Goal: Information Seeking & Learning: Learn about a topic

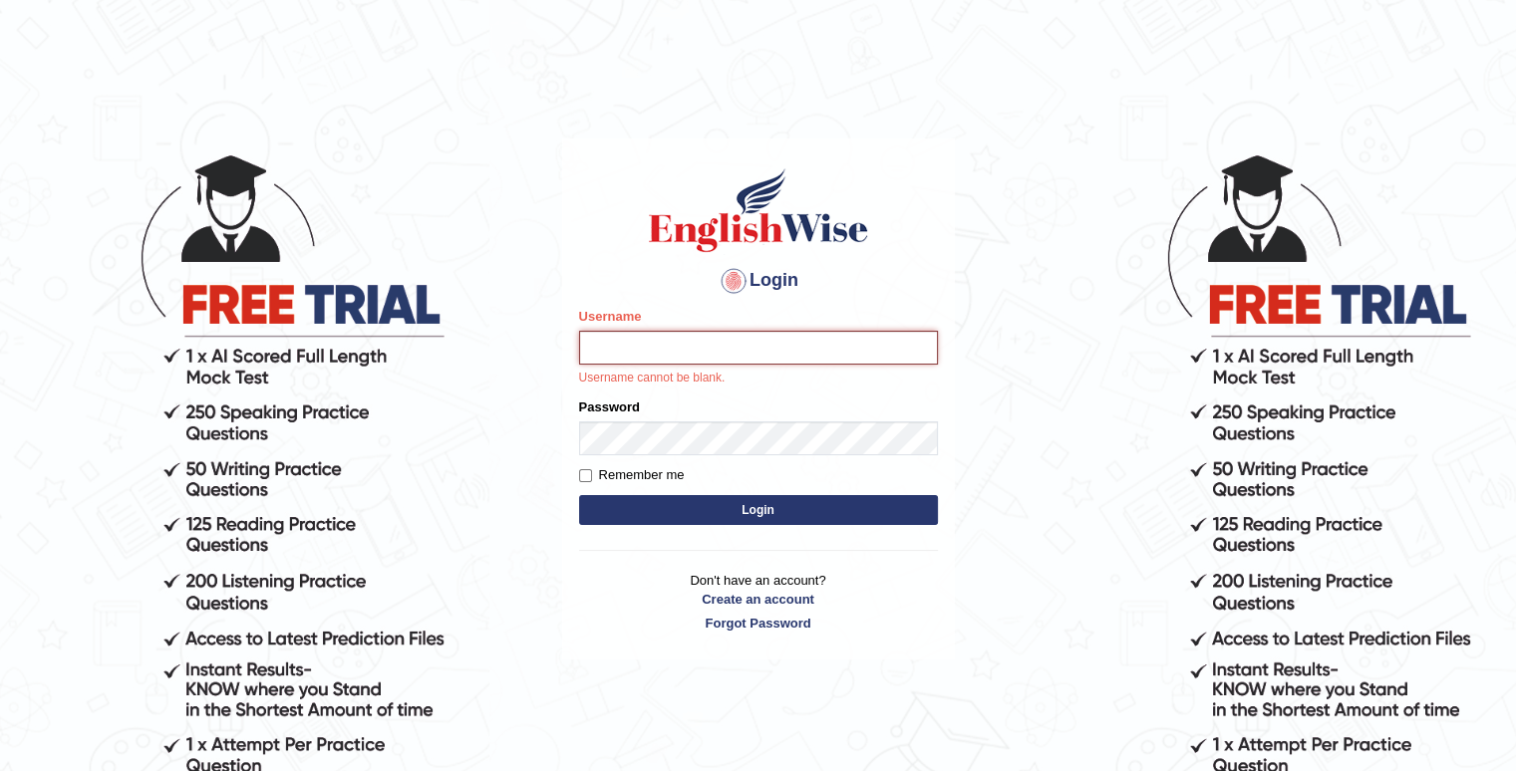
click at [723, 352] on input "Username" at bounding box center [758, 348] width 359 height 34
type input "Kaubet"
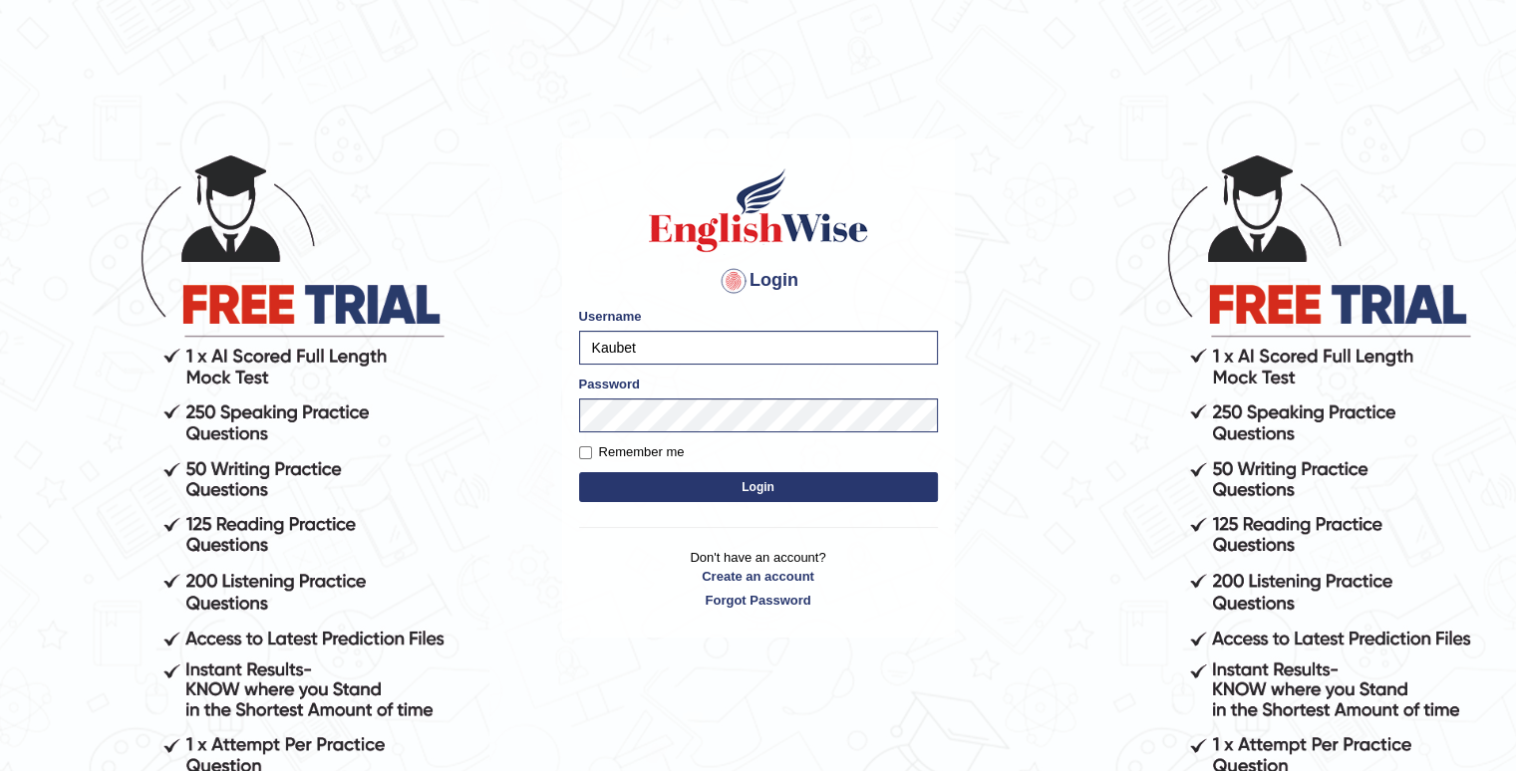
click at [709, 487] on button "Login" at bounding box center [758, 487] width 359 height 30
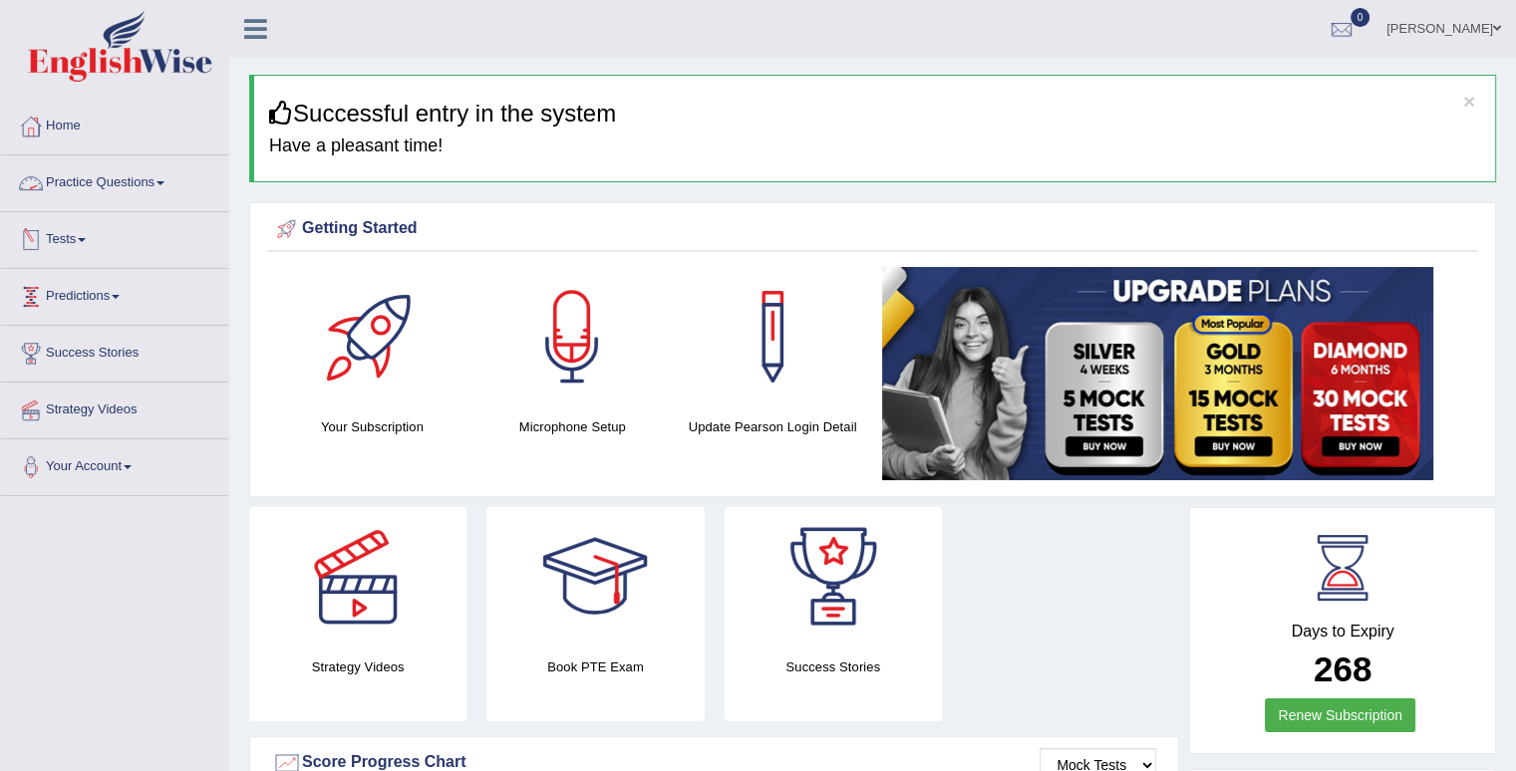
click at [158, 181] on link "Practice Questions" at bounding box center [114, 180] width 227 height 50
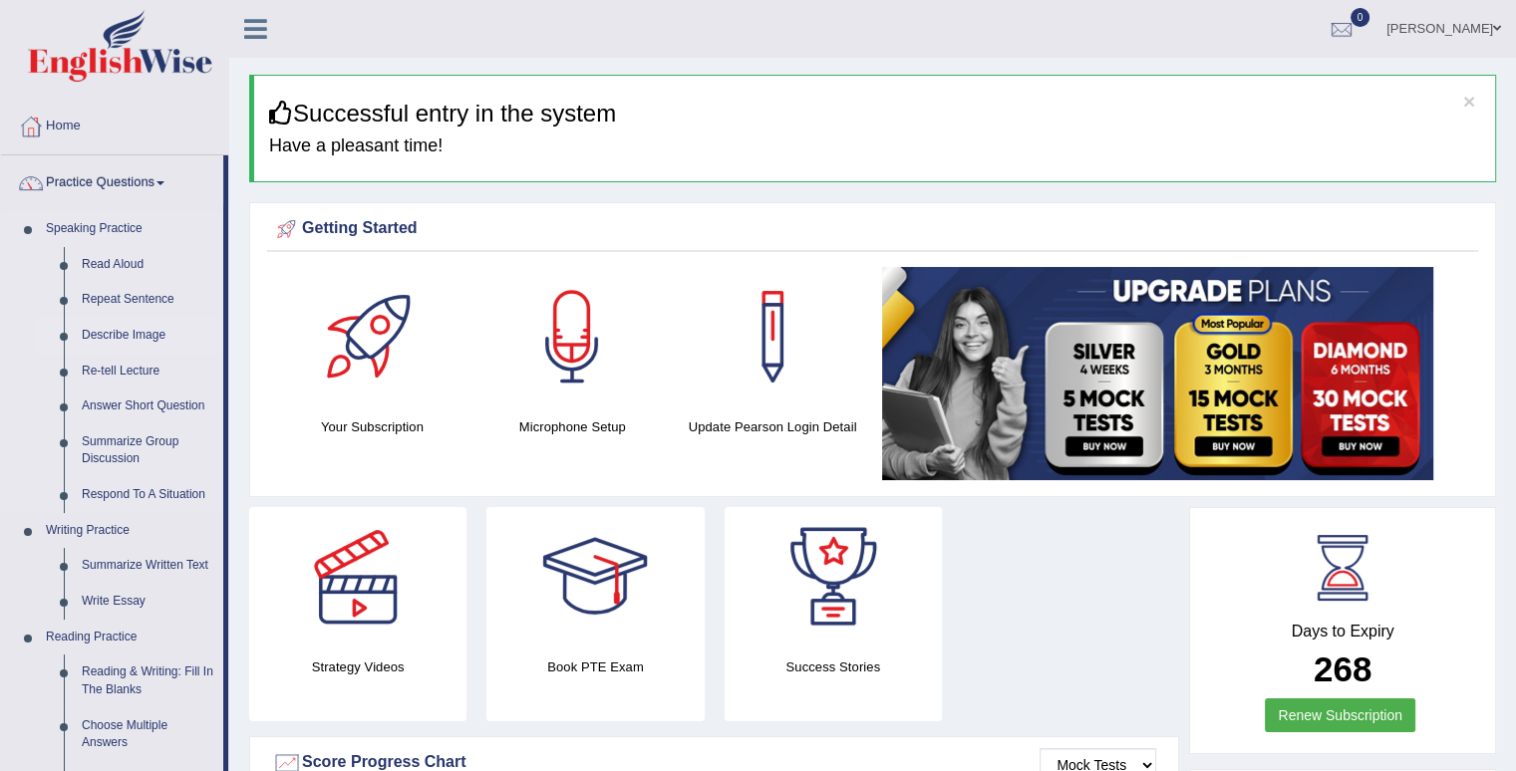
click at [120, 332] on link "Describe Image" at bounding box center [148, 336] width 150 height 36
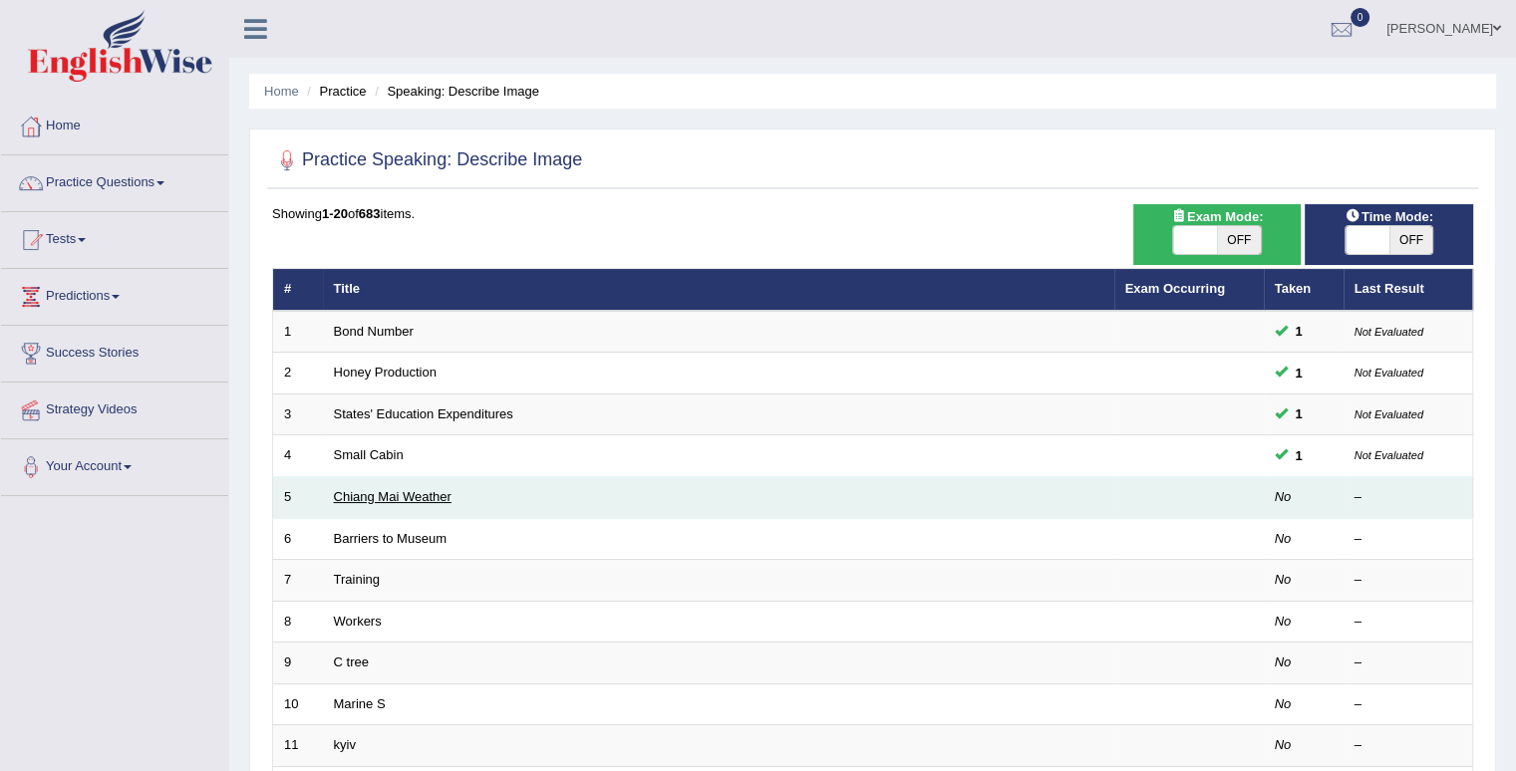
click at [367, 497] on link "Chiang Mai Weather" at bounding box center [393, 496] width 118 height 15
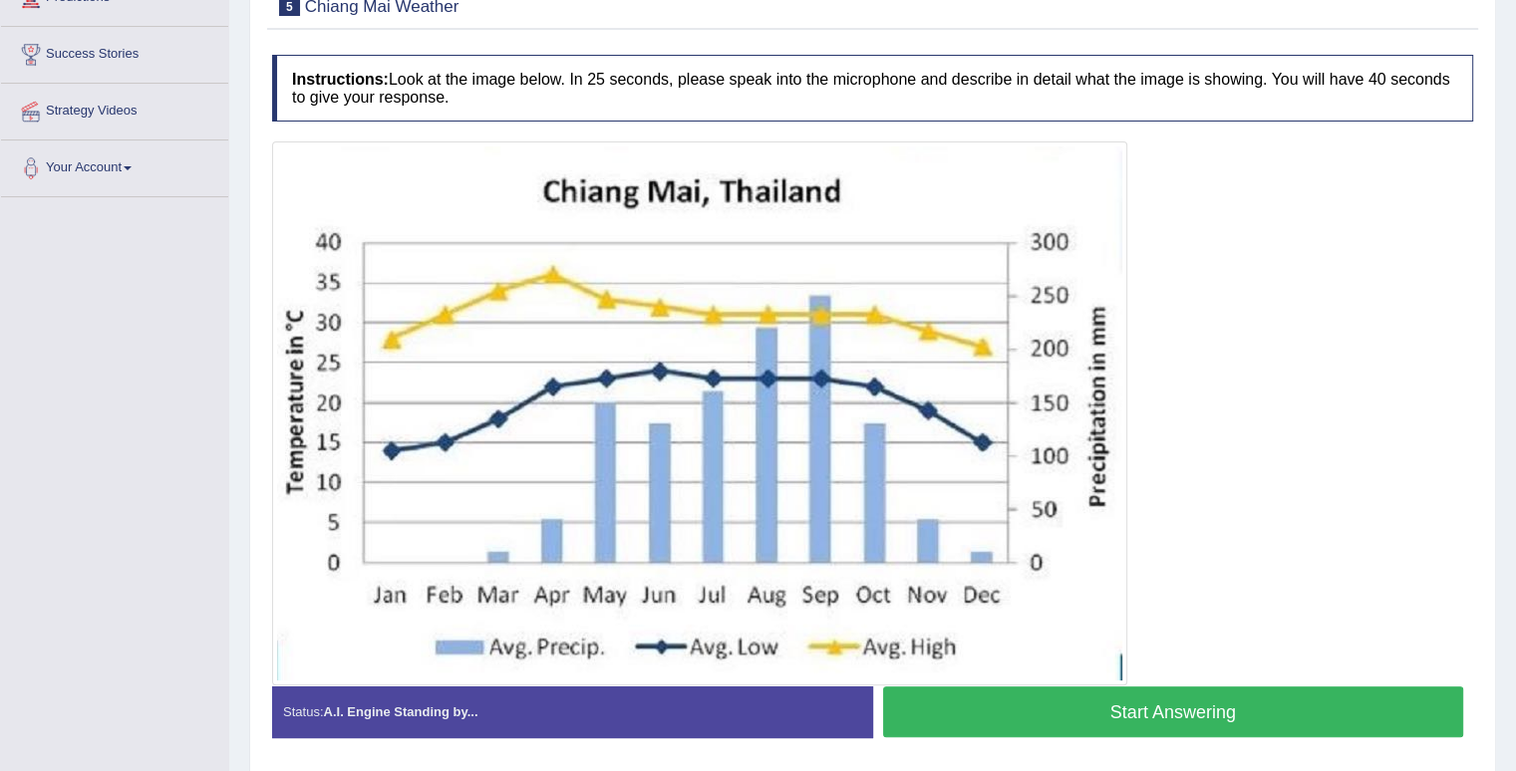
scroll to position [365, 0]
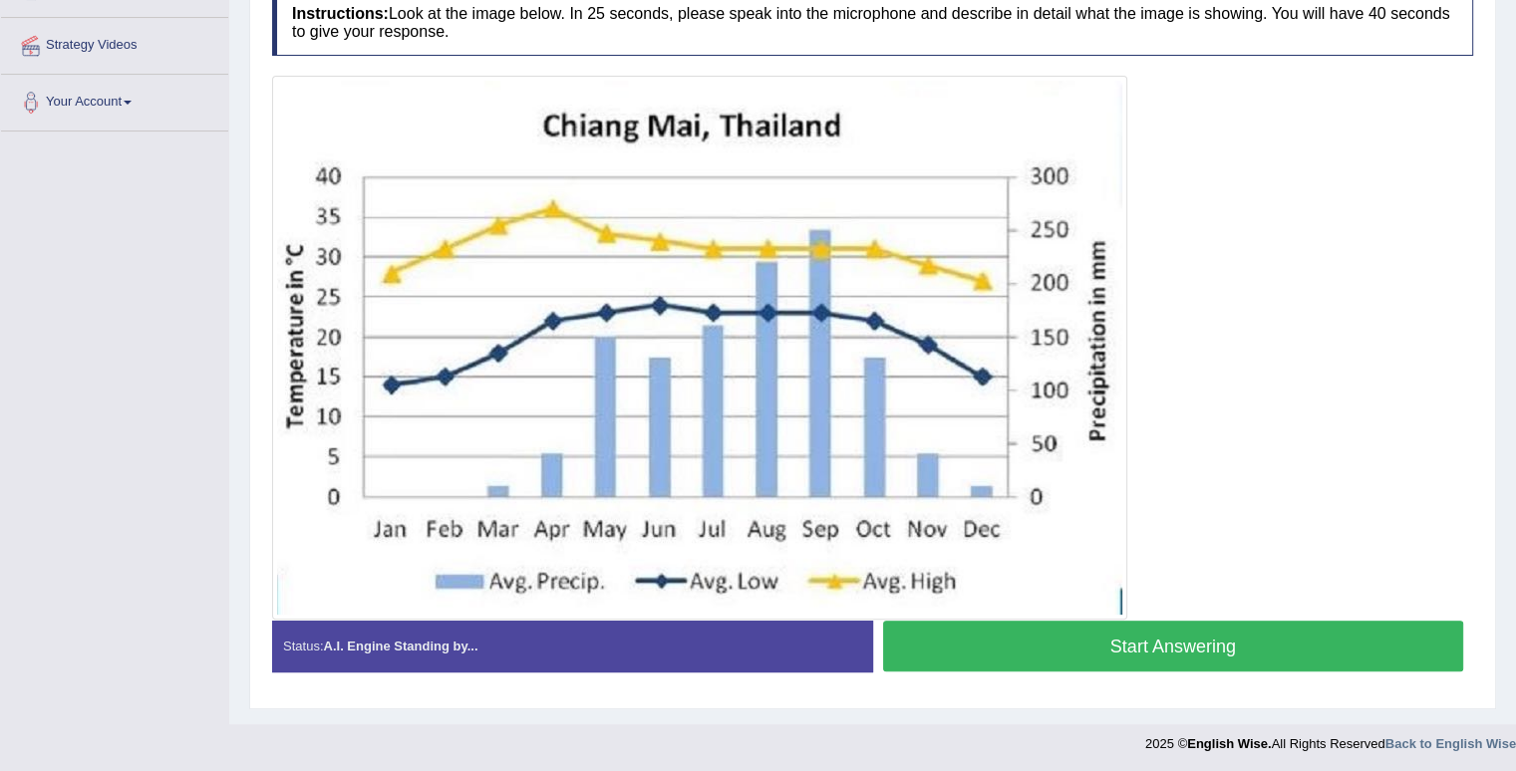
click at [1150, 643] on button "Start Answering" at bounding box center [1173, 646] width 581 height 51
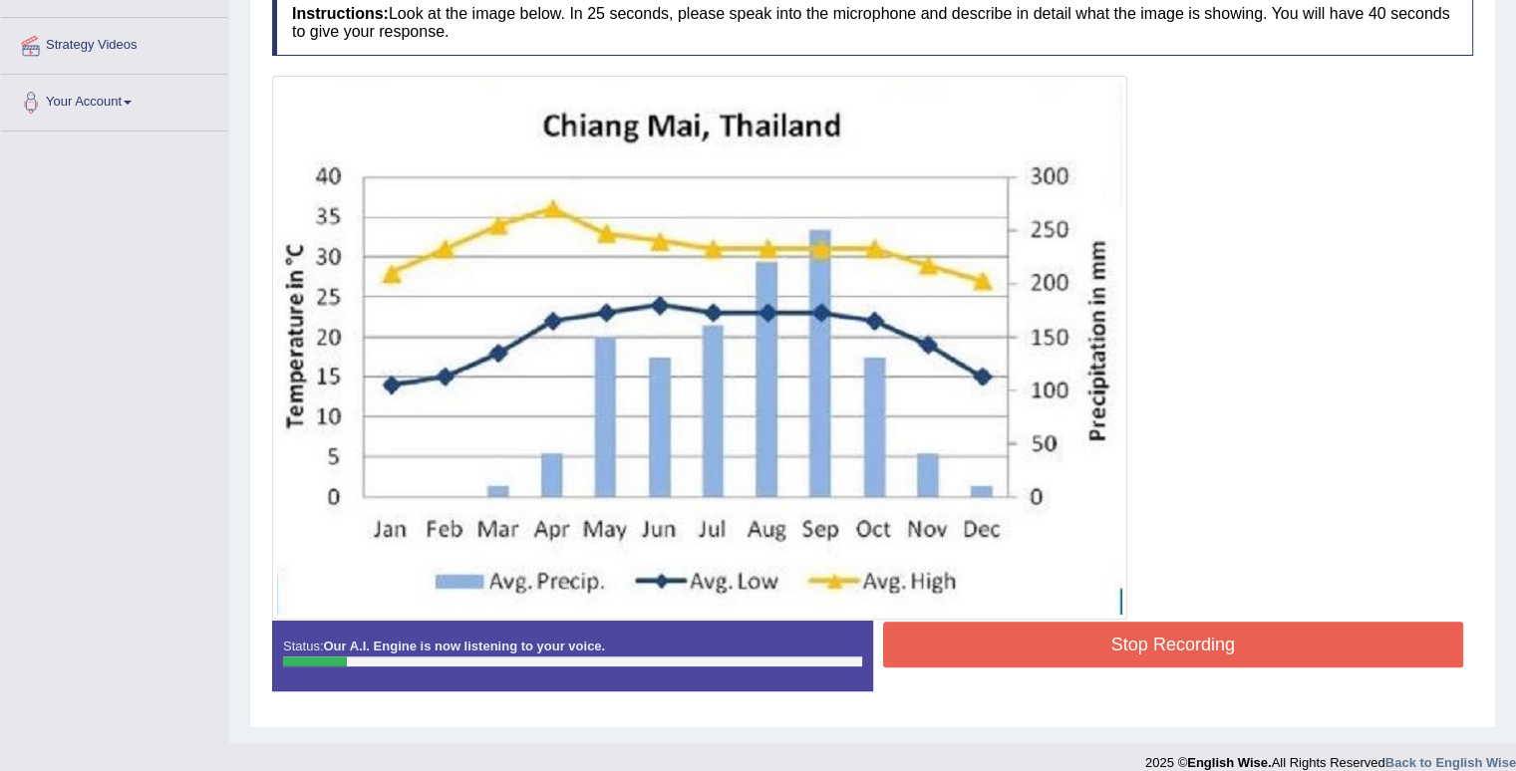
click at [991, 643] on button "Stop Recording" at bounding box center [1173, 645] width 581 height 46
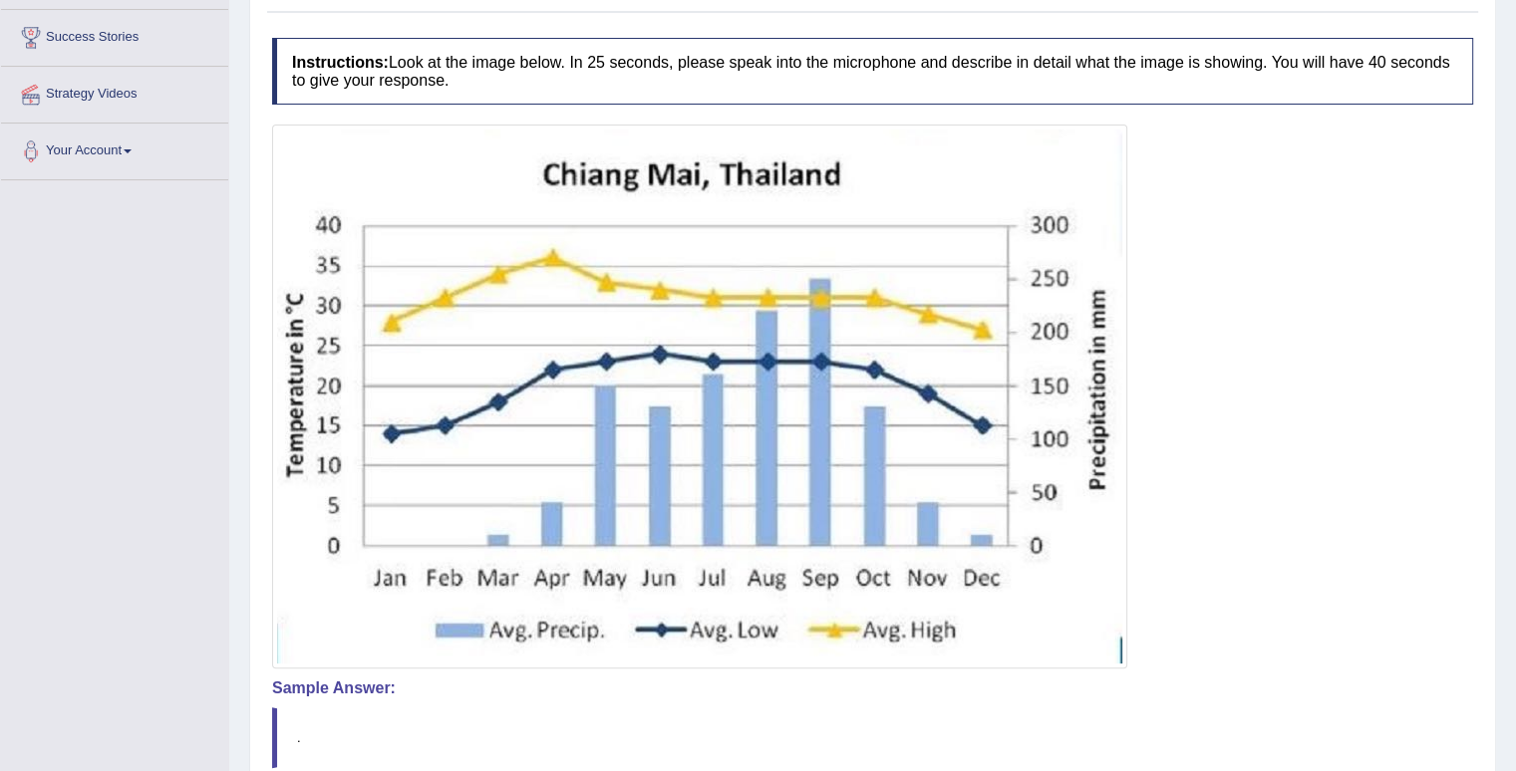
scroll to position [502, 0]
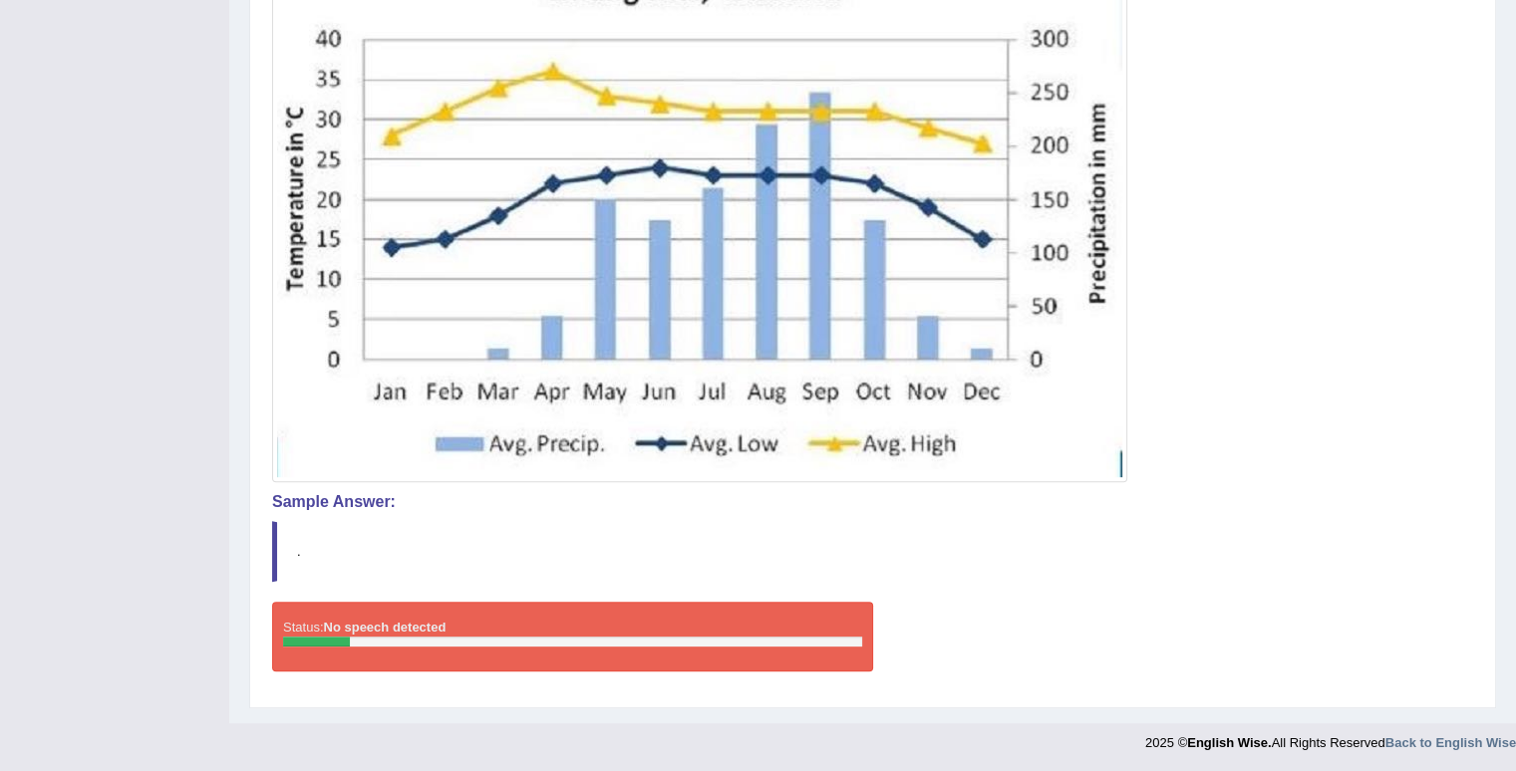
click at [793, 586] on div "Instructions: Look at the image below. In 25 seconds, please speak into the mic…" at bounding box center [872, 270] width 1211 height 856
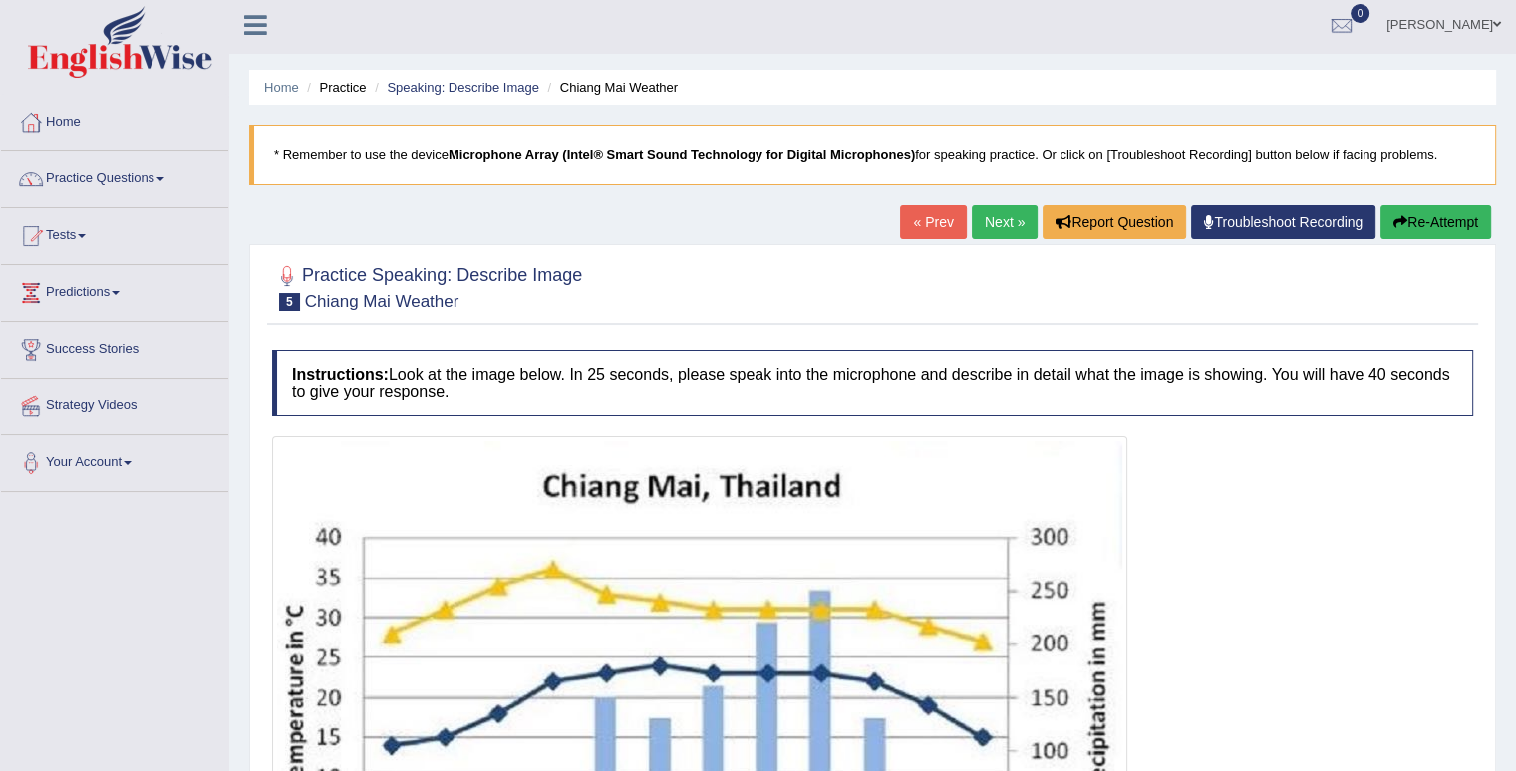
click at [1428, 224] on button "Re-Attempt" at bounding box center [1435, 222] width 111 height 34
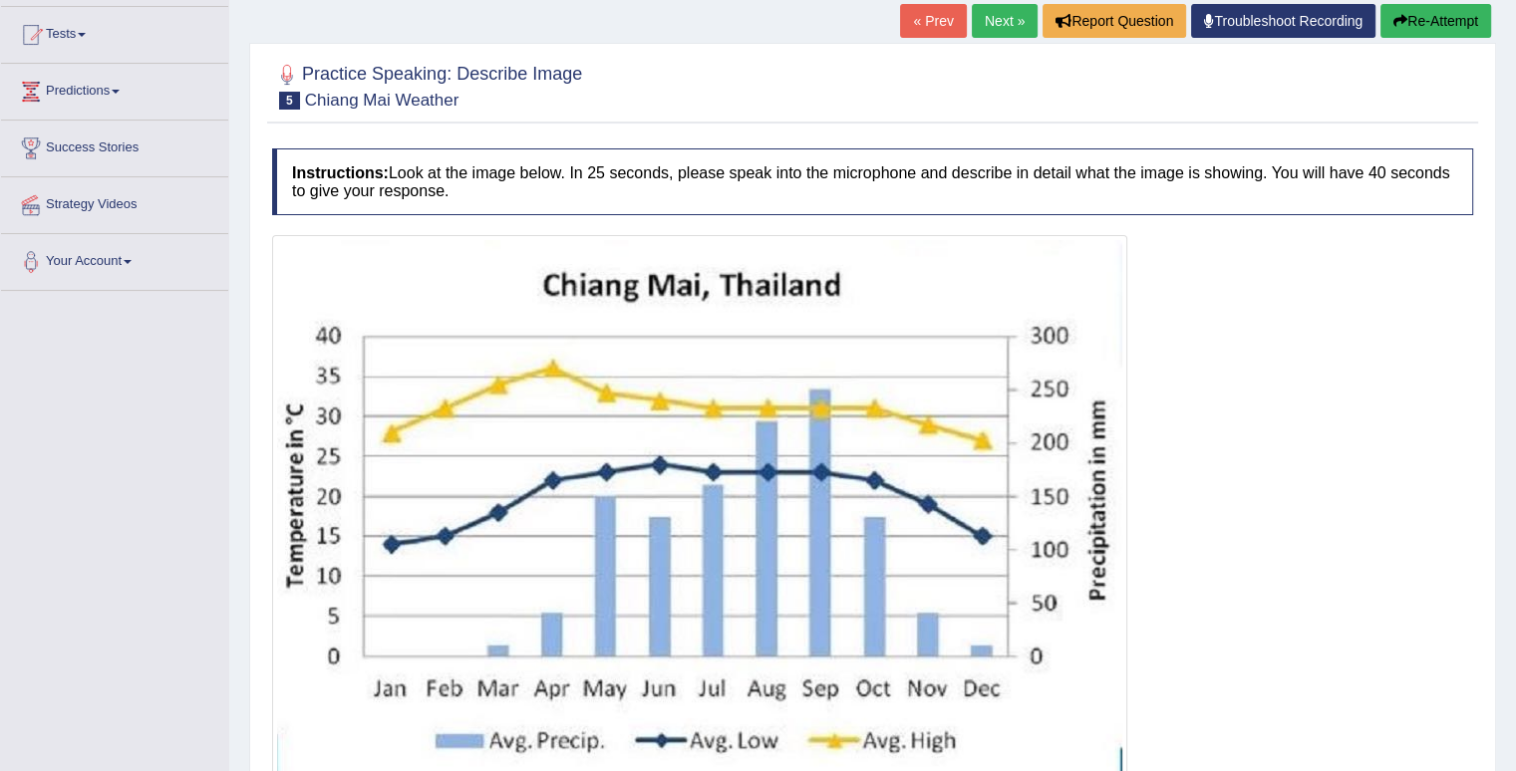
scroll to position [365, 0]
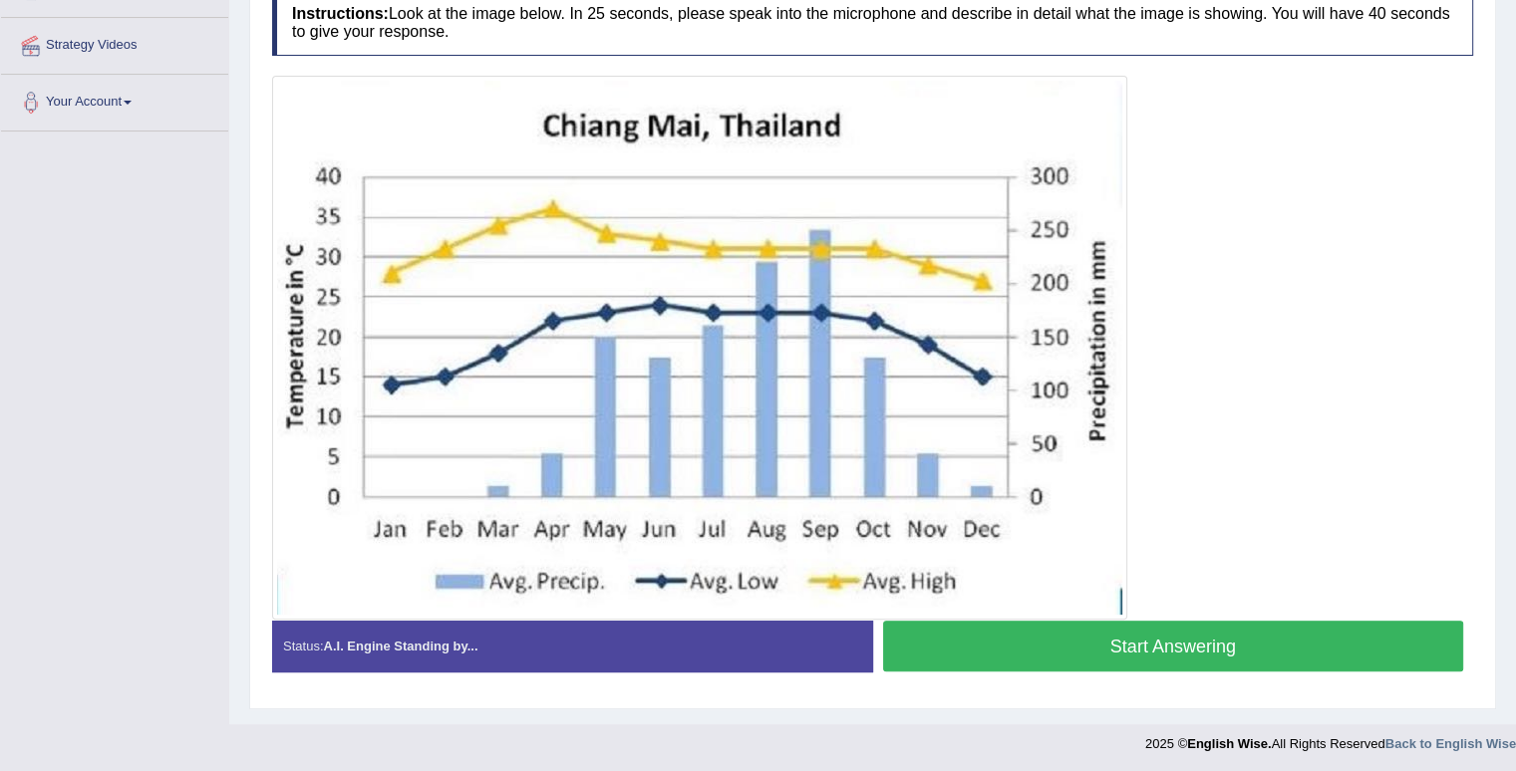
click at [1113, 651] on button "Start Answering" at bounding box center [1173, 646] width 581 height 51
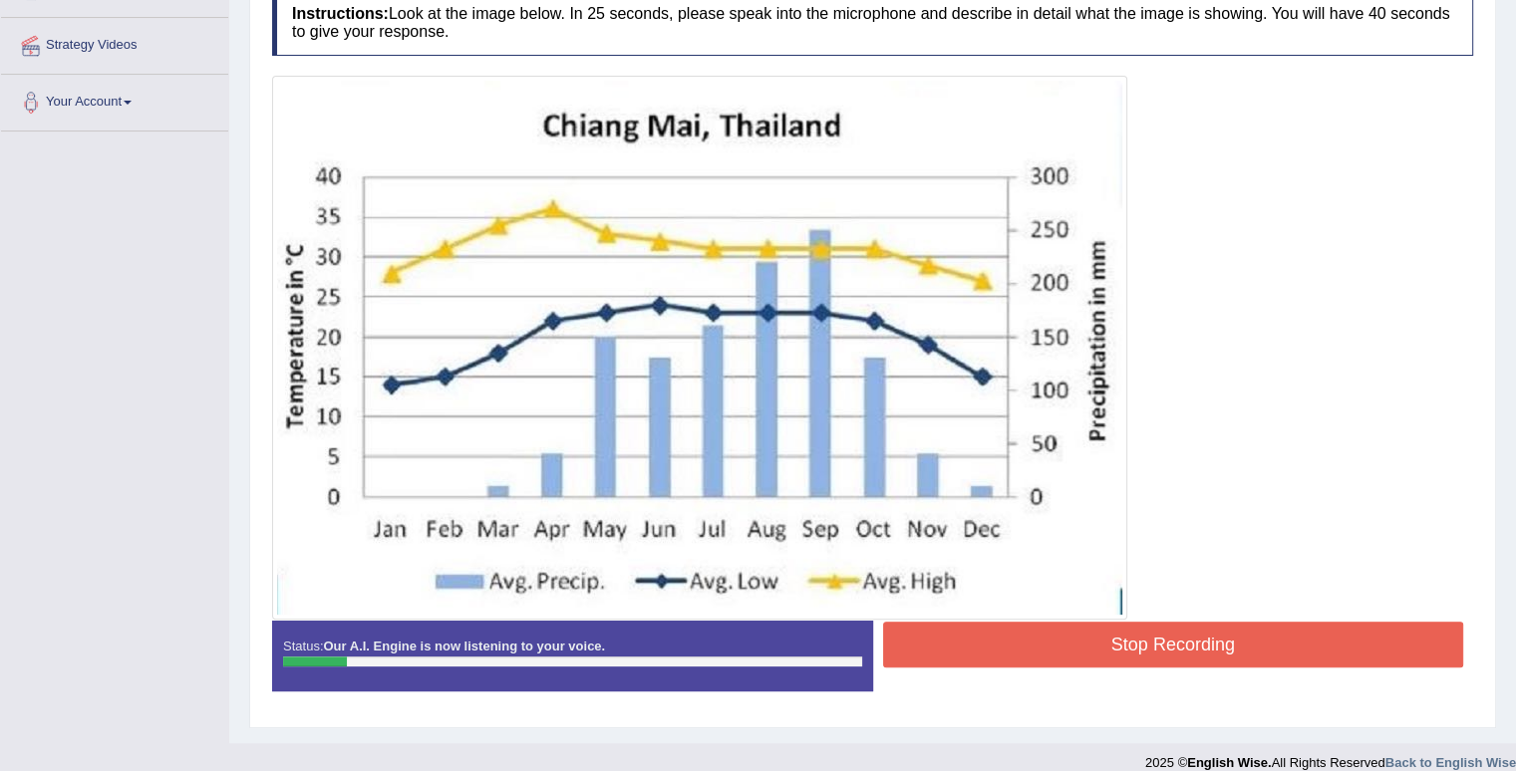
click at [1044, 638] on button "Stop Recording" at bounding box center [1173, 645] width 581 height 46
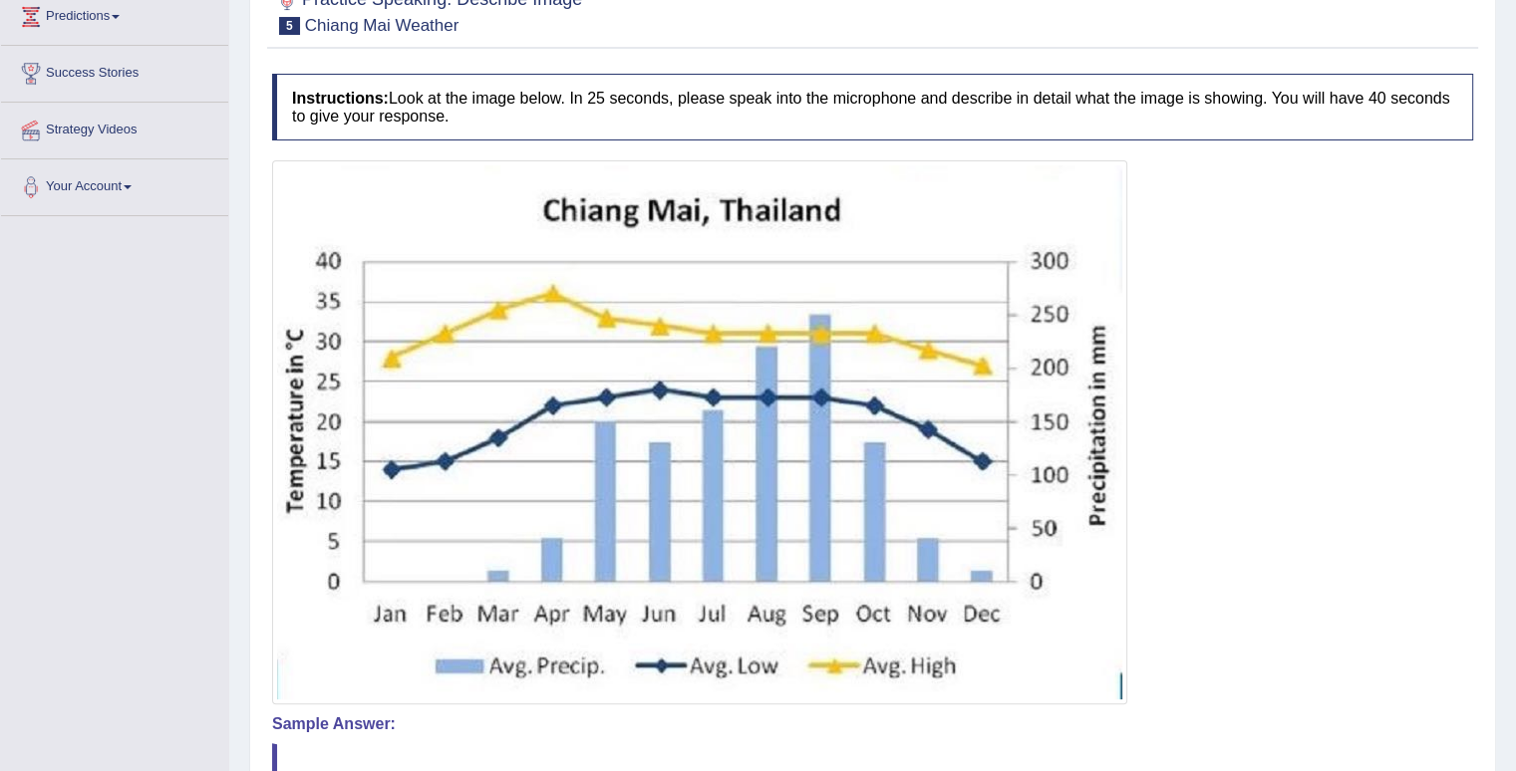
scroll to position [0, 0]
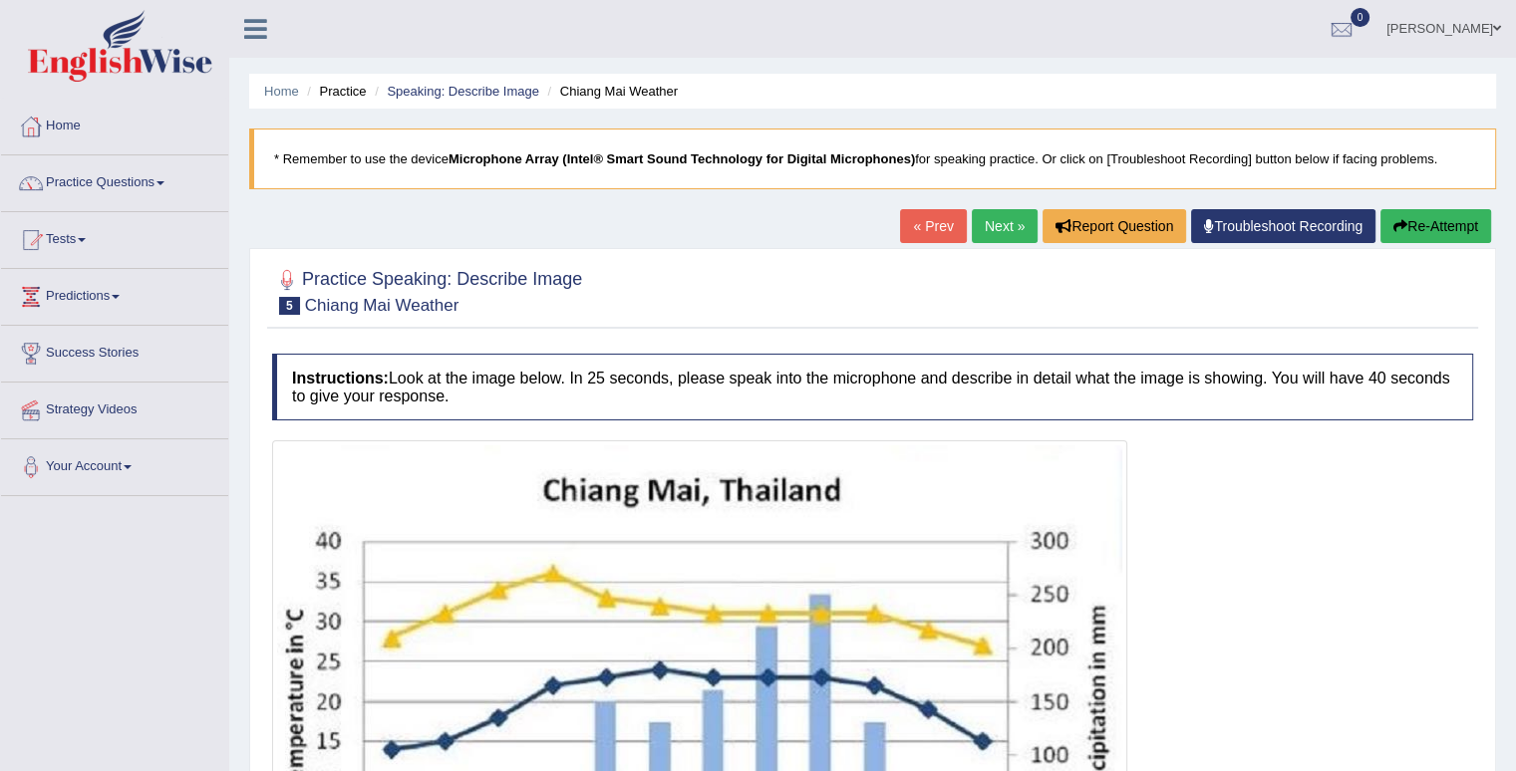
click at [991, 233] on link "Next »" at bounding box center [1004, 226] width 66 height 34
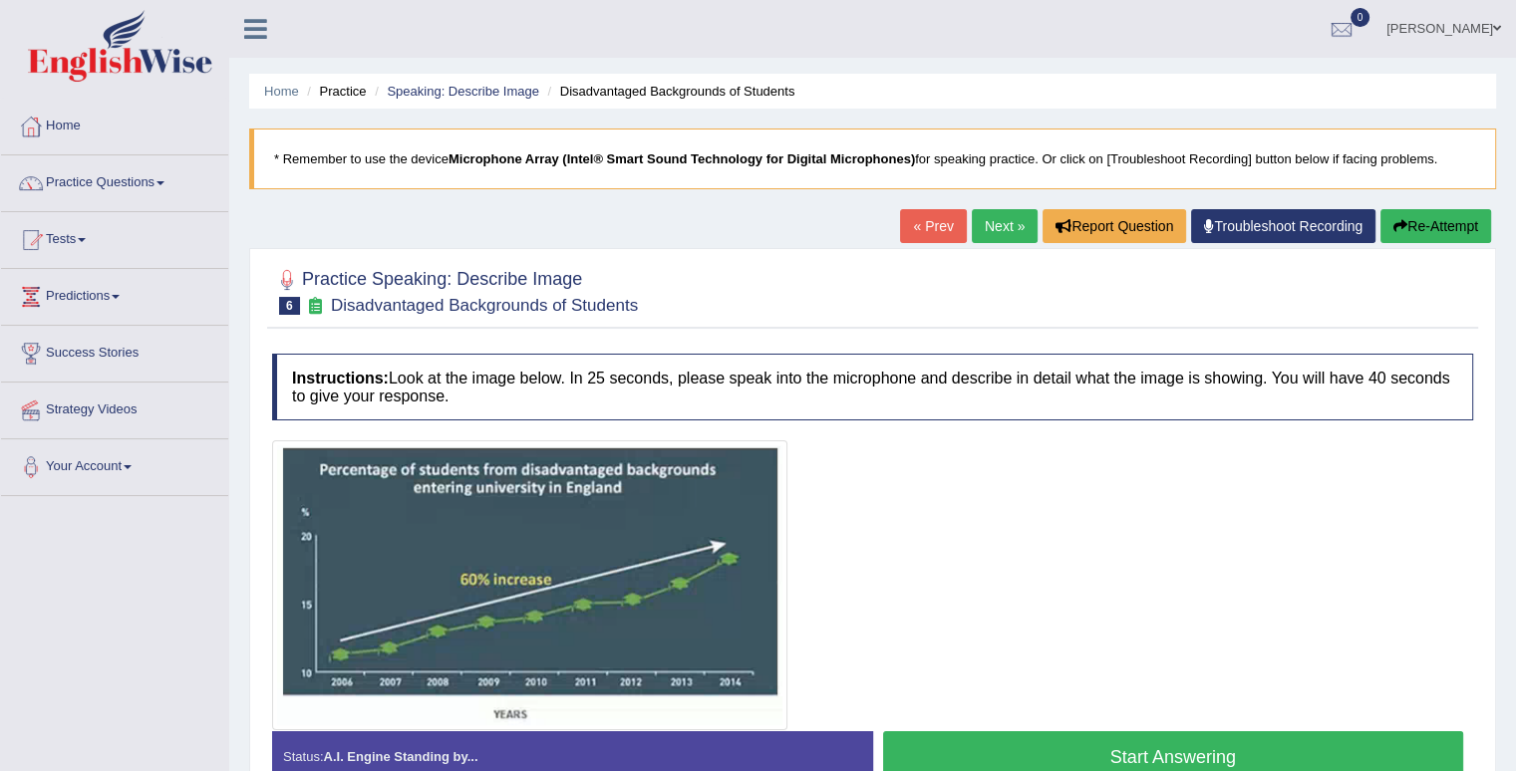
click at [931, 228] on link "« Prev" at bounding box center [933, 226] width 66 height 34
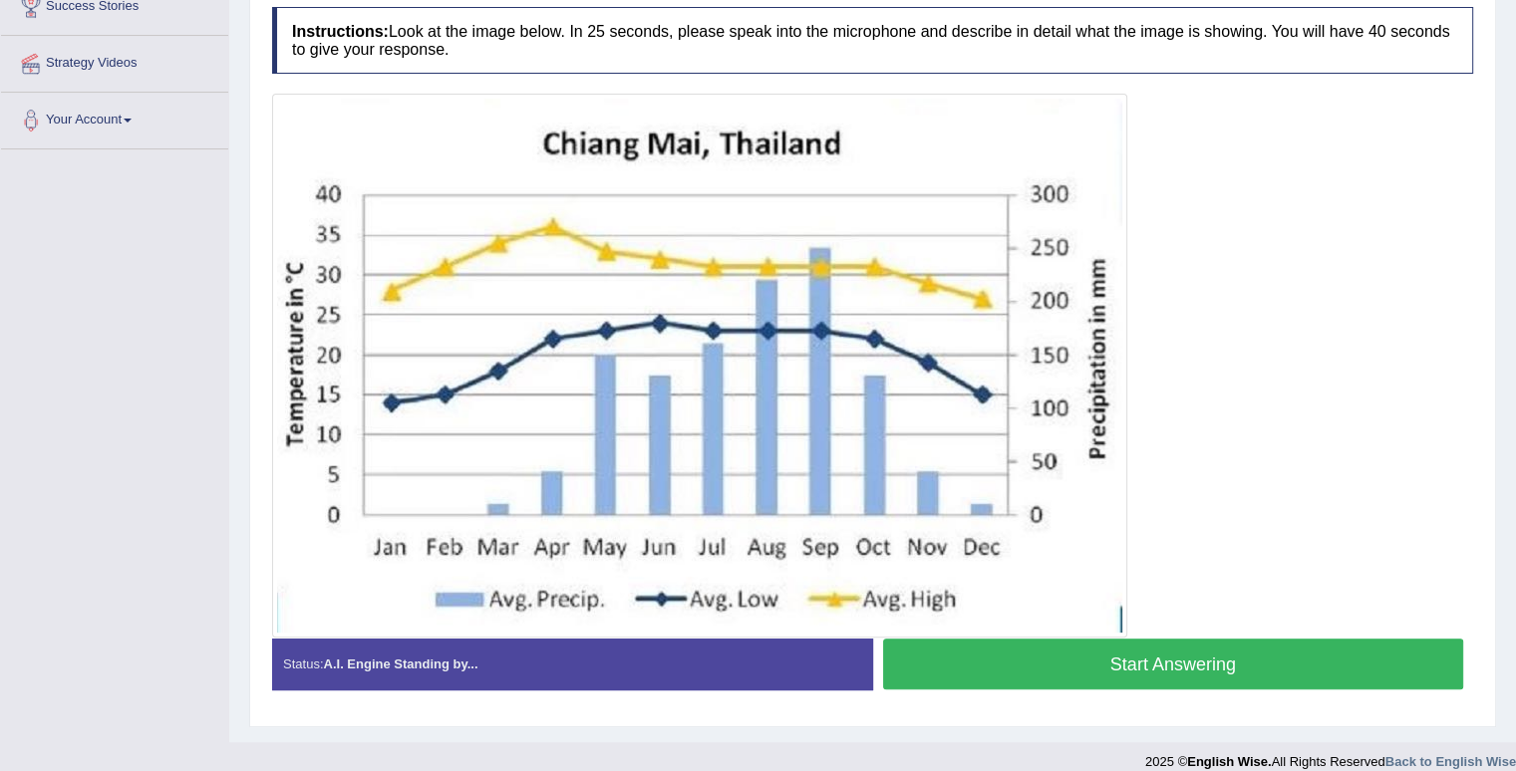
scroll to position [365, 0]
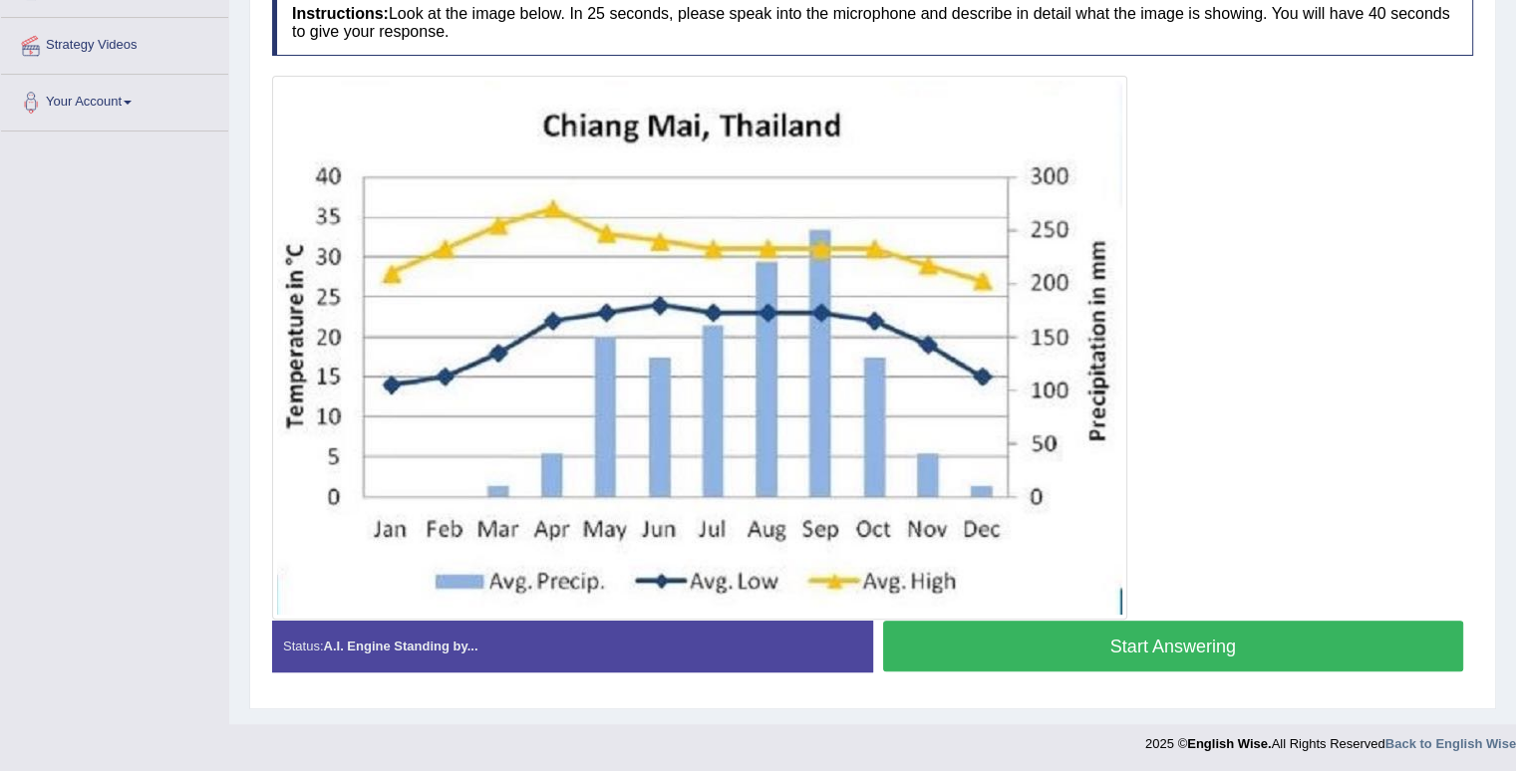
click at [1142, 633] on button "Start Answering" at bounding box center [1173, 646] width 581 height 51
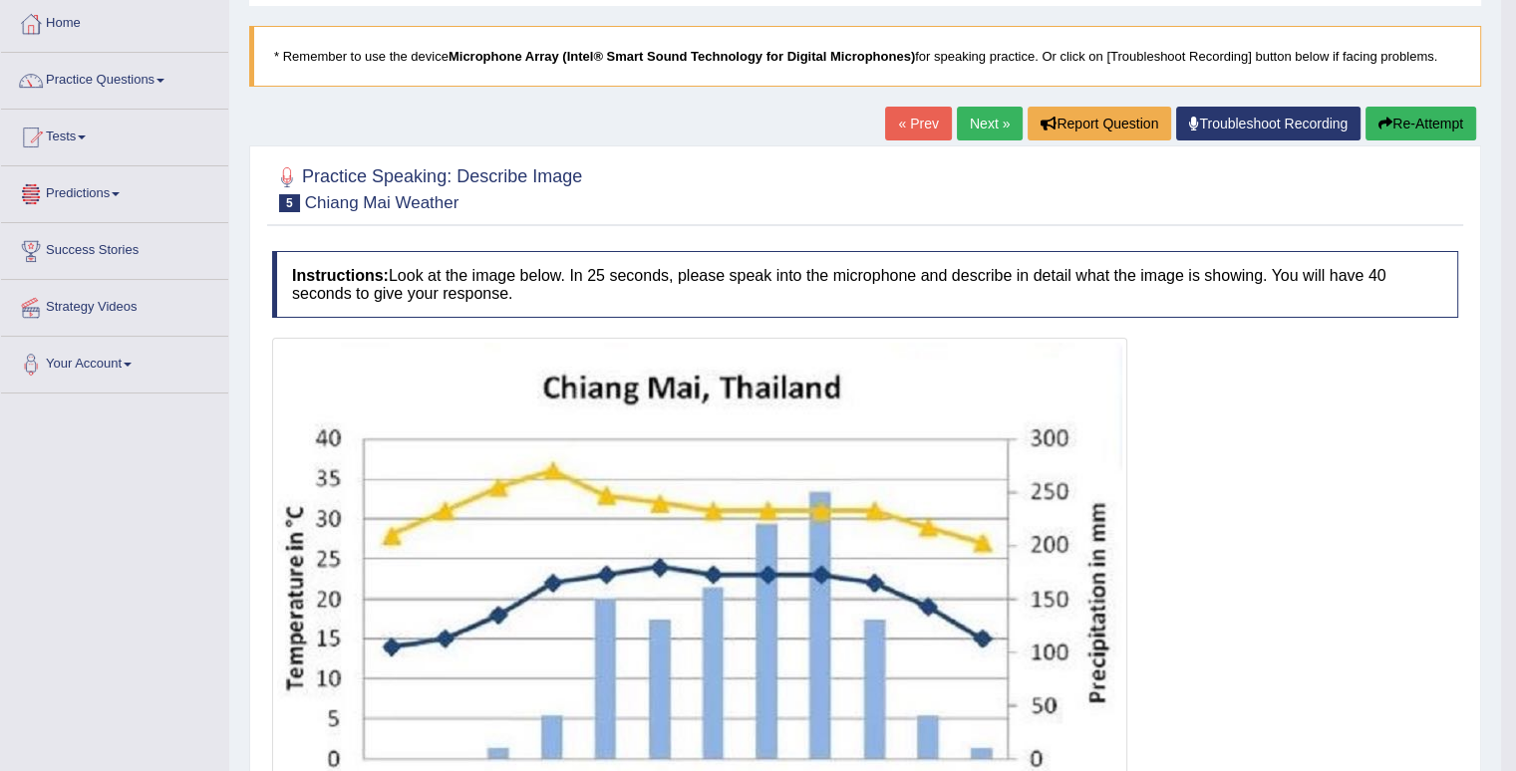
scroll to position [0, 0]
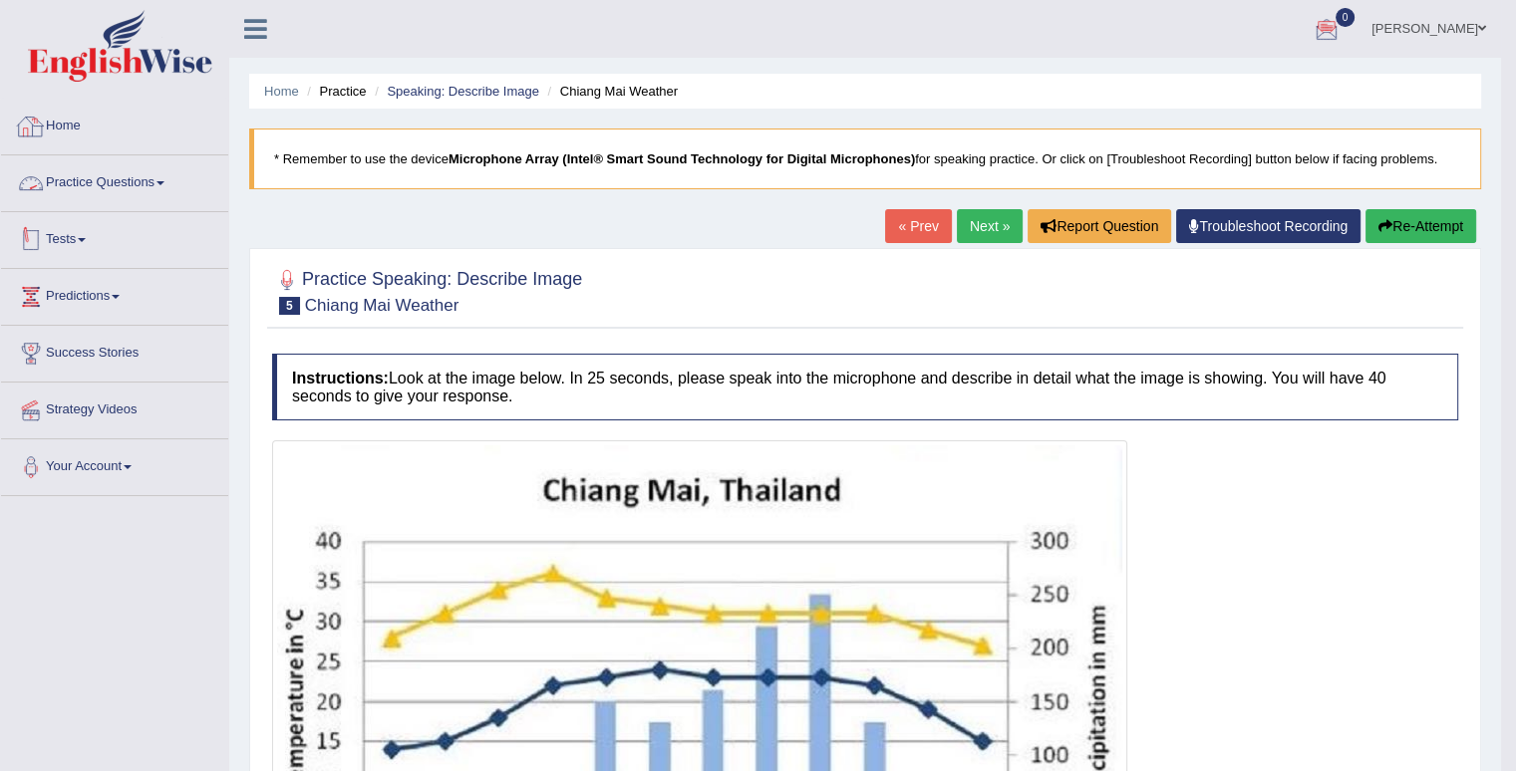
click at [157, 170] on link "Practice Questions" at bounding box center [114, 180] width 227 height 50
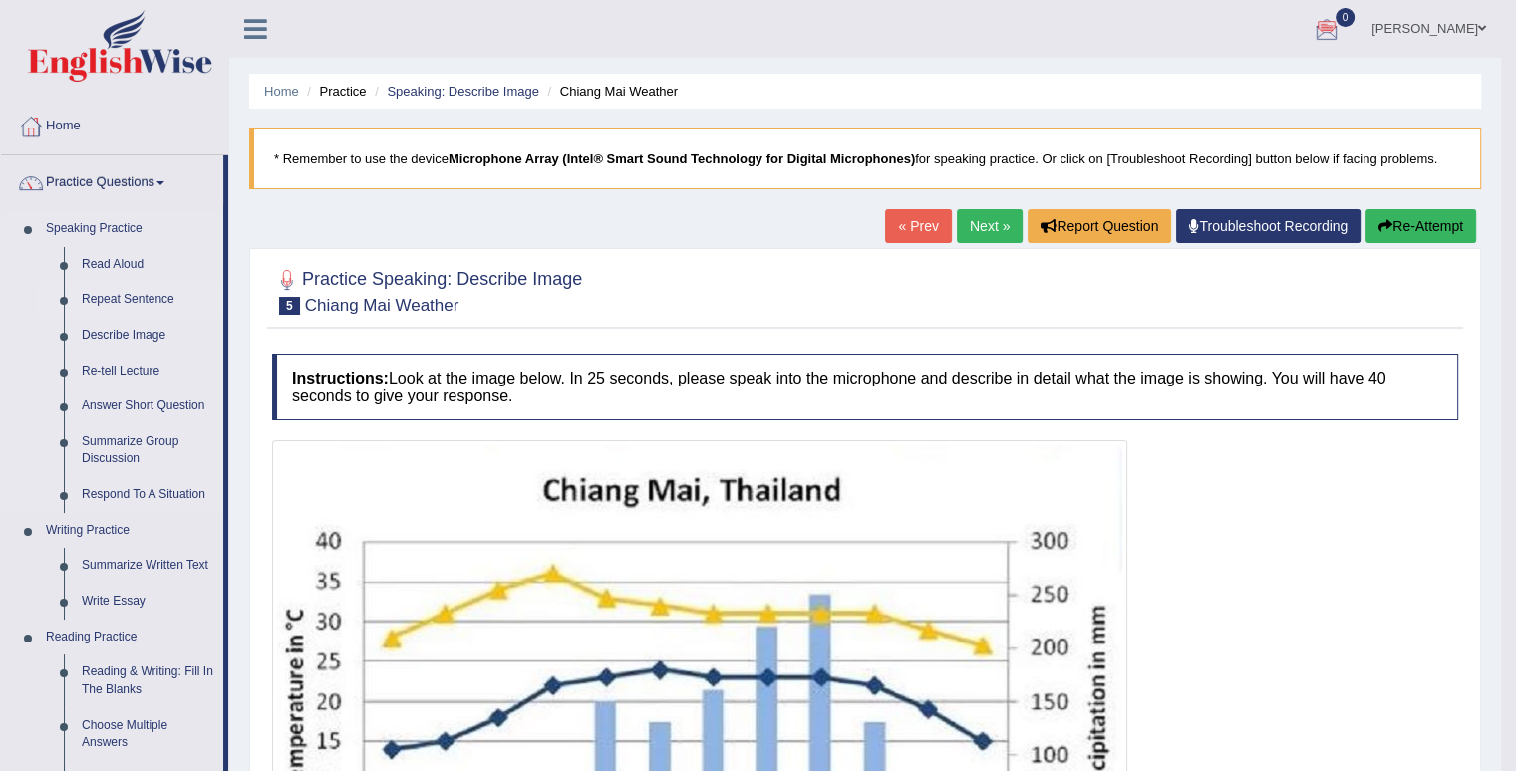
click at [141, 296] on link "Repeat Sentence" at bounding box center [148, 300] width 150 height 36
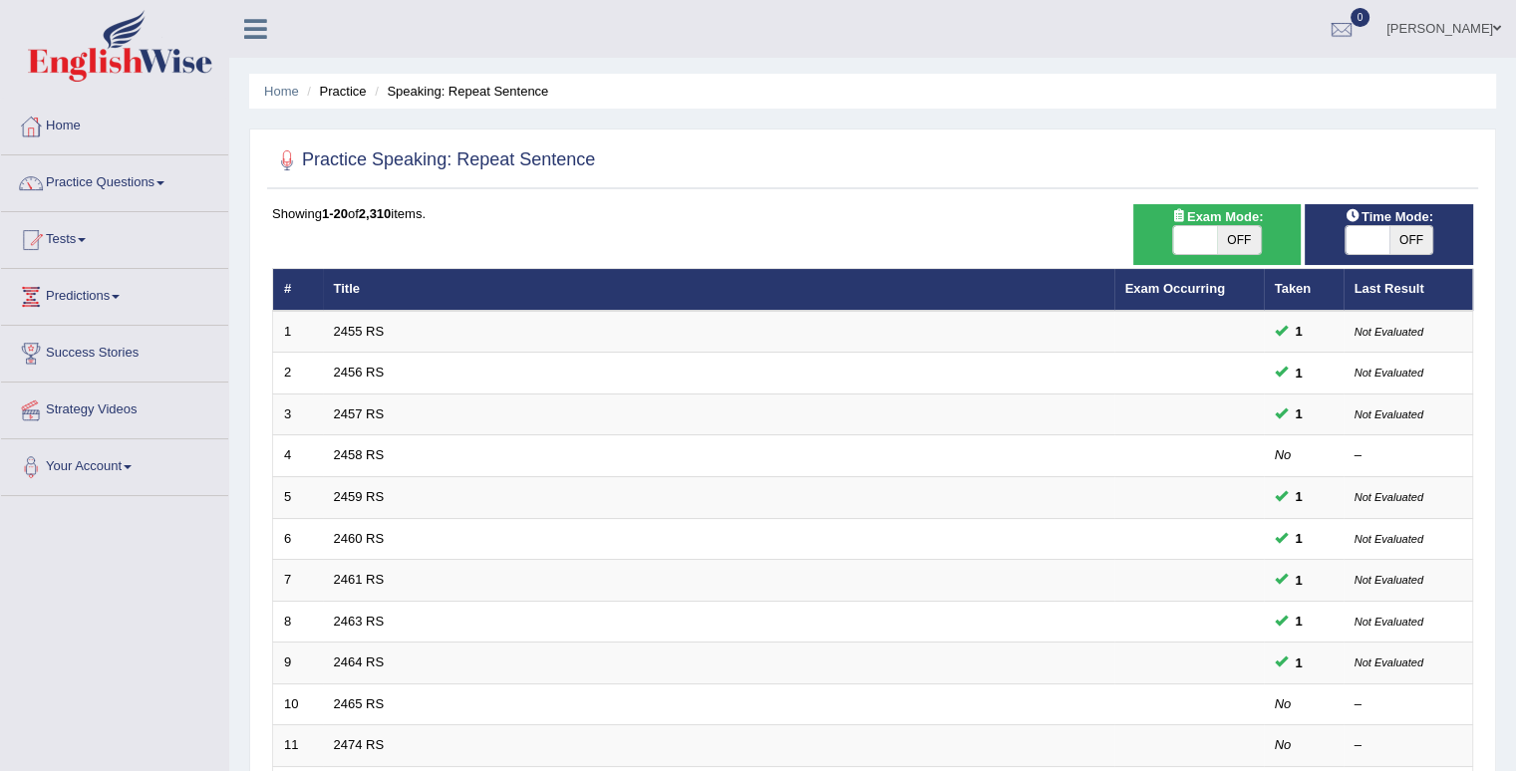
click at [120, 179] on link "Practice Questions" at bounding box center [114, 180] width 227 height 50
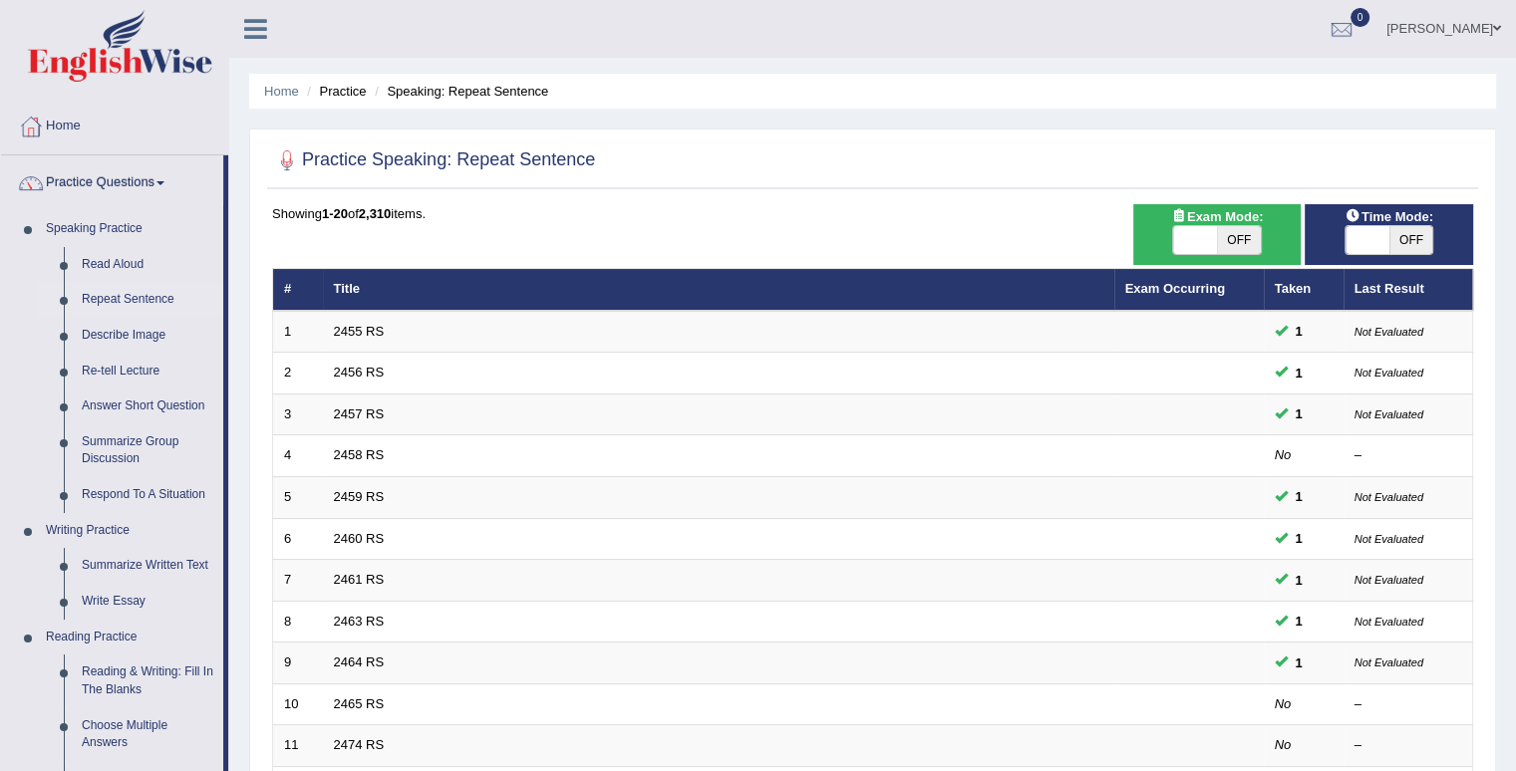
click at [1397, 248] on span "OFF" at bounding box center [1411, 240] width 44 height 28
checkbox input "true"
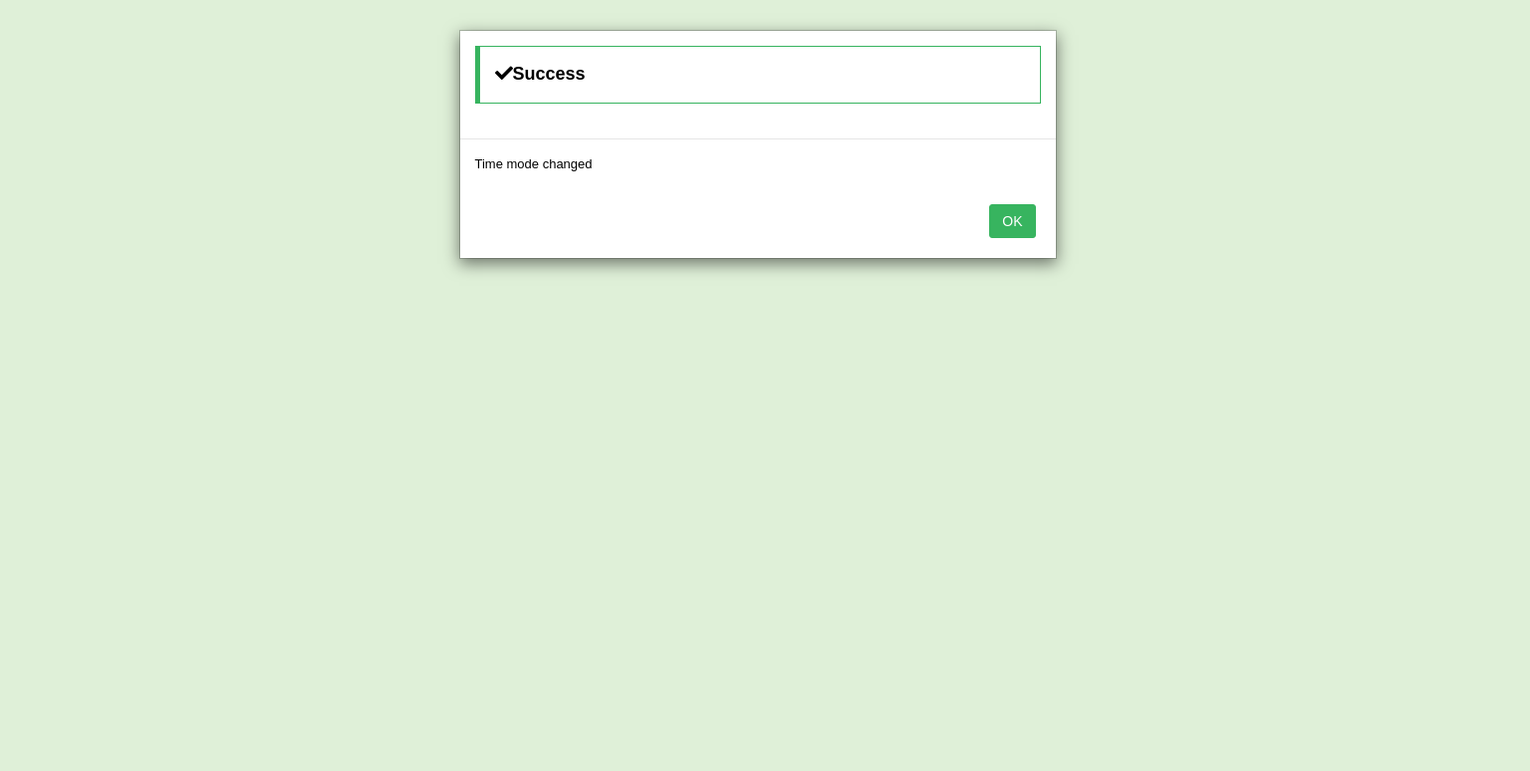
click at [1031, 208] on button "OK" at bounding box center [1012, 221] width 46 height 34
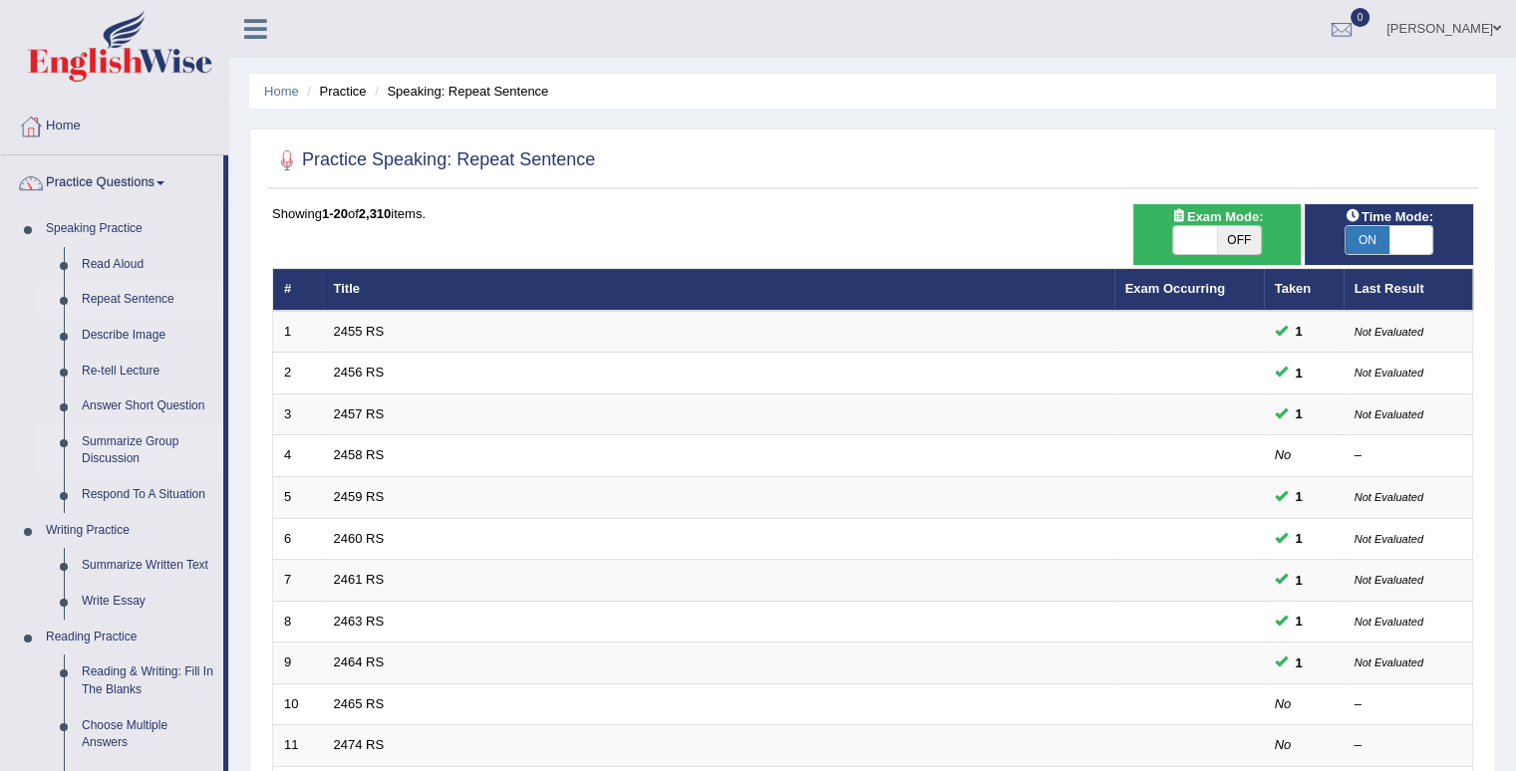
click at [138, 440] on link "Summarize Group Discussion" at bounding box center [148, 450] width 150 height 53
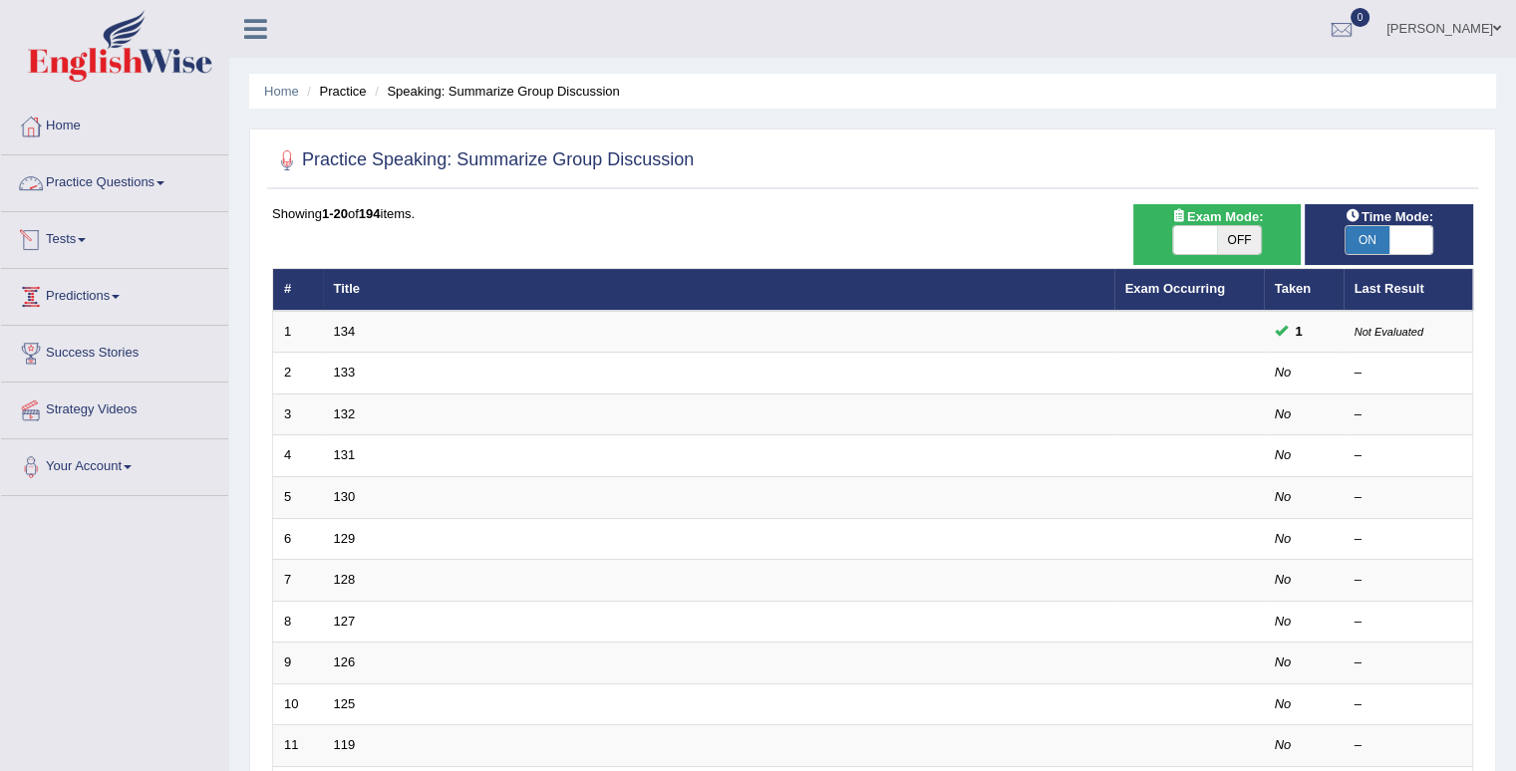
click at [113, 168] on link "Practice Questions" at bounding box center [114, 180] width 227 height 50
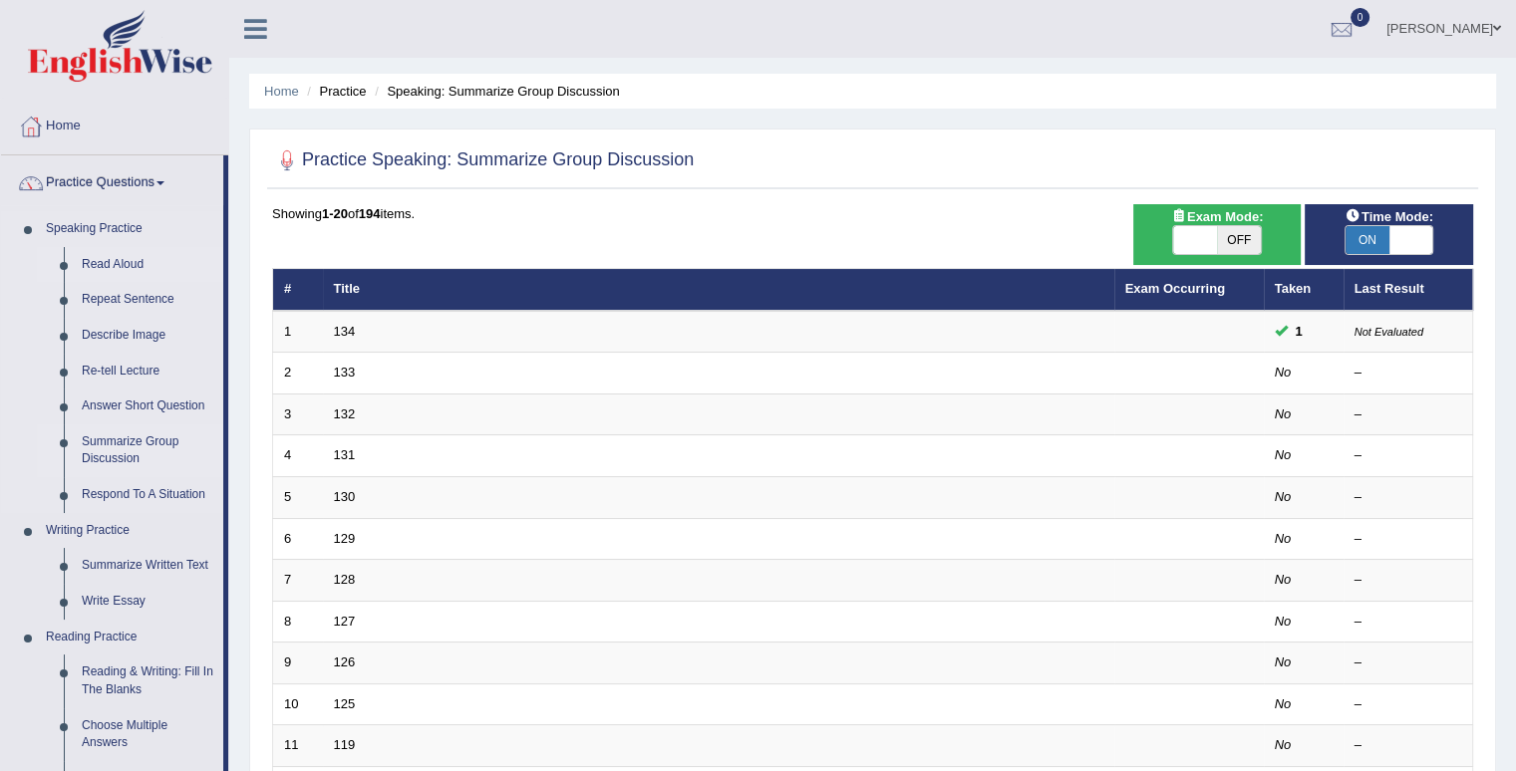
click at [114, 258] on link "Read Aloud" at bounding box center [148, 265] width 150 height 36
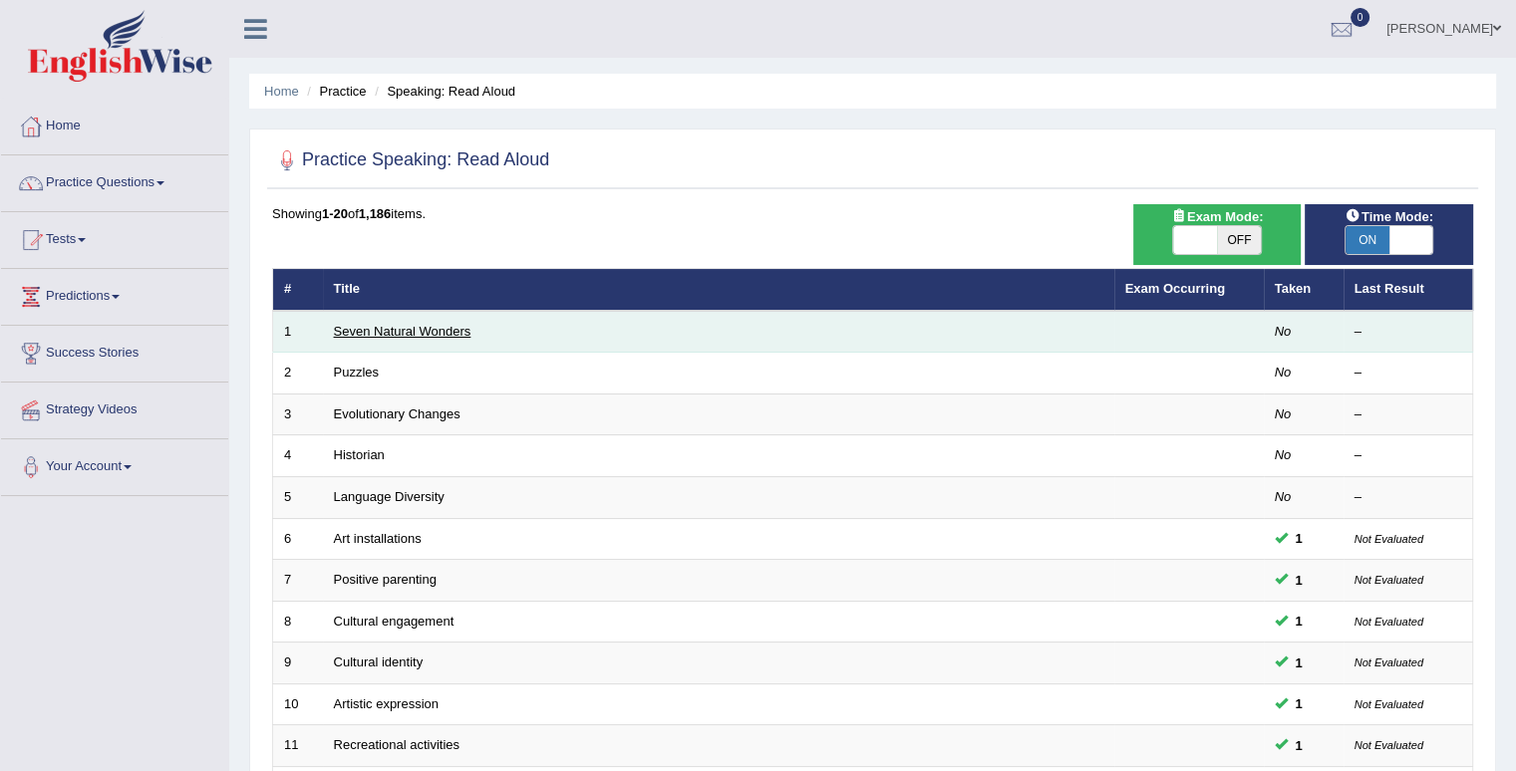
click at [396, 333] on link "Seven Natural Wonders" at bounding box center [403, 331] width 138 height 15
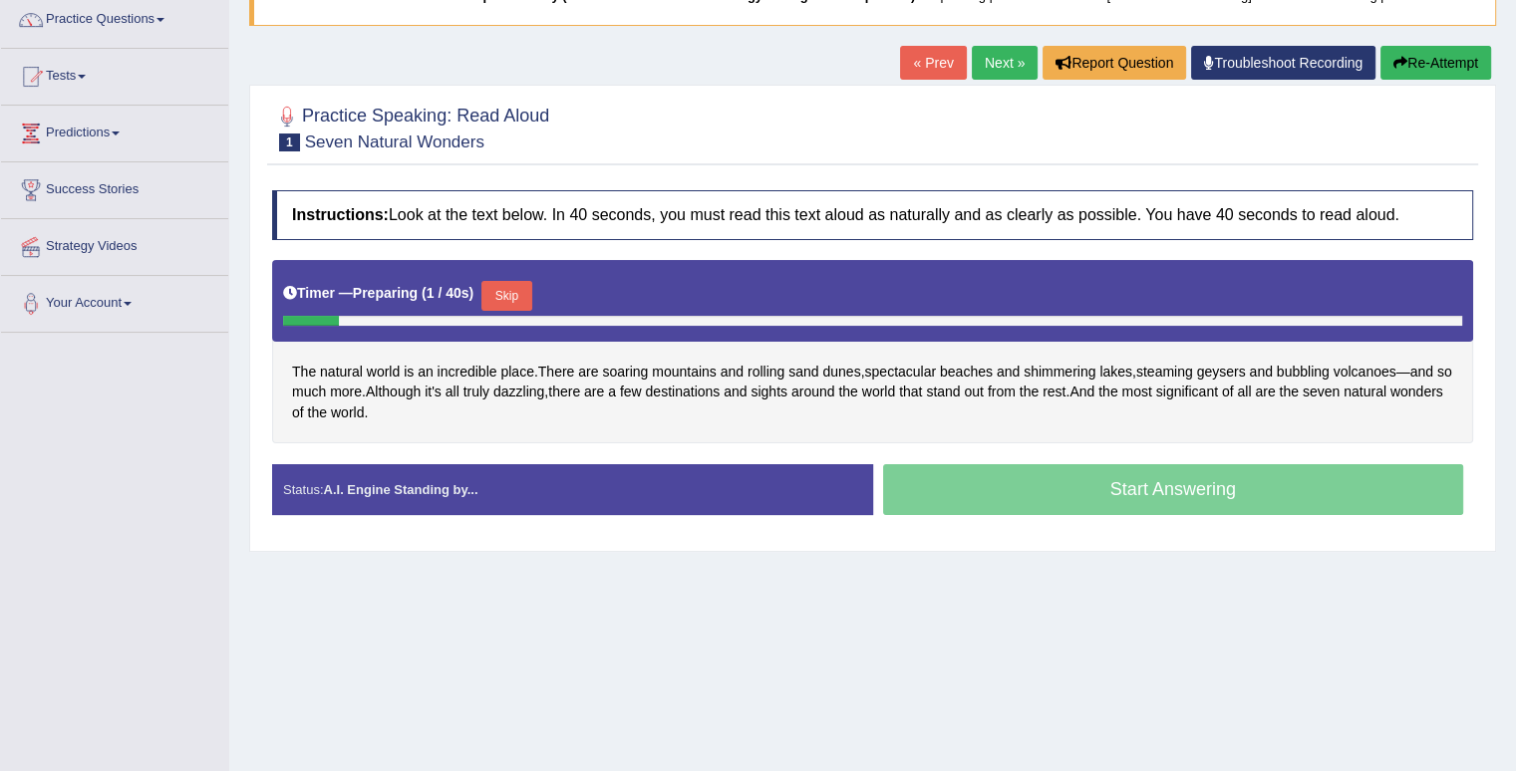
scroll to position [199, 0]
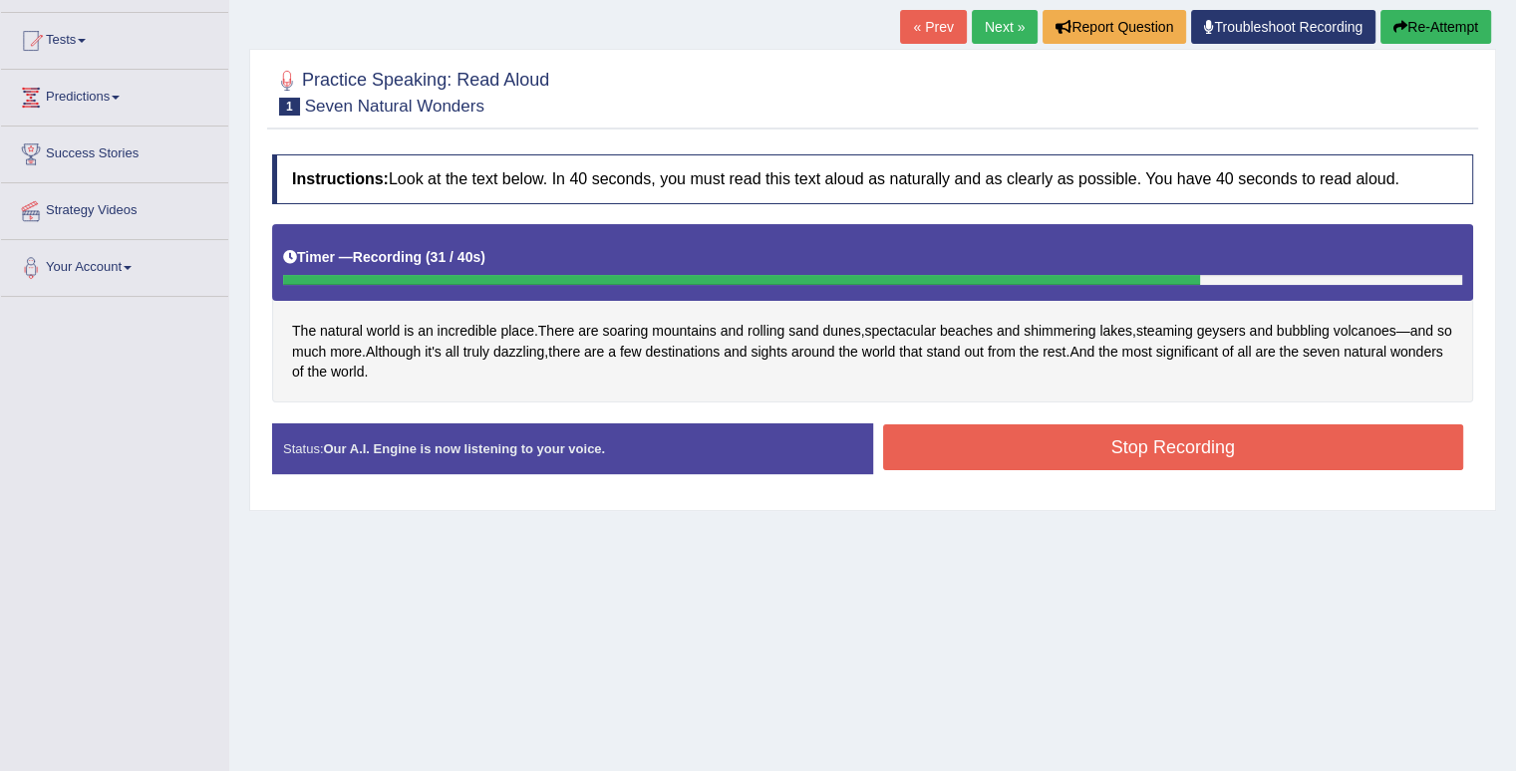
click at [988, 451] on button "Stop Recording" at bounding box center [1173, 447] width 581 height 46
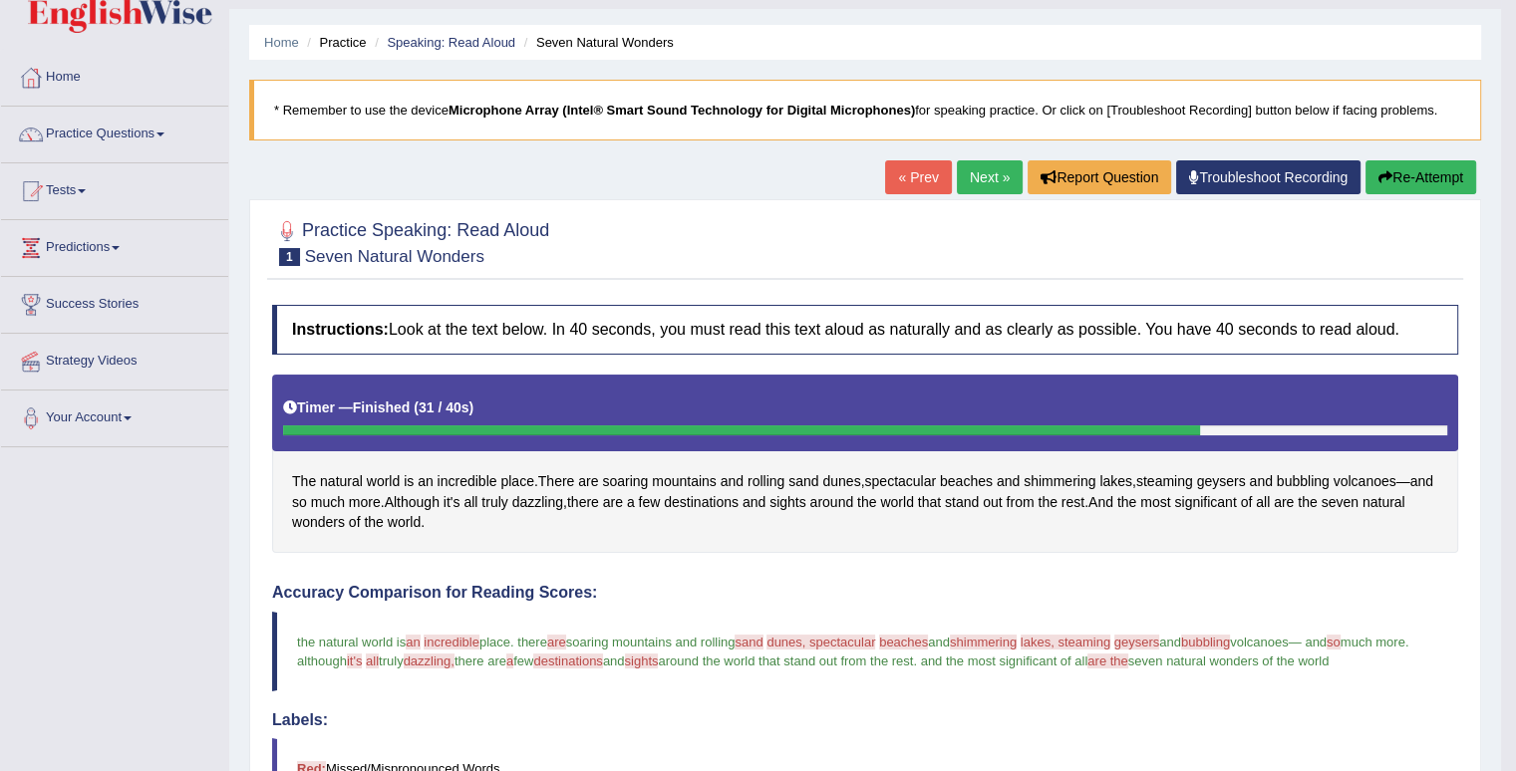
scroll to position [0, 0]
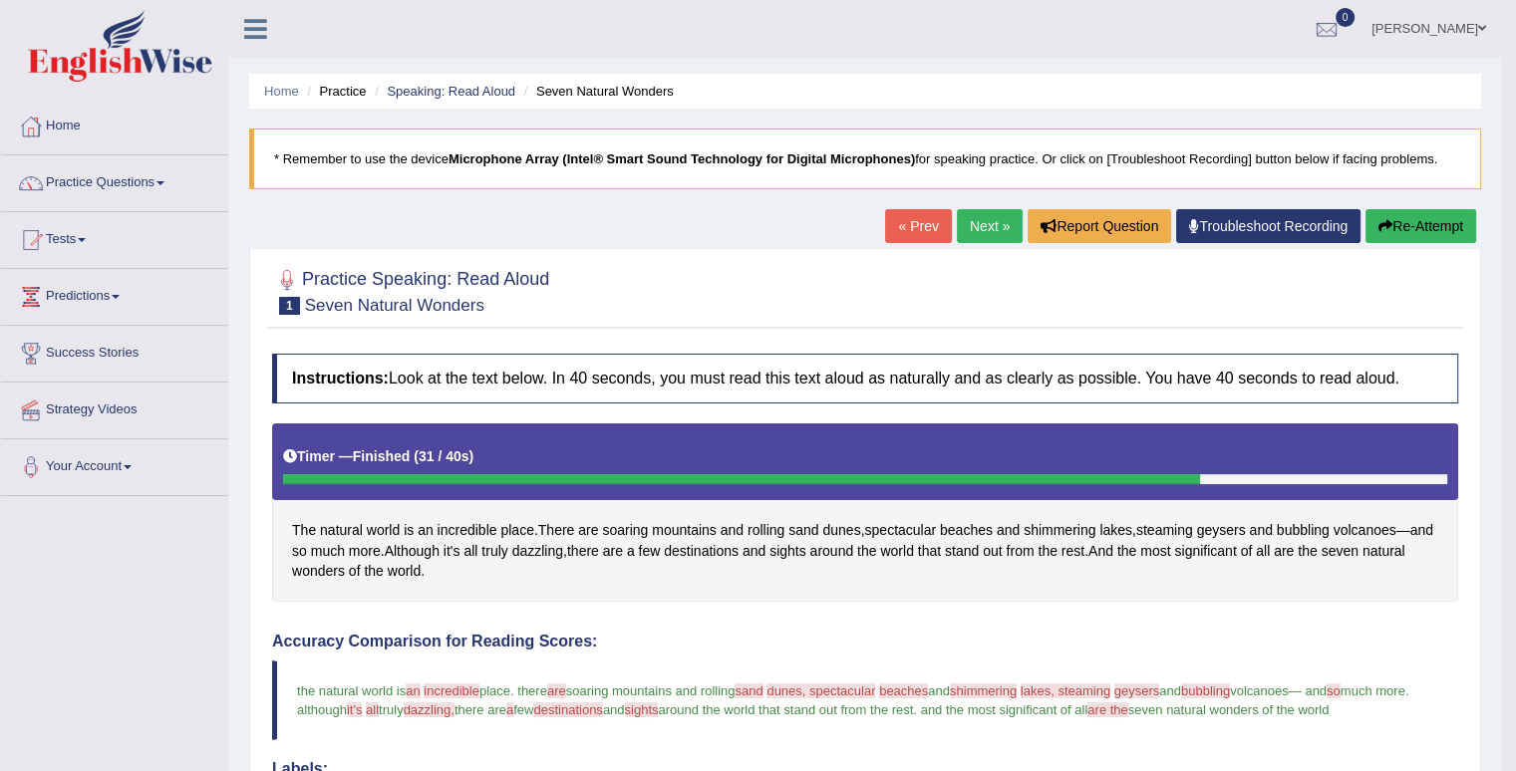
click at [995, 221] on link "Next »" at bounding box center [990, 226] width 66 height 34
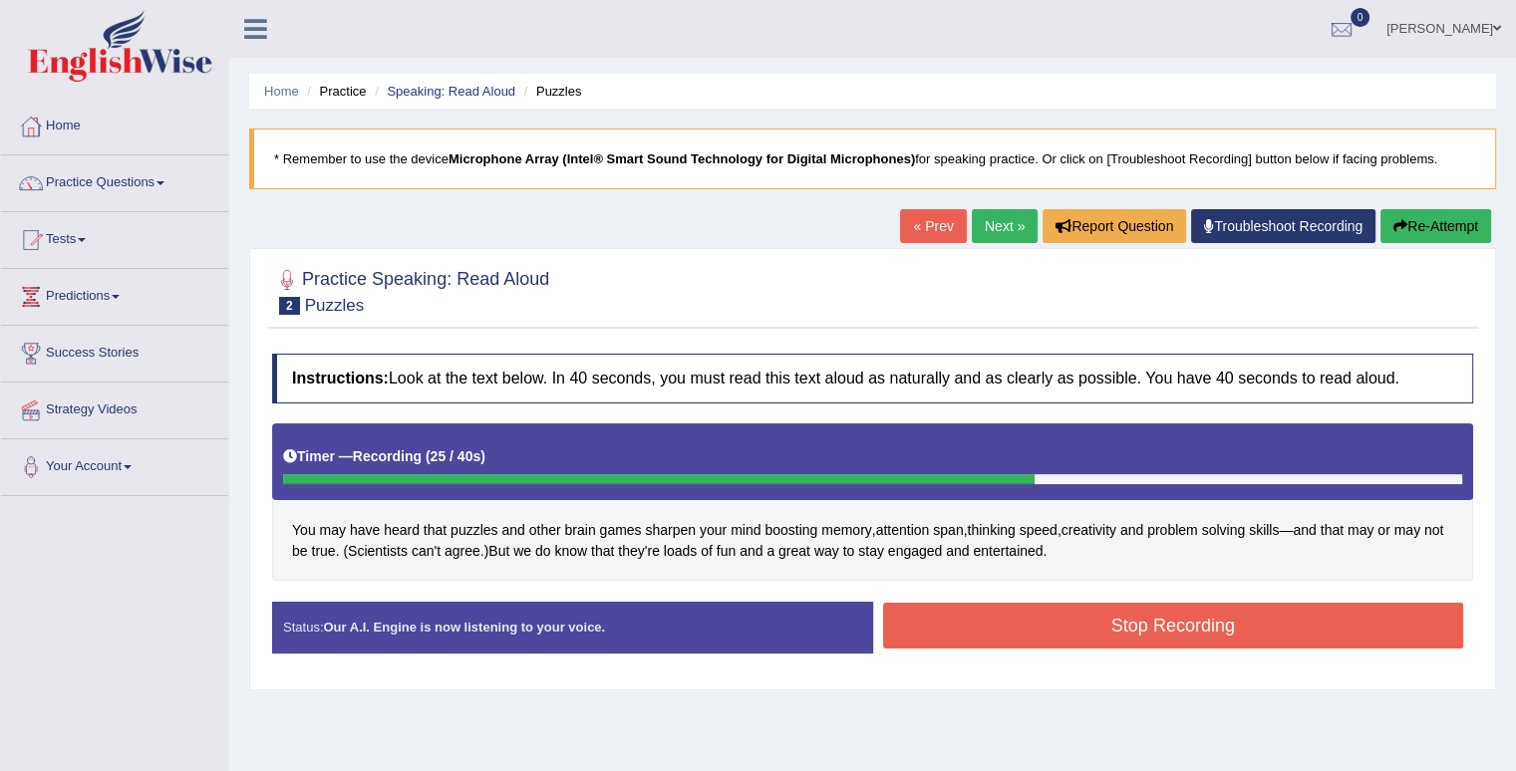
click at [1014, 626] on button "Stop Recording" at bounding box center [1173, 626] width 581 height 46
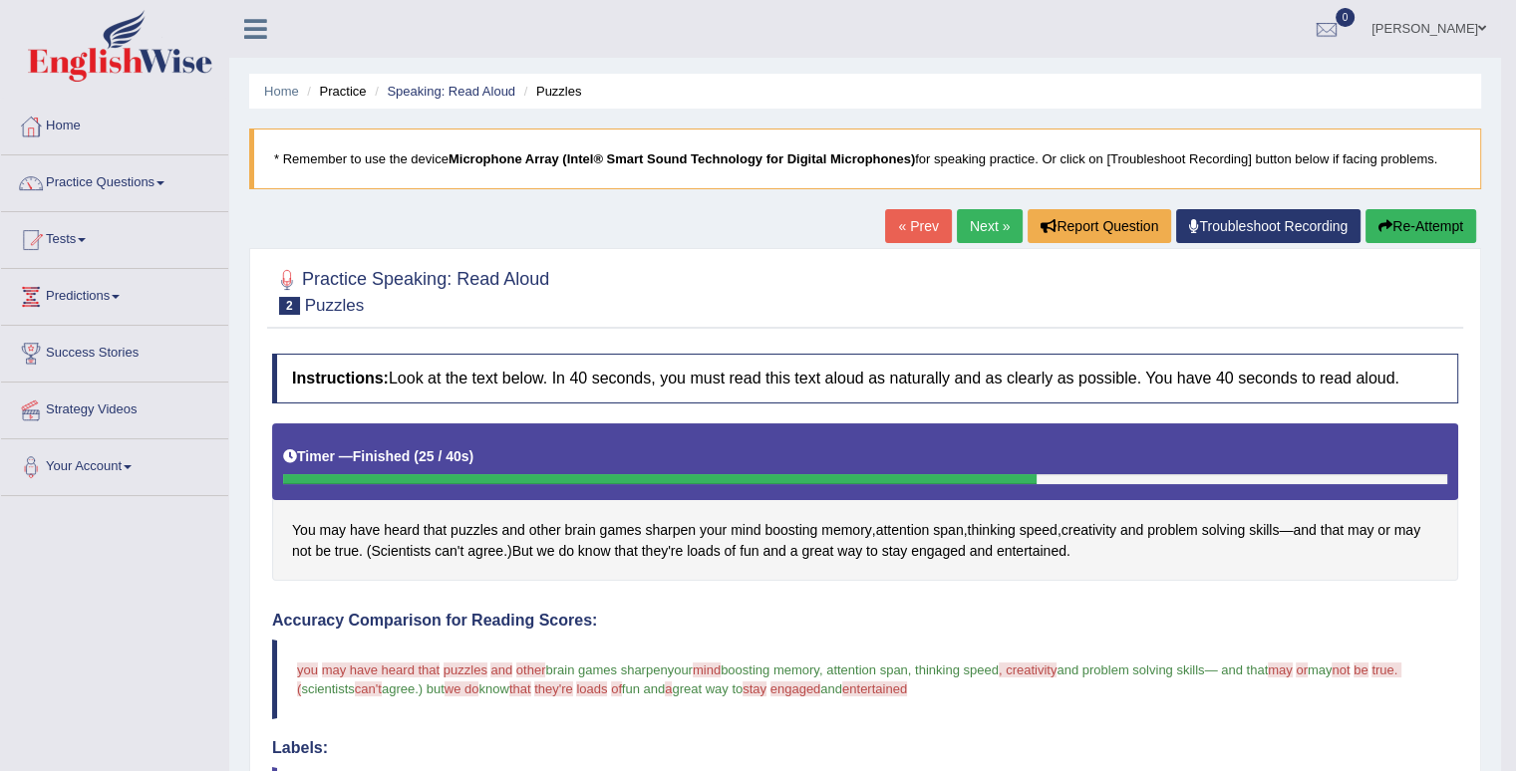
click at [1402, 229] on button "Re-Attempt" at bounding box center [1420, 226] width 111 height 34
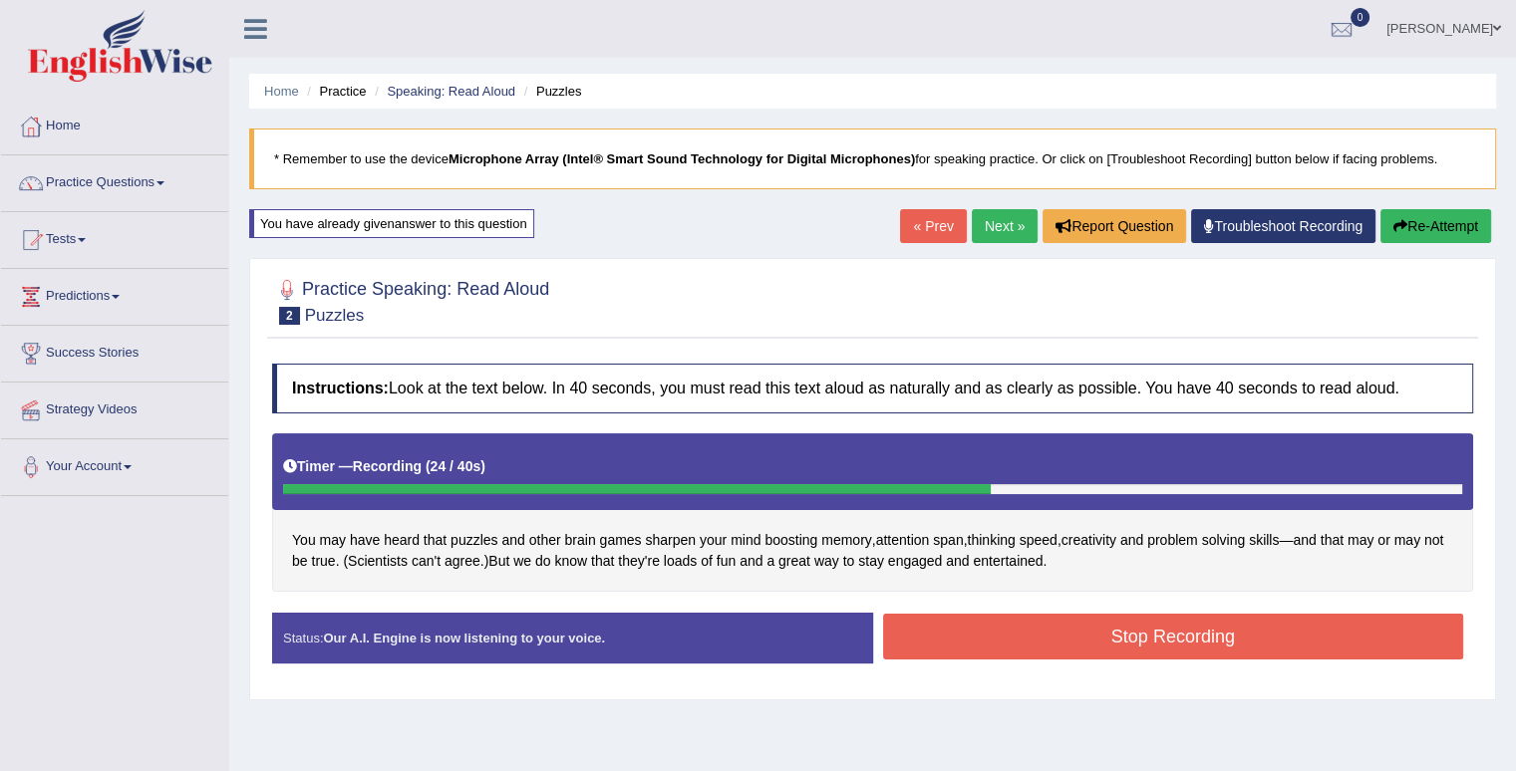
click at [1094, 636] on button "Stop Recording" at bounding box center [1173, 637] width 581 height 46
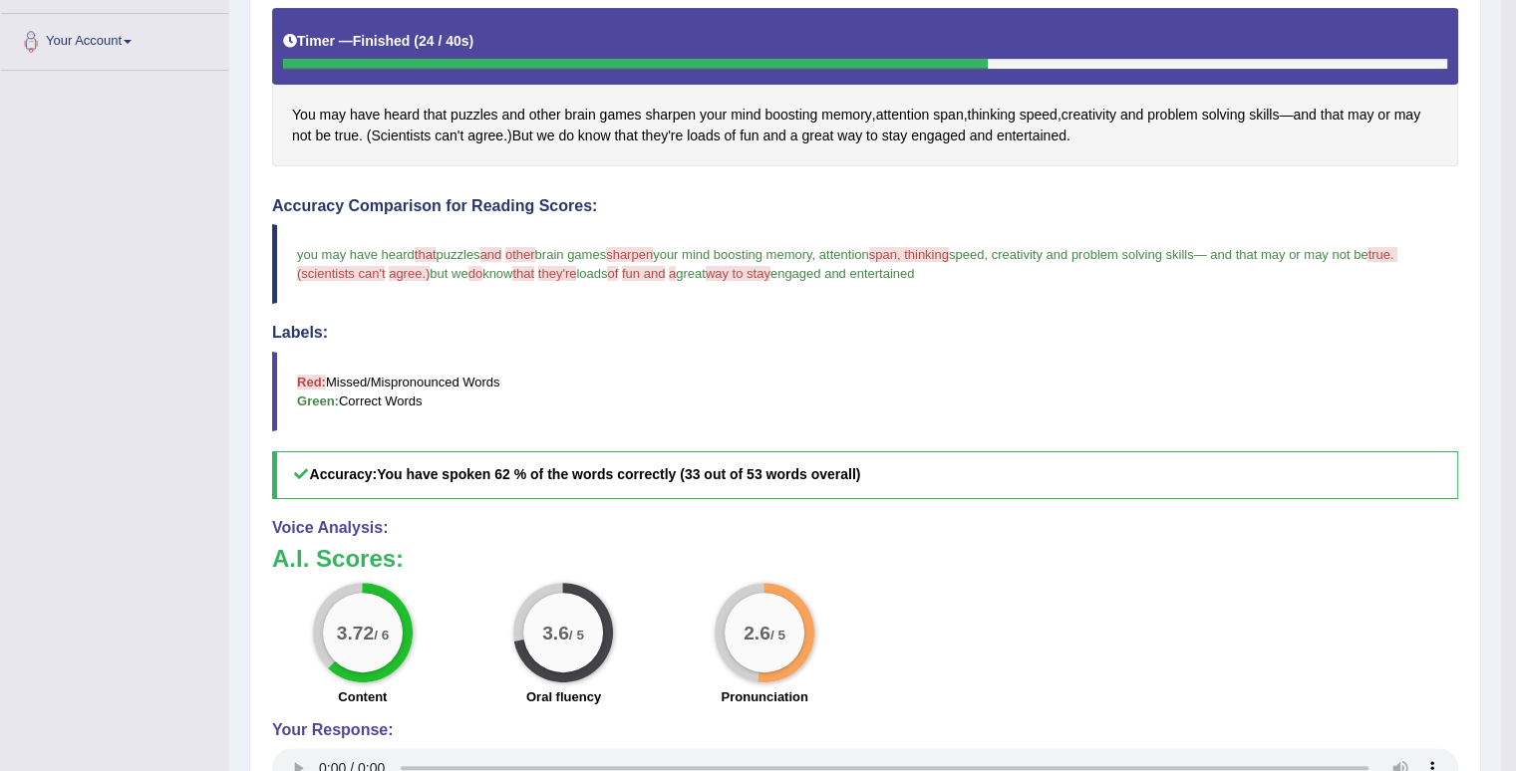
scroll to position [100, 0]
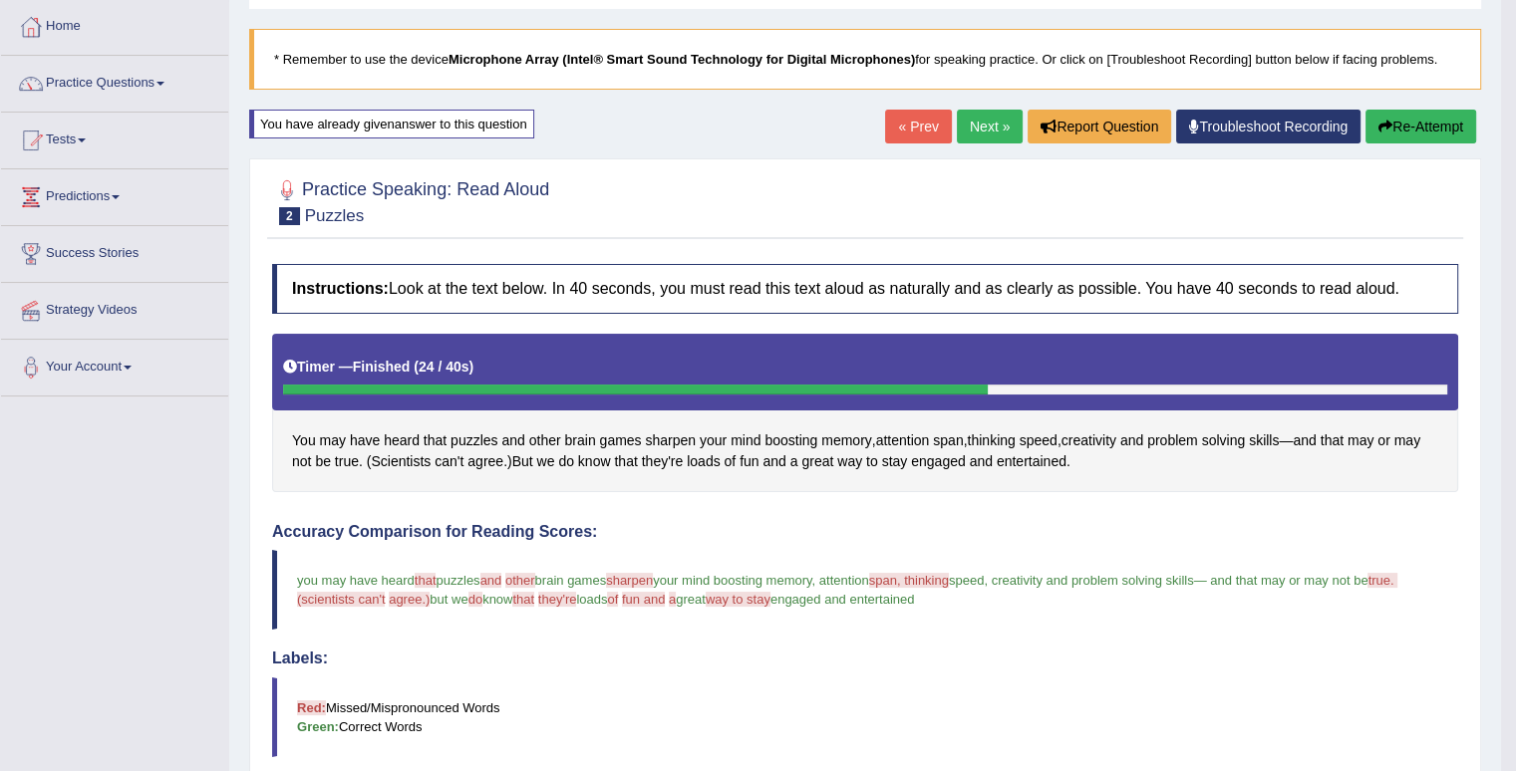
click at [1425, 125] on button "Re-Attempt" at bounding box center [1420, 127] width 111 height 34
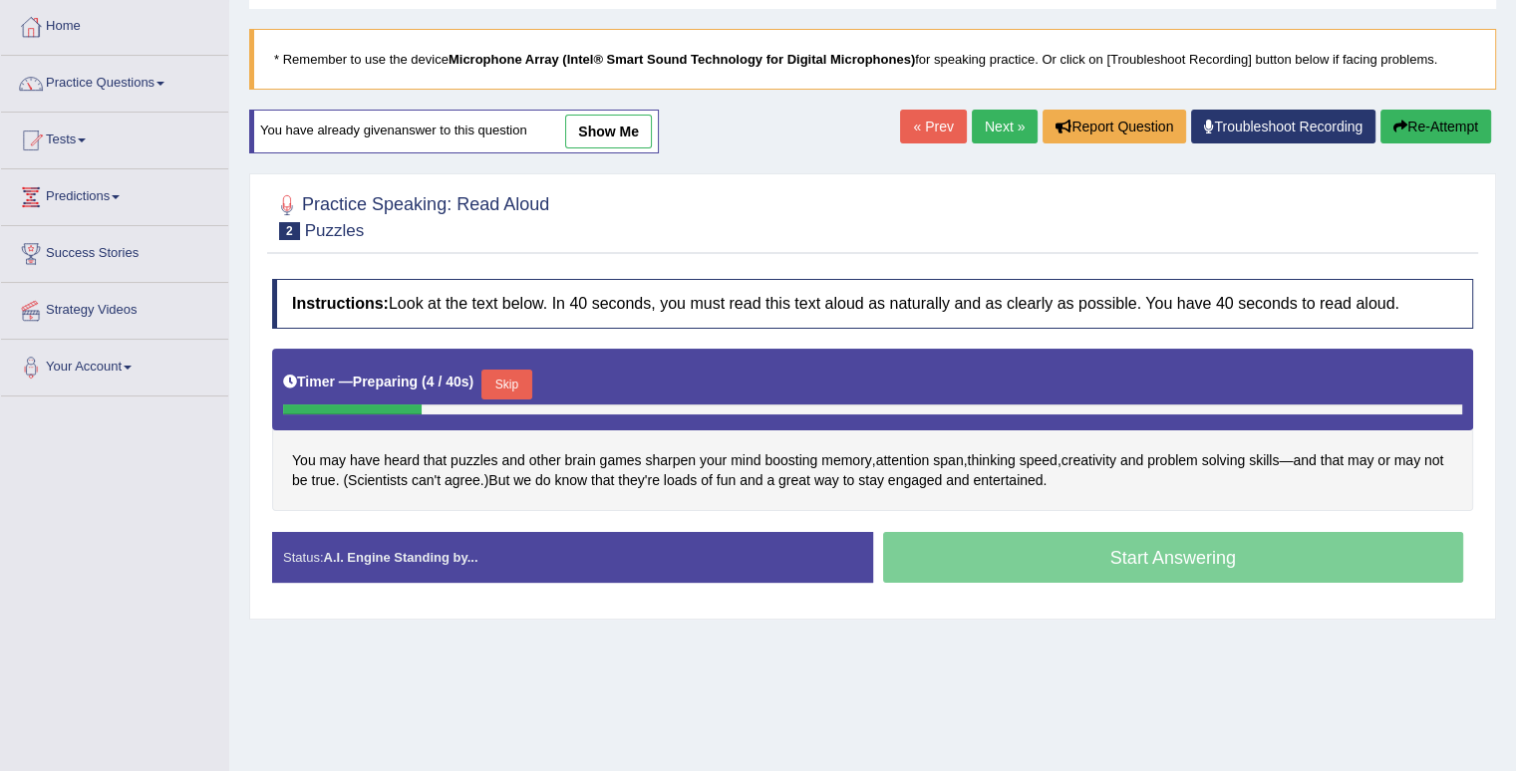
click at [998, 133] on link "Next »" at bounding box center [1004, 127] width 66 height 34
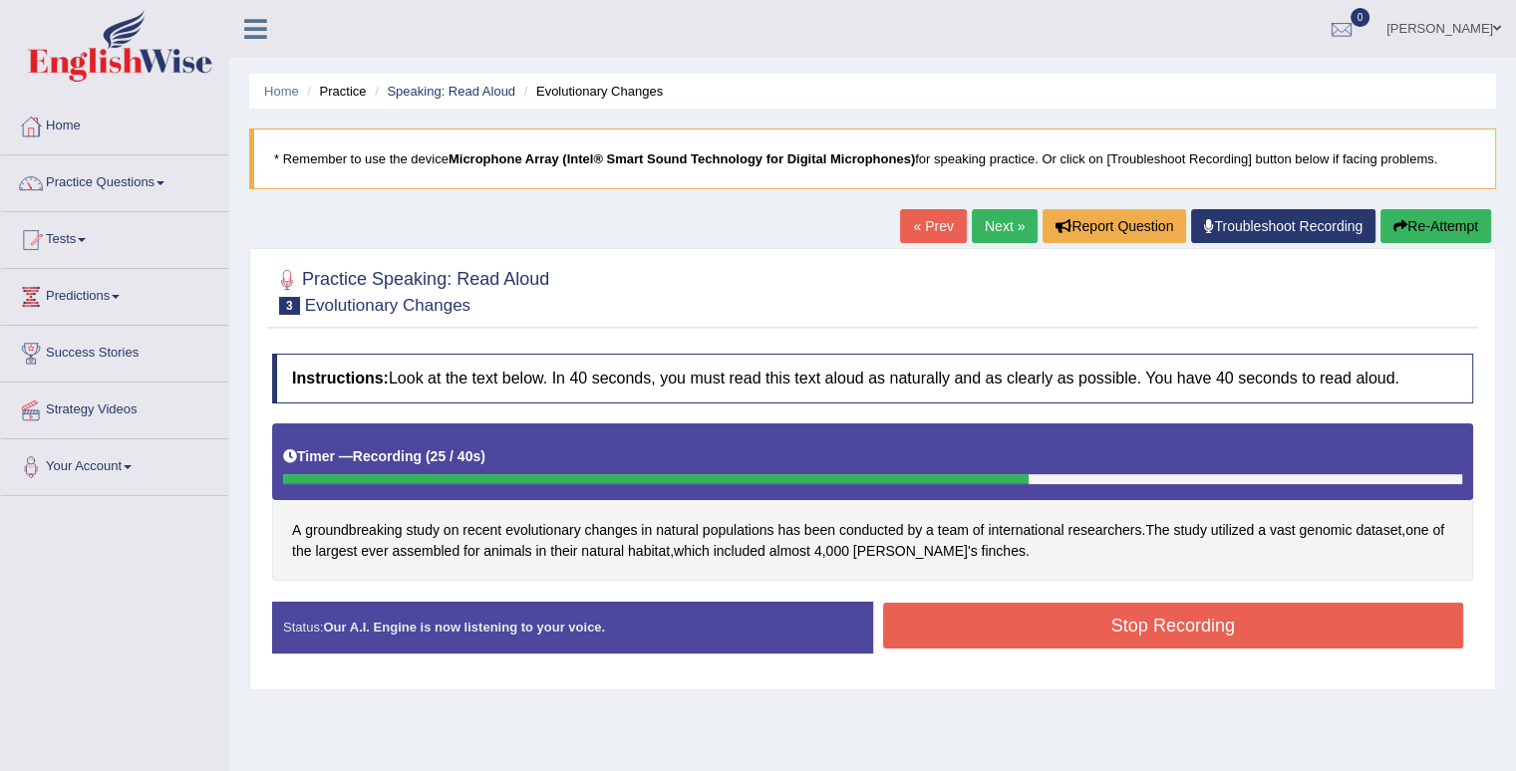
click at [982, 620] on button "Stop Recording" at bounding box center [1173, 626] width 581 height 46
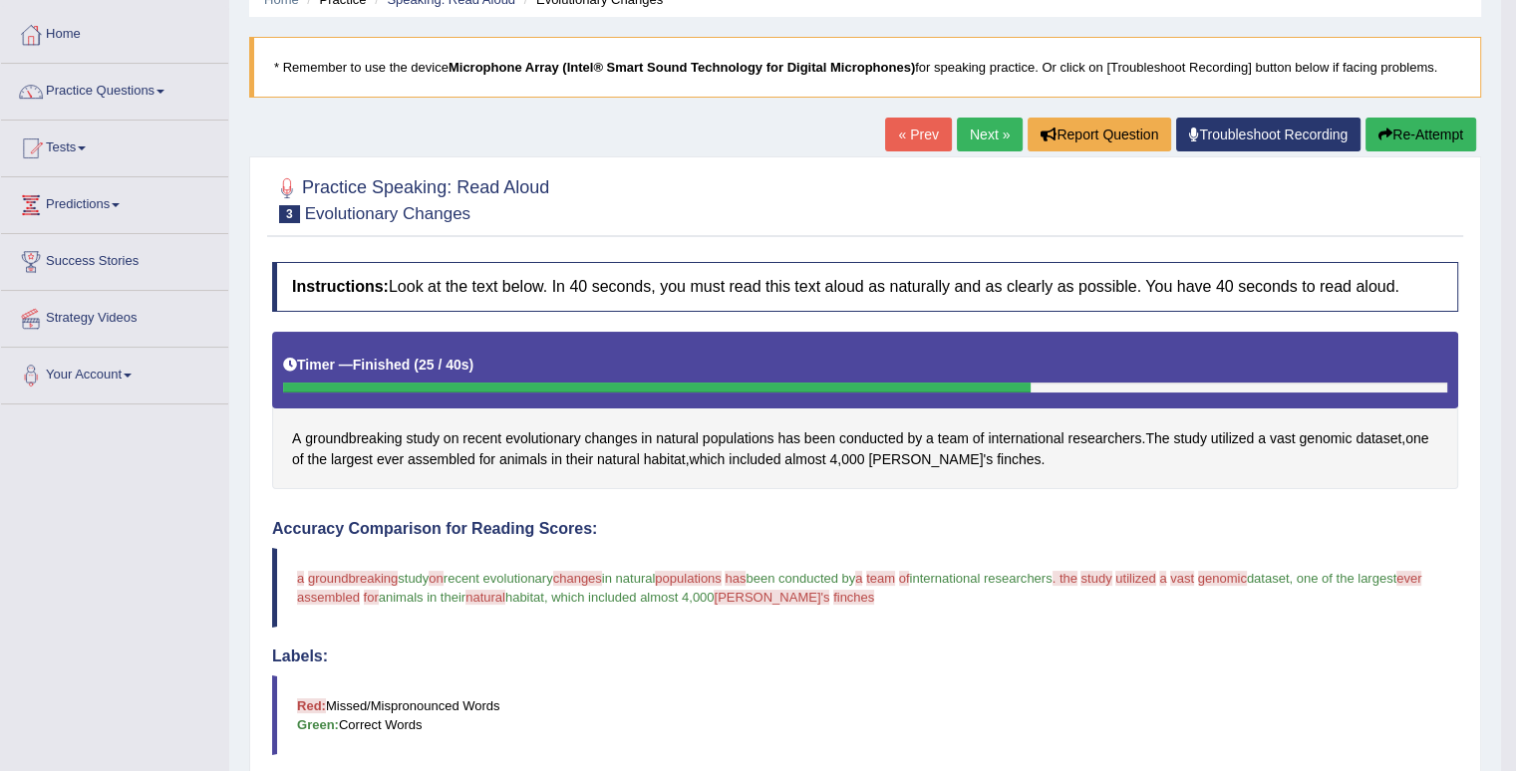
scroll to position [89, 0]
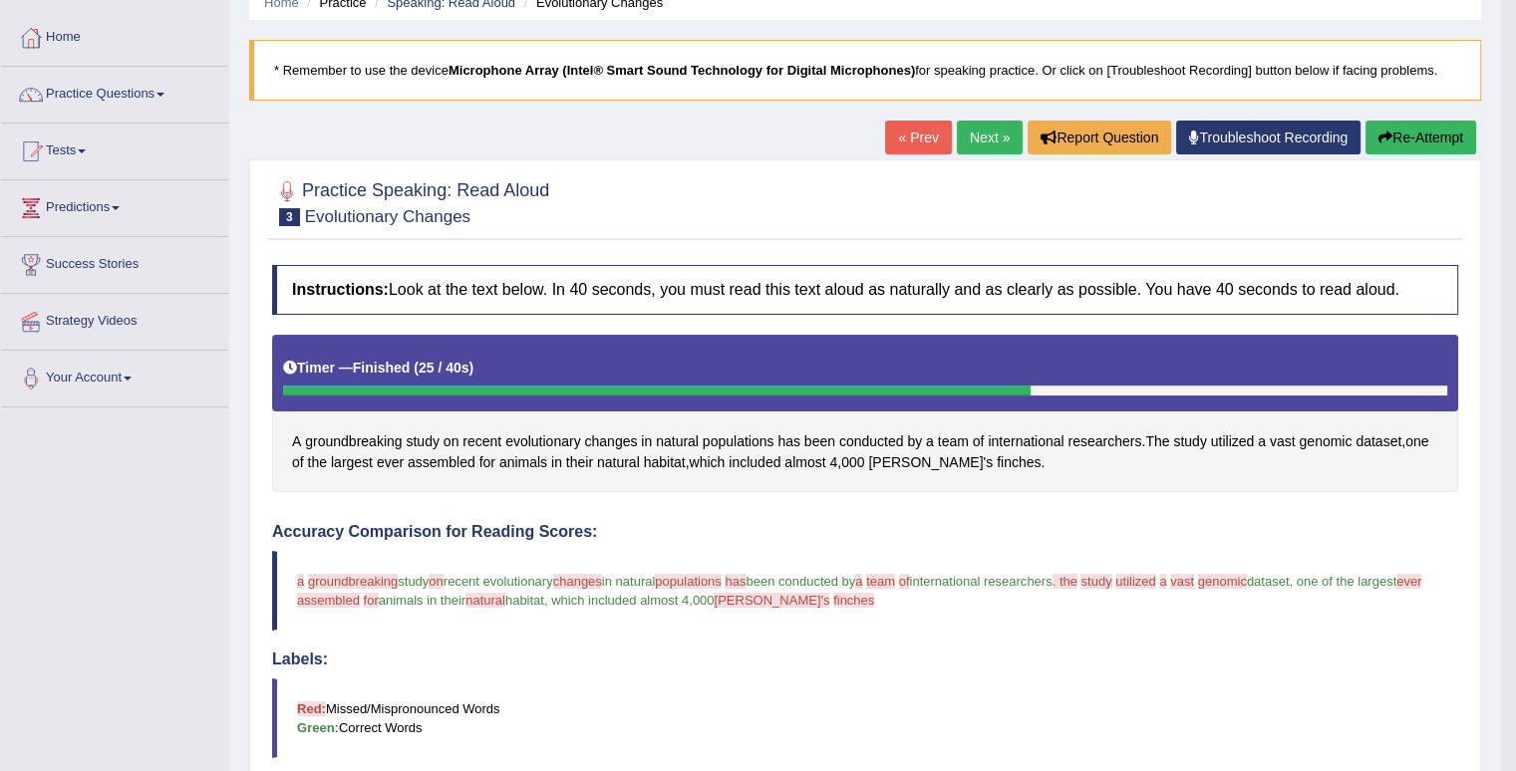
click at [980, 131] on link "Next »" at bounding box center [990, 138] width 66 height 34
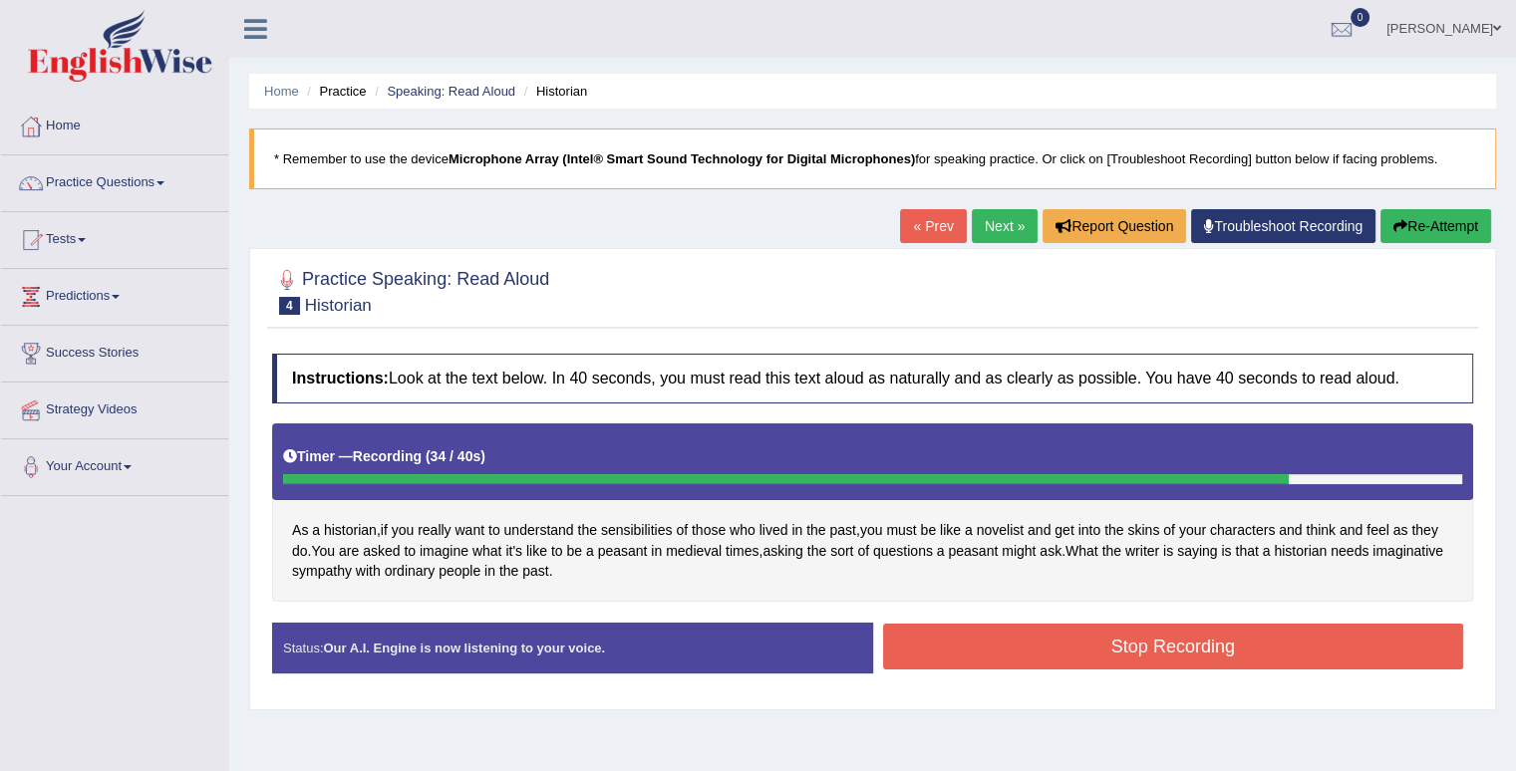
click at [1084, 631] on button "Stop Recording" at bounding box center [1173, 647] width 581 height 46
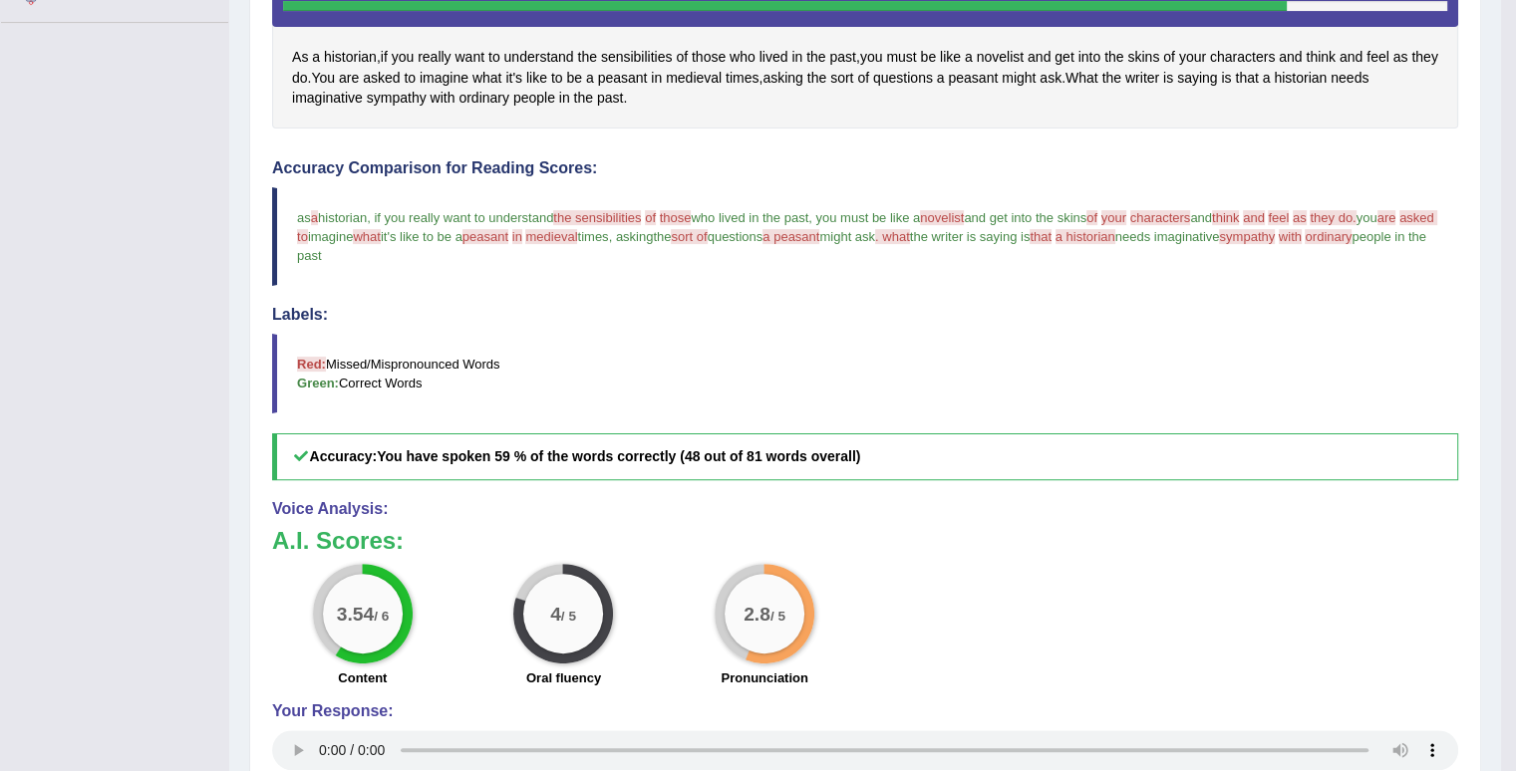
scroll to position [129, 0]
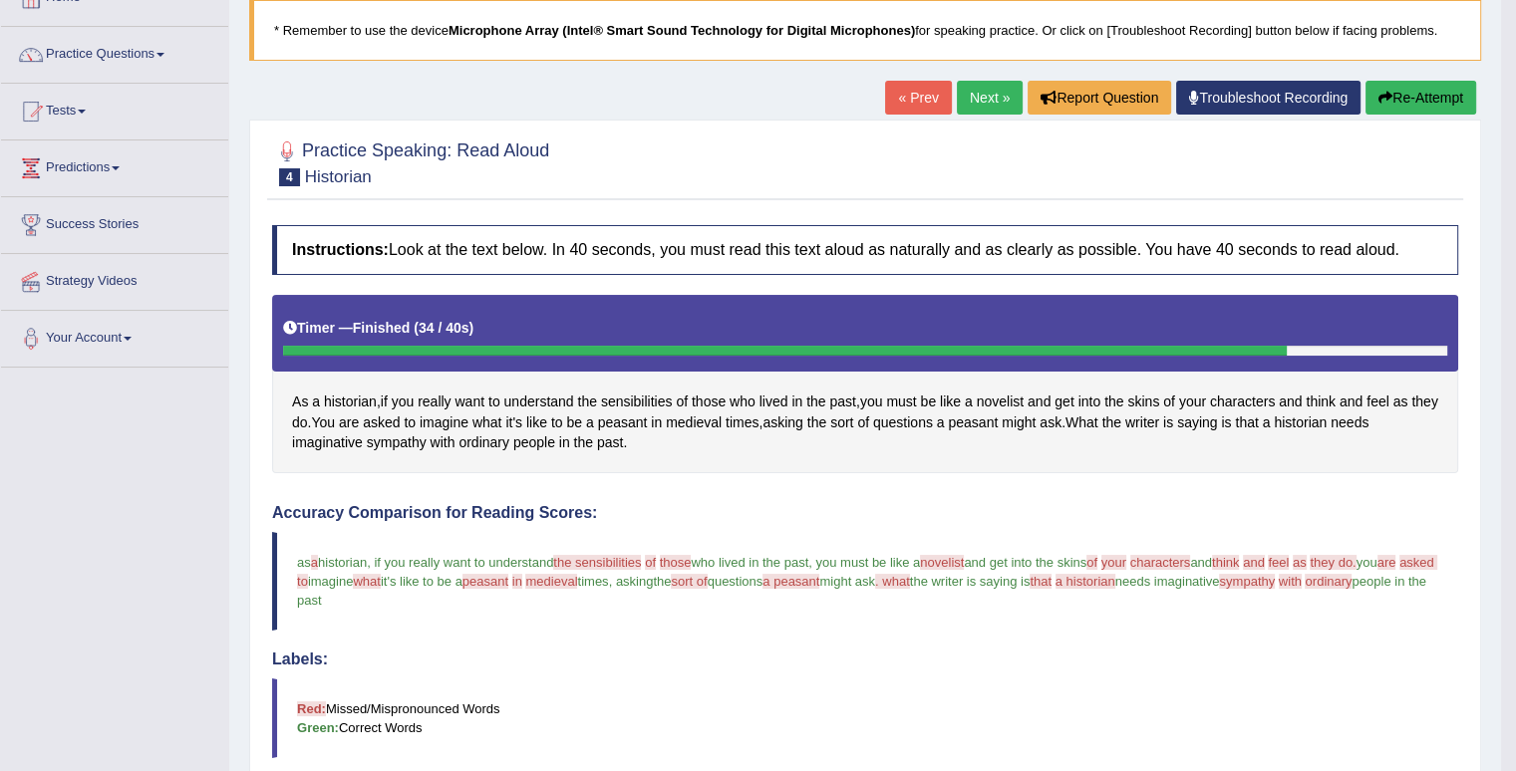
click at [976, 99] on link "Next »" at bounding box center [990, 98] width 66 height 34
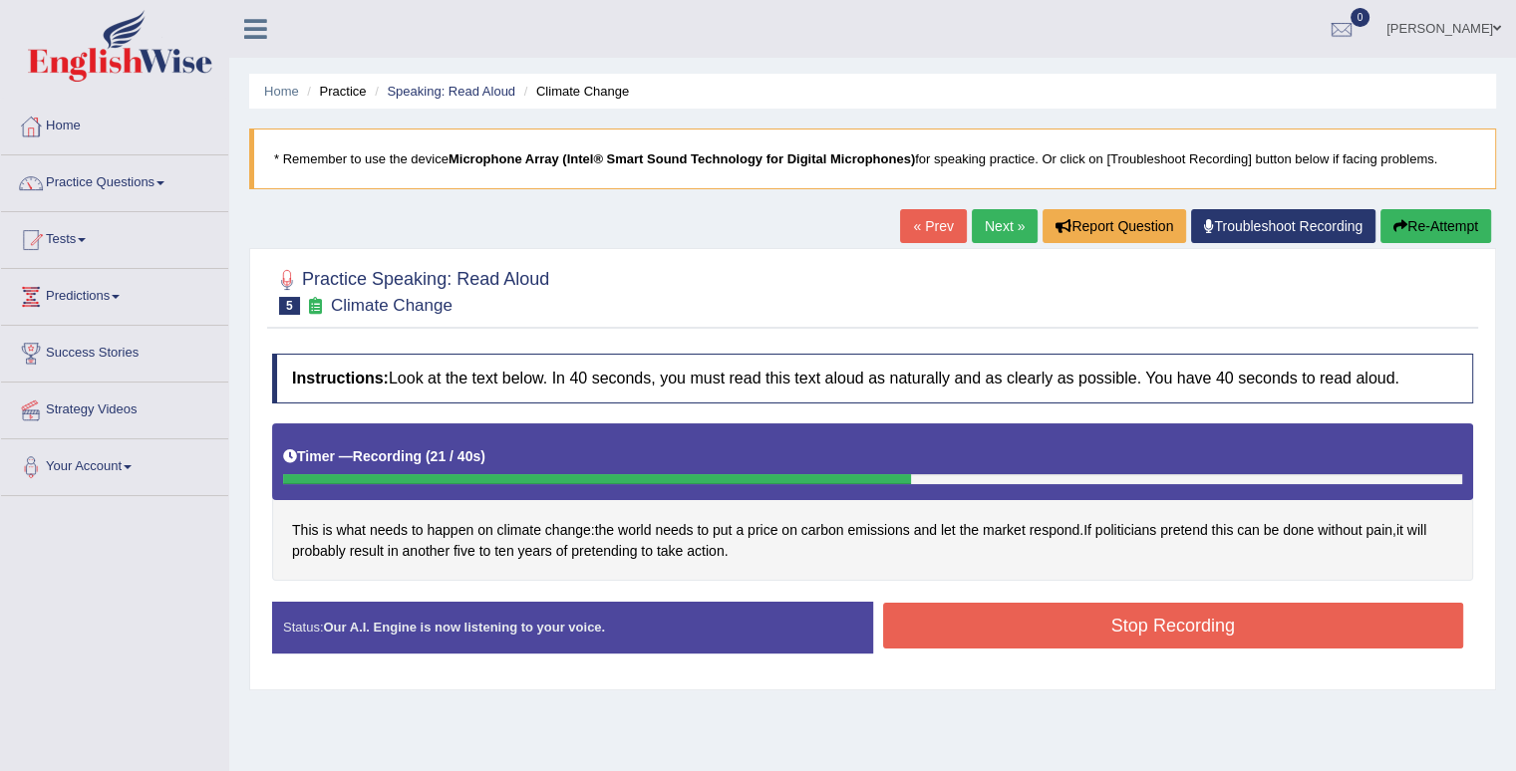
drag, startPoint x: 1237, startPoint y: 619, endPoint x: 1237, endPoint y: 608, distance: 11.0
click at [1237, 617] on button "Stop Recording" at bounding box center [1173, 626] width 581 height 46
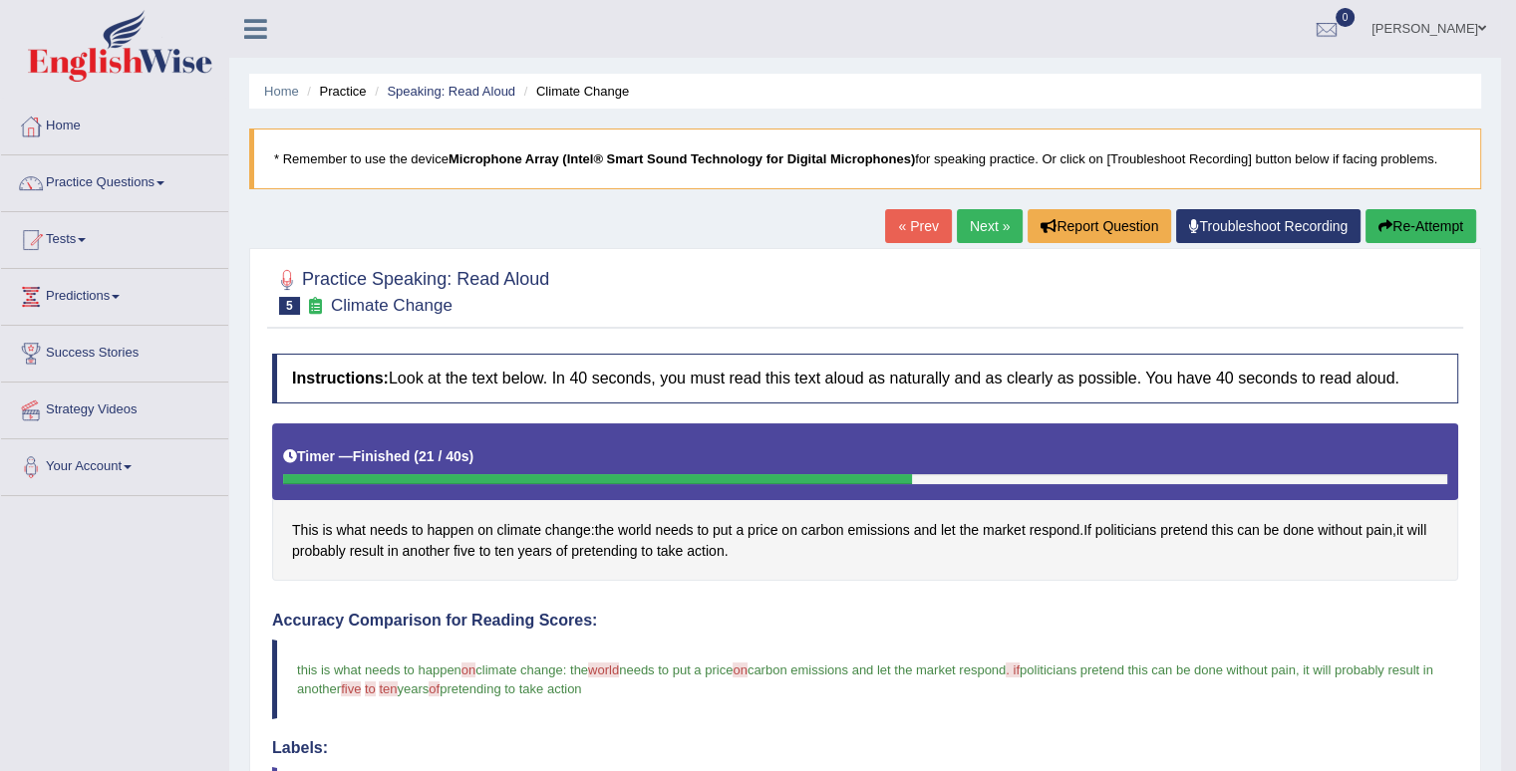
click at [984, 236] on link "Next »" at bounding box center [990, 226] width 66 height 34
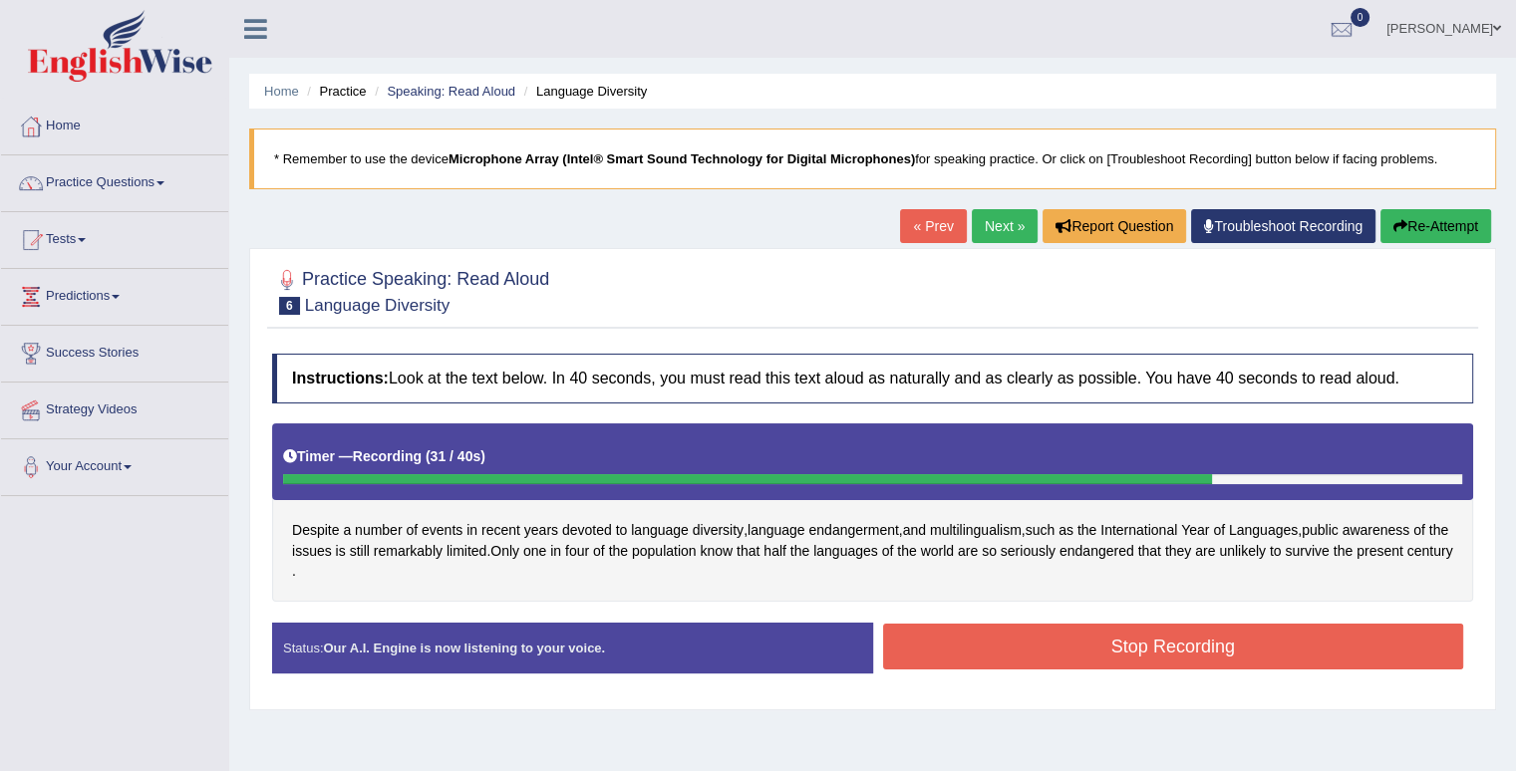
click at [1205, 637] on button "Stop Recording" at bounding box center [1173, 647] width 581 height 46
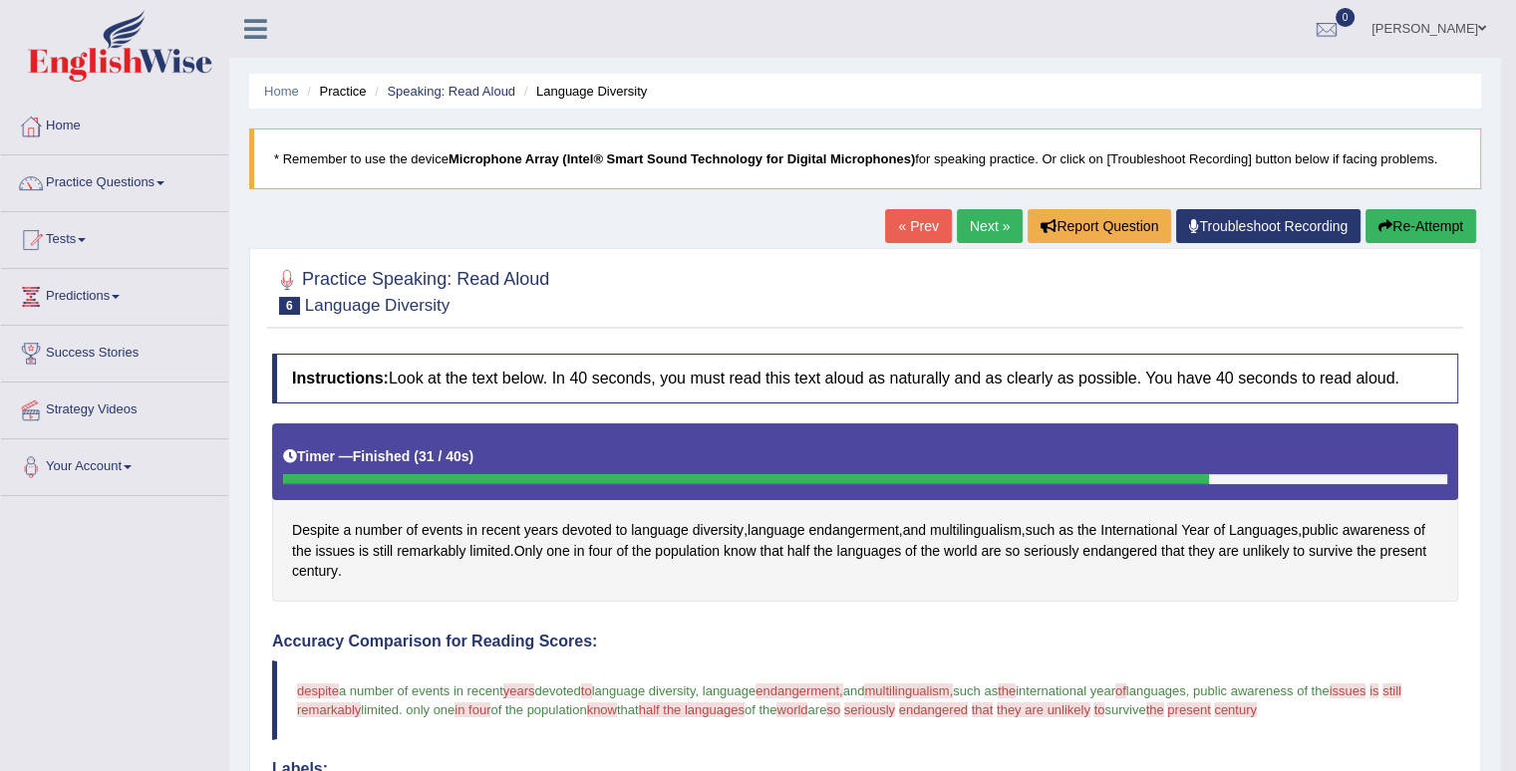
click at [988, 227] on link "Next »" at bounding box center [990, 226] width 66 height 34
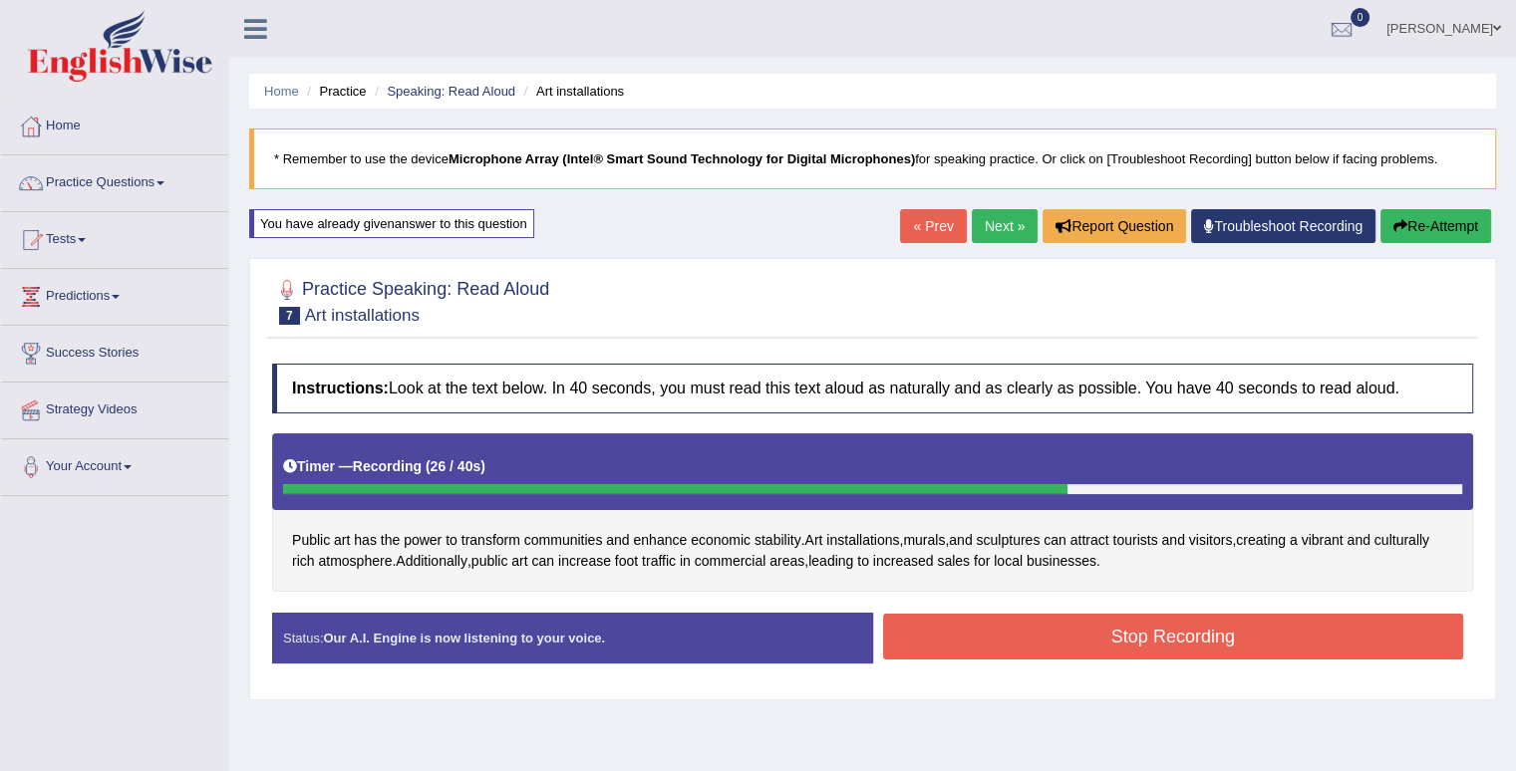
click at [1079, 631] on button "Stop Recording" at bounding box center [1173, 637] width 581 height 46
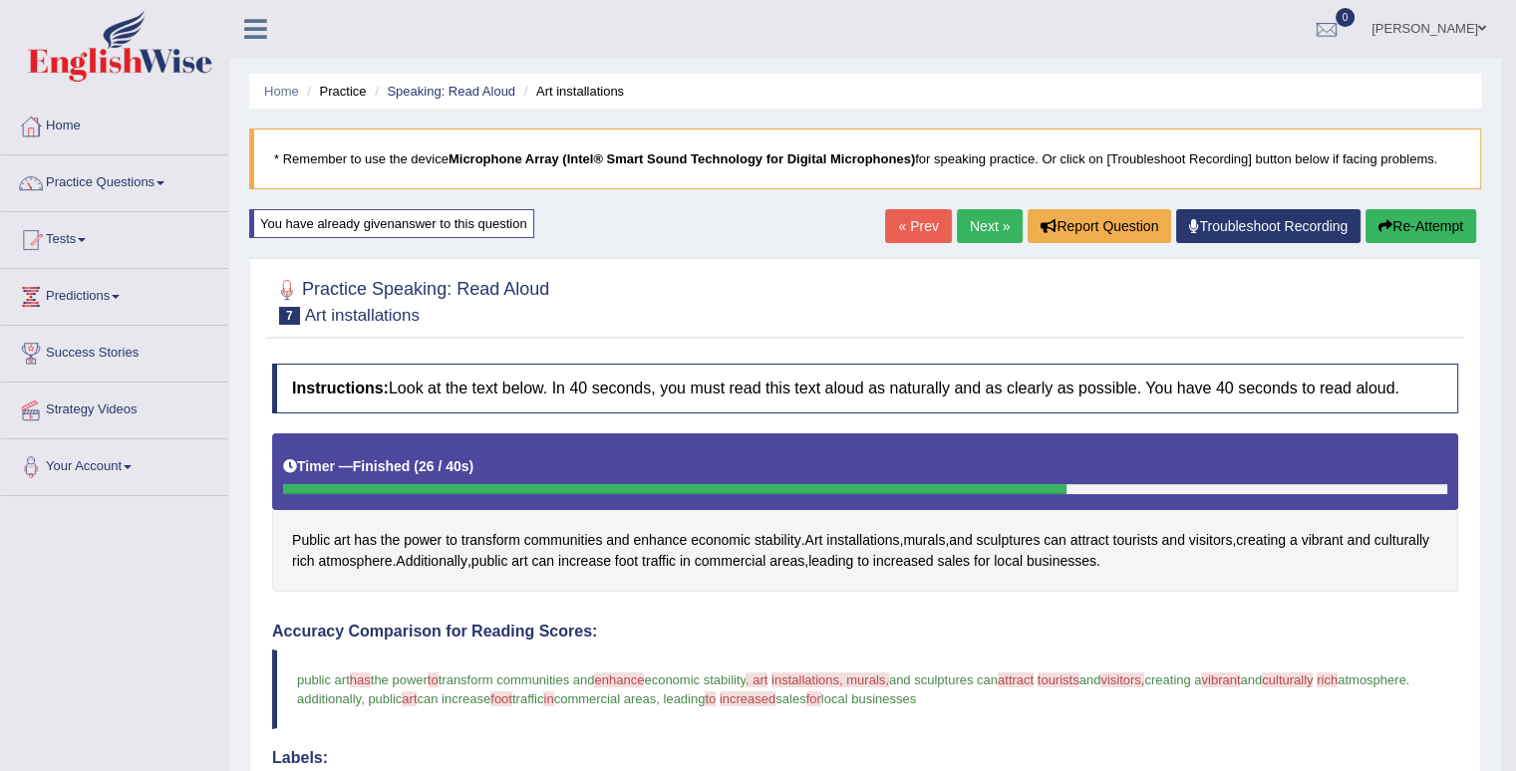
click at [982, 232] on link "Next »" at bounding box center [990, 226] width 66 height 34
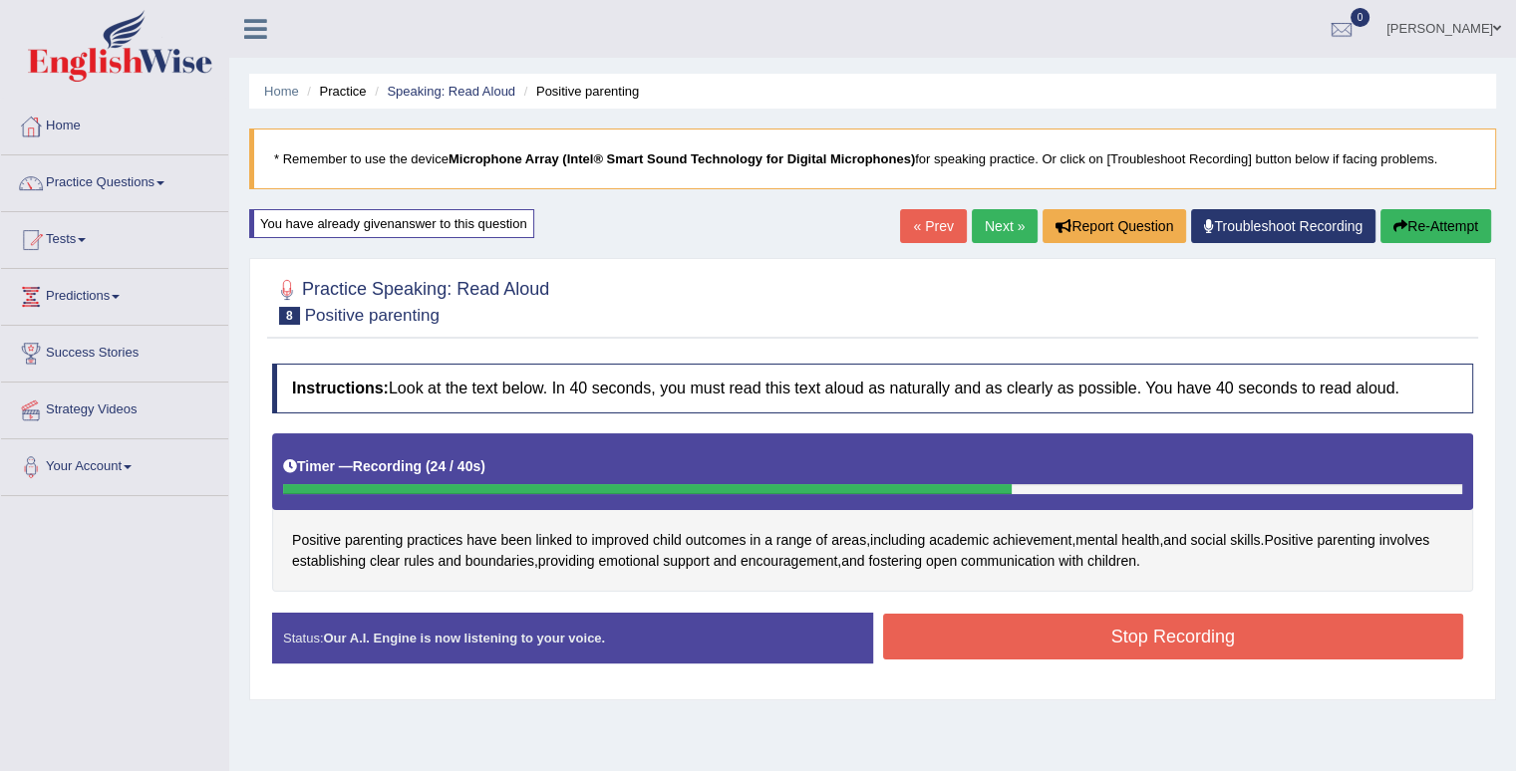
click at [1080, 638] on button "Stop Recording" at bounding box center [1173, 637] width 581 height 46
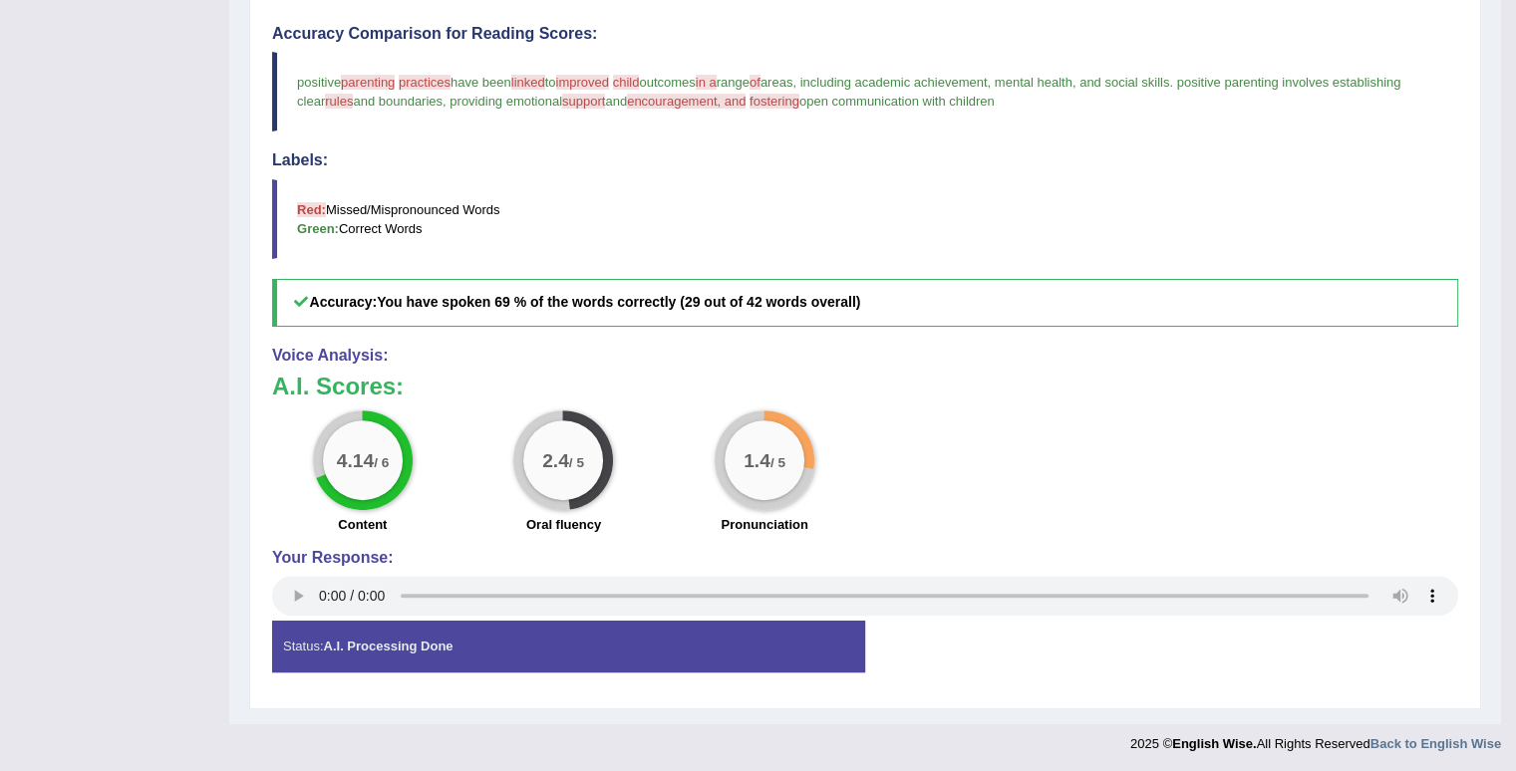
scroll to position [100, 0]
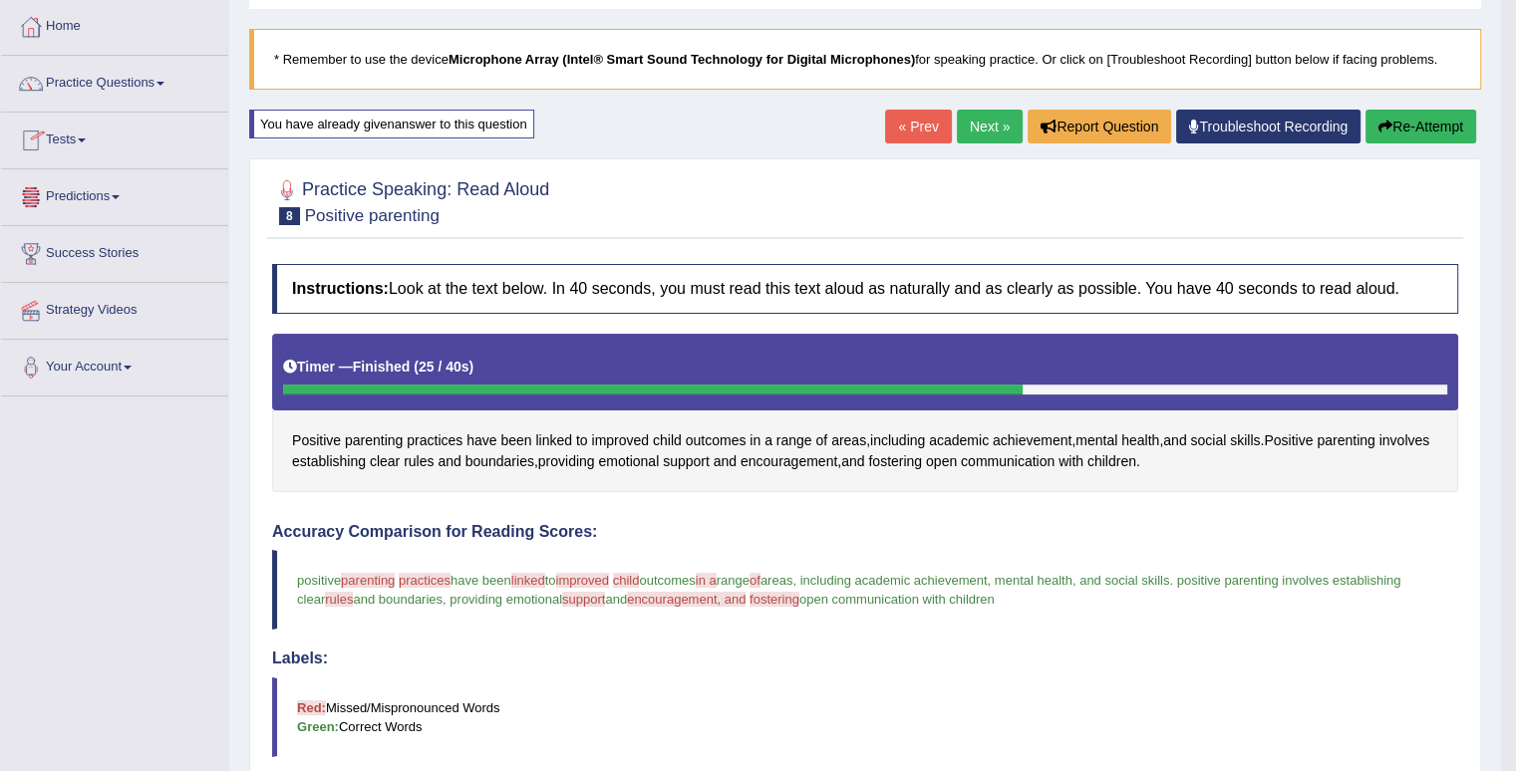
click at [971, 128] on link "Next »" at bounding box center [990, 127] width 66 height 34
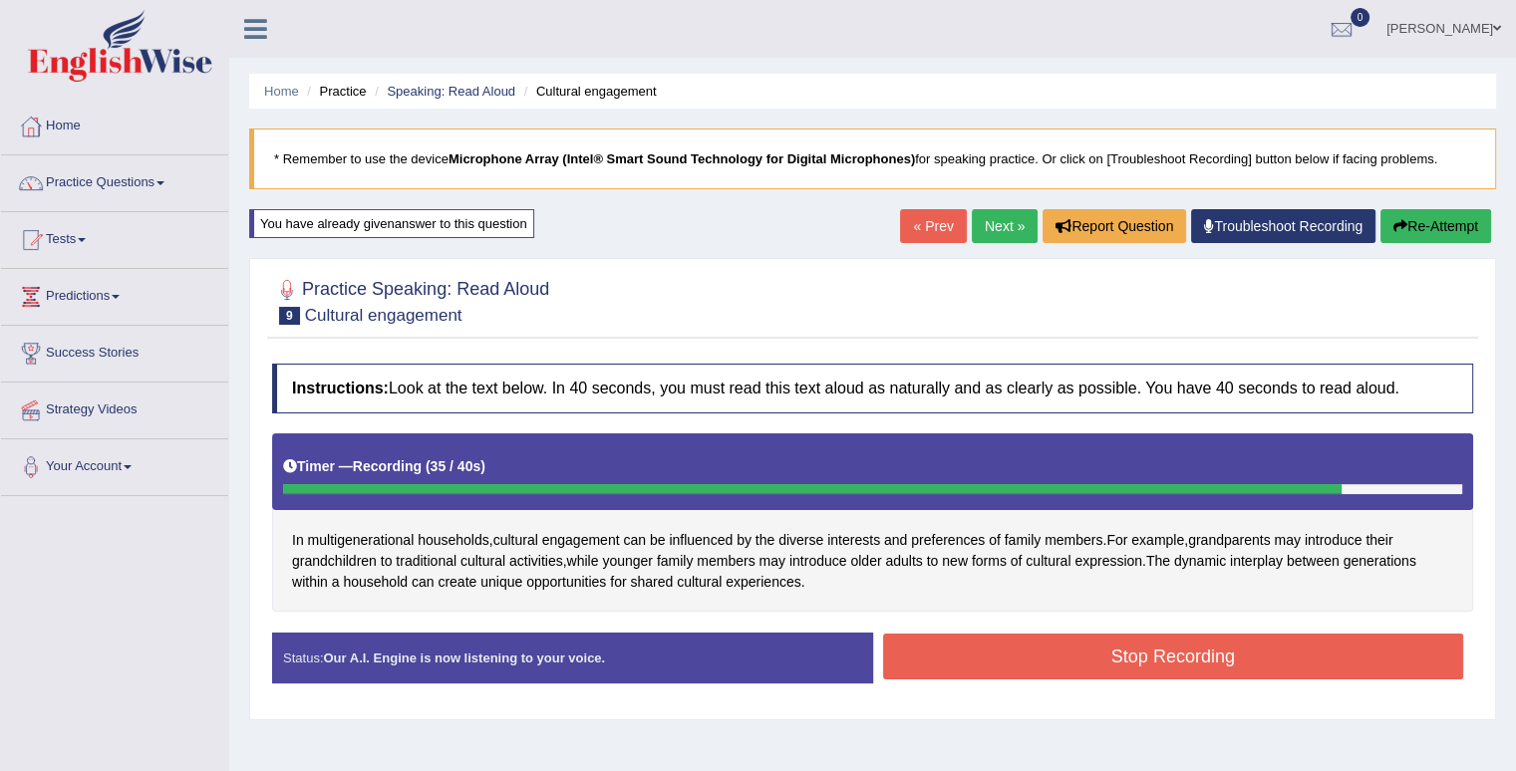
click at [1088, 659] on button "Stop Recording" at bounding box center [1173, 657] width 581 height 46
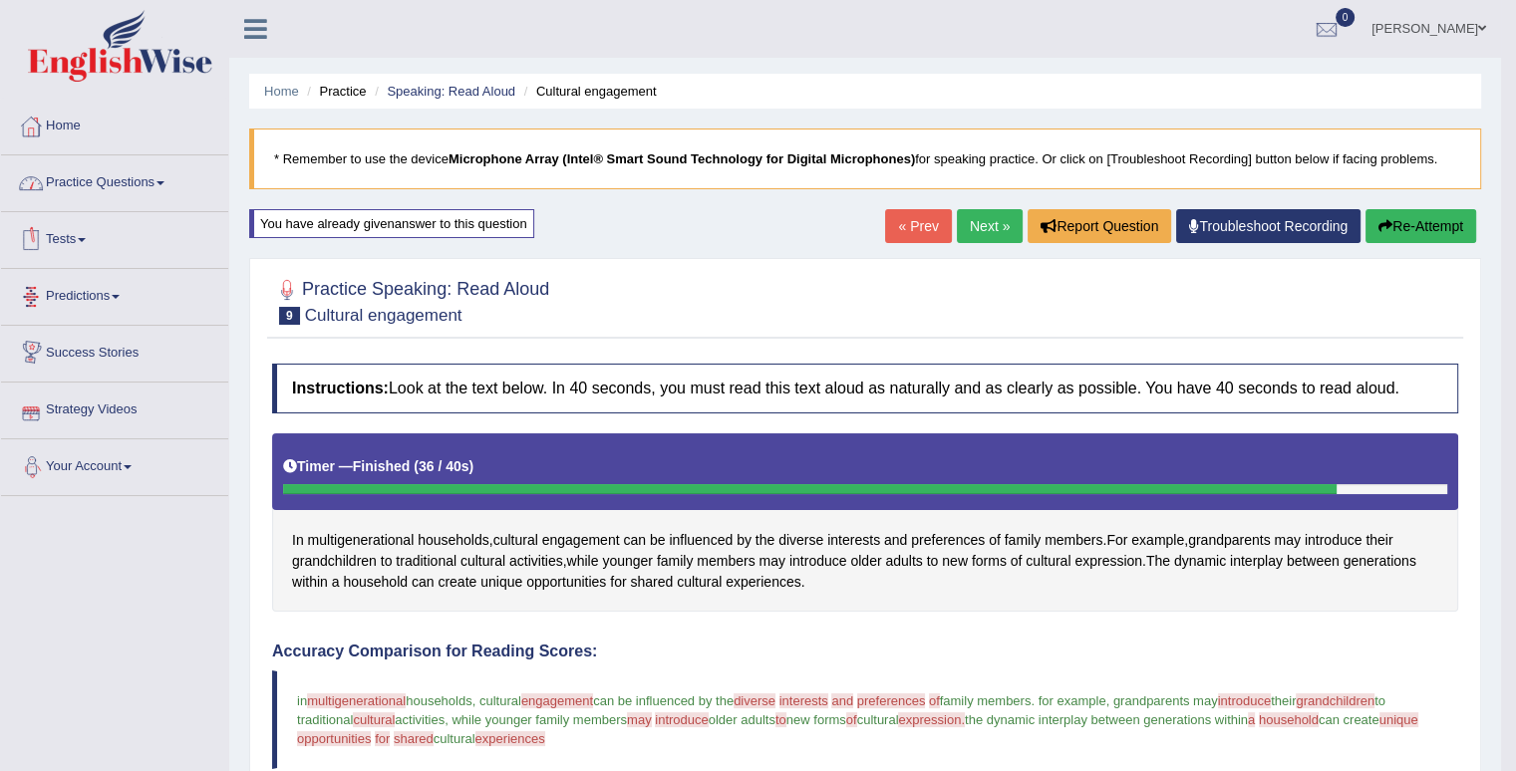
click at [151, 192] on link "Practice Questions" at bounding box center [114, 180] width 227 height 50
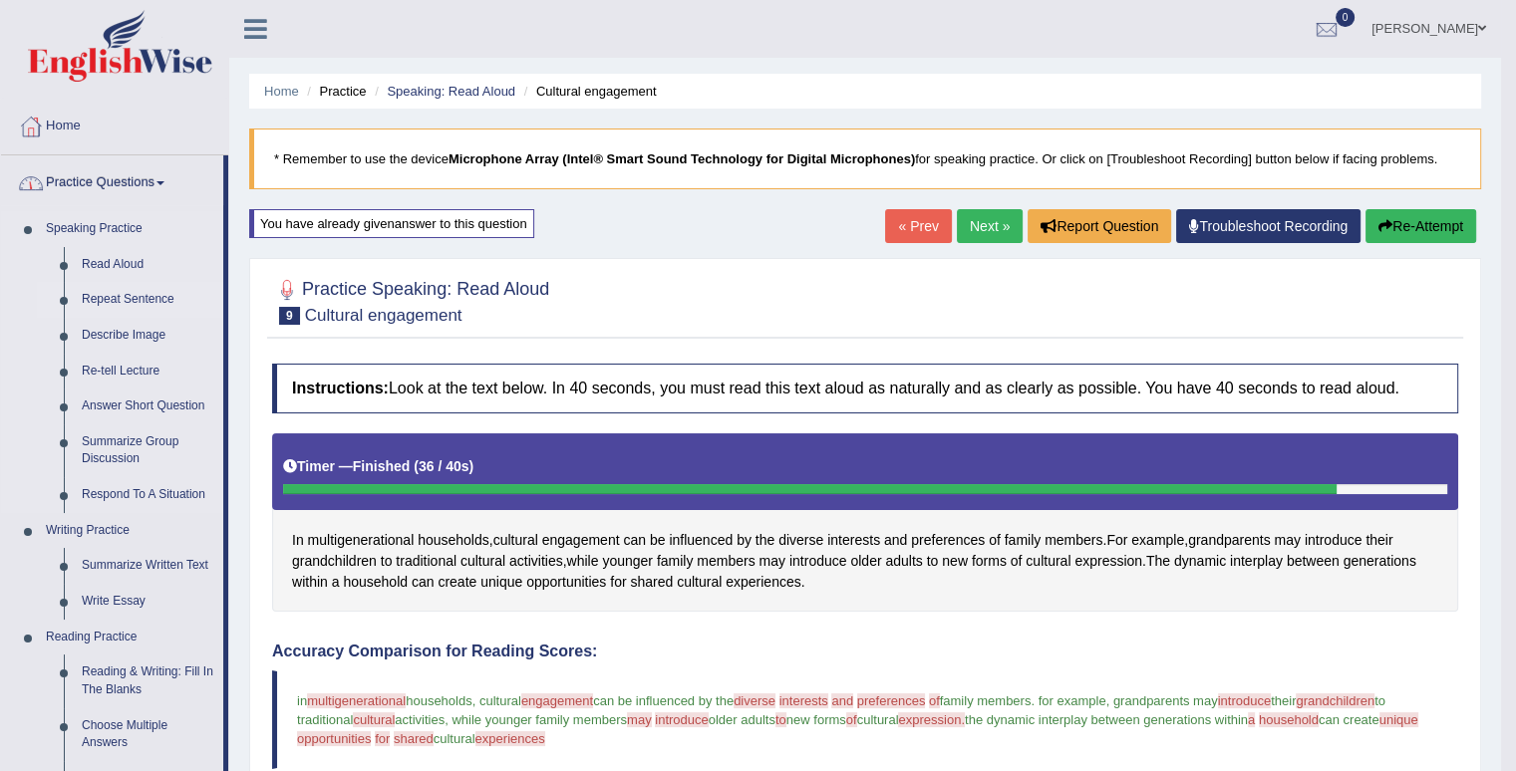
click at [123, 293] on link "Repeat Sentence" at bounding box center [148, 300] width 150 height 36
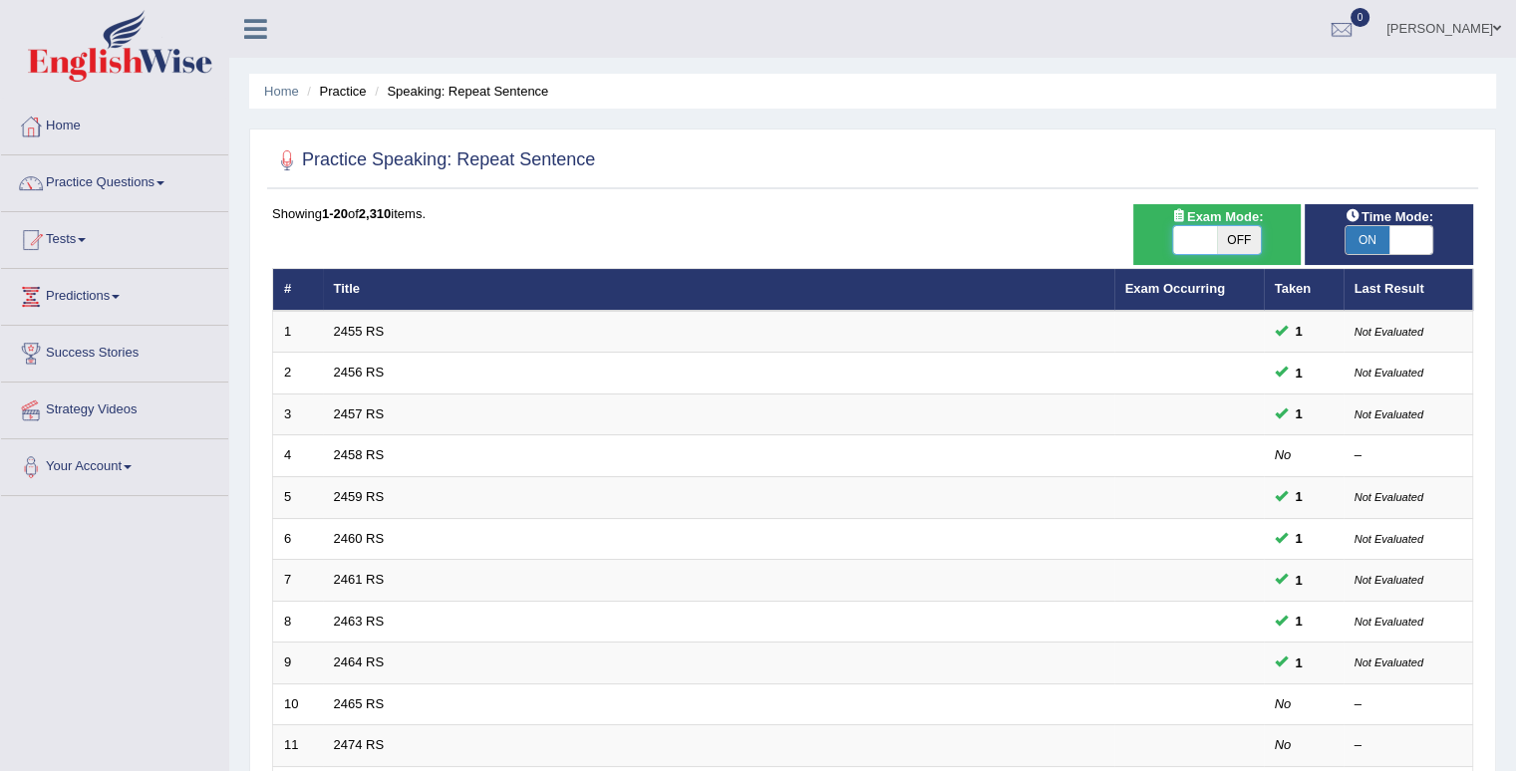
click at [1200, 245] on span at bounding box center [1195, 240] width 44 height 28
drag, startPoint x: 1248, startPoint y: 236, endPoint x: 1202, endPoint y: 236, distance: 46.8
click at [1202, 236] on div "ON OFF" at bounding box center [1195, 240] width 132 height 28
click at [1202, 236] on span at bounding box center [1195, 240] width 44 height 28
drag, startPoint x: 1239, startPoint y: 242, endPoint x: 1192, endPoint y: 237, distance: 47.1
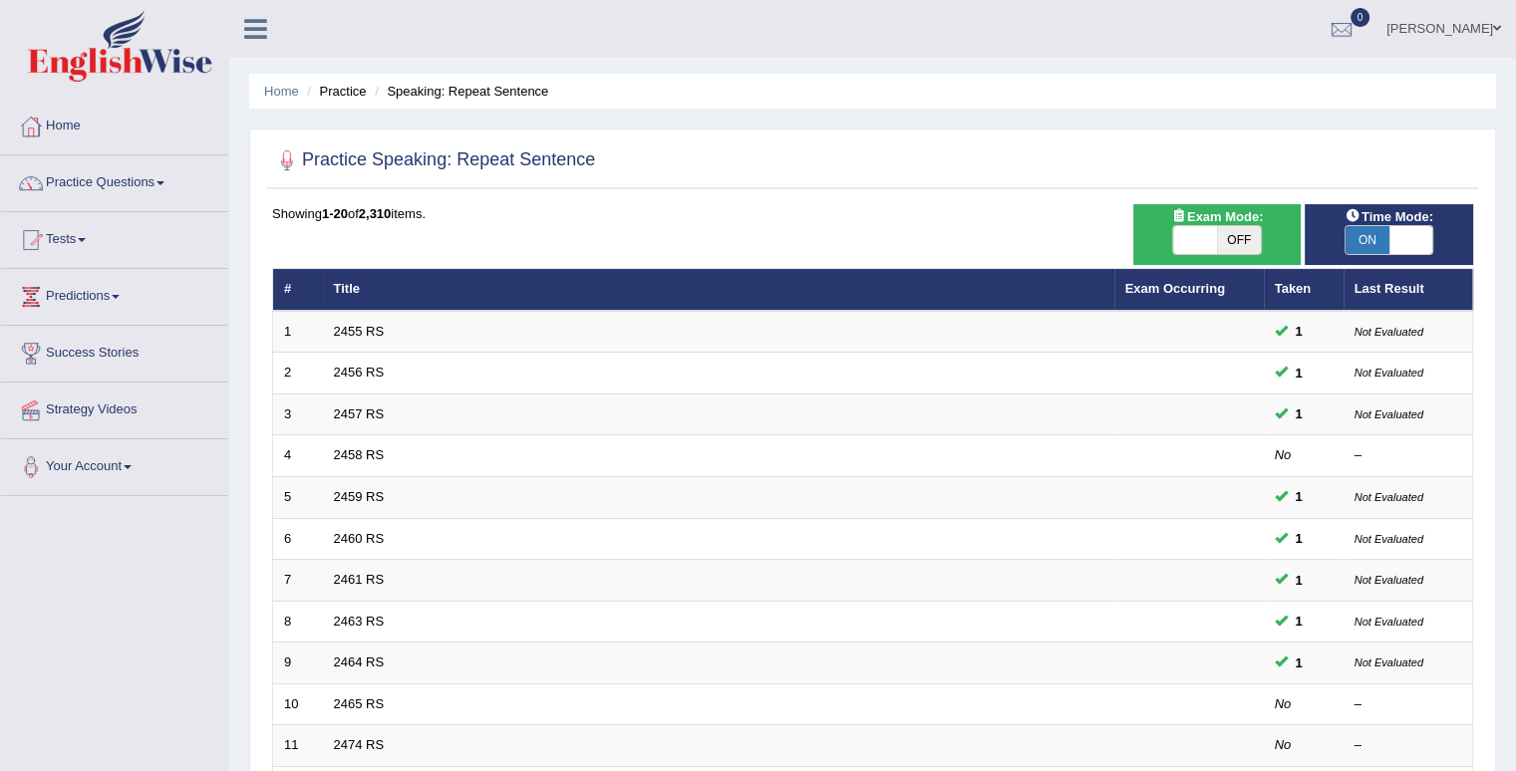
click at [1192, 237] on div "ON OFF" at bounding box center [1195, 240] width 132 height 28
click at [1194, 236] on span at bounding box center [1195, 240] width 44 height 28
click at [1196, 237] on span at bounding box center [1195, 240] width 44 height 28
checkbox input "false"
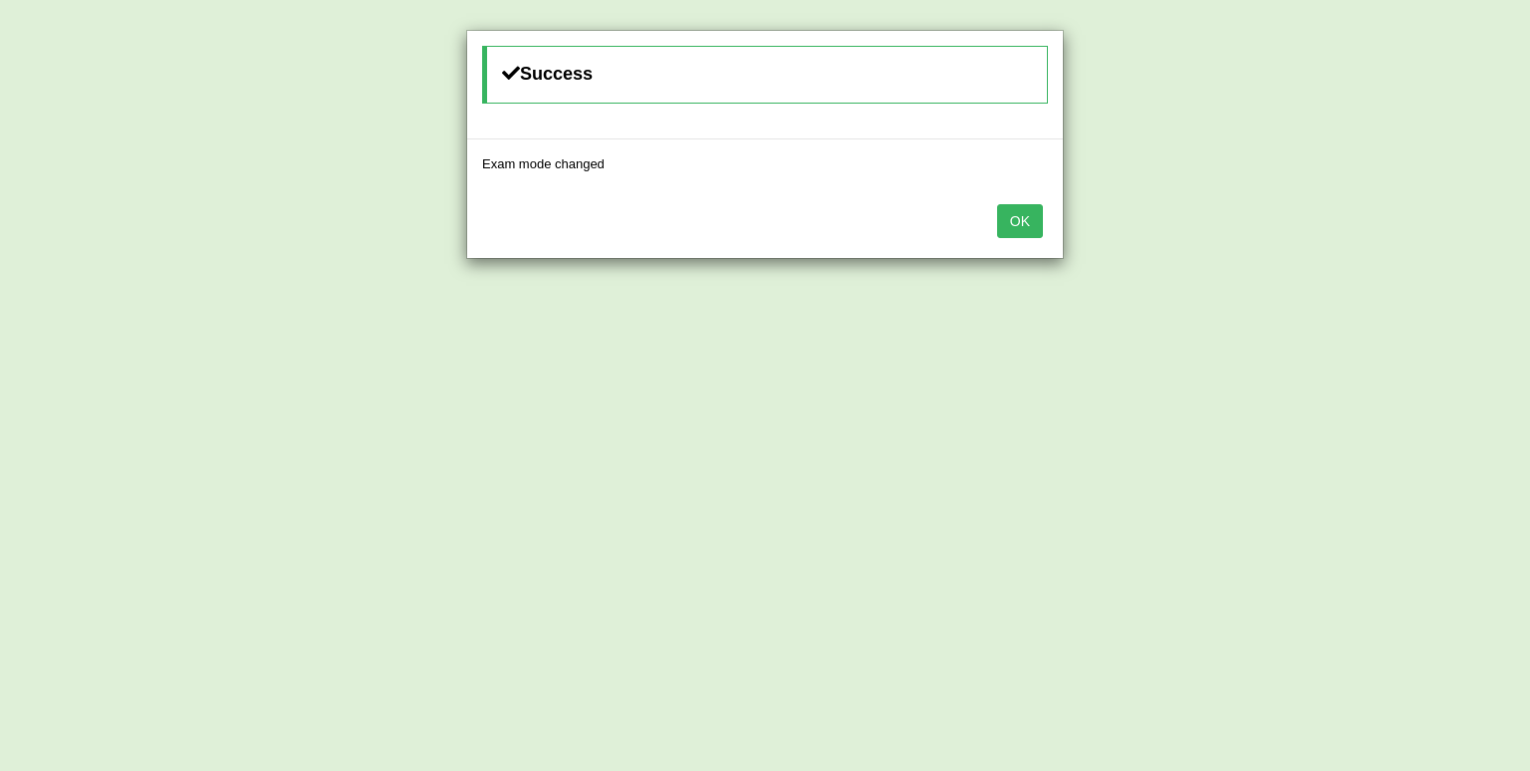
click at [1012, 218] on button "OK" at bounding box center [1020, 221] width 46 height 34
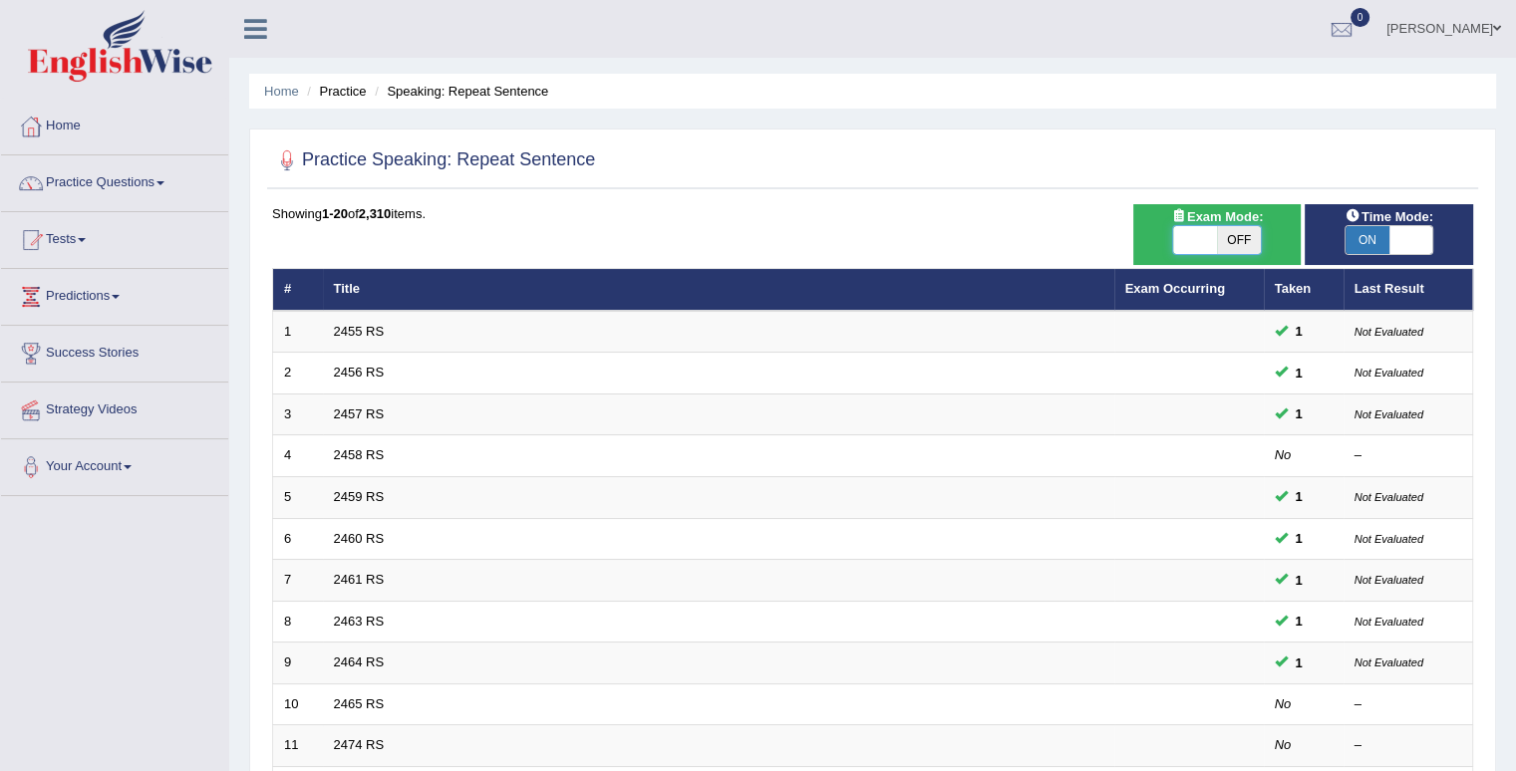
click at [1215, 250] on span at bounding box center [1195, 240] width 44 height 28
checkbox input "true"
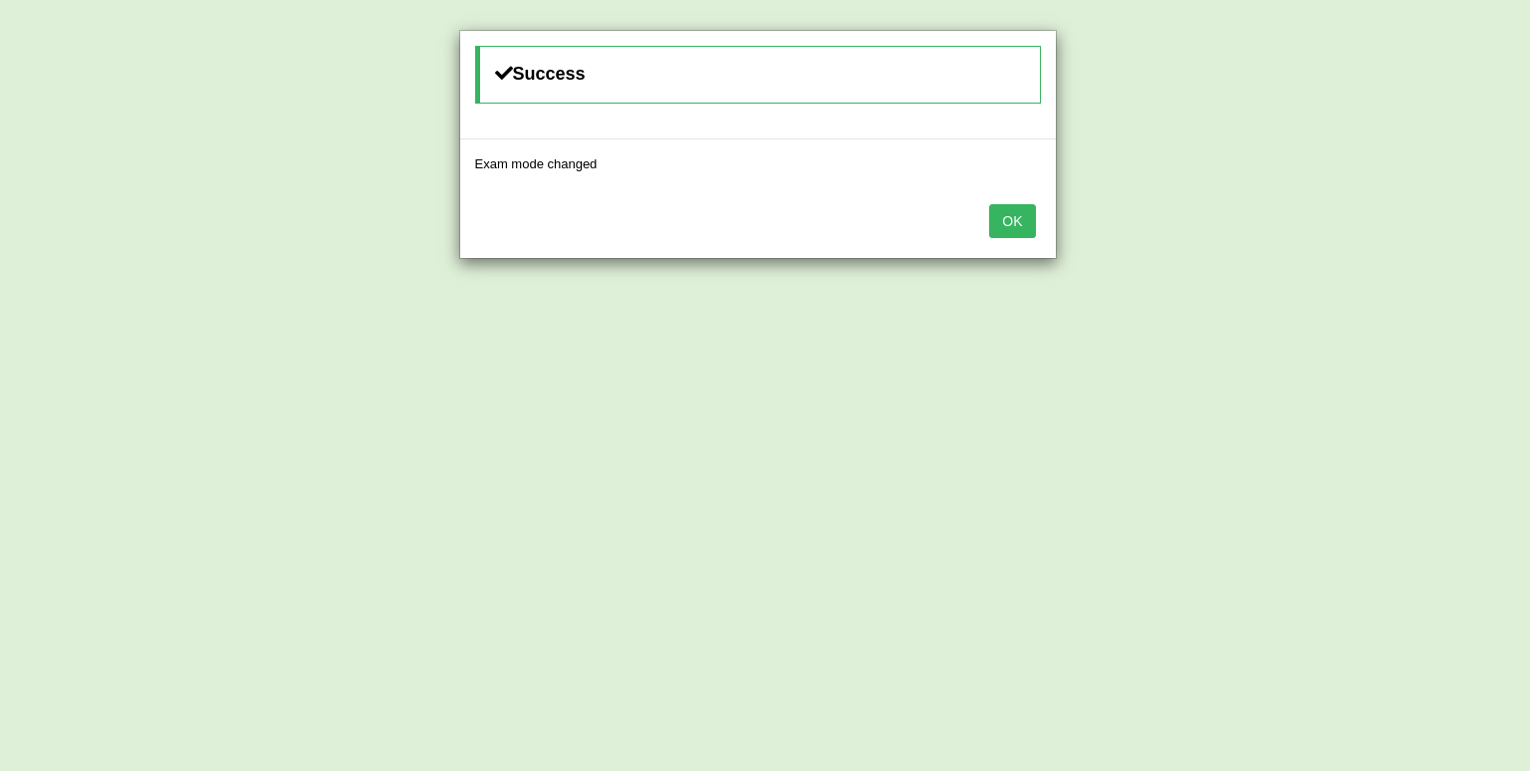
click at [1027, 221] on button "OK" at bounding box center [1012, 221] width 46 height 34
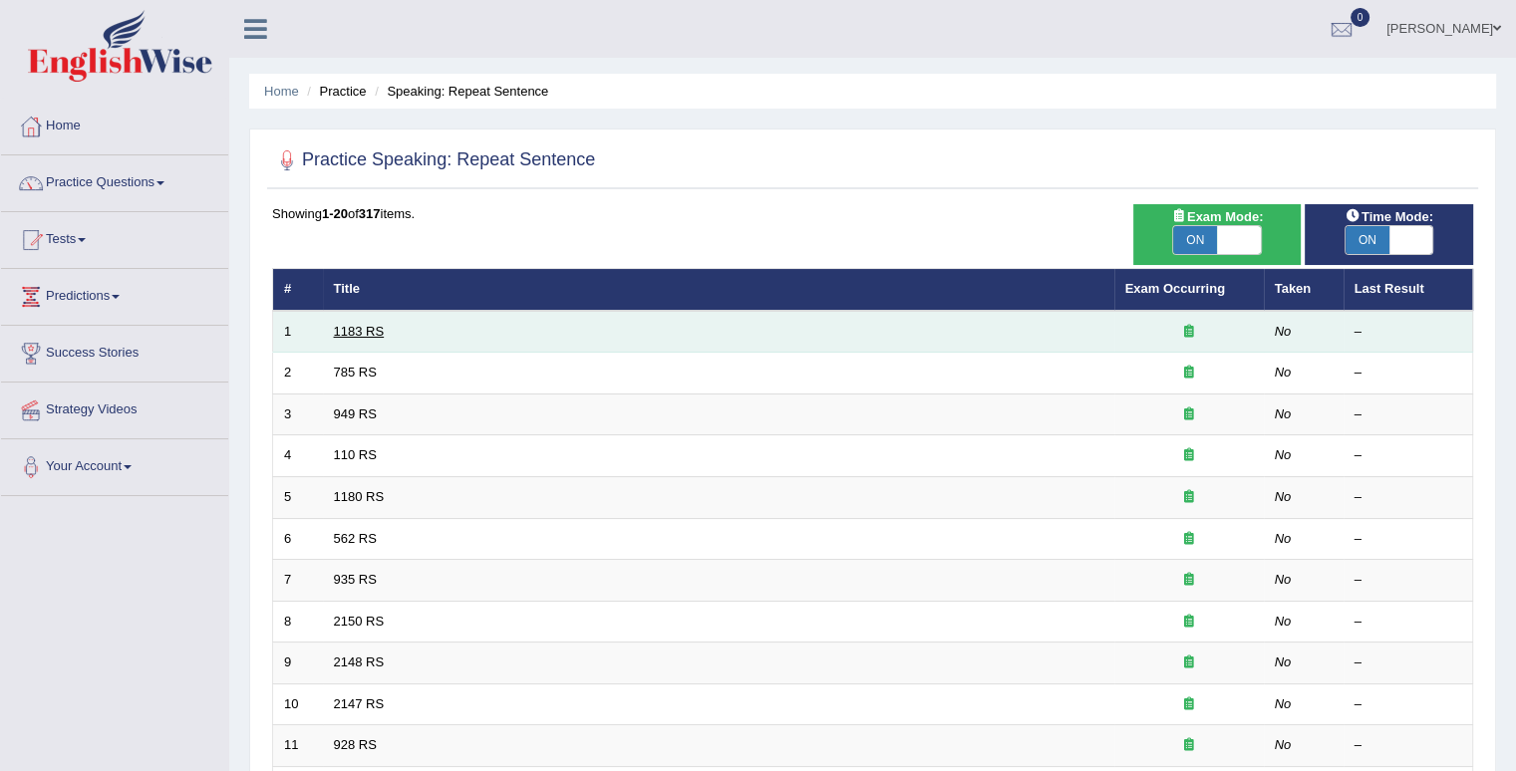
click at [357, 336] on link "1183 RS" at bounding box center [359, 331] width 51 height 15
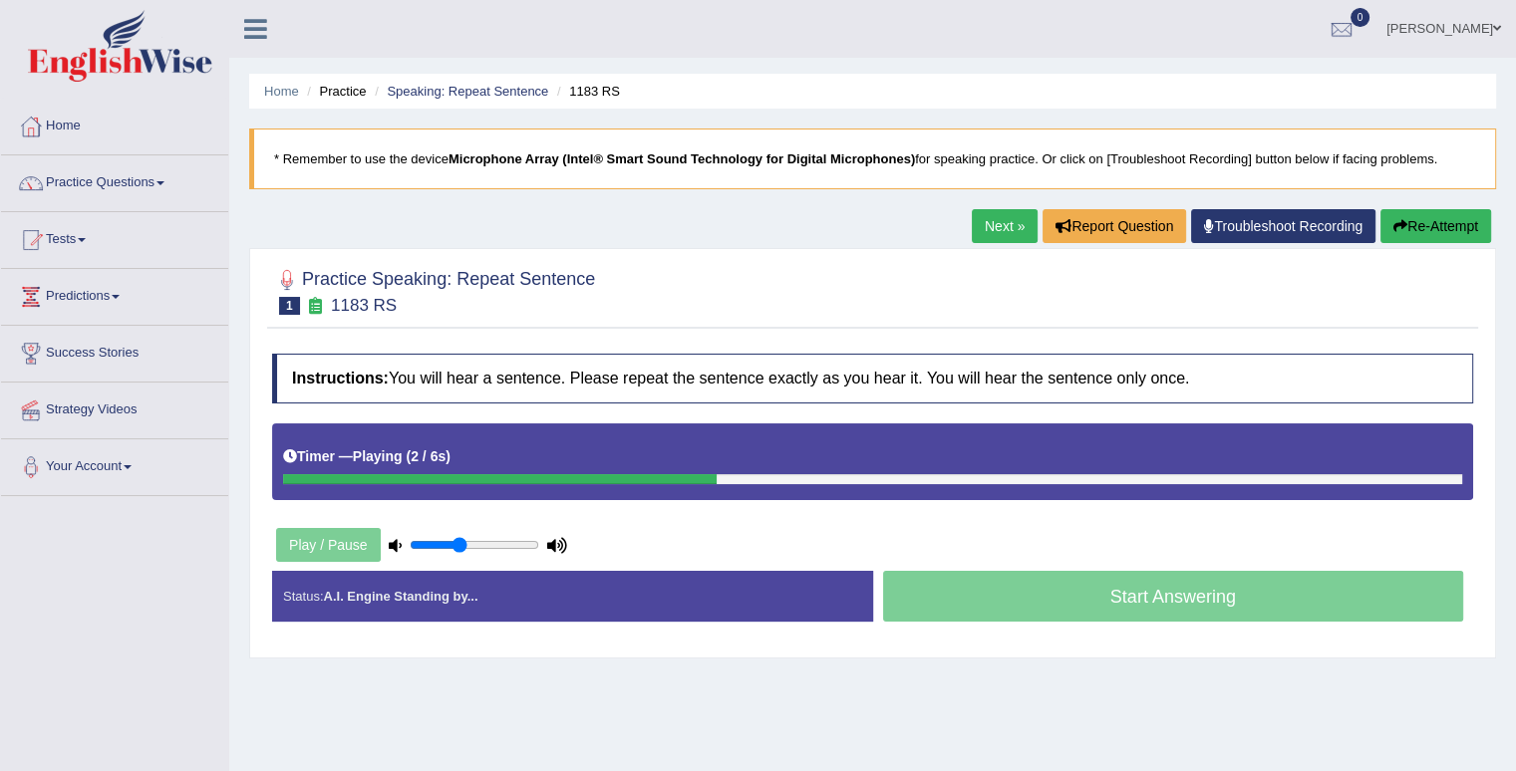
type input "0.4"
click at [459, 543] on input "range" at bounding box center [475, 545] width 130 height 16
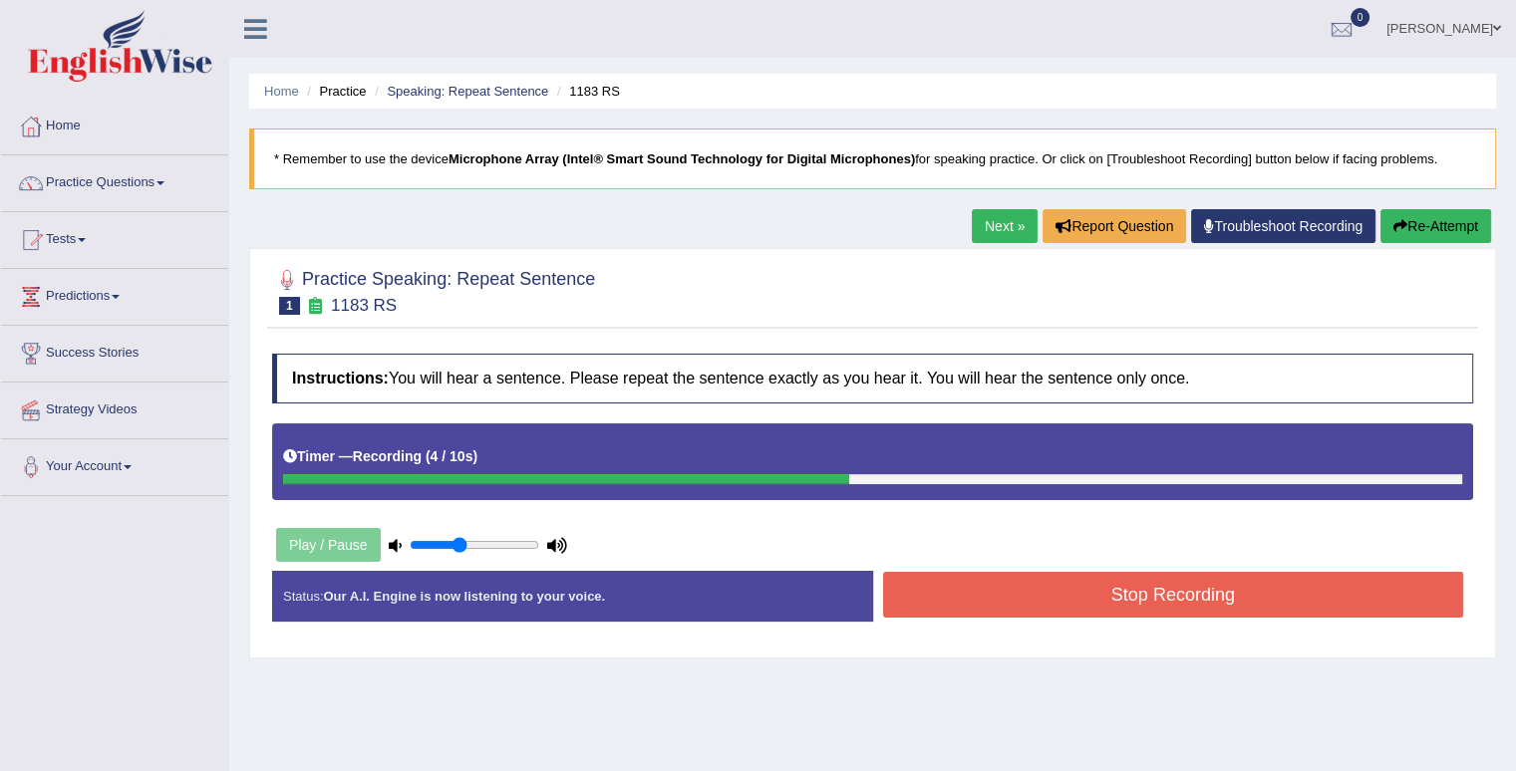
click at [1190, 598] on button "Stop Recording" at bounding box center [1173, 595] width 581 height 46
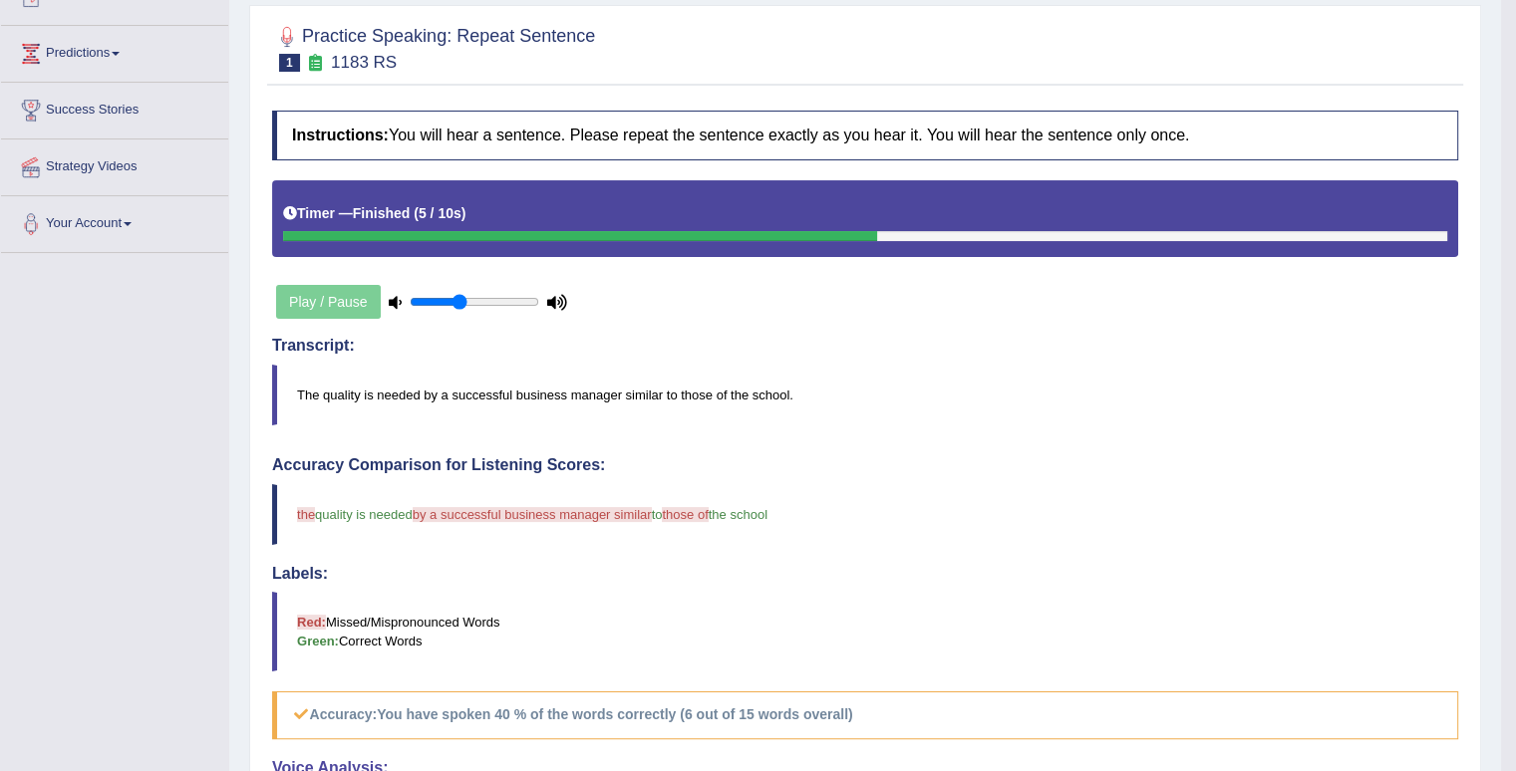
scroll to position [58, 0]
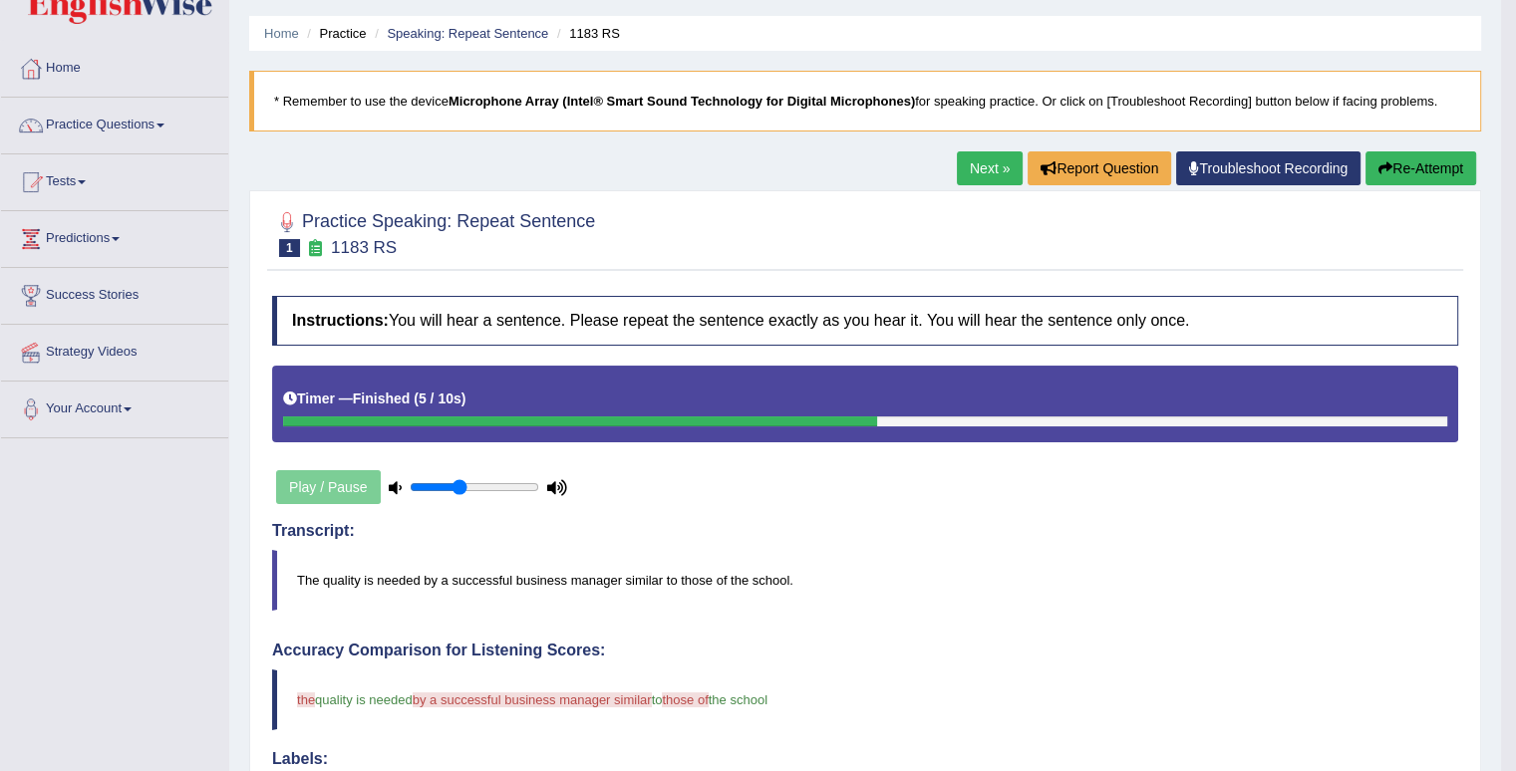
click at [978, 175] on link "Next »" at bounding box center [990, 168] width 66 height 34
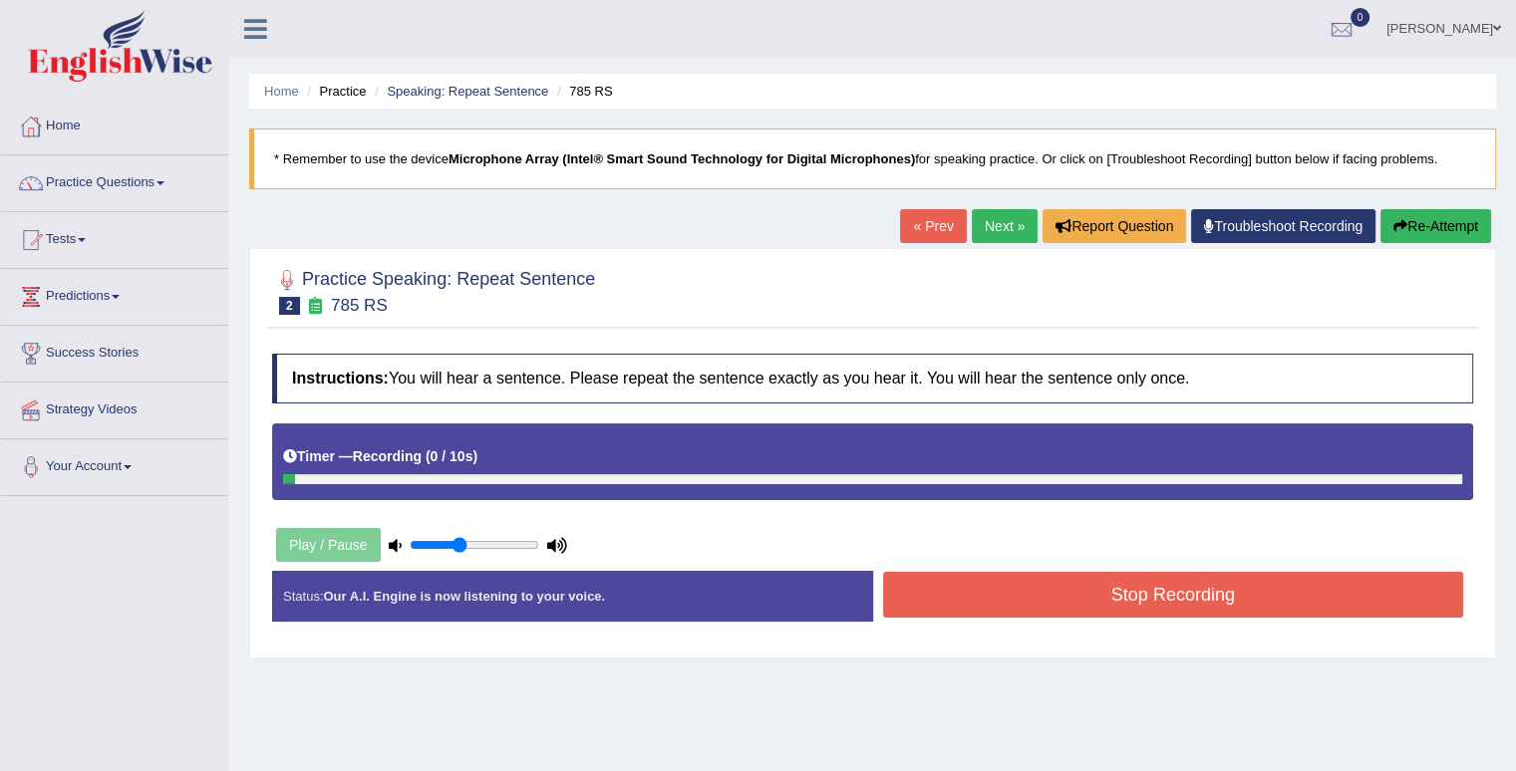
click at [326, 542] on div "Play / Pause" at bounding box center [421, 545] width 299 height 50
click at [1467, 225] on button "Re-Attempt" at bounding box center [1435, 226] width 111 height 34
click at [1044, 601] on button "Stop Recording" at bounding box center [1173, 595] width 581 height 46
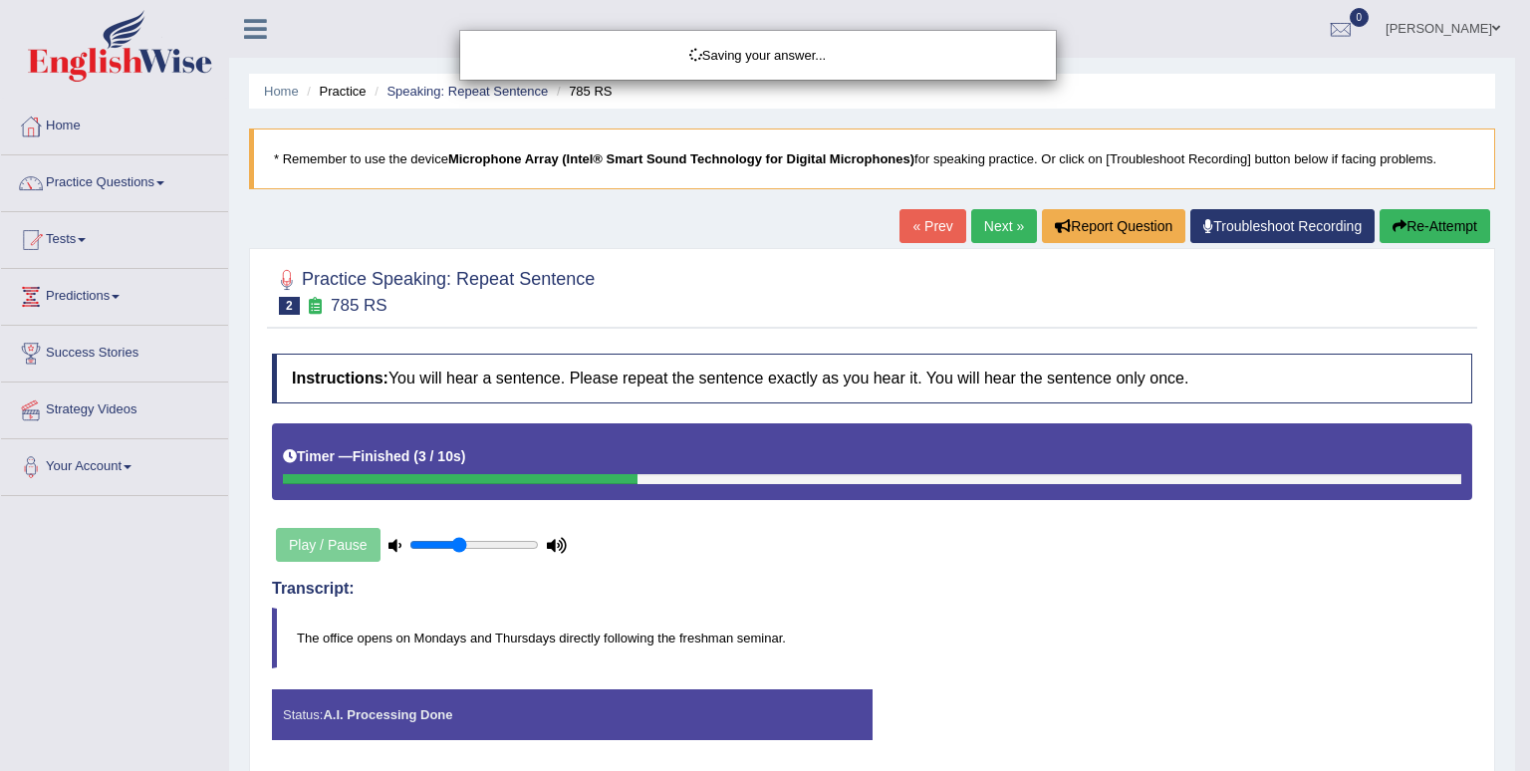
click at [1447, 230] on div "Saving your answer..." at bounding box center [765, 385] width 1530 height 771
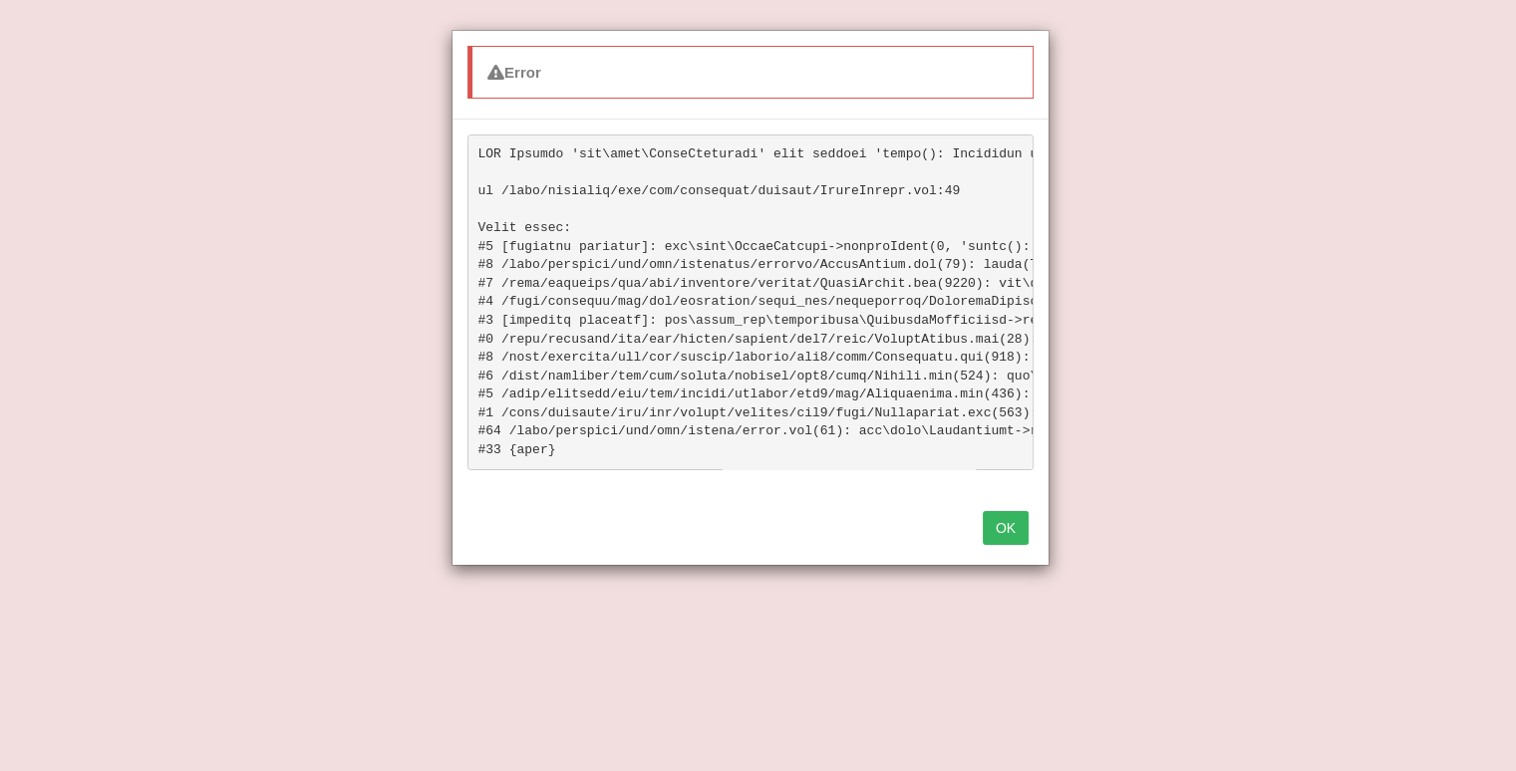
click at [1445, 231] on div "Error OK" at bounding box center [758, 385] width 1516 height 771
click at [1000, 537] on button "OK" at bounding box center [1005, 528] width 46 height 34
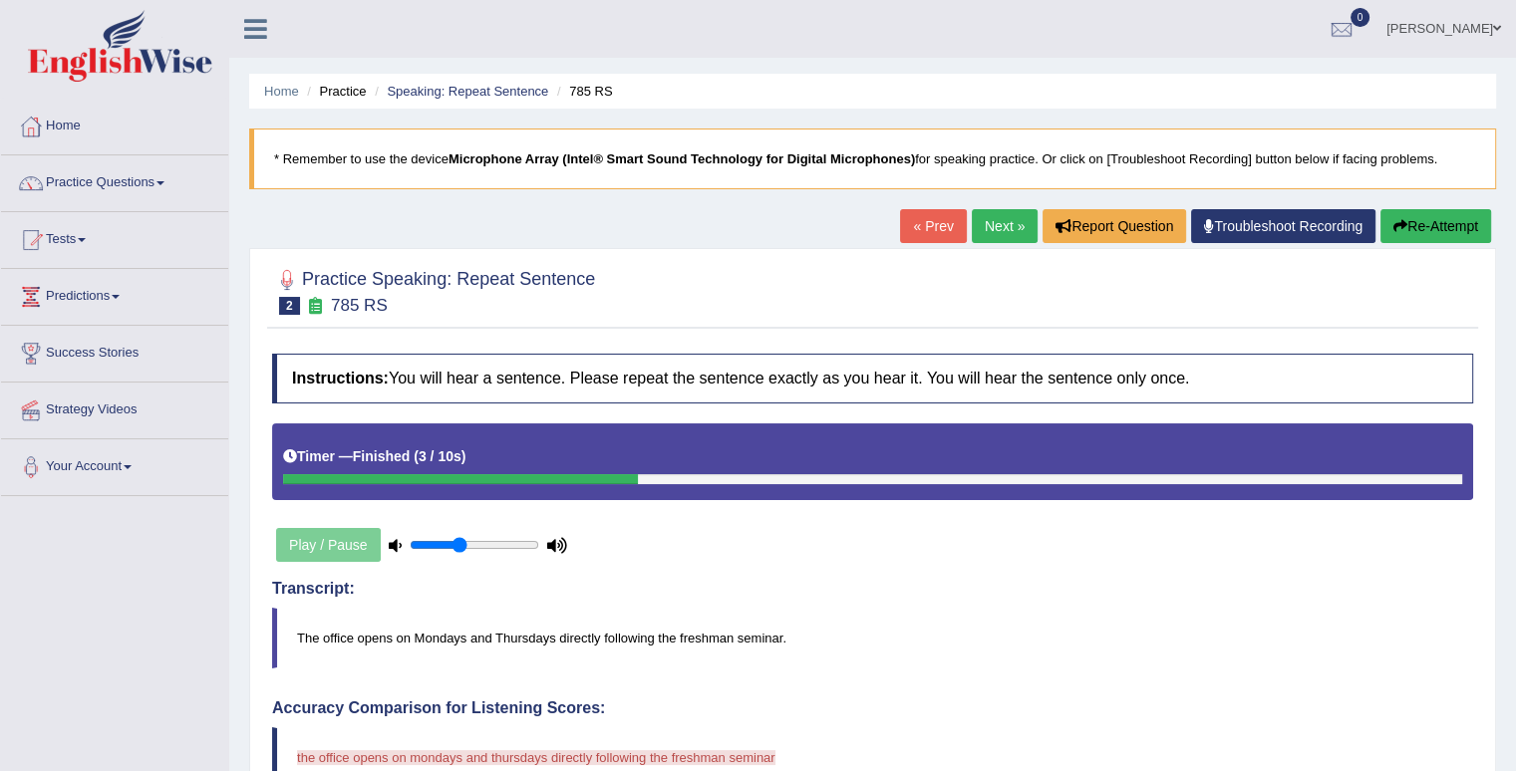
click at [1417, 240] on button "Re-Attempt" at bounding box center [1435, 226] width 111 height 34
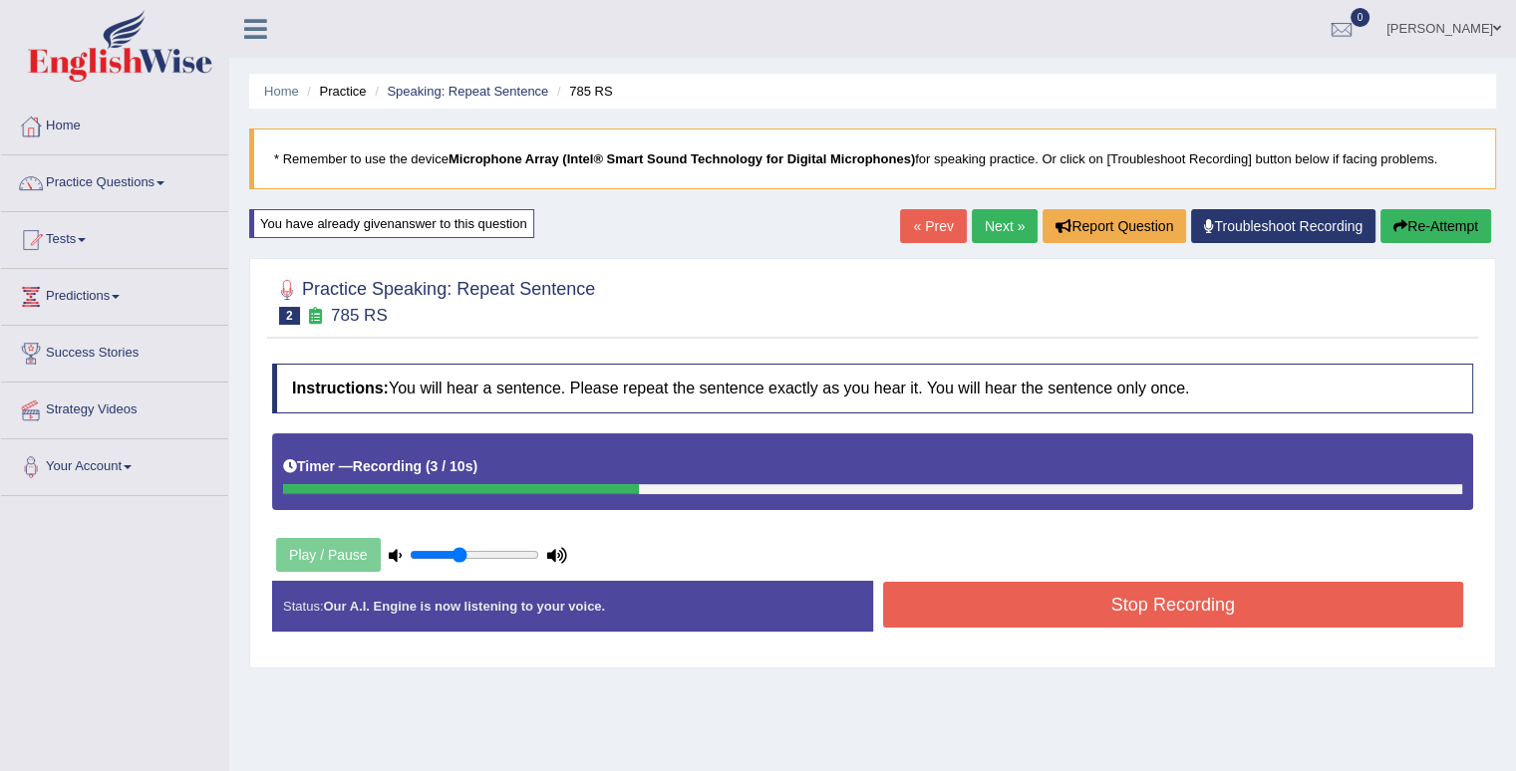
click at [1188, 600] on button "Stop Recording" at bounding box center [1173, 605] width 581 height 46
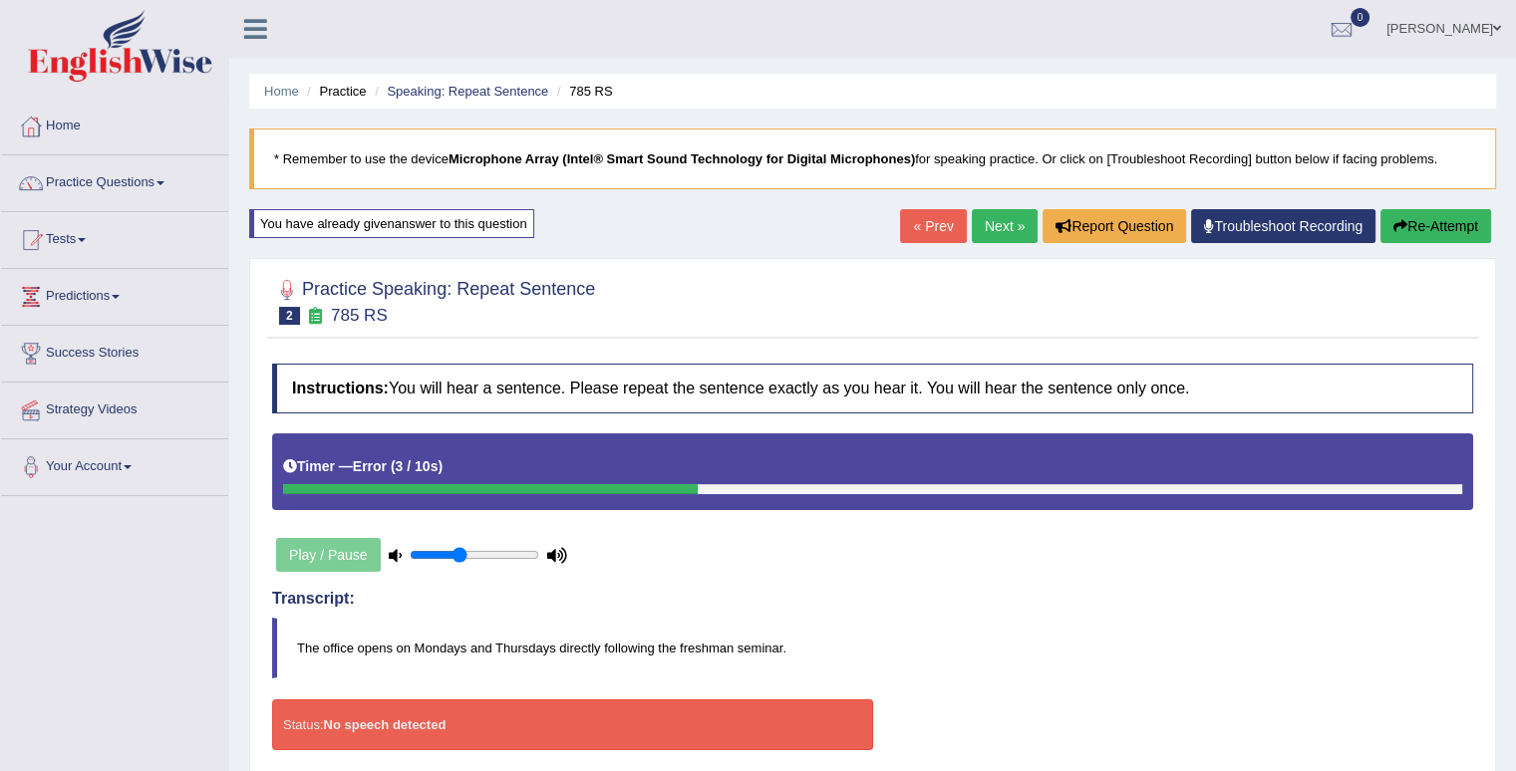
click at [1446, 210] on button "Re-Attempt" at bounding box center [1435, 226] width 111 height 34
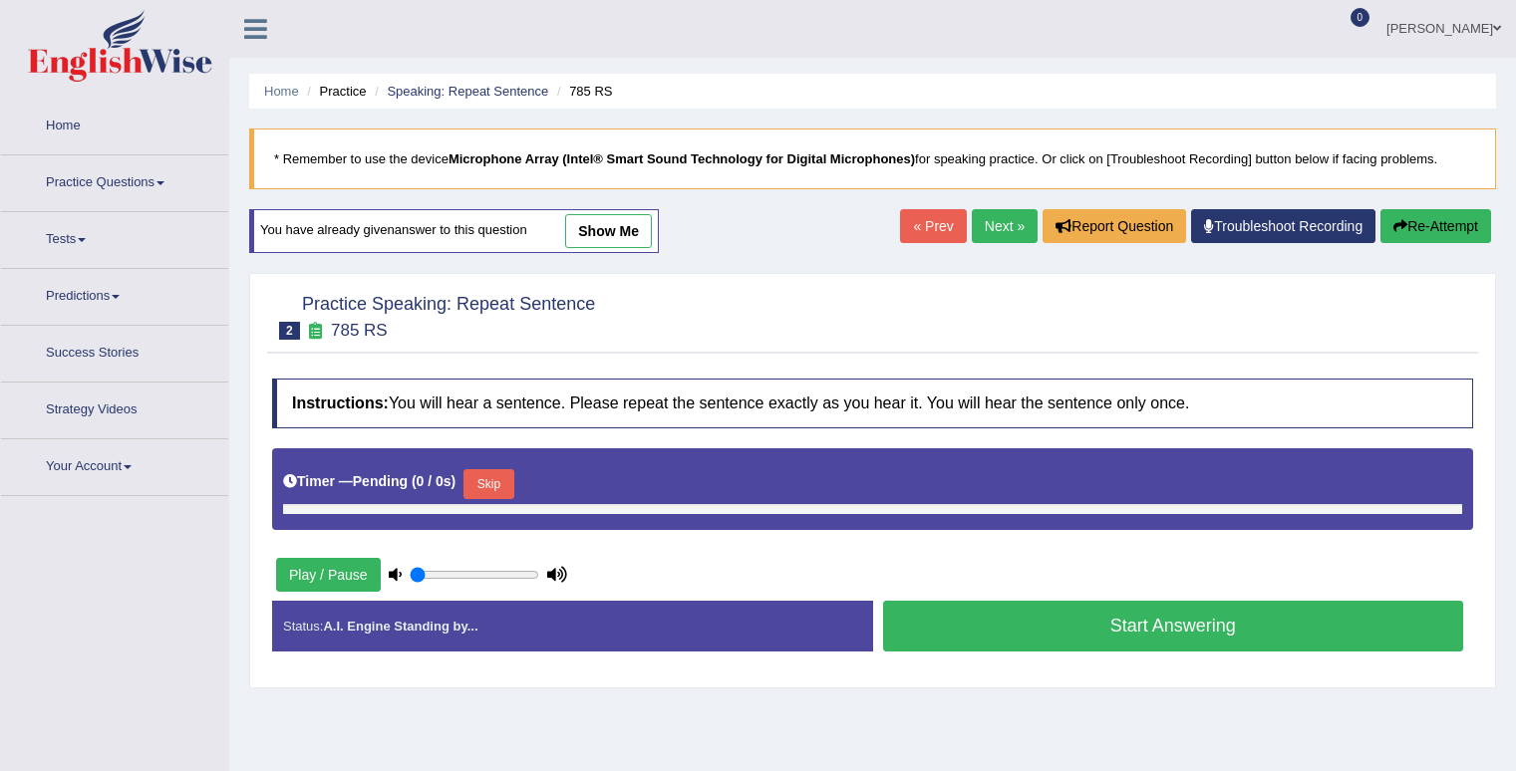
type input "0.4"
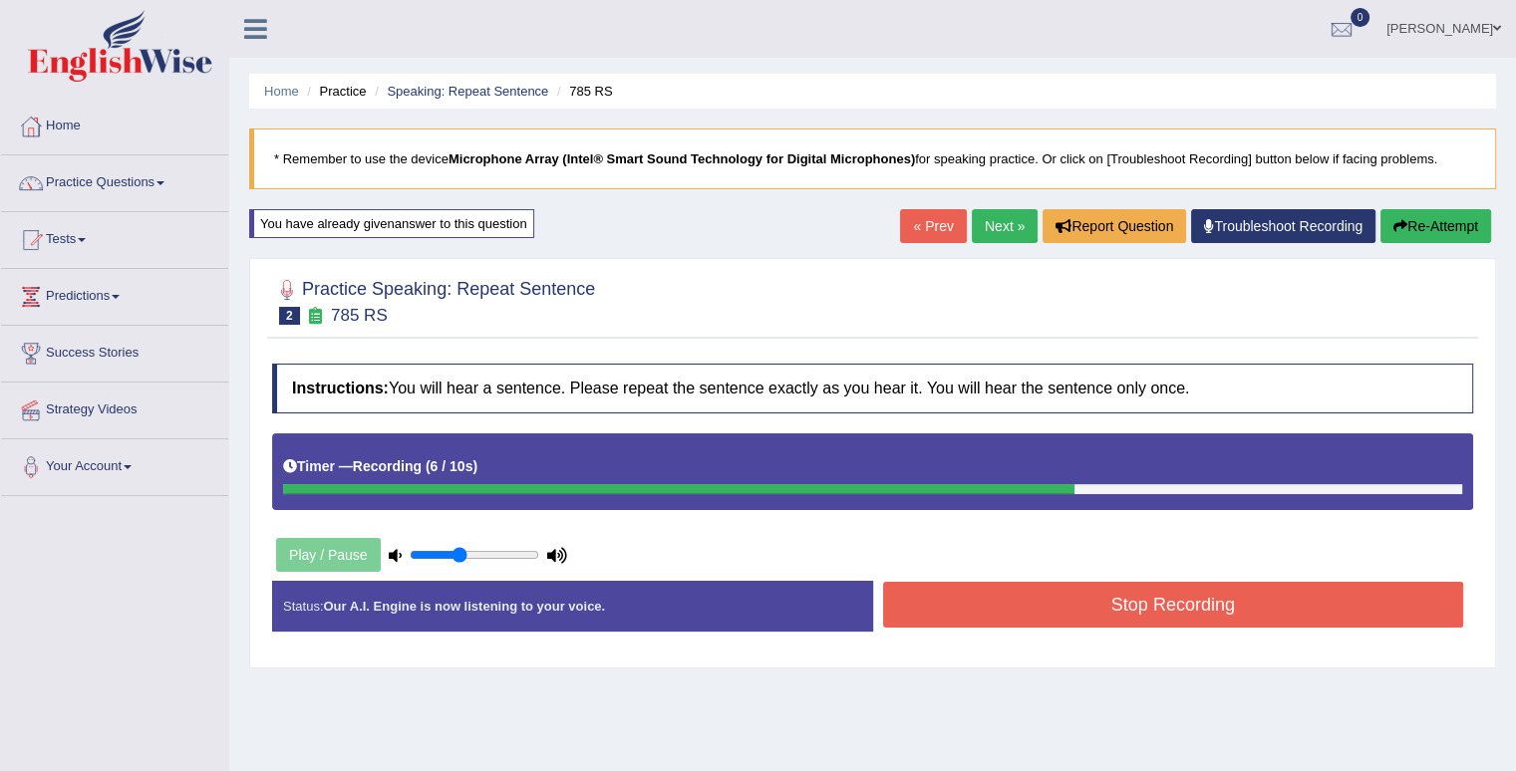
click at [1303, 604] on button "Stop Recording" at bounding box center [1173, 605] width 581 height 46
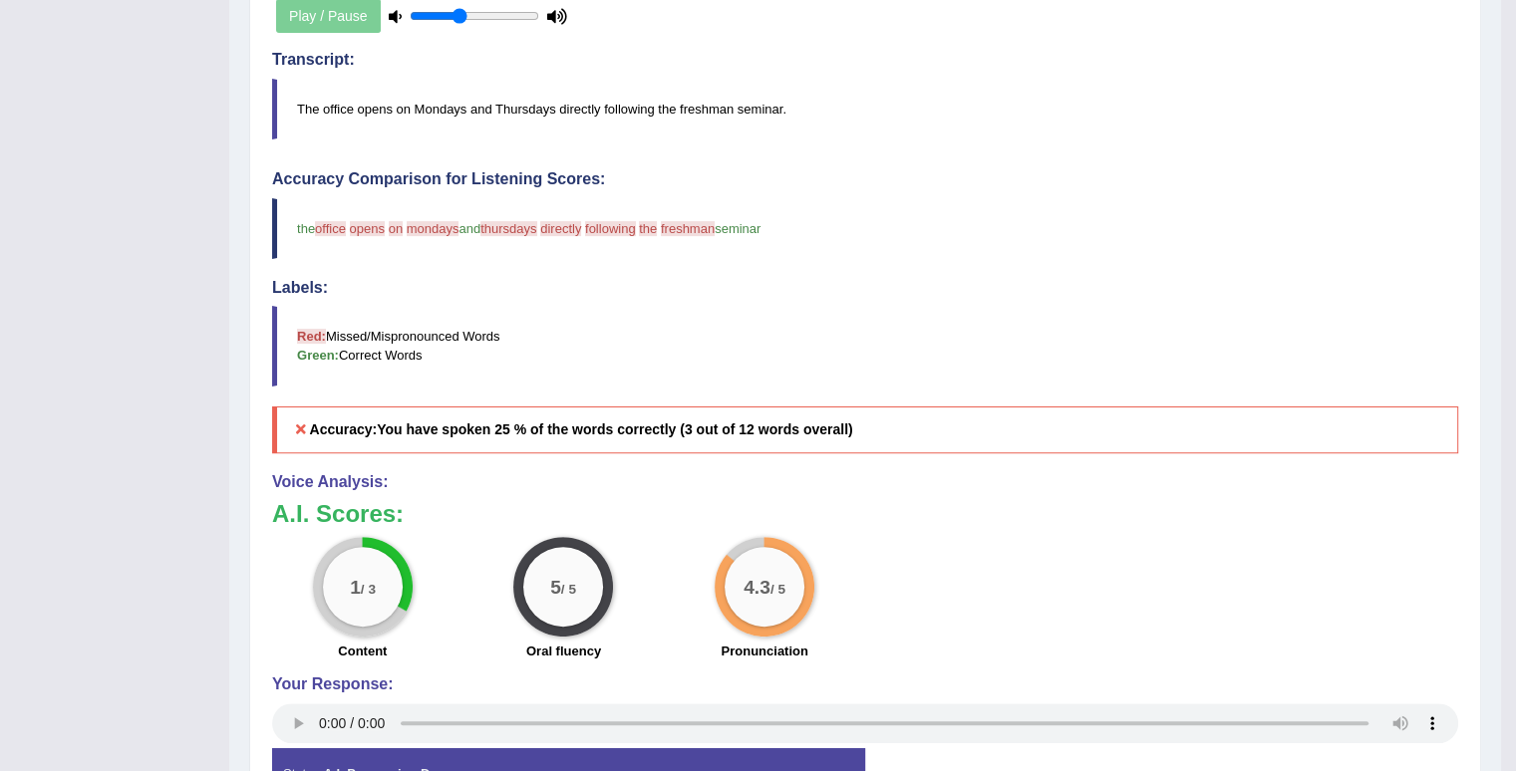
scroll to position [367, 0]
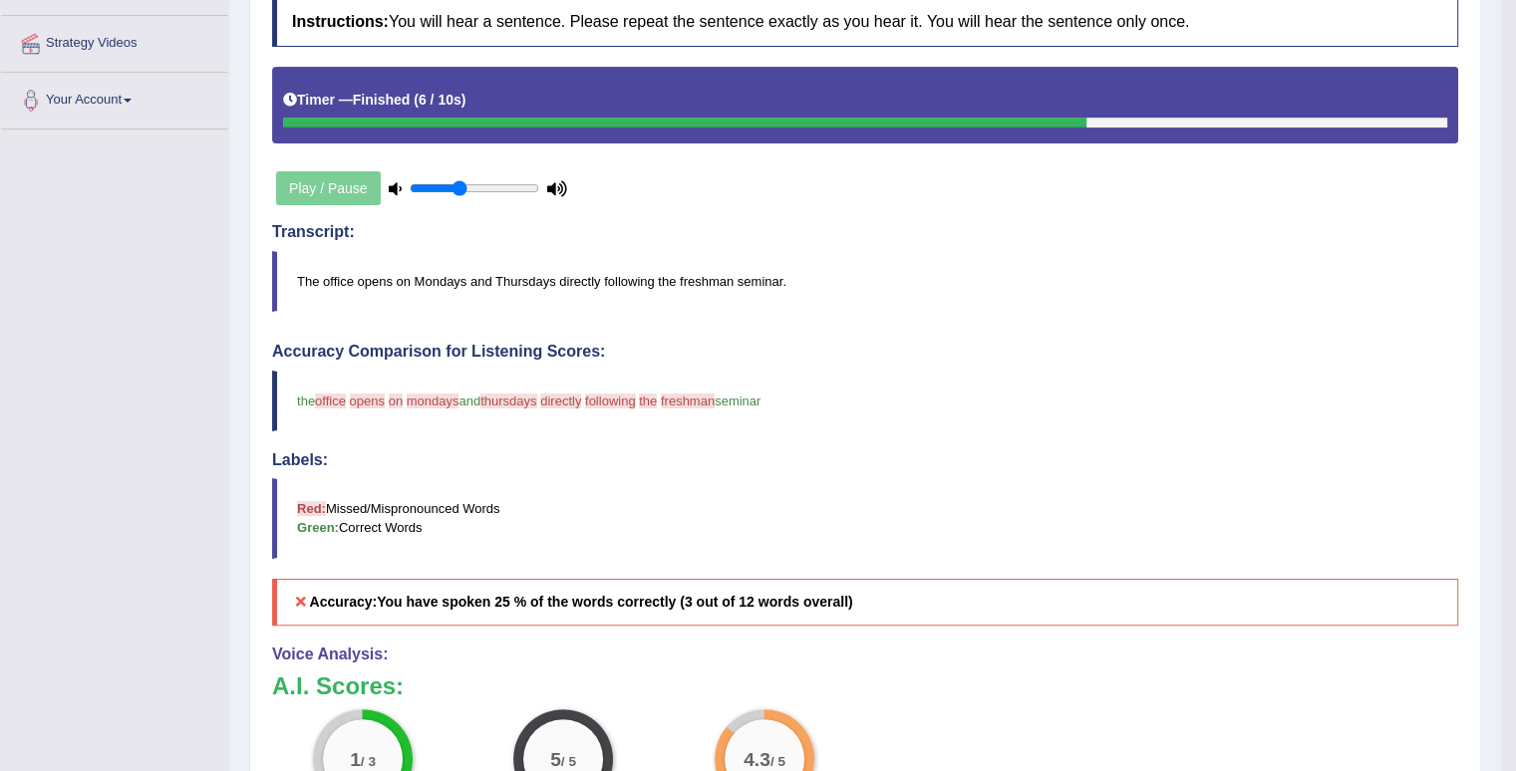
click at [322, 188] on div "Play / Pause" at bounding box center [421, 188] width 299 height 50
click at [393, 182] on icon at bounding box center [395, 188] width 13 height 13
click at [281, 191] on div "Play / Pause" at bounding box center [421, 188] width 299 height 50
click at [301, 186] on div "Play / Pause" at bounding box center [421, 188] width 299 height 50
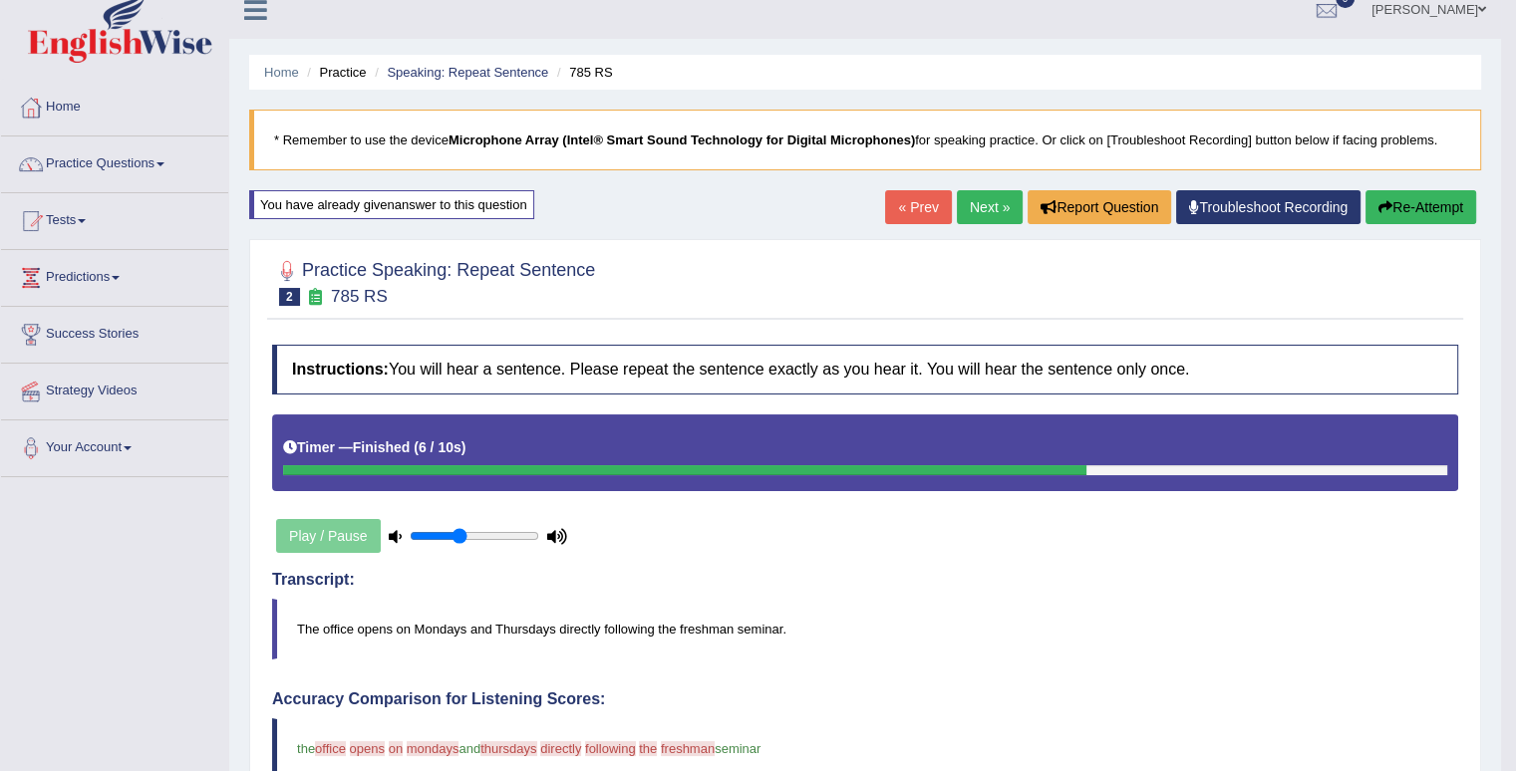
scroll to position [0, 0]
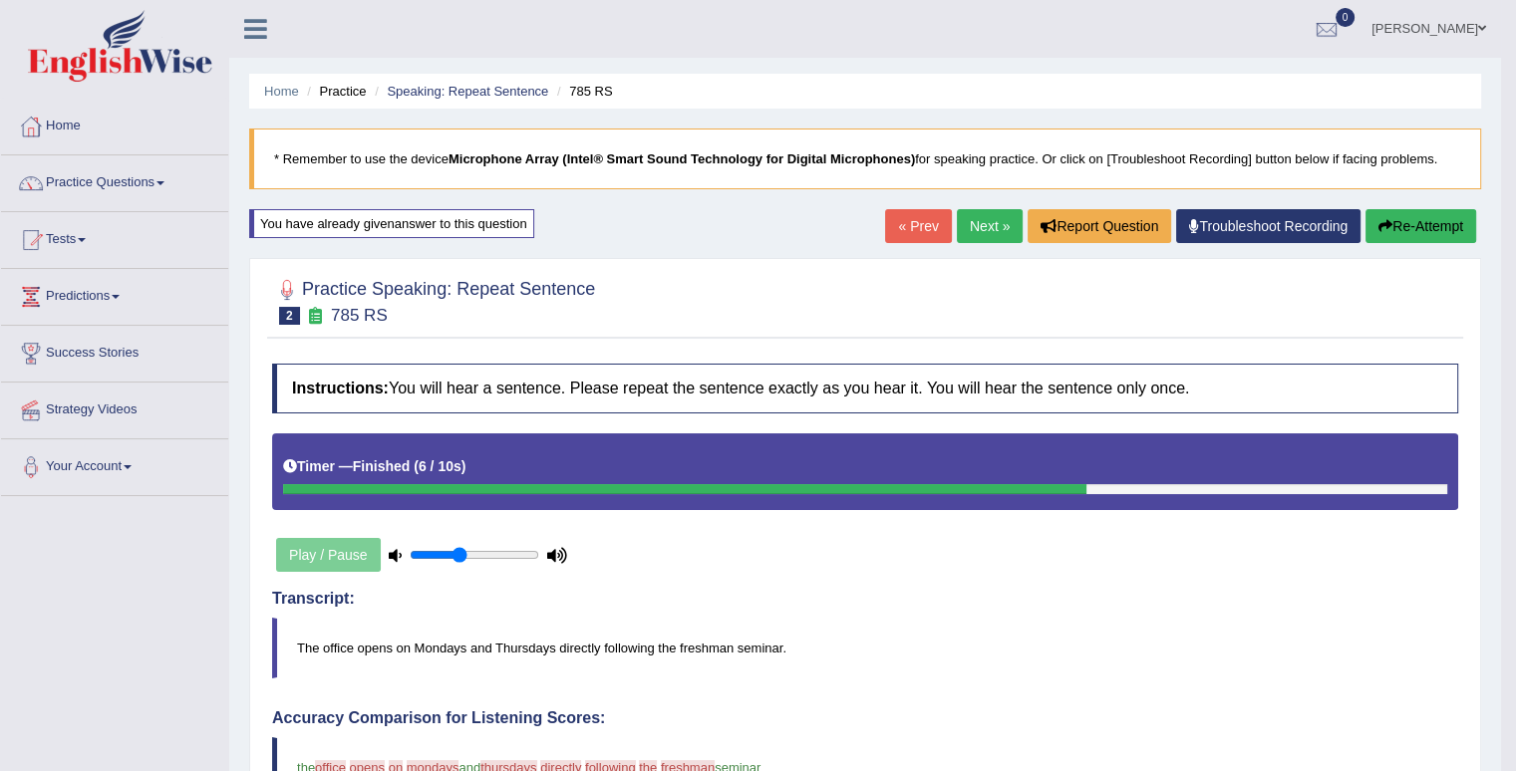
click at [977, 231] on link "Next »" at bounding box center [990, 226] width 66 height 34
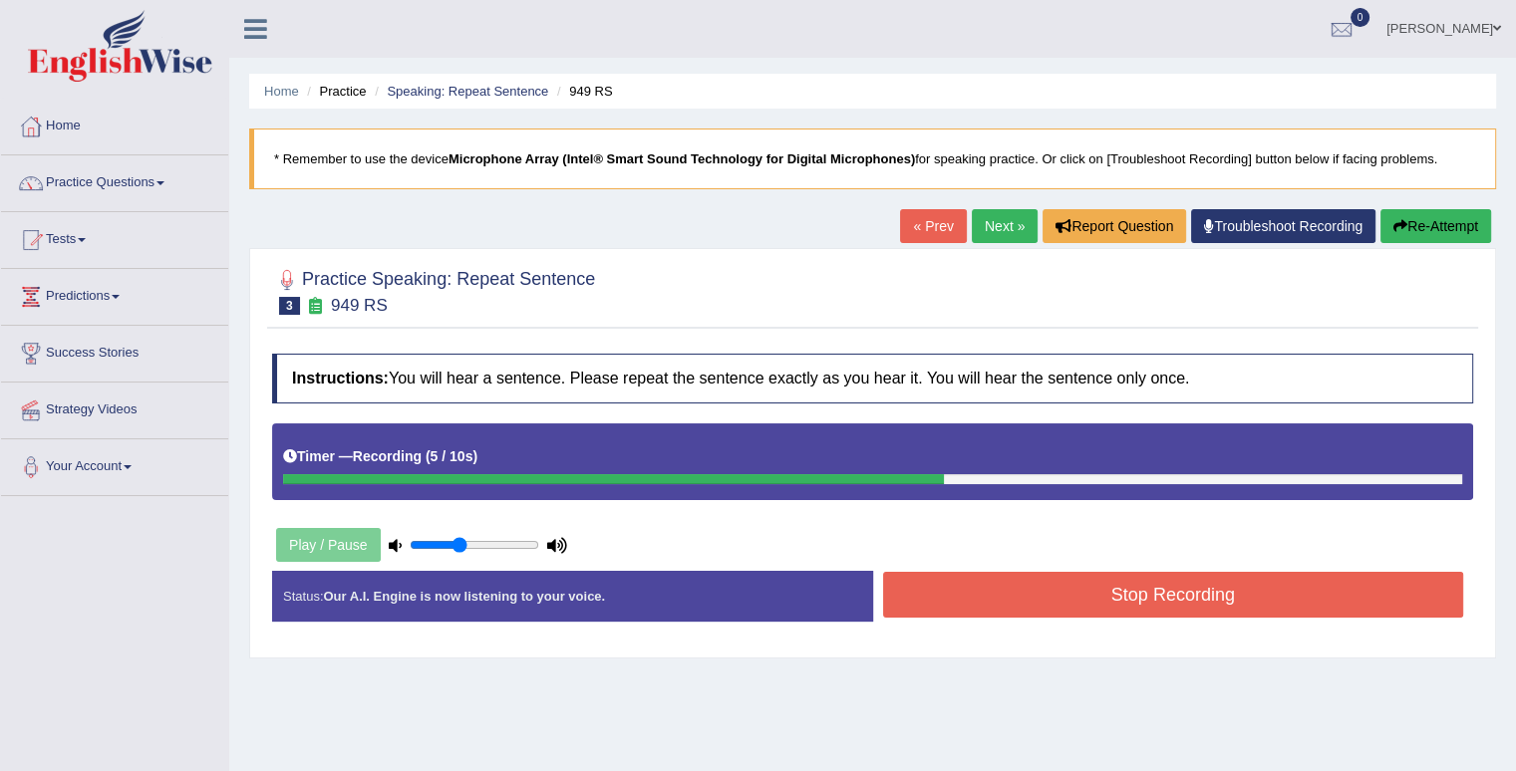
click at [1051, 584] on button "Stop Recording" at bounding box center [1173, 595] width 581 height 46
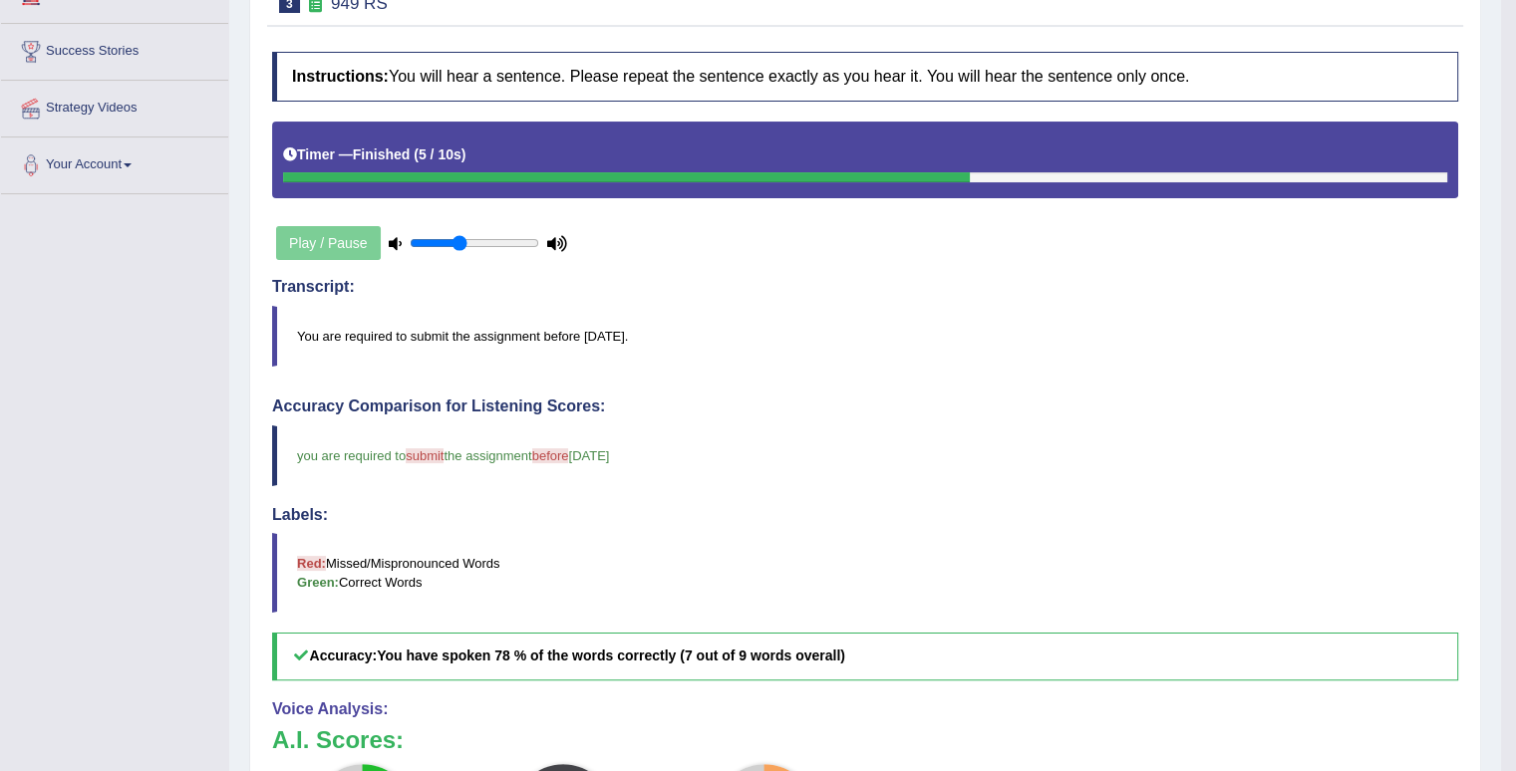
scroll to position [58, 0]
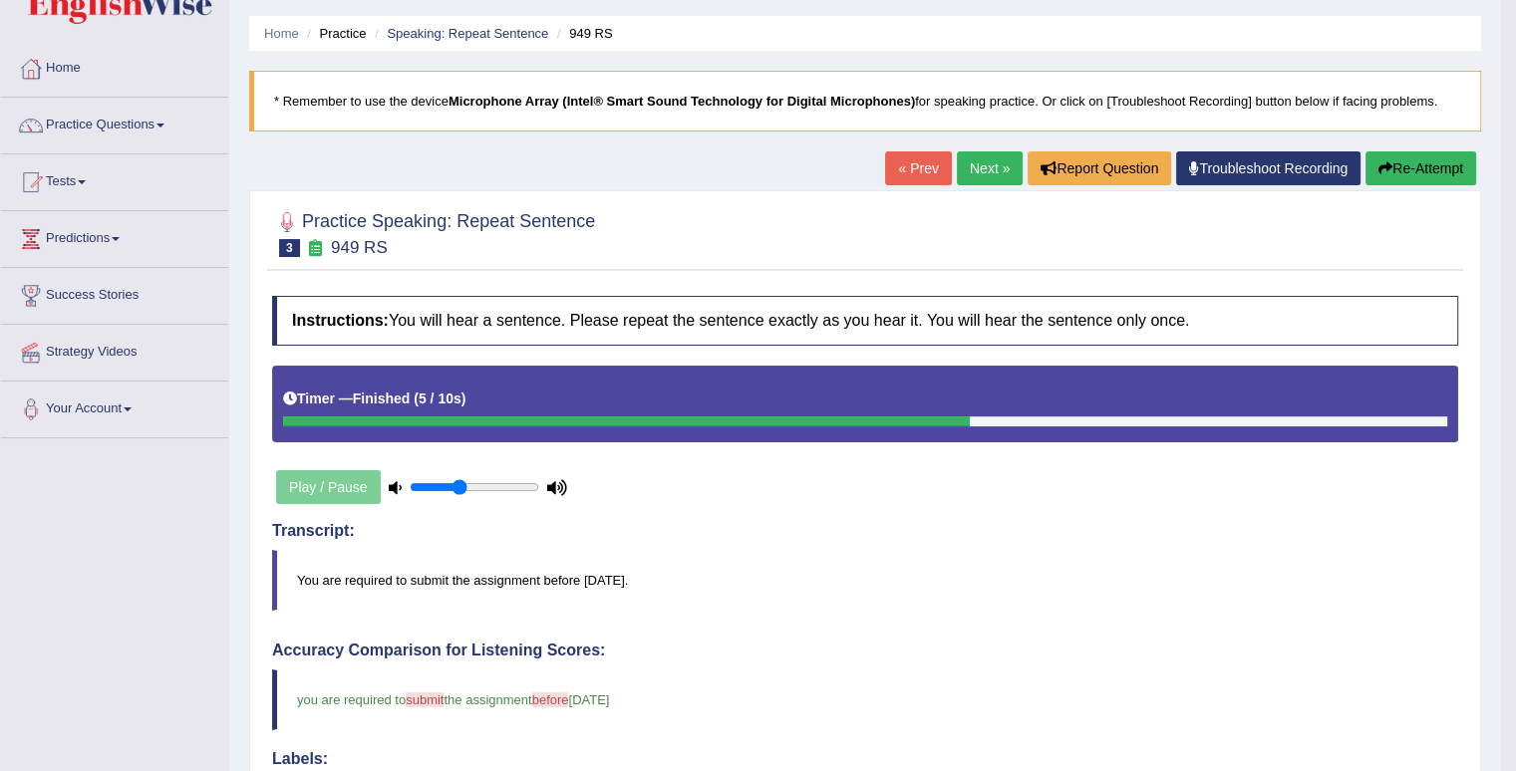
click at [989, 170] on link "Next »" at bounding box center [990, 168] width 66 height 34
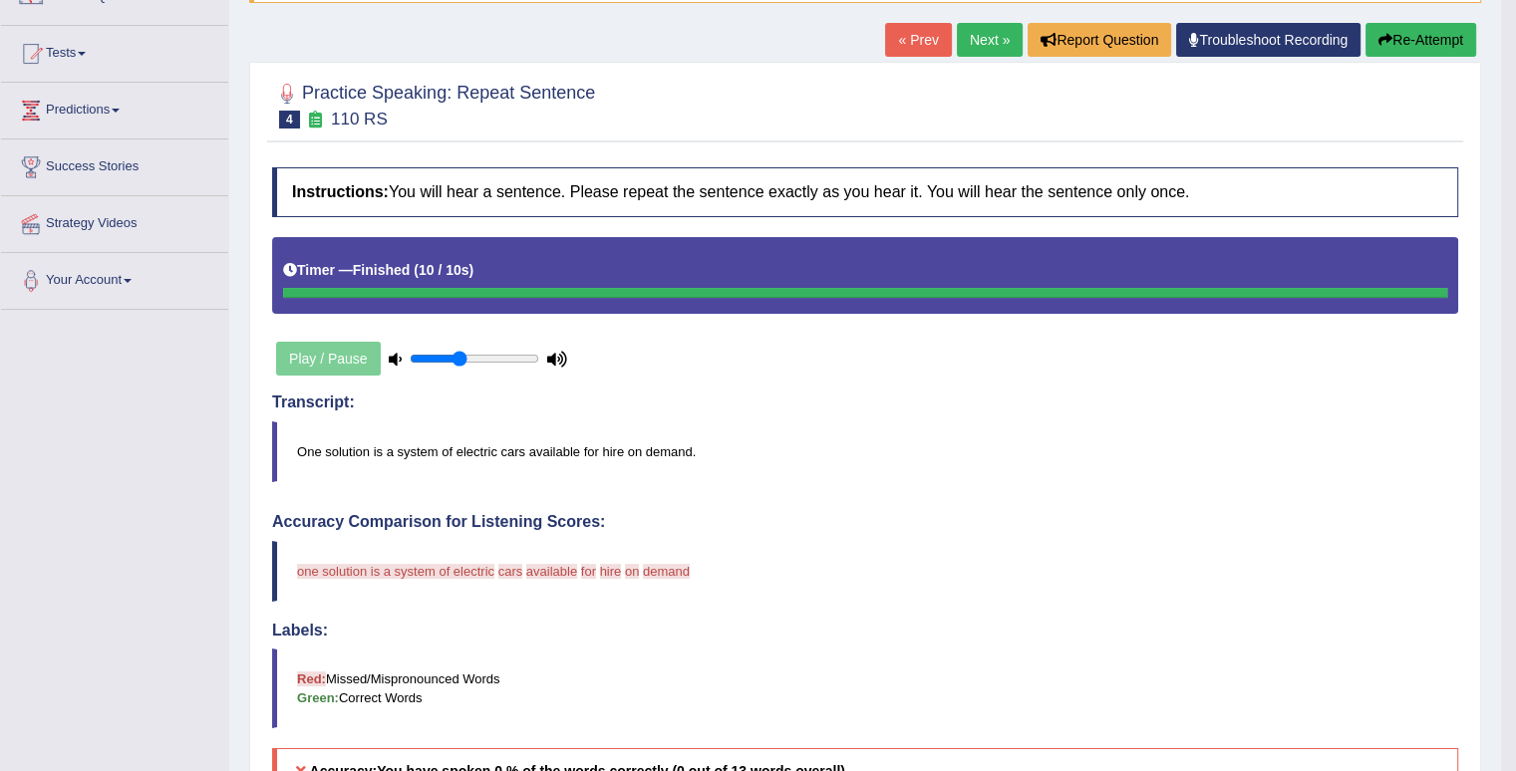
scroll to position [199, 0]
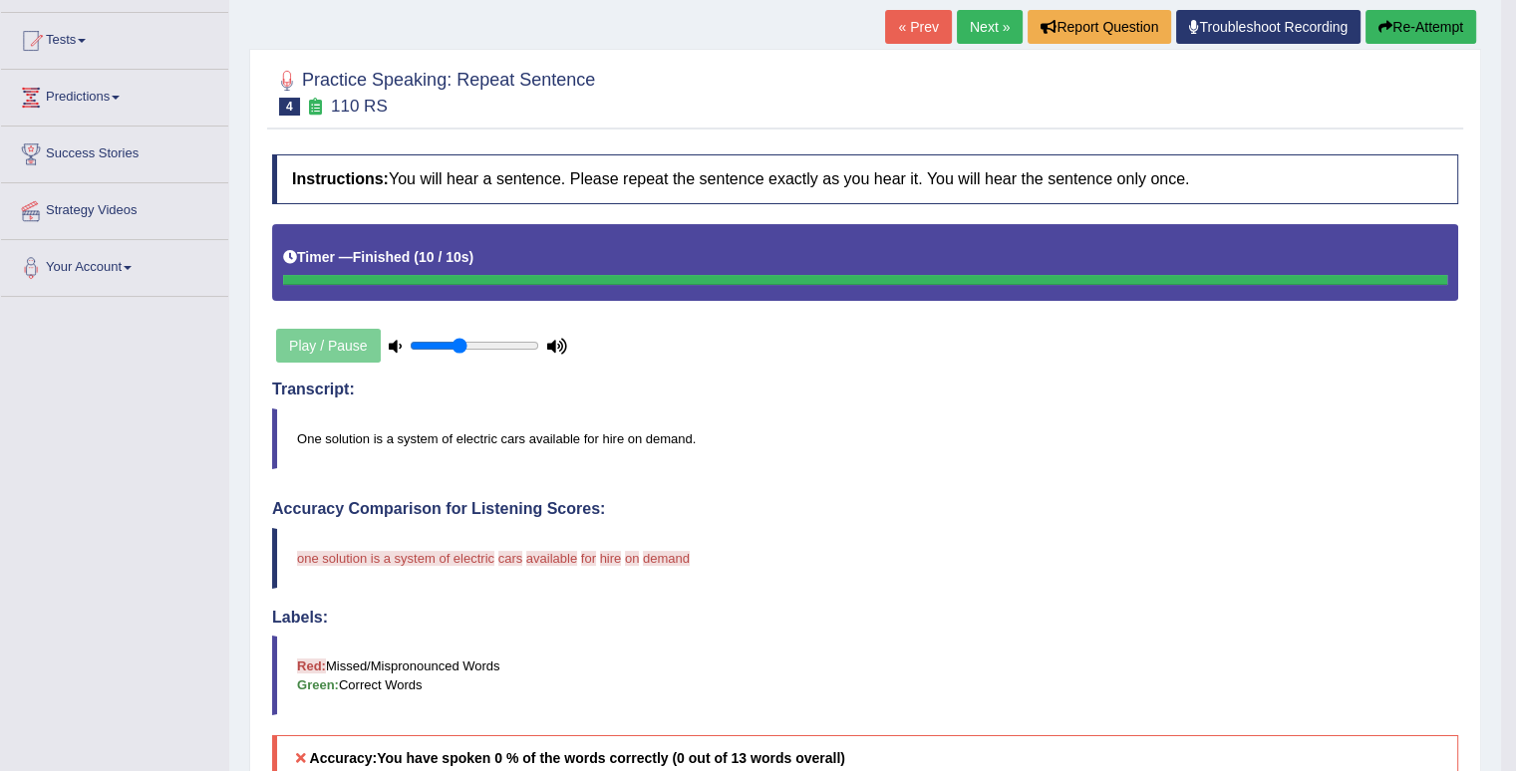
click at [967, 27] on link "Next »" at bounding box center [990, 27] width 66 height 34
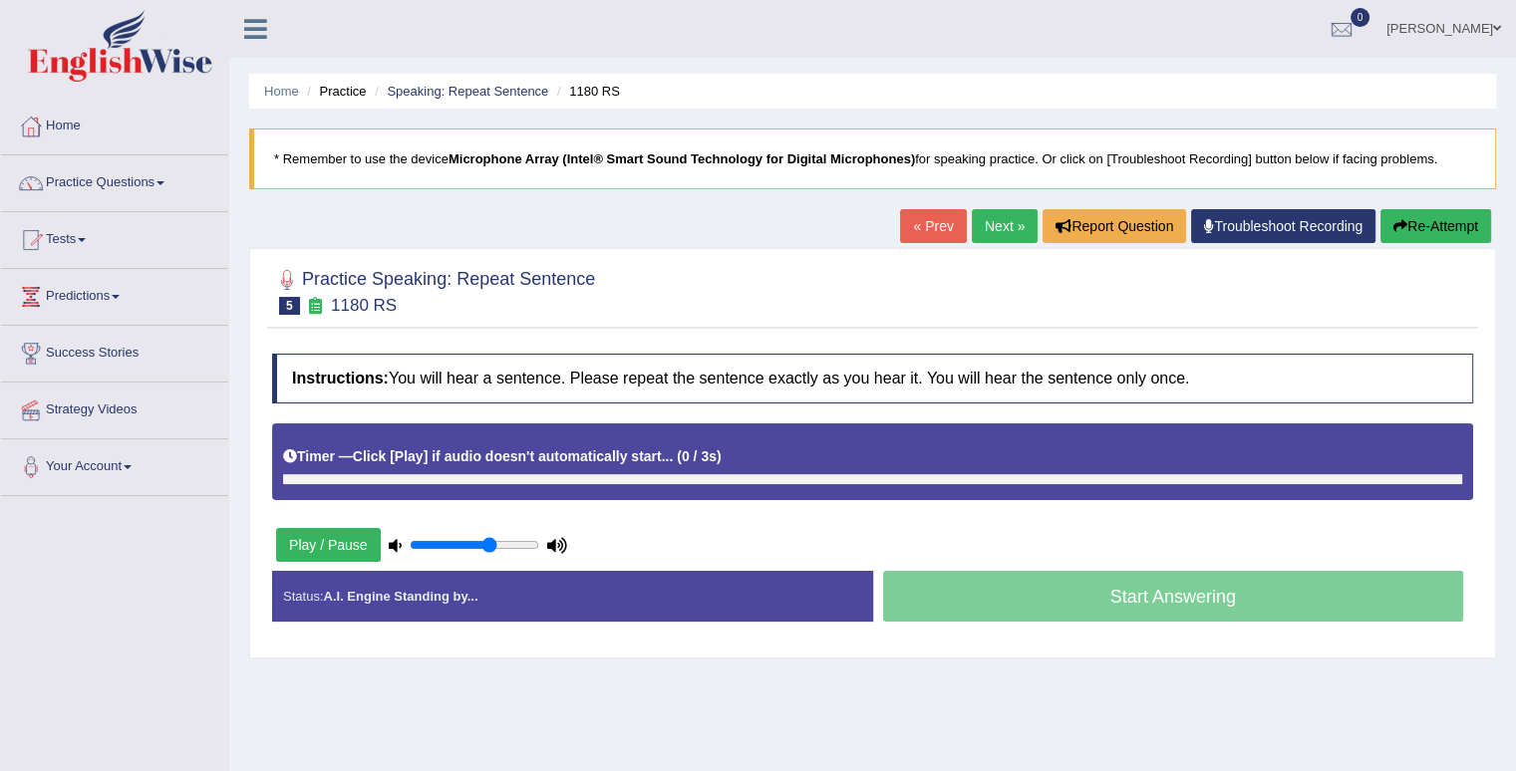
type input "0.65"
click at [486, 542] on input "range" at bounding box center [475, 545] width 130 height 16
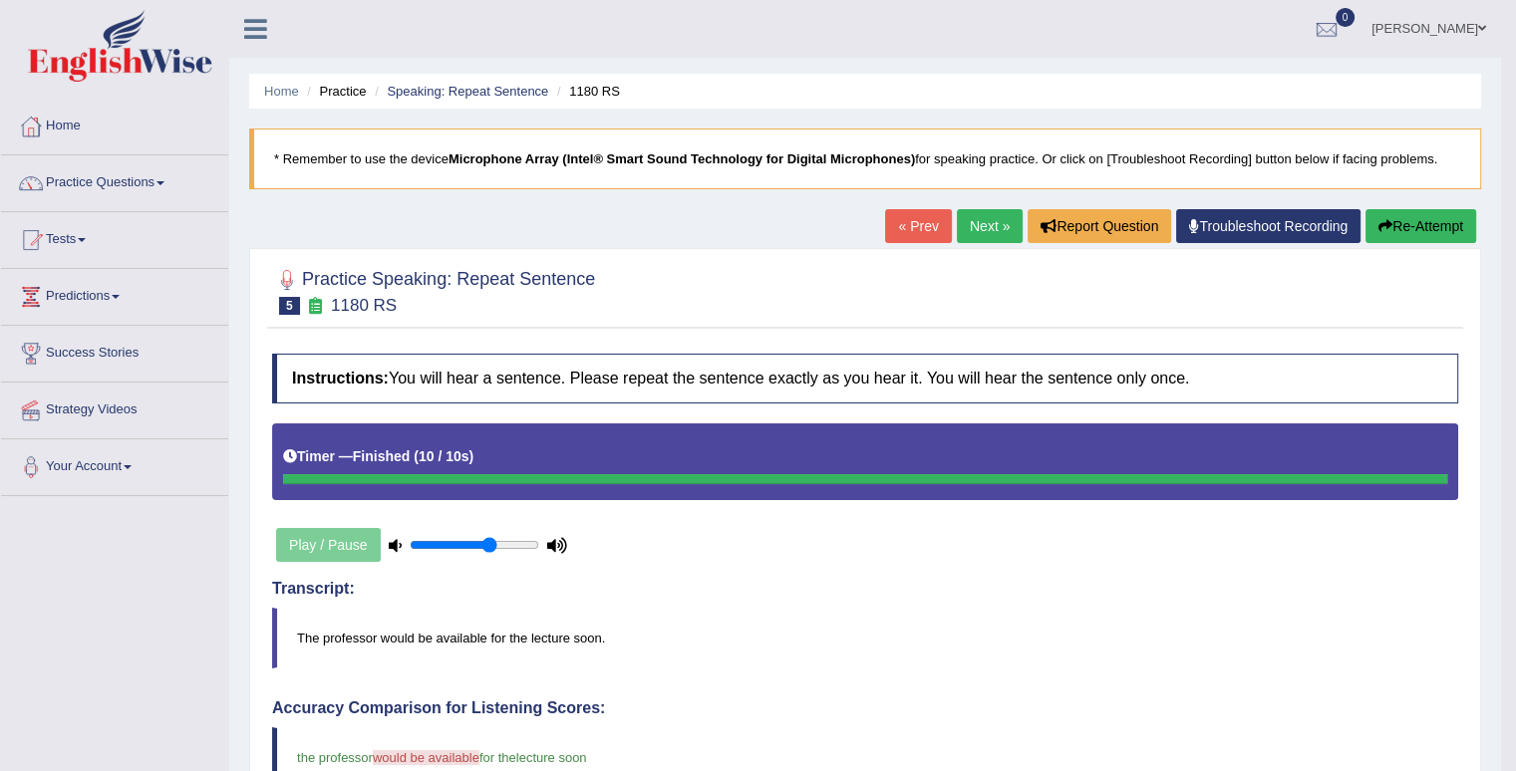
click at [977, 227] on link "Next »" at bounding box center [990, 226] width 66 height 34
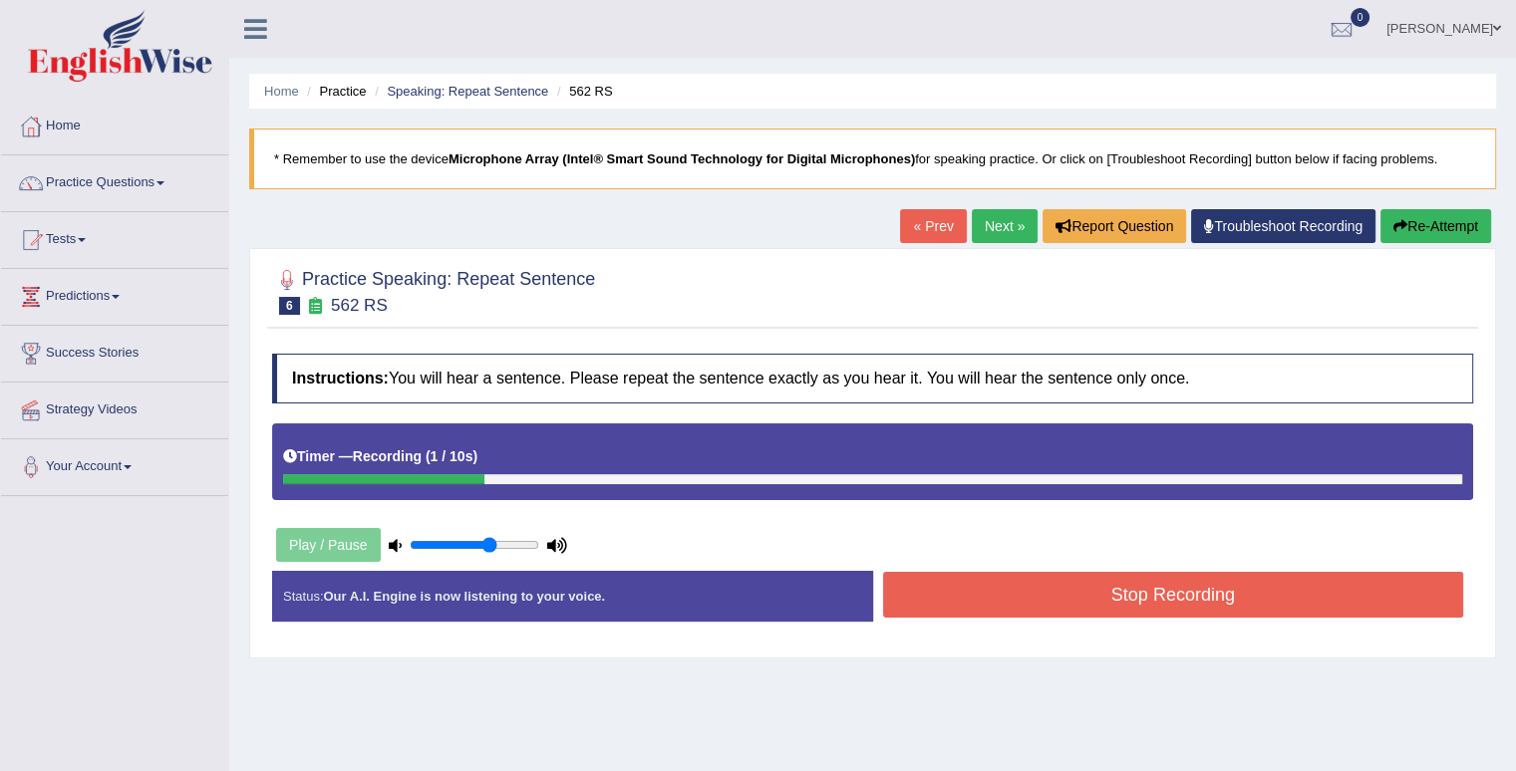
click at [913, 220] on link "« Prev" at bounding box center [933, 226] width 66 height 34
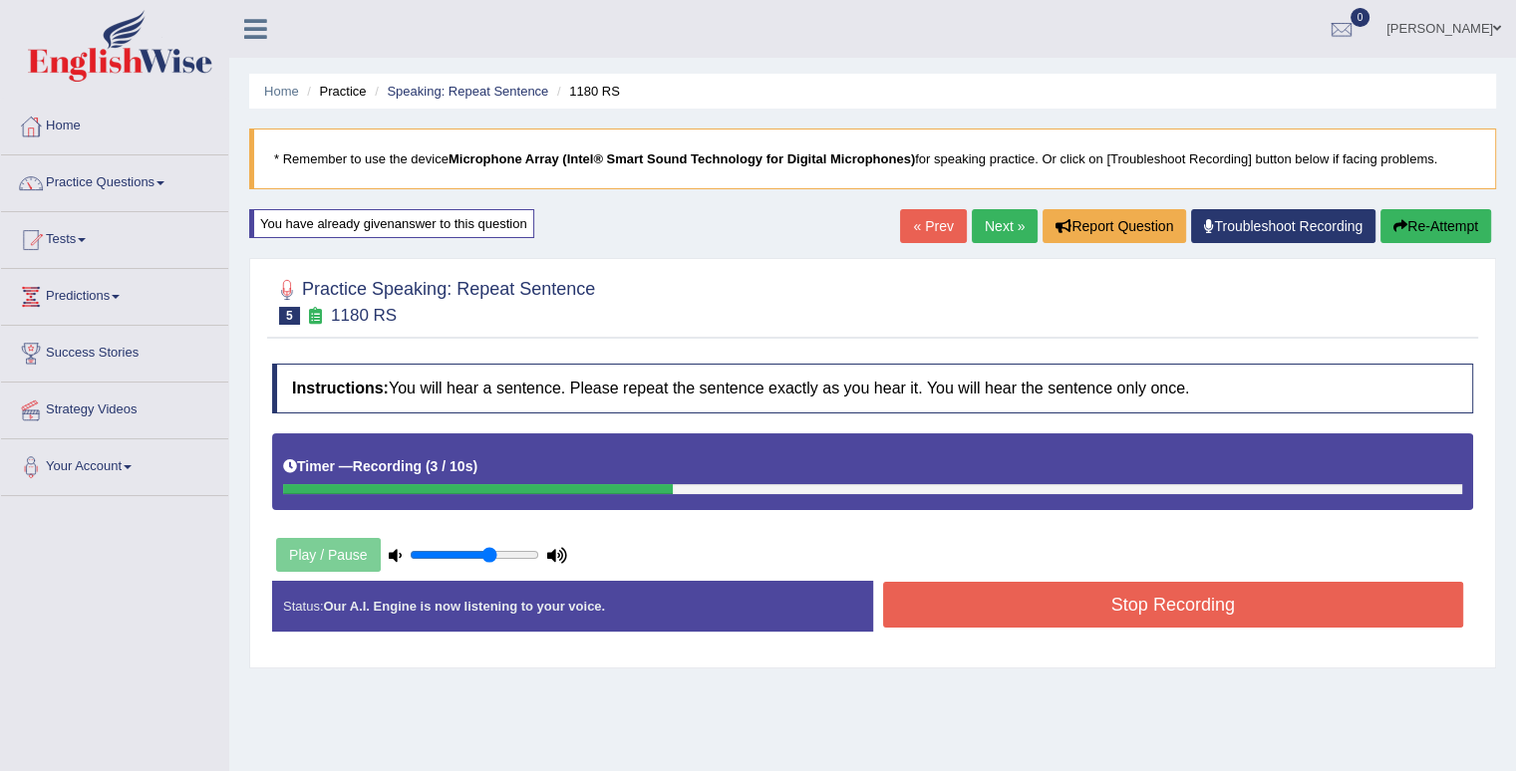
click at [1447, 225] on button "Re-Attempt" at bounding box center [1435, 226] width 111 height 34
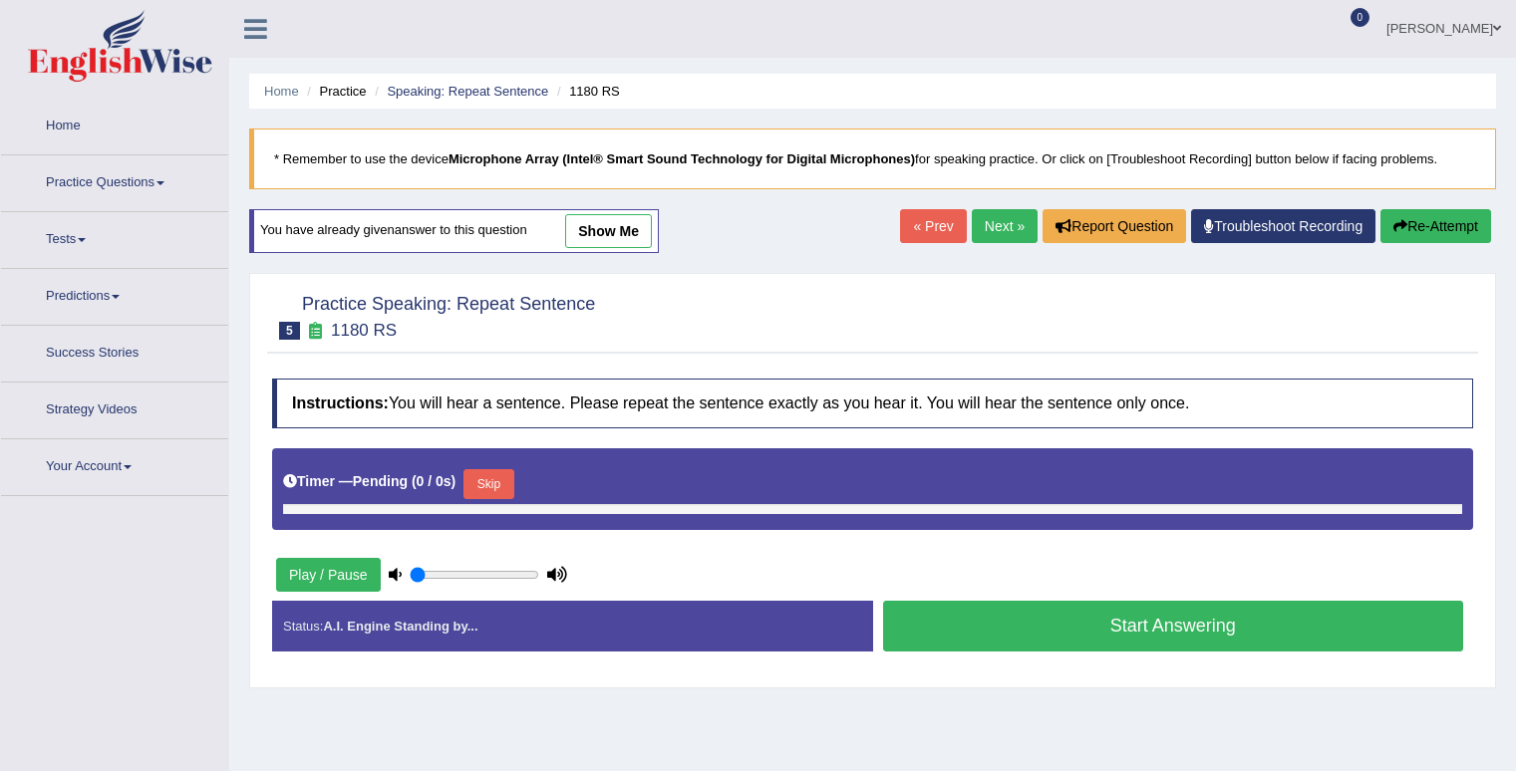
type input "0.65"
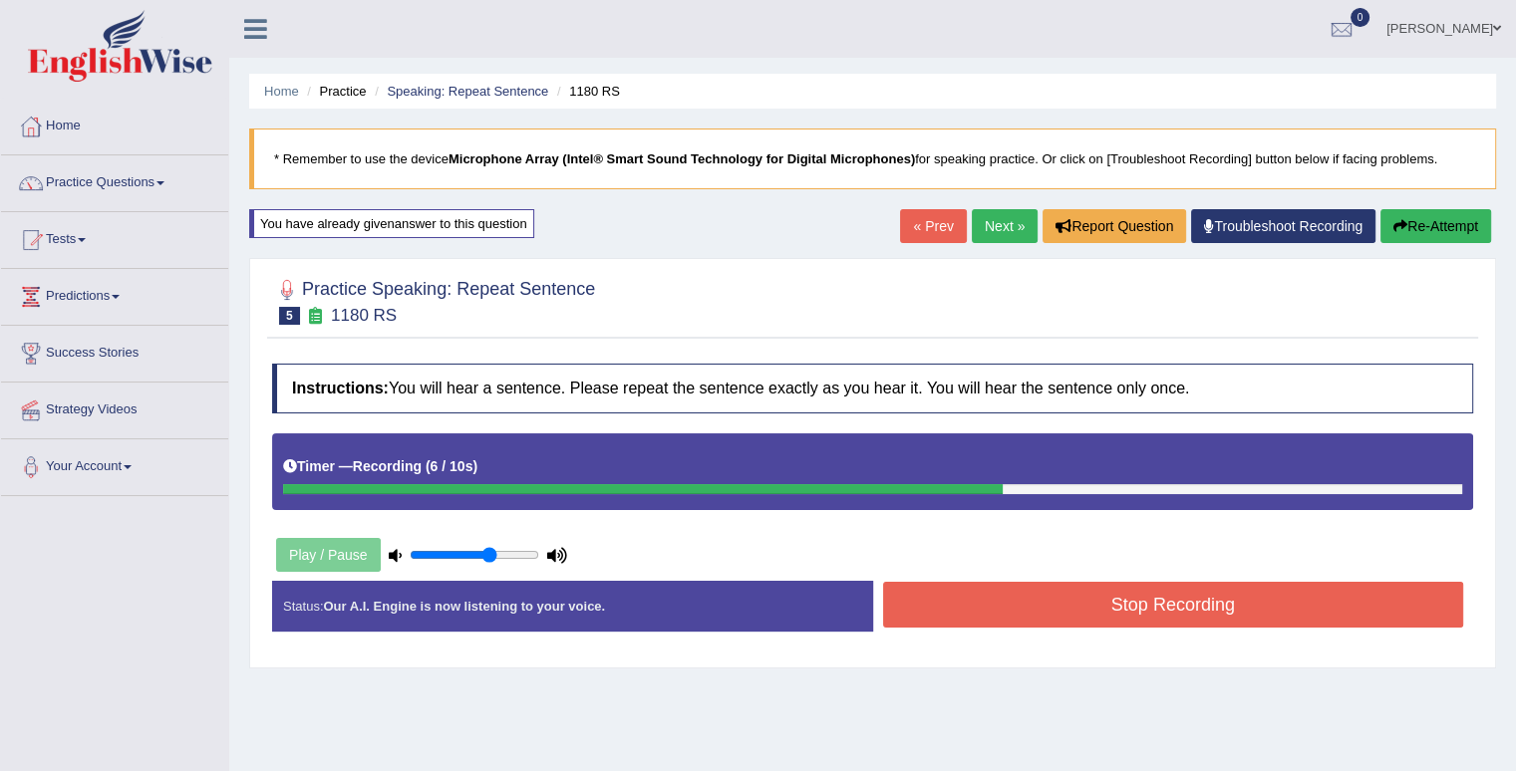
click at [1201, 605] on button "Stop Recording" at bounding box center [1173, 605] width 581 height 46
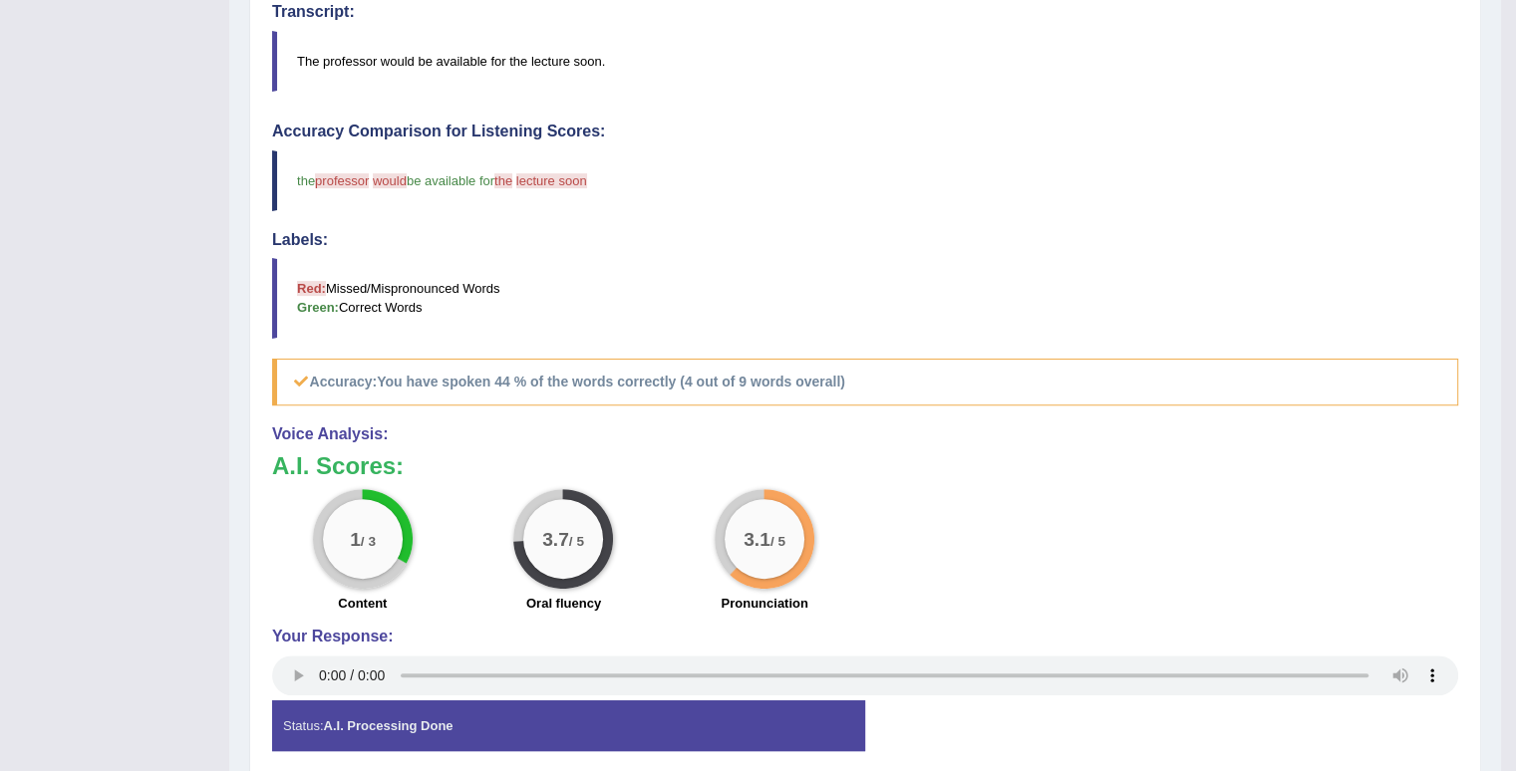
scroll to position [190, 0]
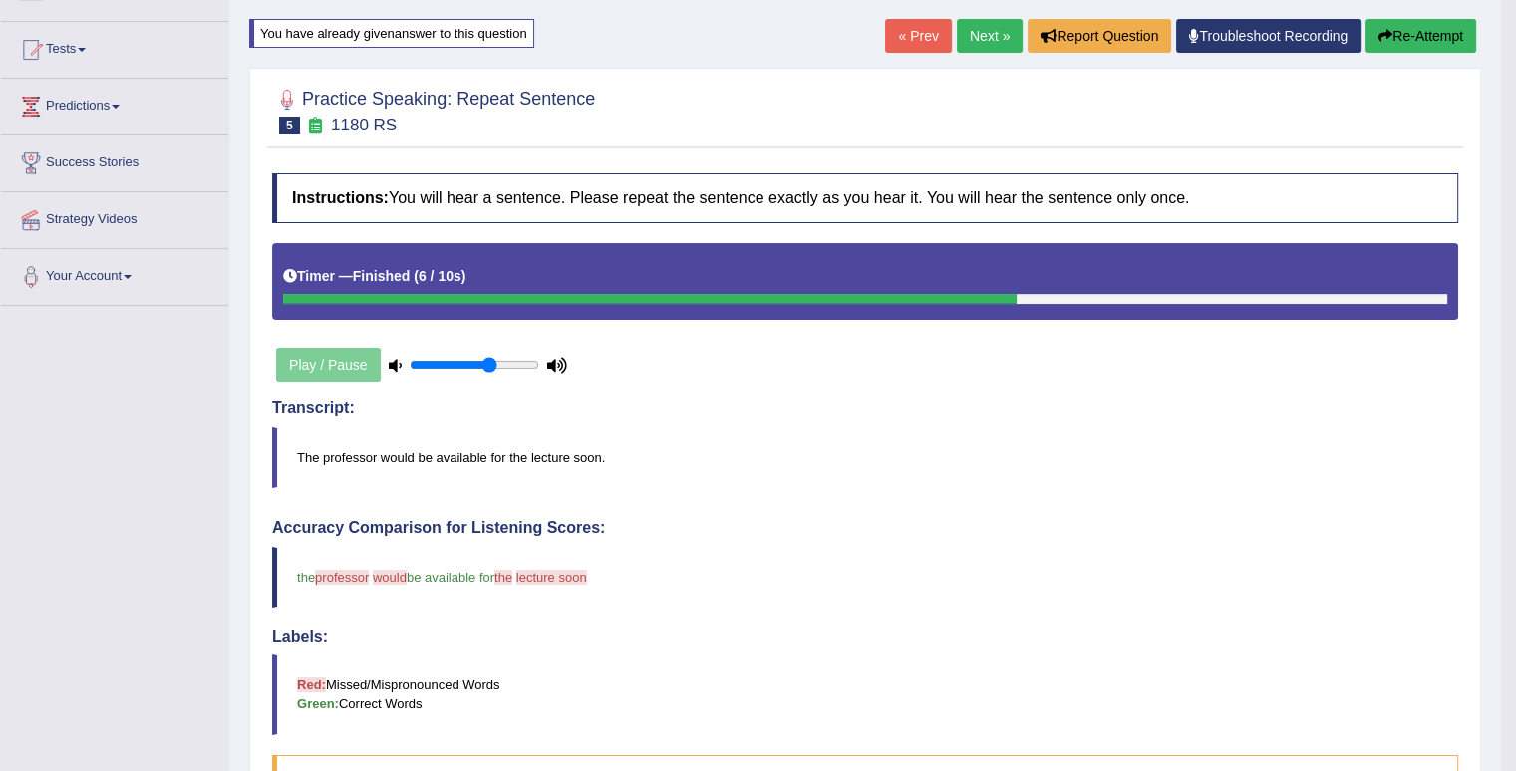
click at [984, 44] on link "Next »" at bounding box center [990, 36] width 66 height 34
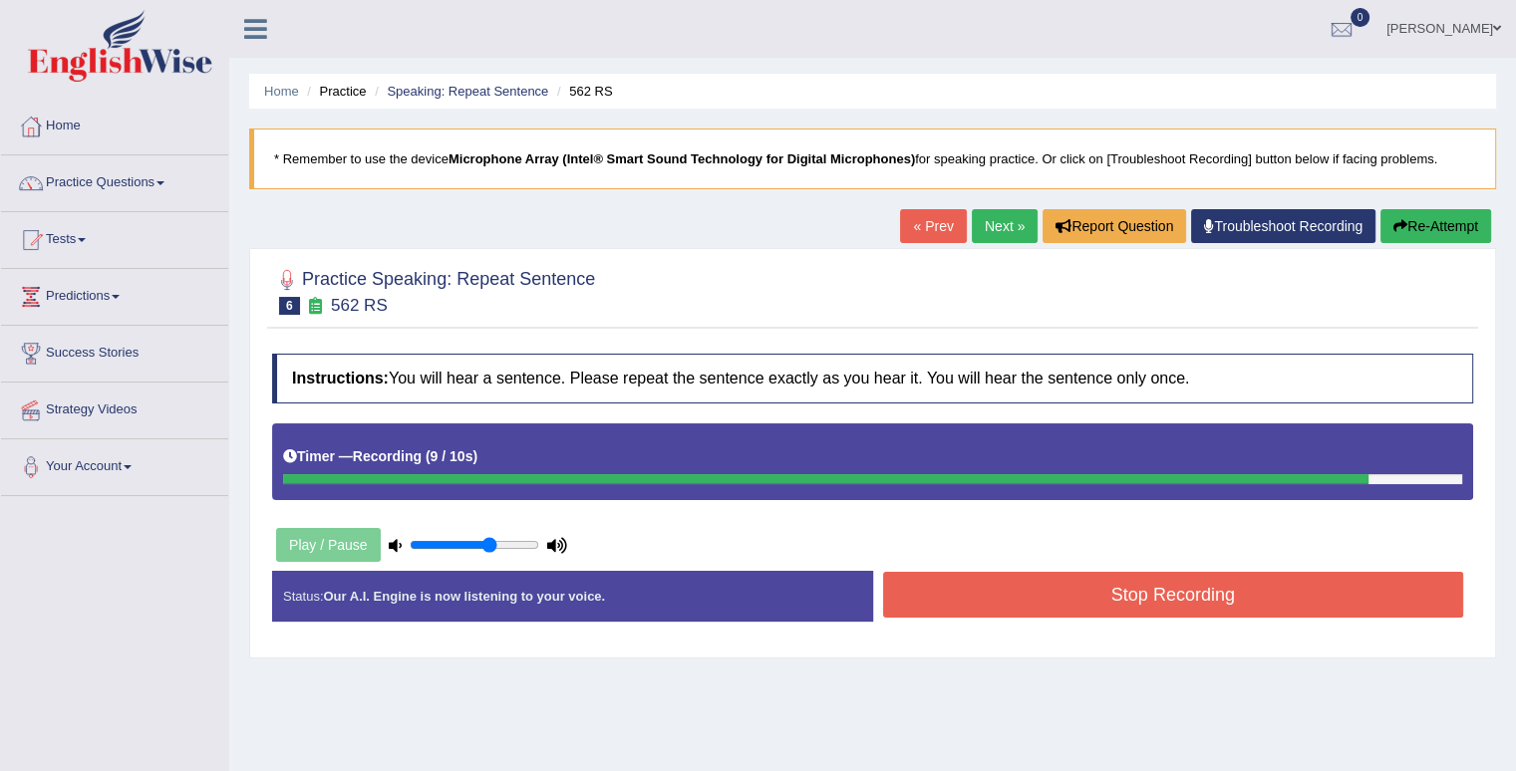
click at [1456, 228] on button "Re-Attempt" at bounding box center [1435, 226] width 111 height 34
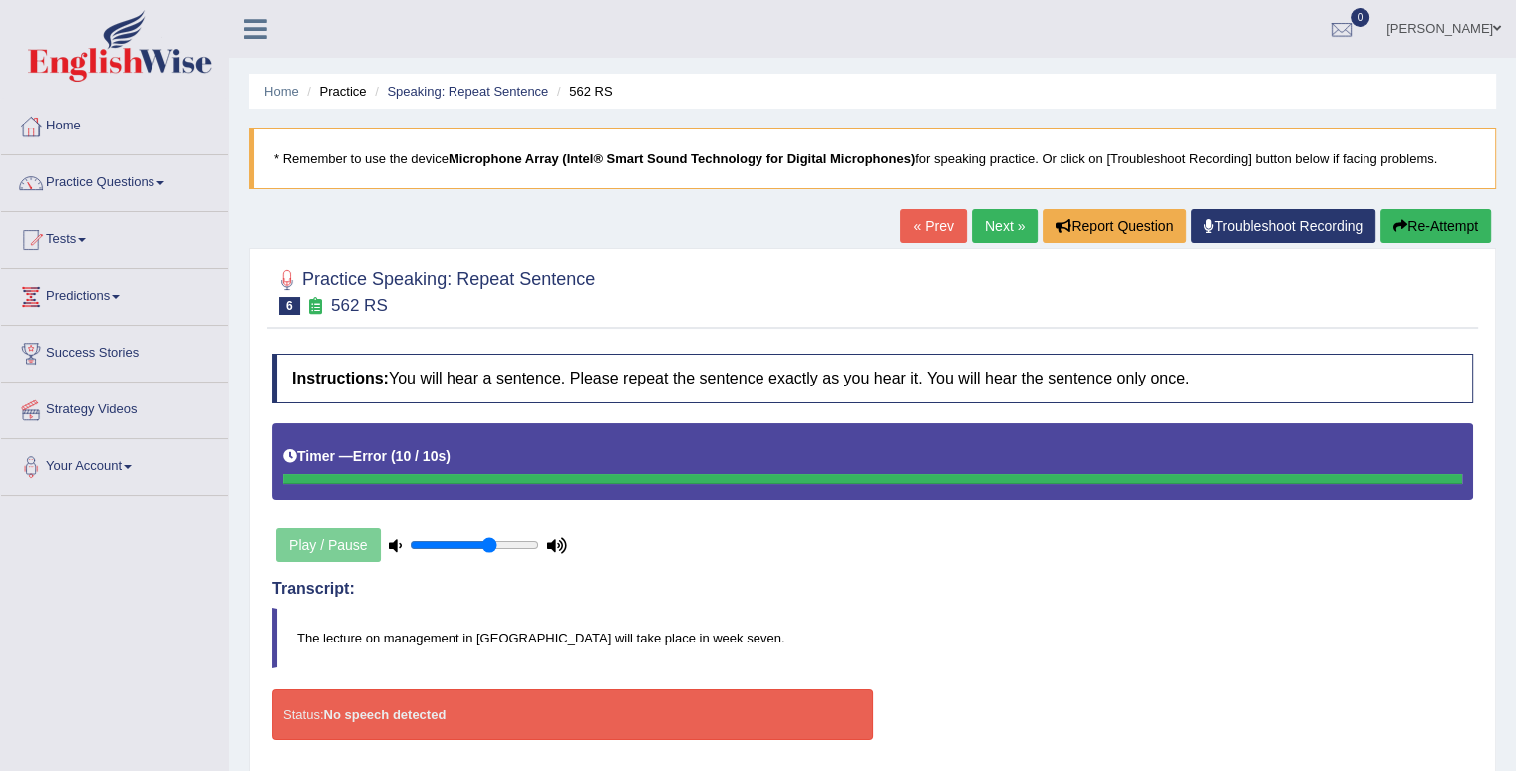
click at [1000, 226] on link "Next »" at bounding box center [1004, 226] width 66 height 34
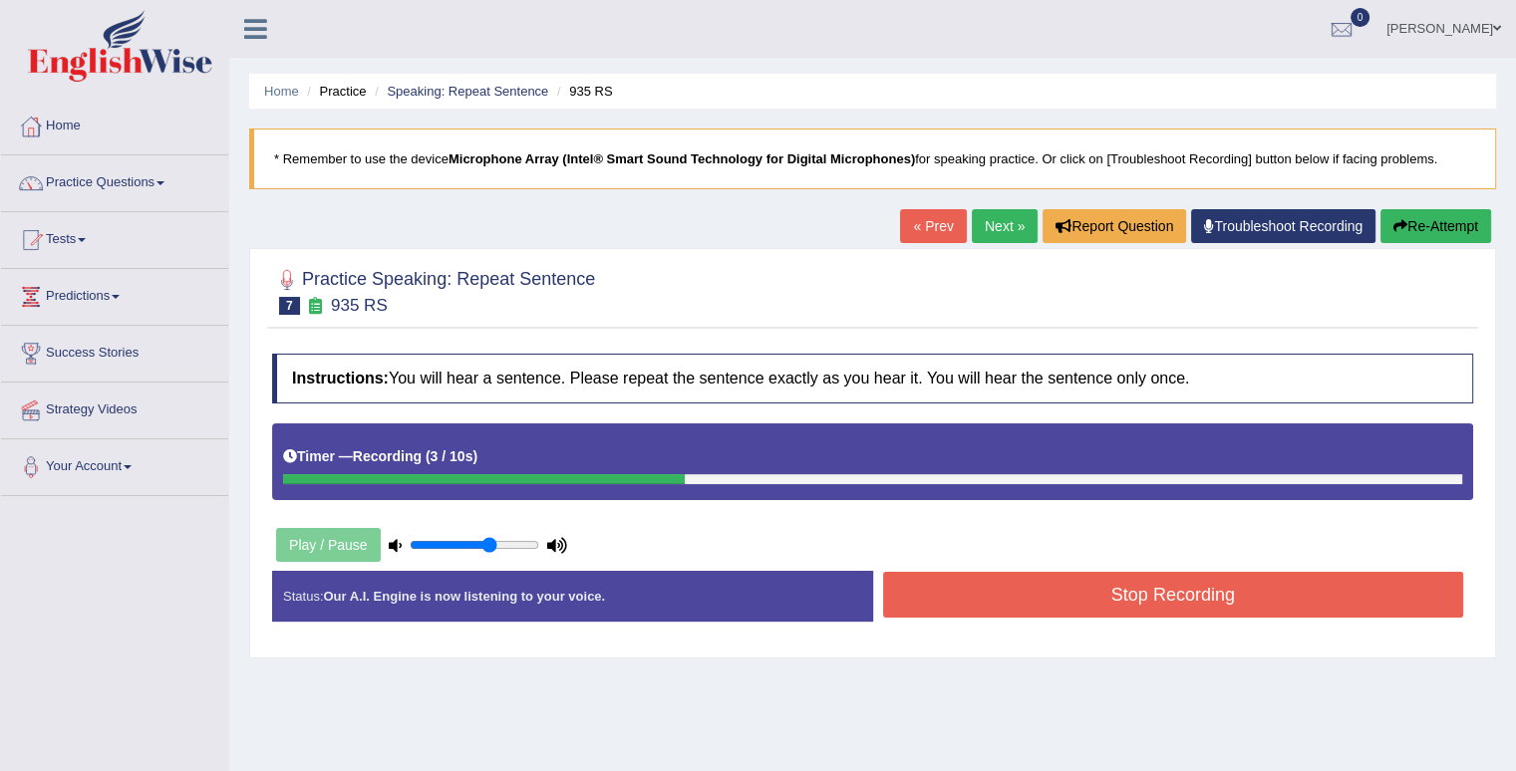
click at [1425, 231] on button "Re-Attempt" at bounding box center [1435, 226] width 111 height 34
drag, startPoint x: 0, startPoint y: 0, endPoint x: 1428, endPoint y: 232, distance: 1446.6
click at [1428, 232] on button "Re-Attempt" at bounding box center [1435, 226] width 111 height 34
click at [1409, 224] on button "Re-Attempt" at bounding box center [1435, 226] width 111 height 34
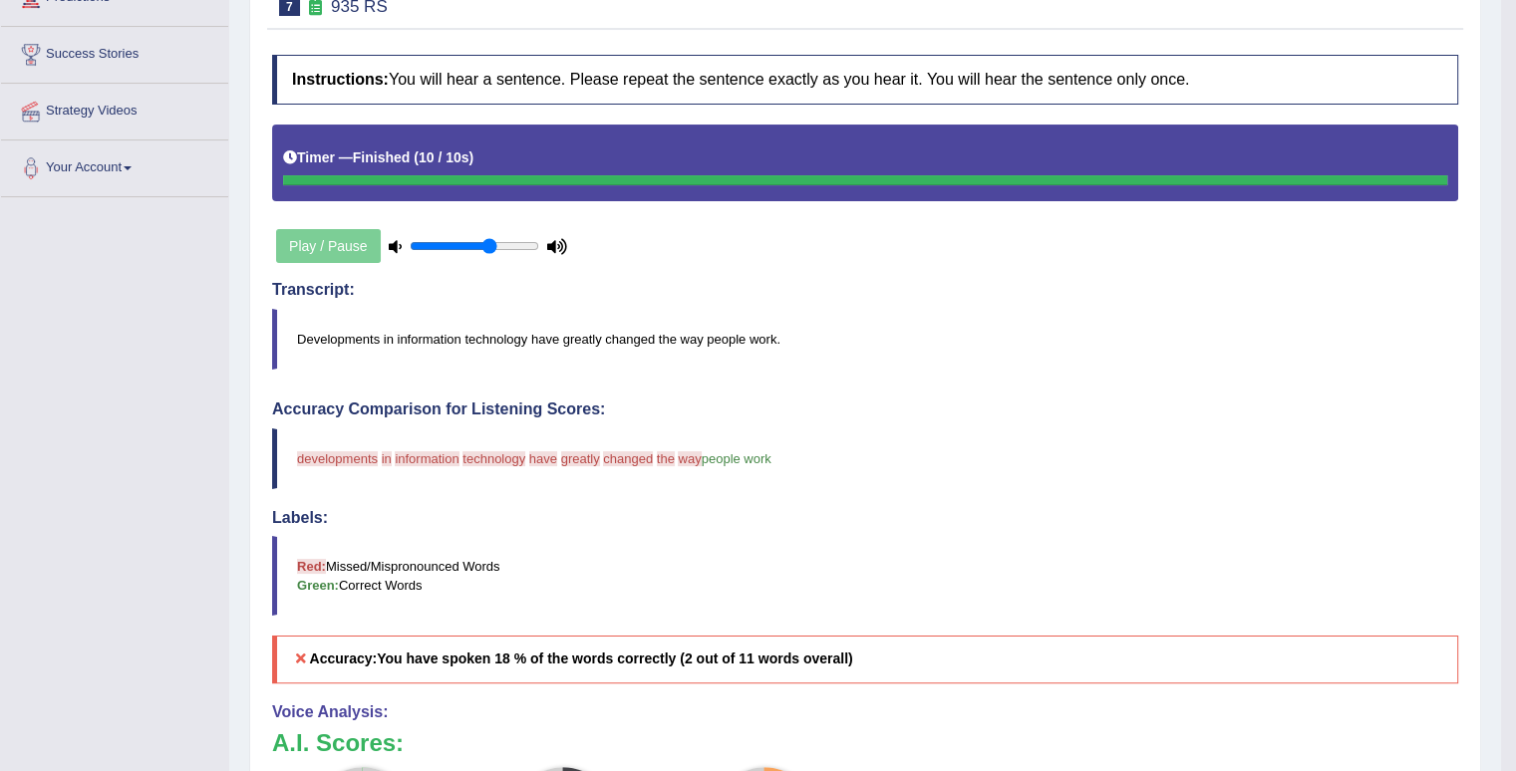
scroll to position [199, 0]
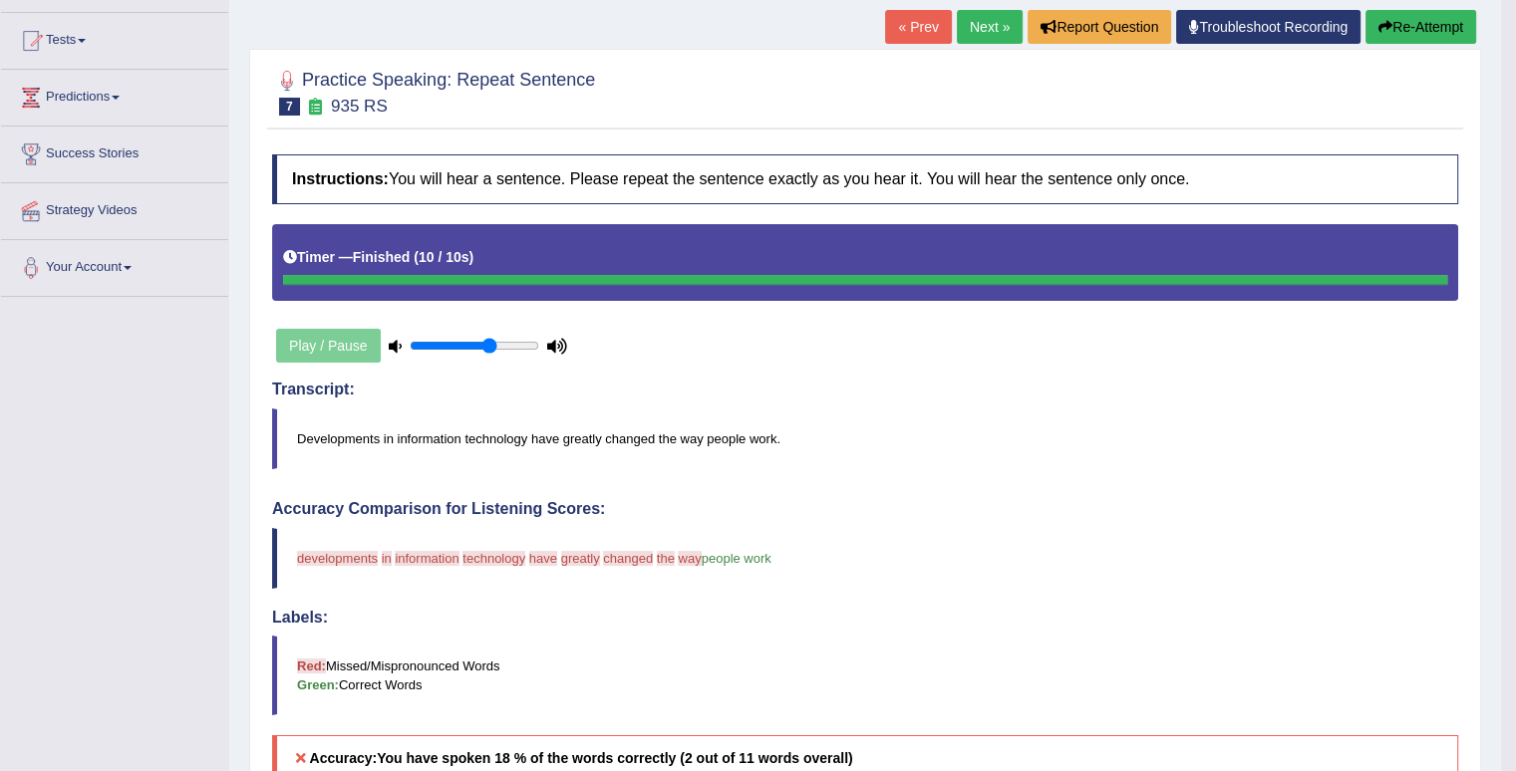
drag, startPoint x: 766, startPoint y: 607, endPoint x: 1003, endPoint y: 482, distance: 267.9
click at [929, 568] on div "Accuracy Comparison for Listening Scores: developments the in group information…" at bounding box center [865, 641] width 1186 height 283
drag, startPoint x: 855, startPoint y: 512, endPoint x: 861, endPoint y: 494, distance: 18.9
click at [856, 510] on div "Instructions: You will hear a sentence. Please repeat the sentence exactly as y…" at bounding box center [865, 649] width 1196 height 1010
drag, startPoint x: 825, startPoint y: 551, endPoint x: 872, endPoint y: 558, distance: 47.3
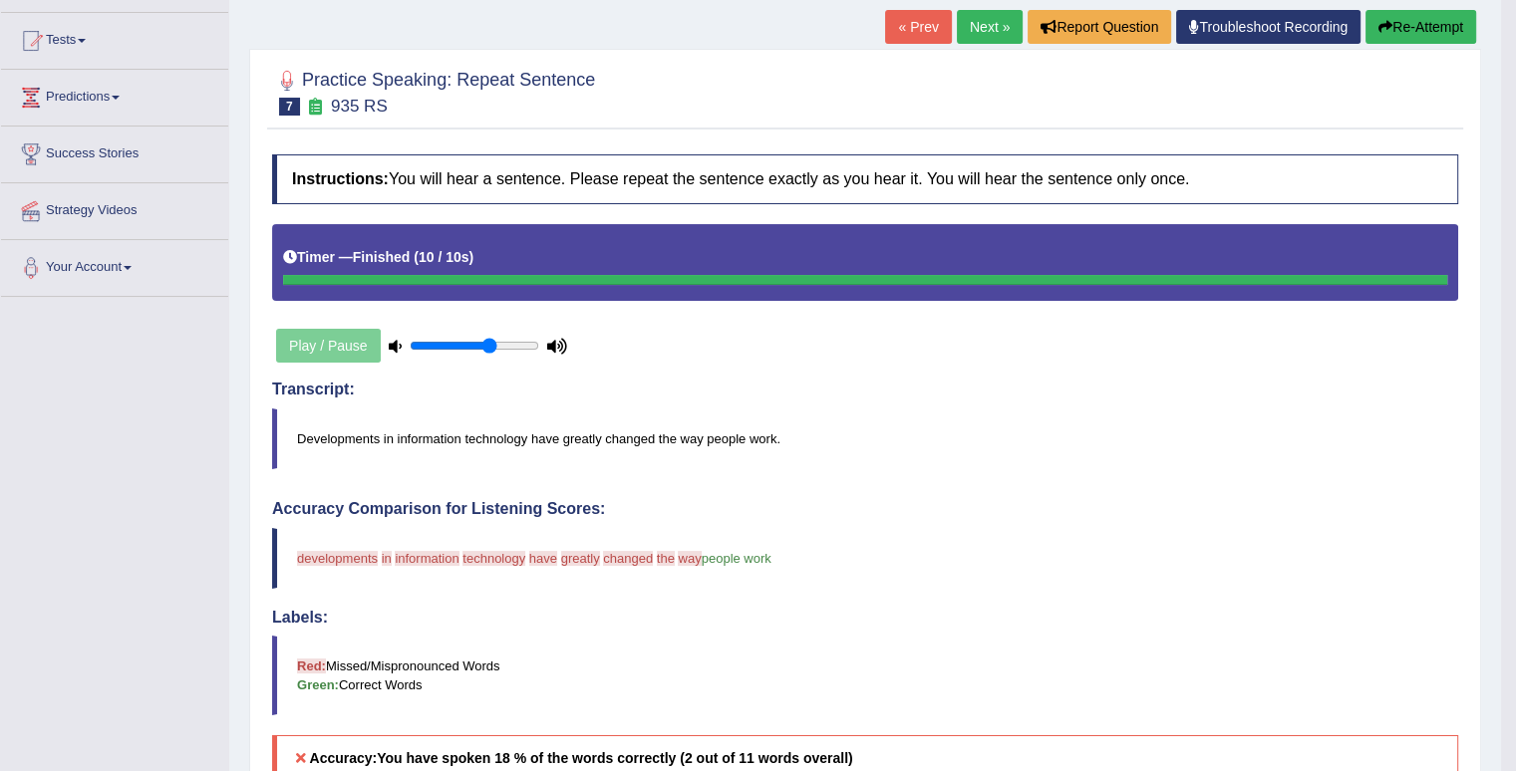
click at [821, 584] on blockquote "developments the in group information is technology people have who've greatly …" at bounding box center [865, 558] width 1186 height 61
drag, startPoint x: 872, startPoint y: 559, endPoint x: 1083, endPoint y: 328, distance: 313.1
click at [980, 467] on div "Instructions: You will hear a sentence. Please repeat the sentence exactly as y…" at bounding box center [865, 649] width 1196 height 1010
drag, startPoint x: 545, startPoint y: 328, endPoint x: 506, endPoint y: 651, distance: 325.2
click at [577, 295] on div "Instructions: You will hear a sentence. Please repeat the sentence exactly as y…" at bounding box center [865, 649] width 1196 height 1010
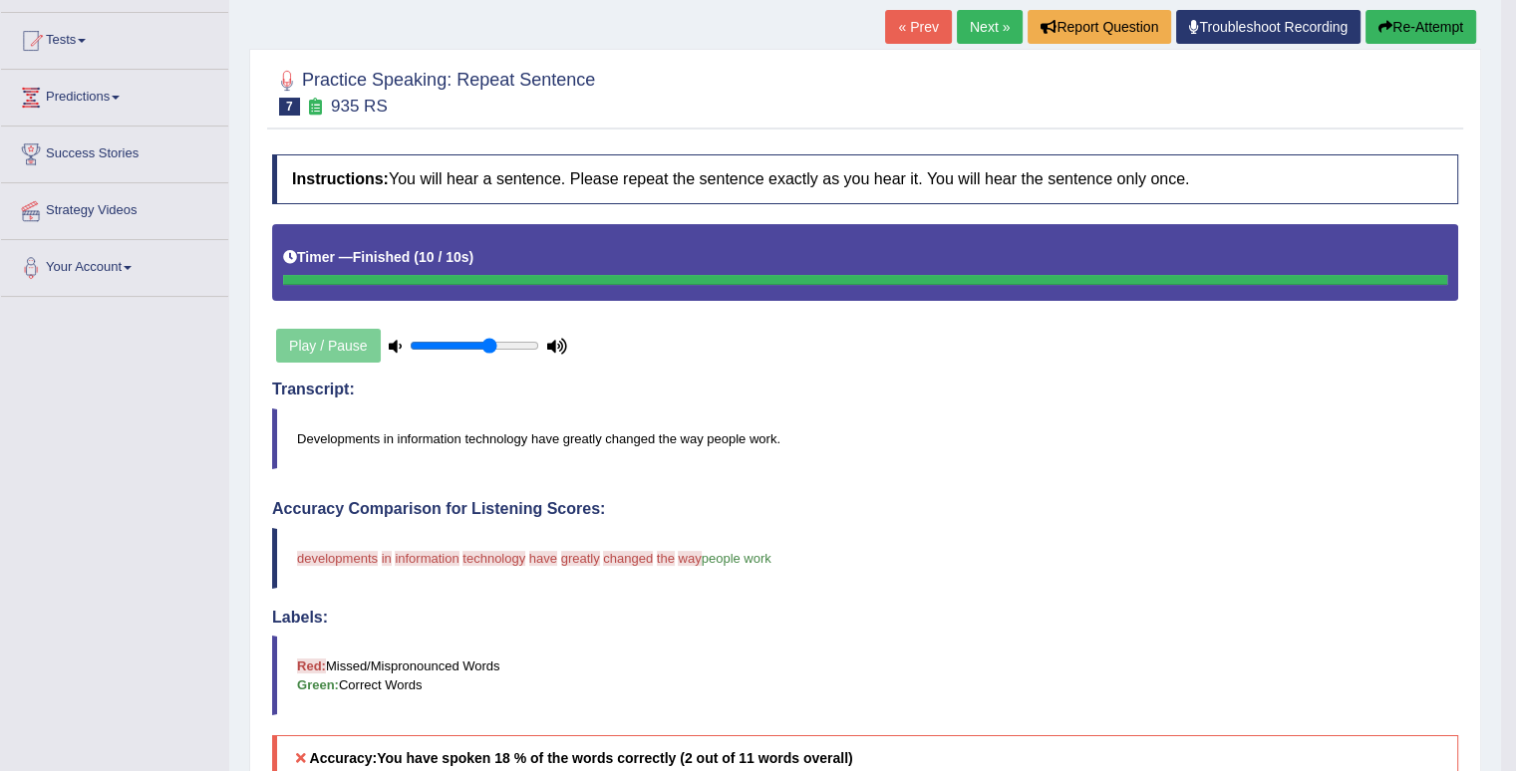
click at [504, 651] on div "Instructions: You will hear a sentence. Please repeat the sentence exactly as y…" at bounding box center [865, 649] width 1196 height 1010
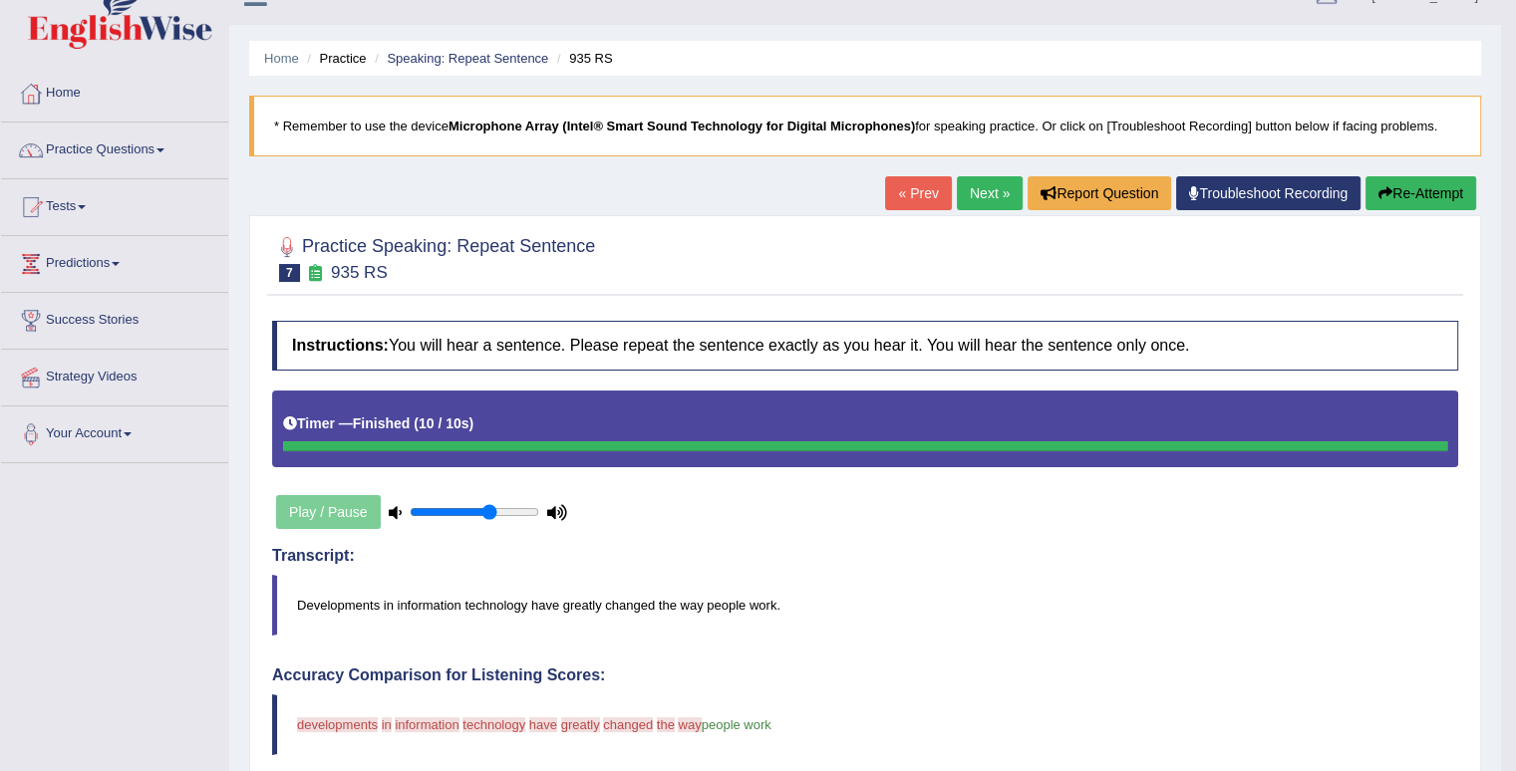
scroll to position [0, 0]
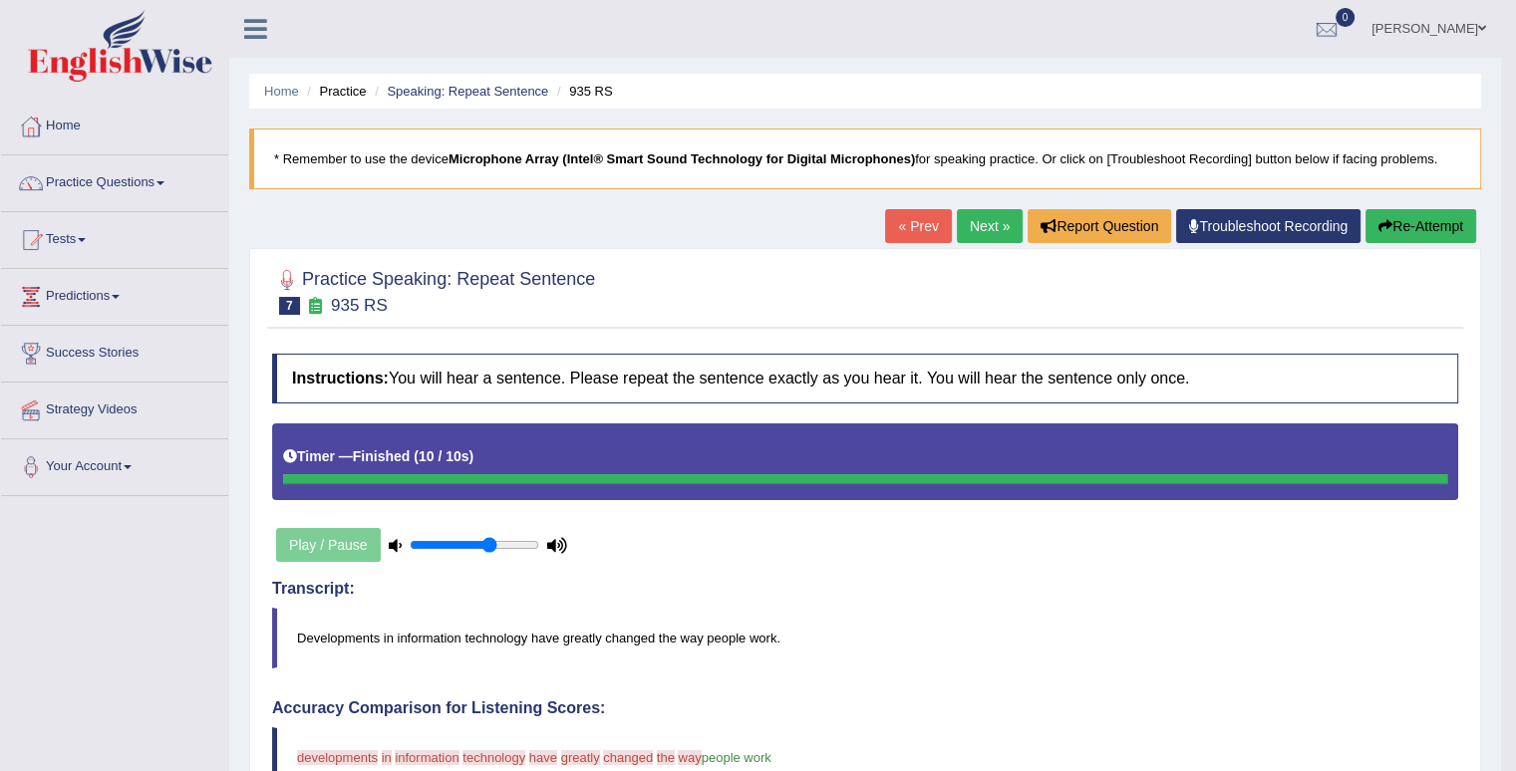
click at [988, 221] on link "Next »" at bounding box center [990, 226] width 66 height 34
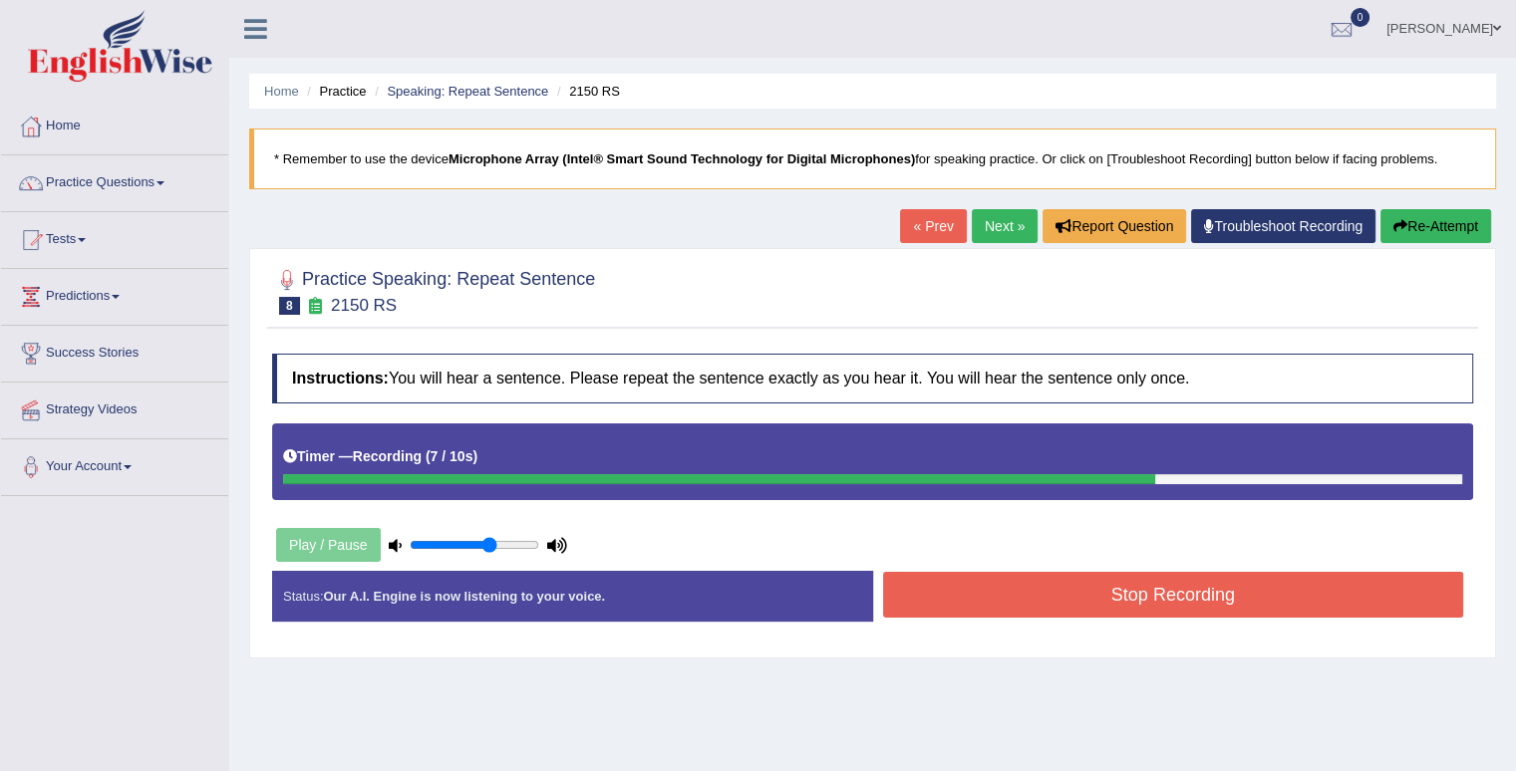
click at [1089, 589] on button "Stop Recording" at bounding box center [1173, 595] width 581 height 46
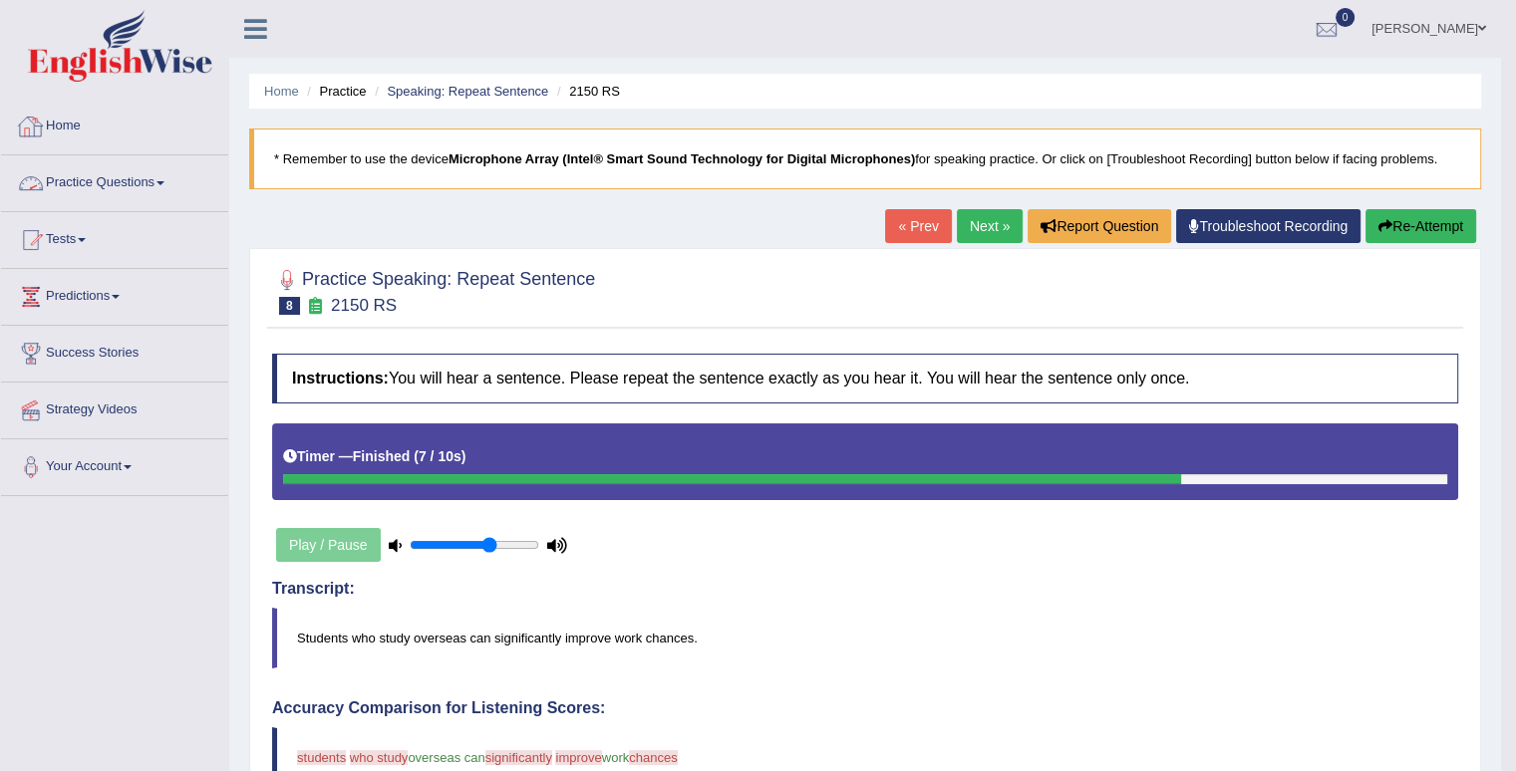
click at [148, 189] on link "Practice Questions" at bounding box center [114, 180] width 227 height 50
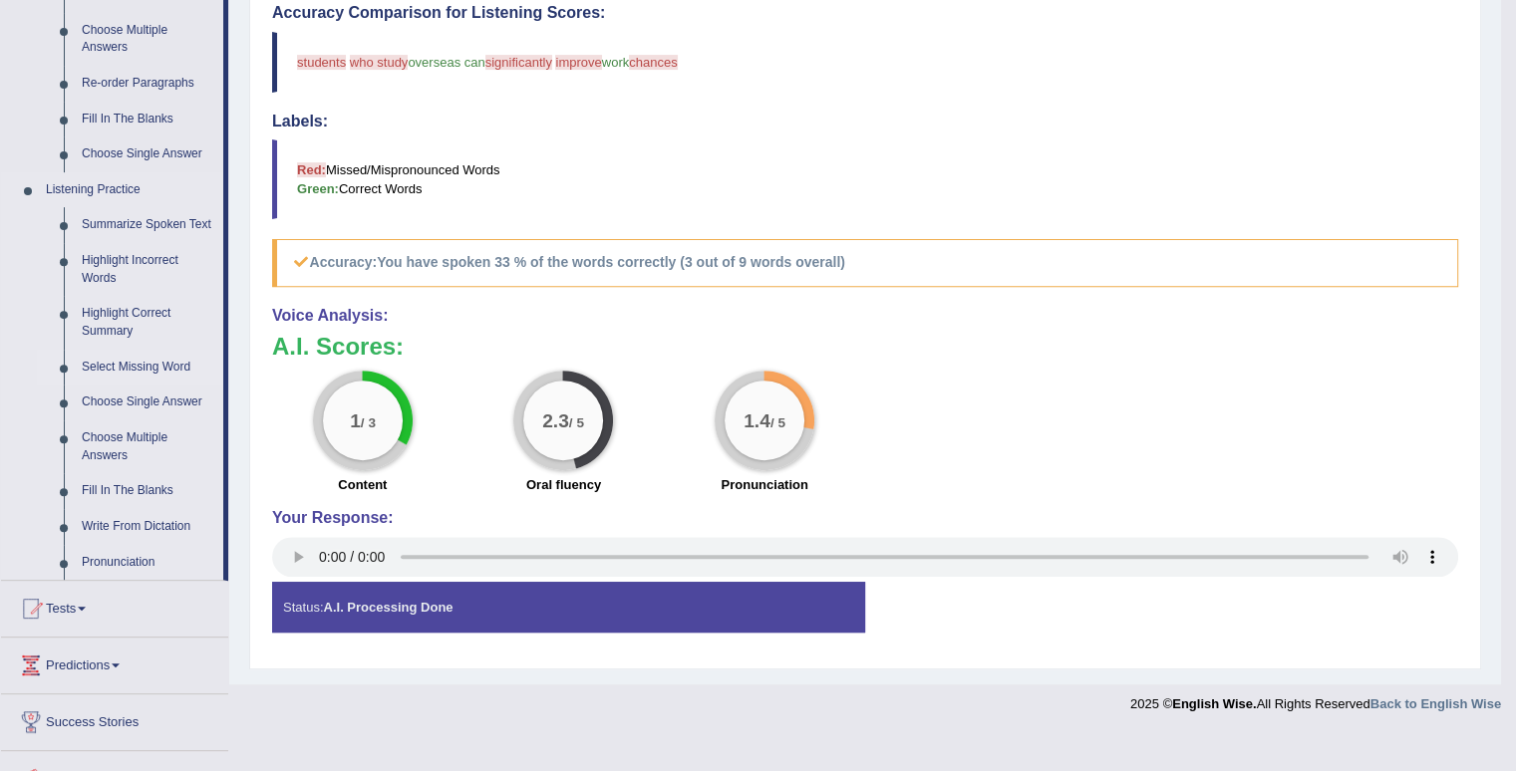
scroll to position [789, 0]
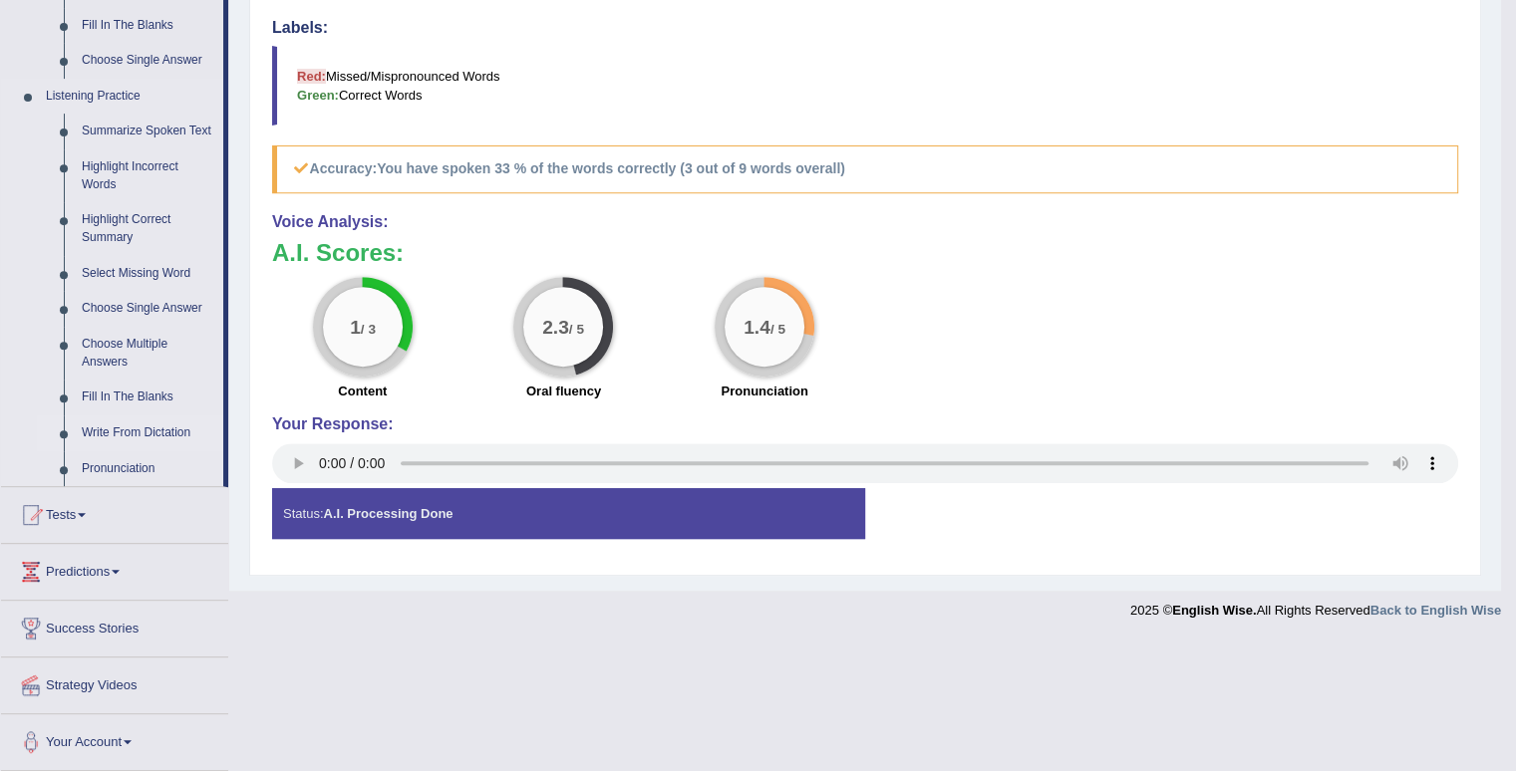
click at [138, 435] on link "Write From Dictation" at bounding box center [148, 433] width 150 height 36
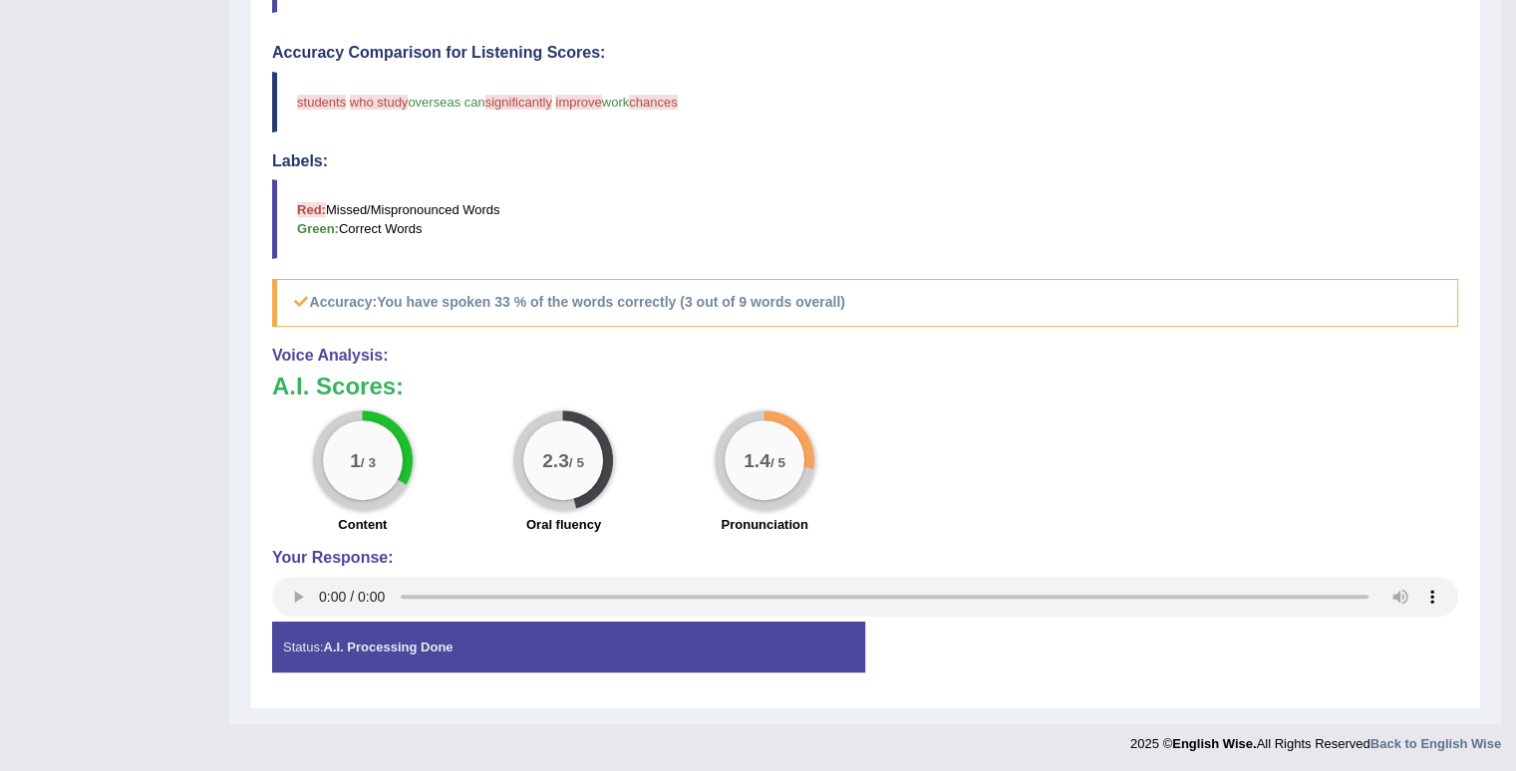
scroll to position [268, 0]
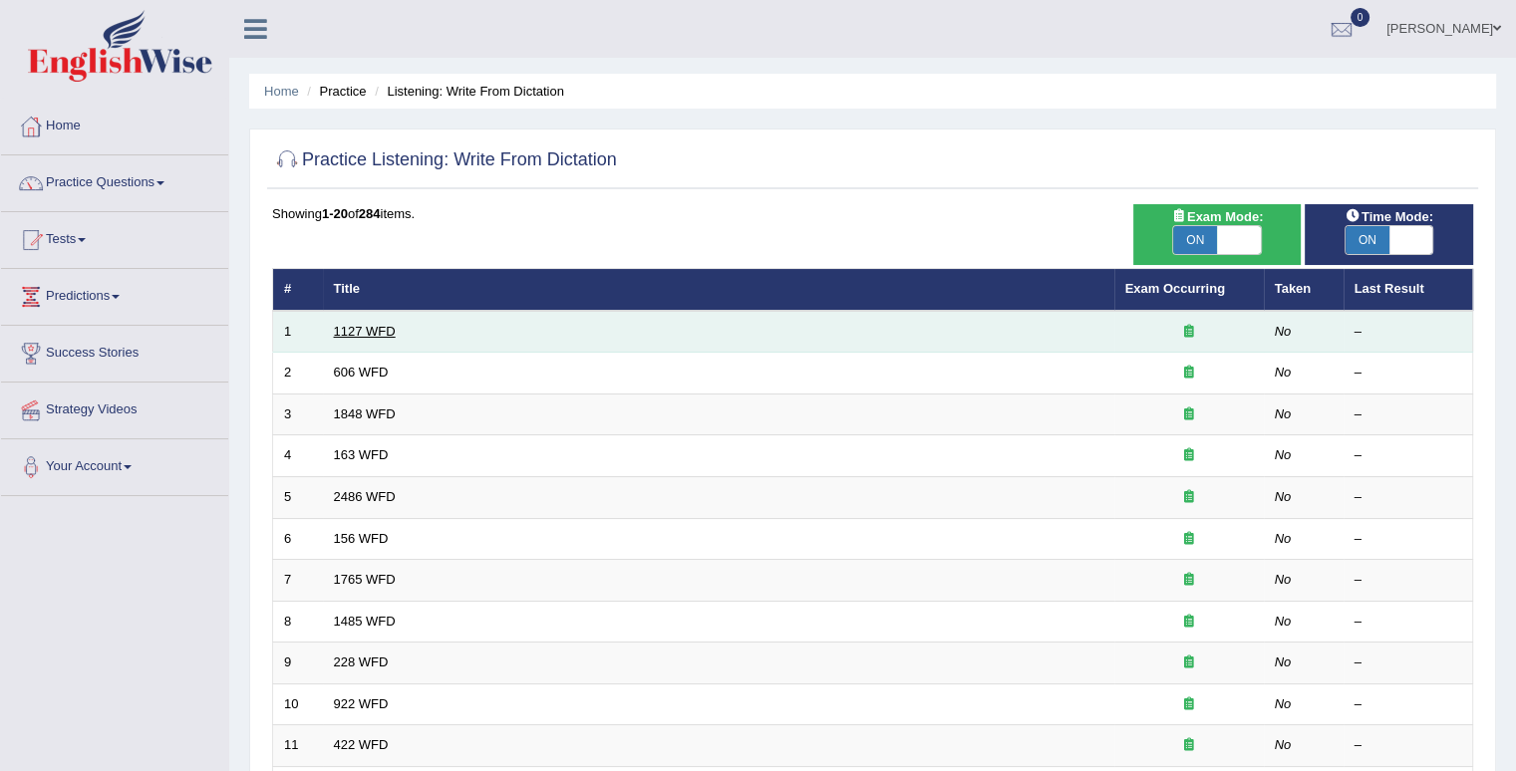
click at [362, 335] on link "1127 WFD" at bounding box center [365, 331] width 62 height 15
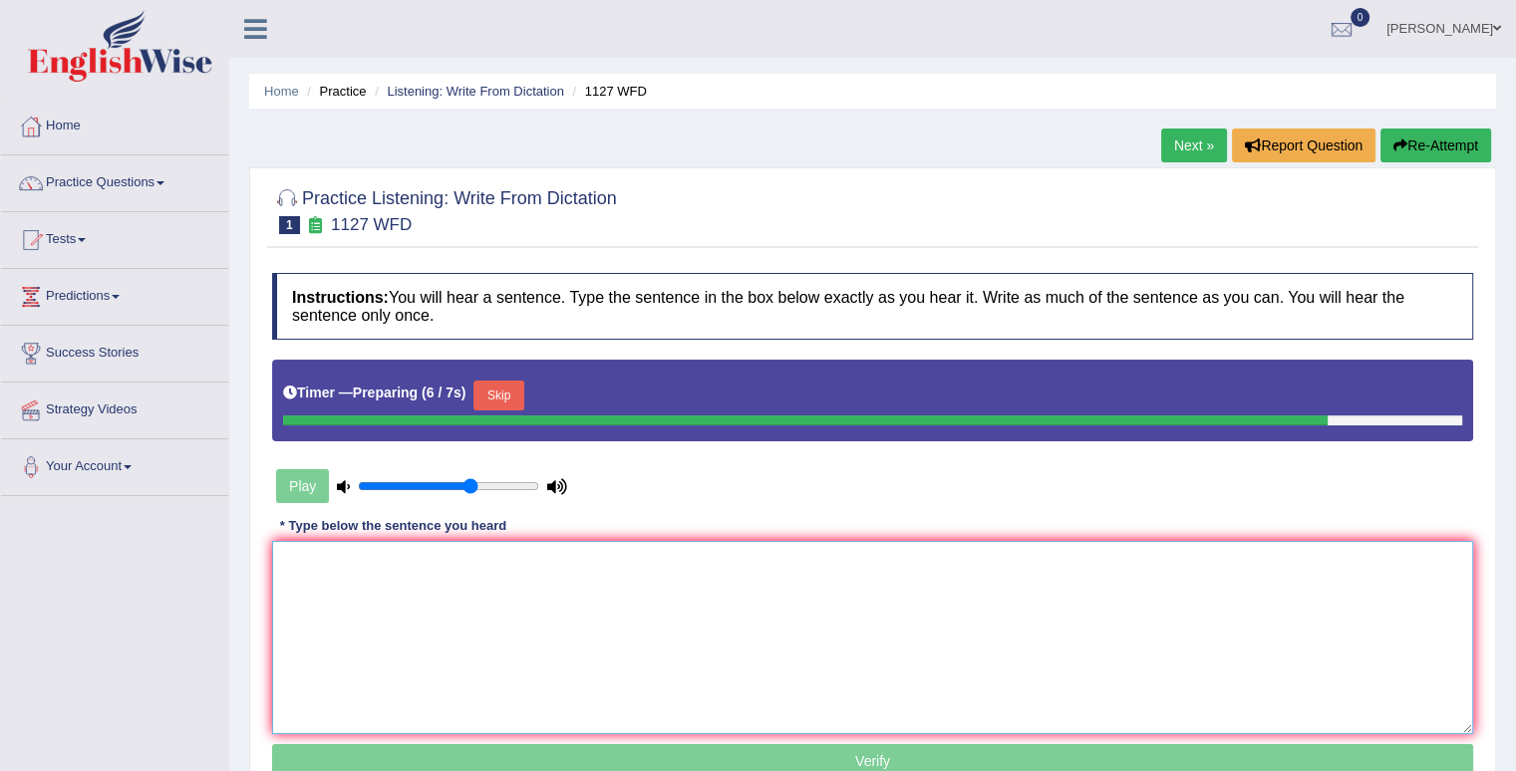
click at [432, 649] on textarea at bounding box center [872, 637] width 1201 height 193
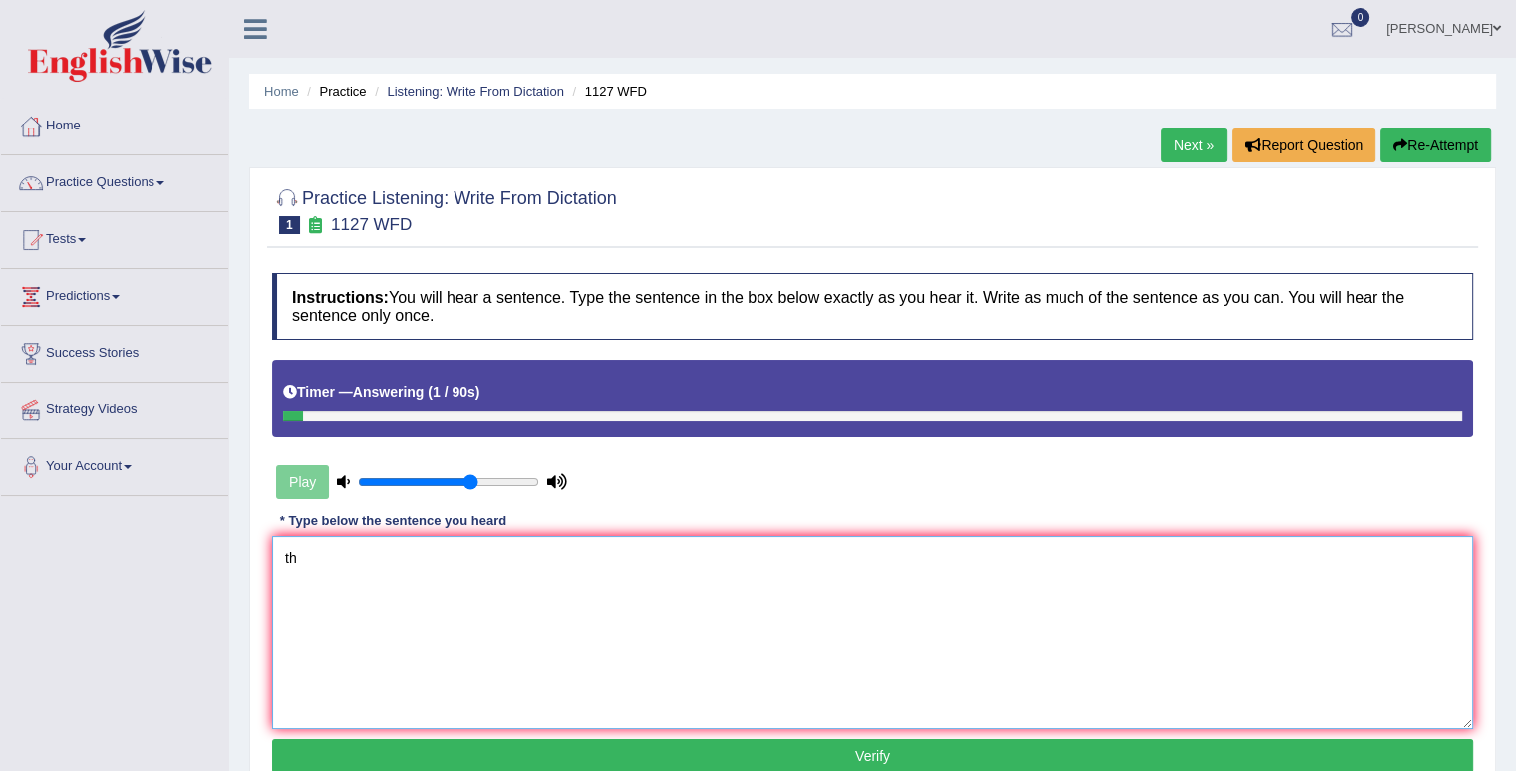
type textarea "t"
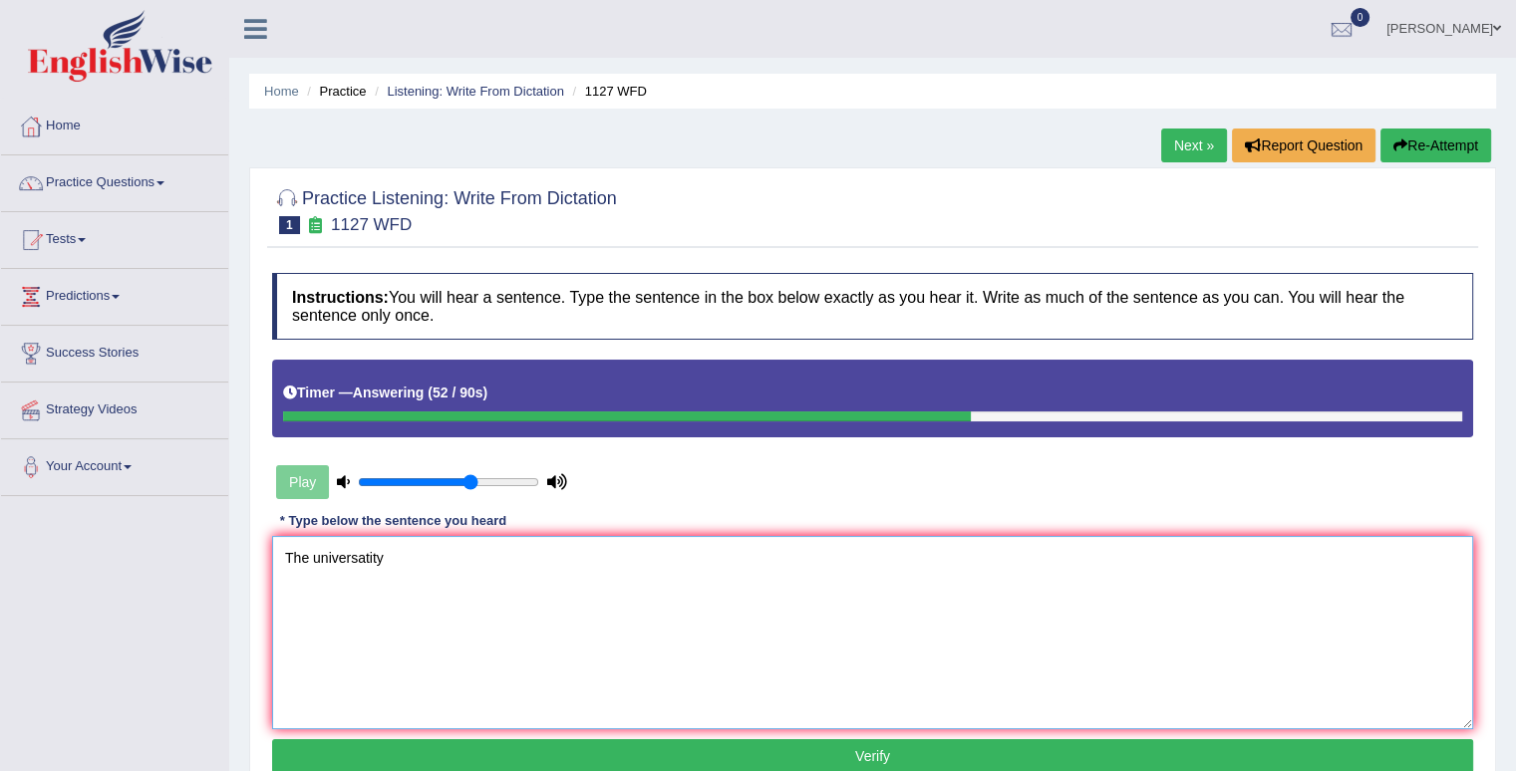
type textarea "The universatity"
click at [1182, 147] on link "Next »" at bounding box center [1194, 146] width 66 height 34
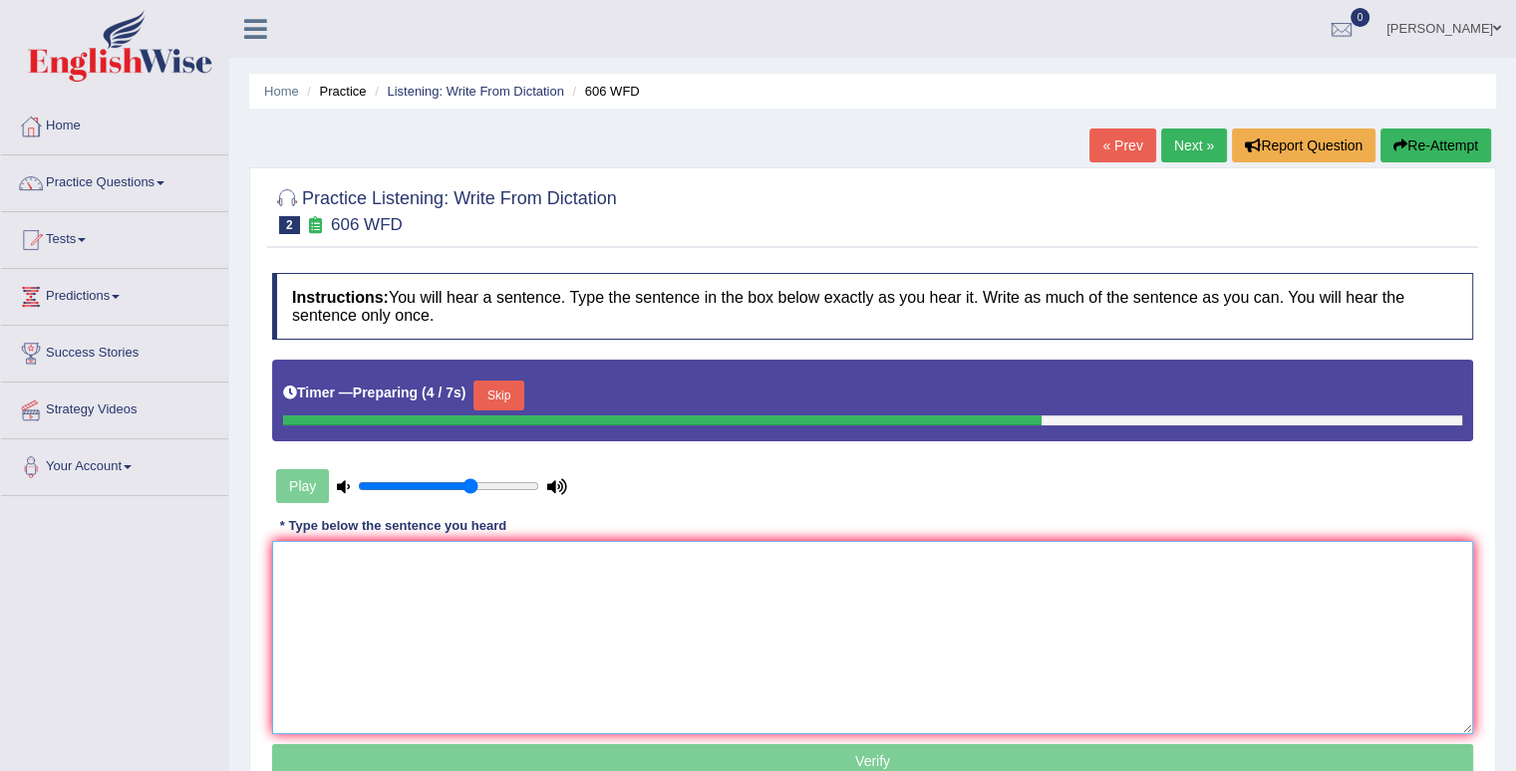
click at [280, 572] on textarea at bounding box center [872, 637] width 1201 height 193
click at [341, 610] on textarea at bounding box center [872, 637] width 1201 height 193
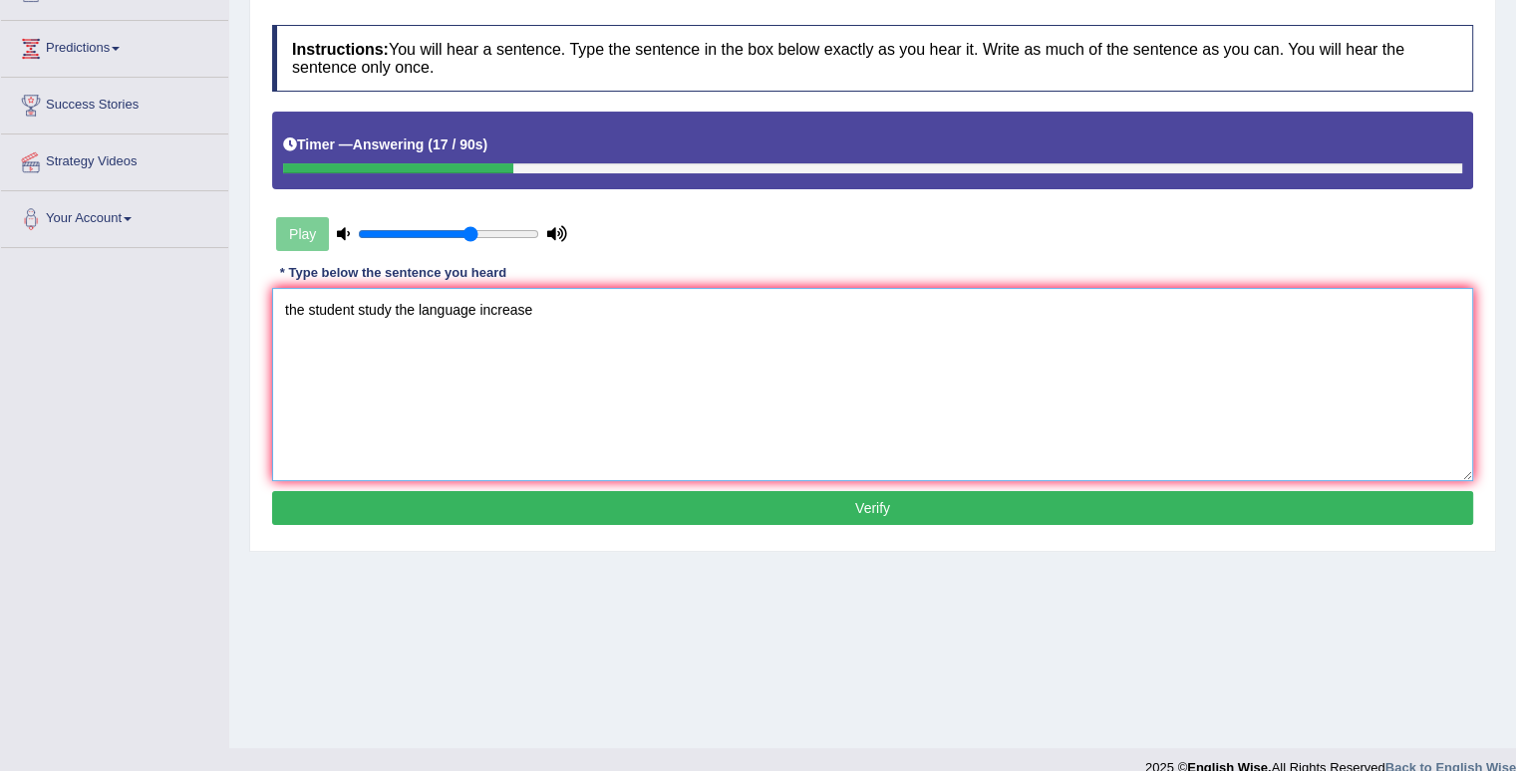
scroll to position [275, 0]
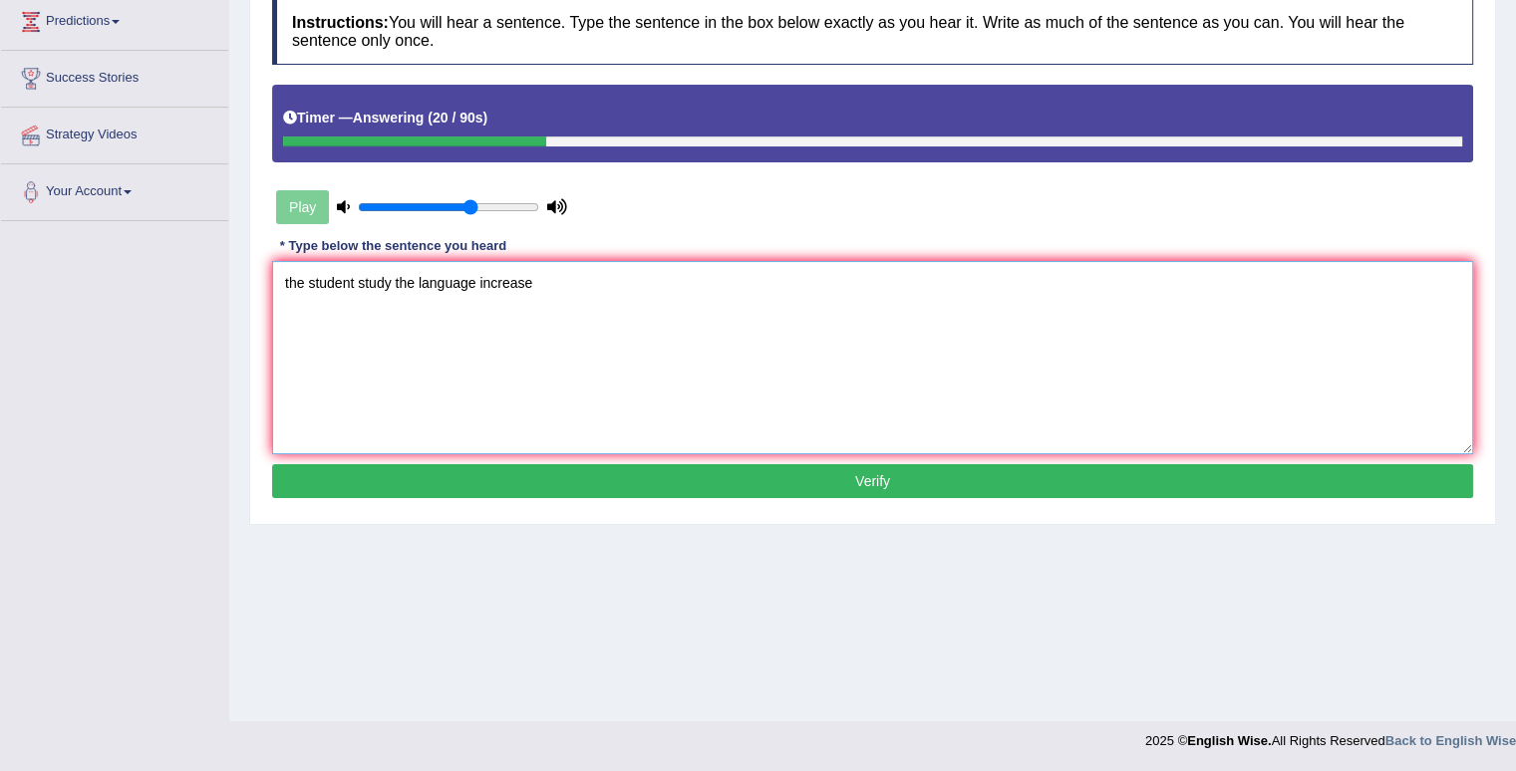
type textarea "the student study the language increase"
click at [666, 483] on button "Verify" at bounding box center [872, 481] width 1201 height 34
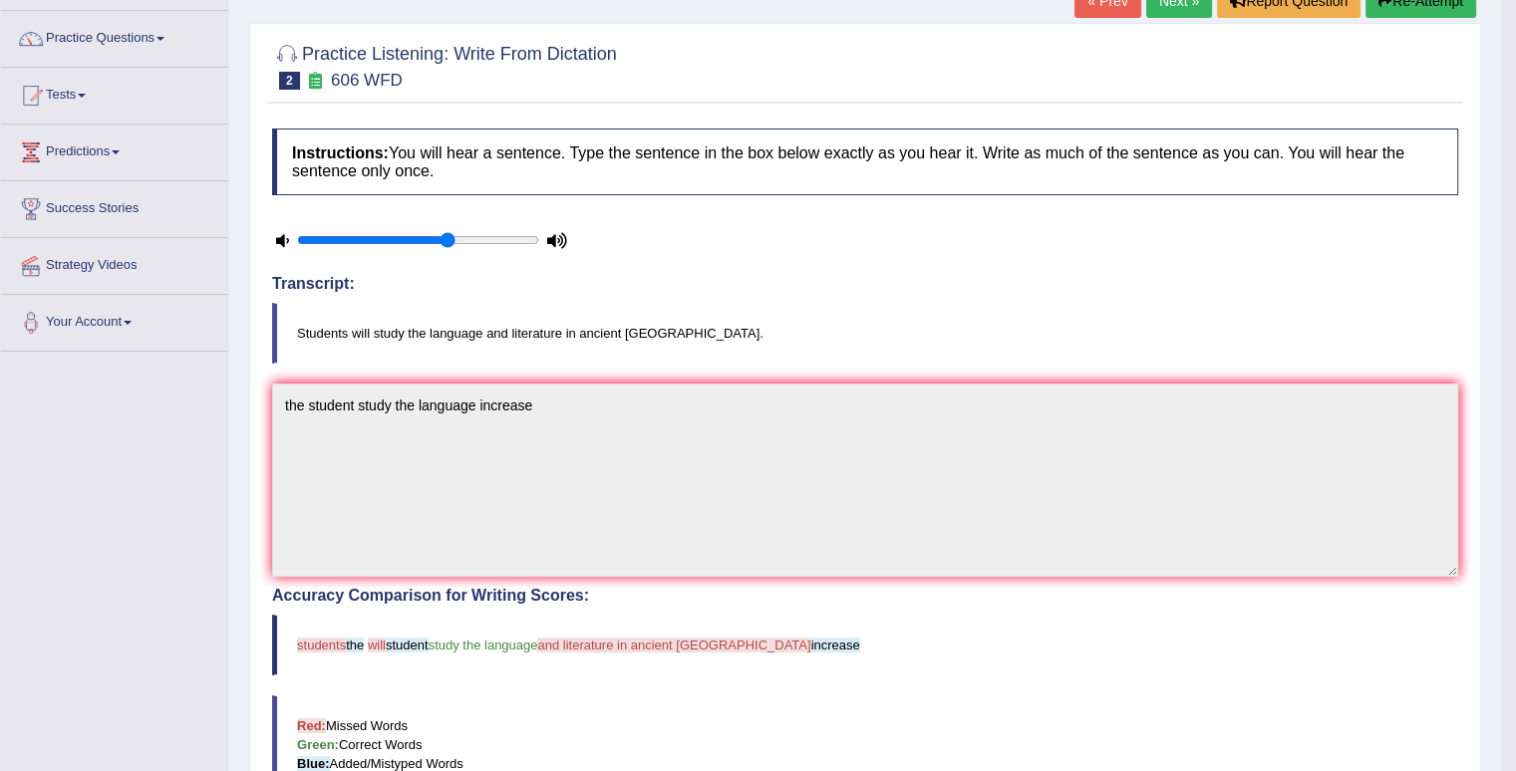
scroll to position [0, 0]
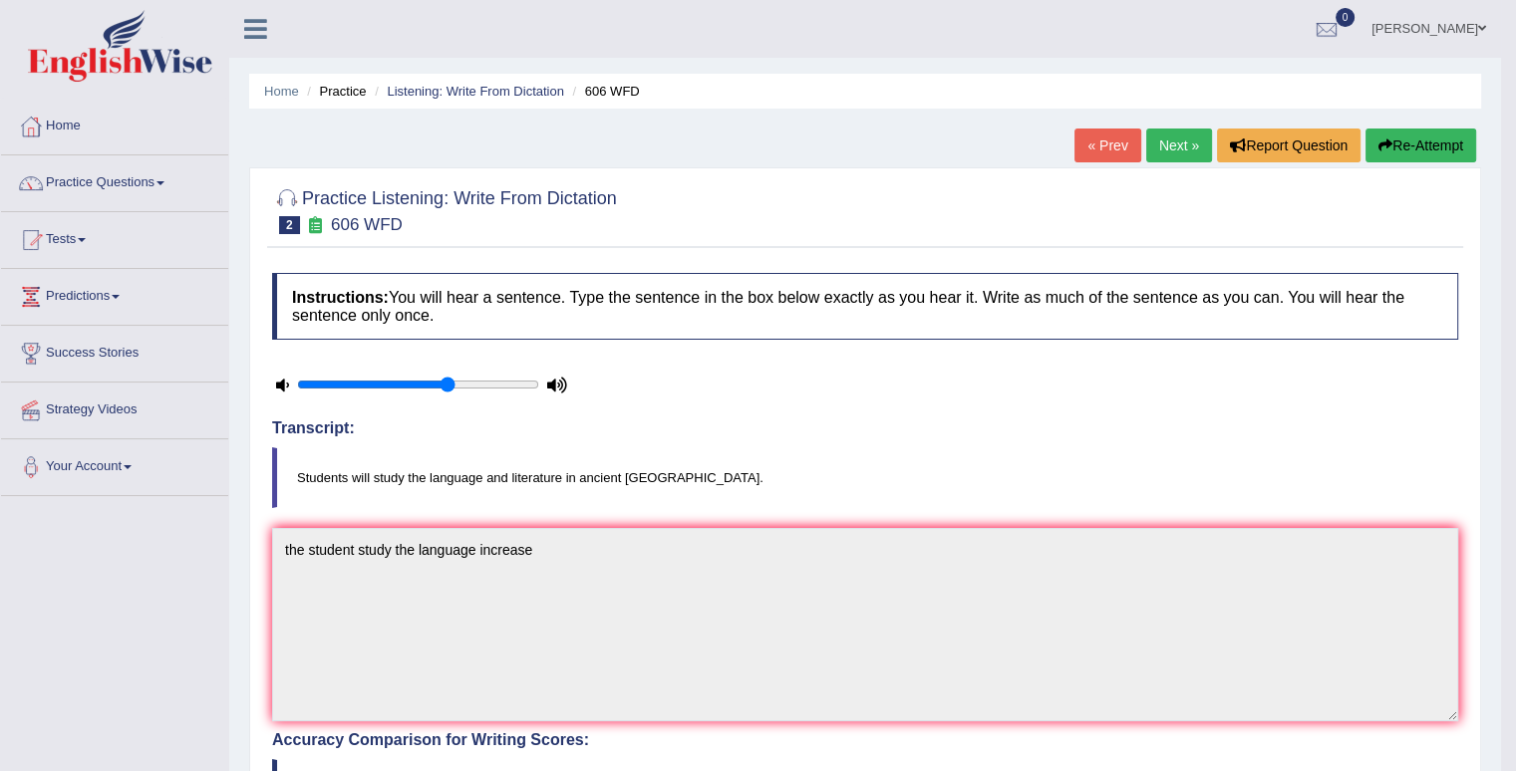
click at [1188, 144] on link "Next »" at bounding box center [1179, 146] width 66 height 34
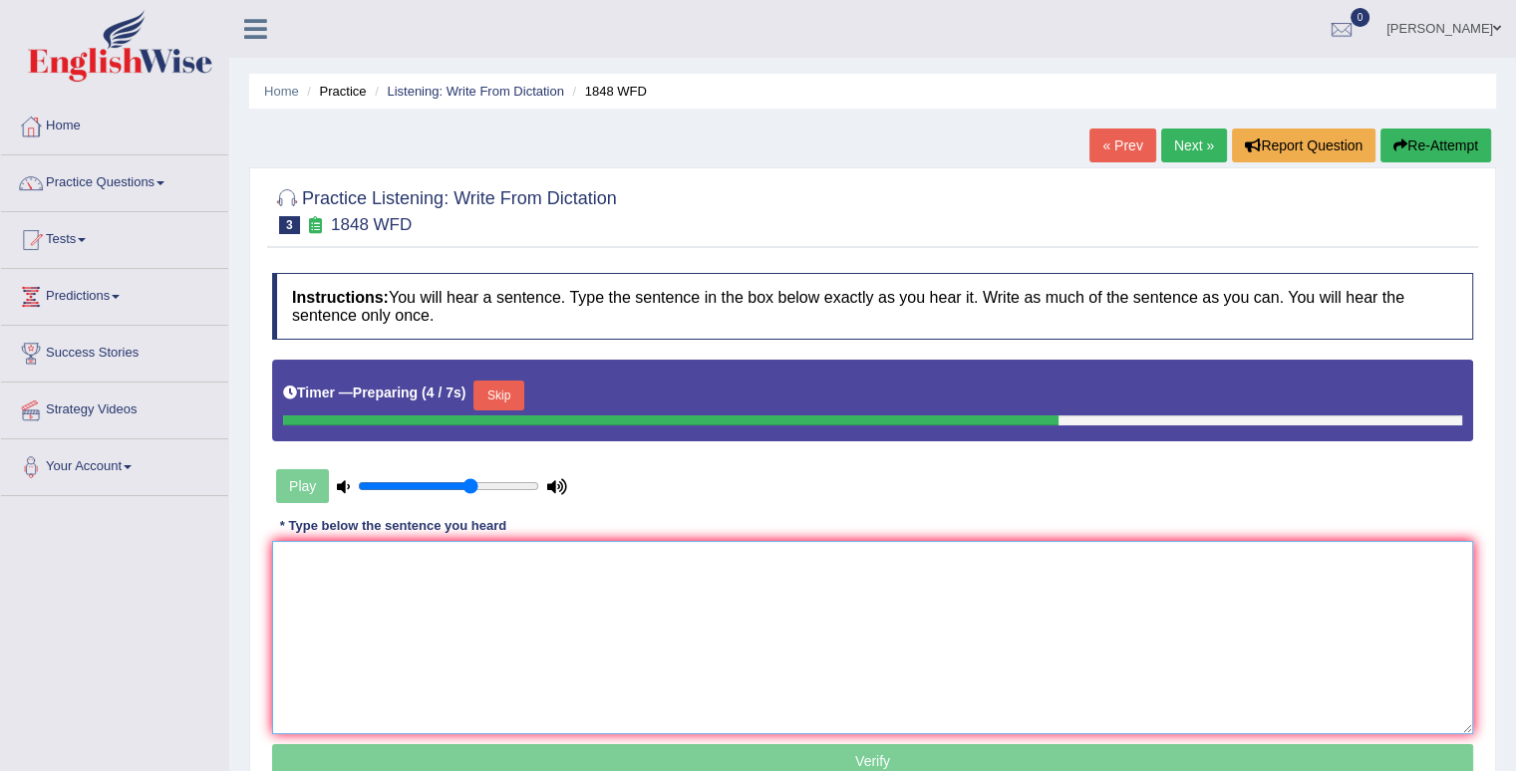
click at [290, 561] on textarea at bounding box center [872, 637] width 1201 height 193
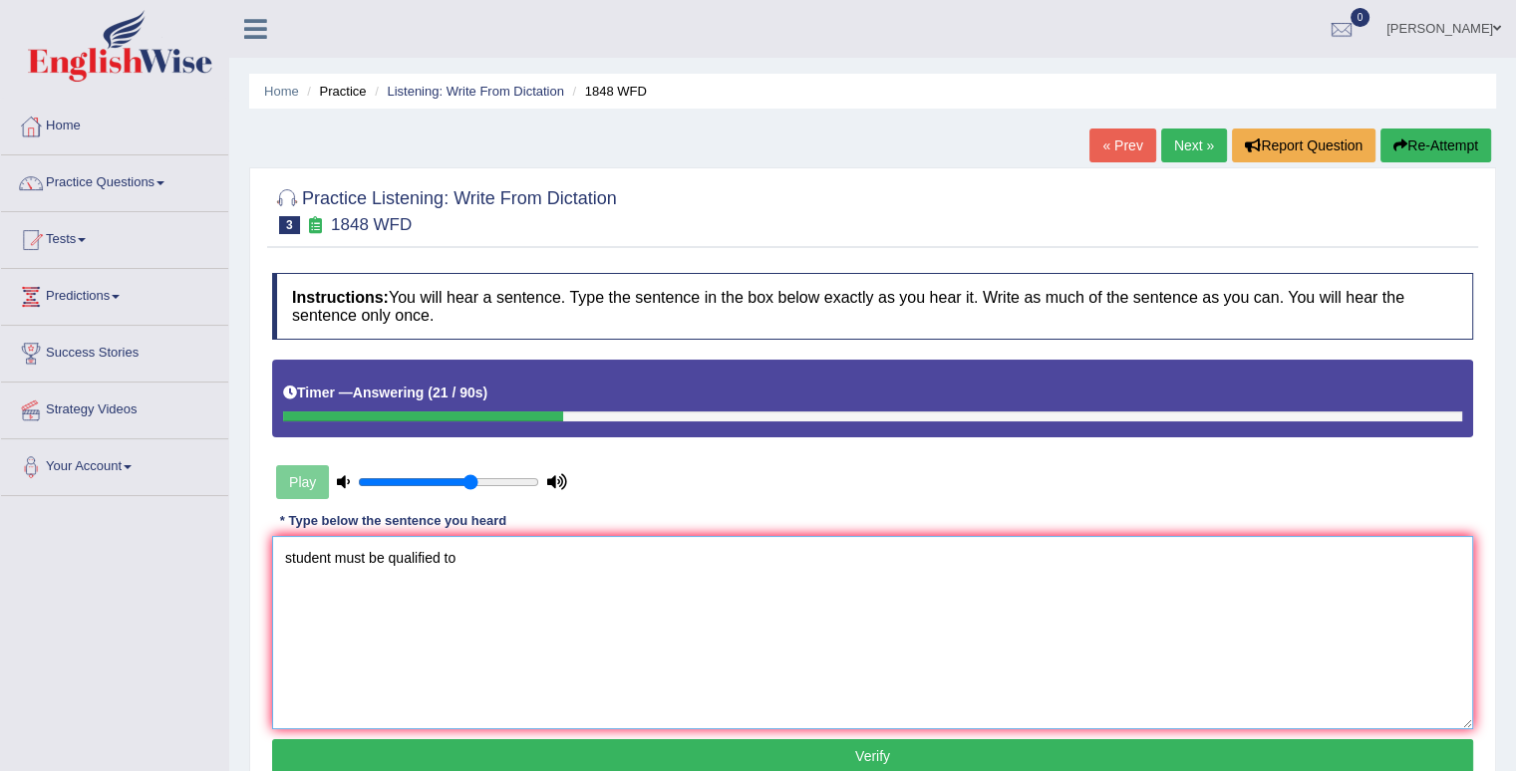
type textarea "student must be qualified to"
click at [518, 754] on button "Verify" at bounding box center [872, 756] width 1201 height 34
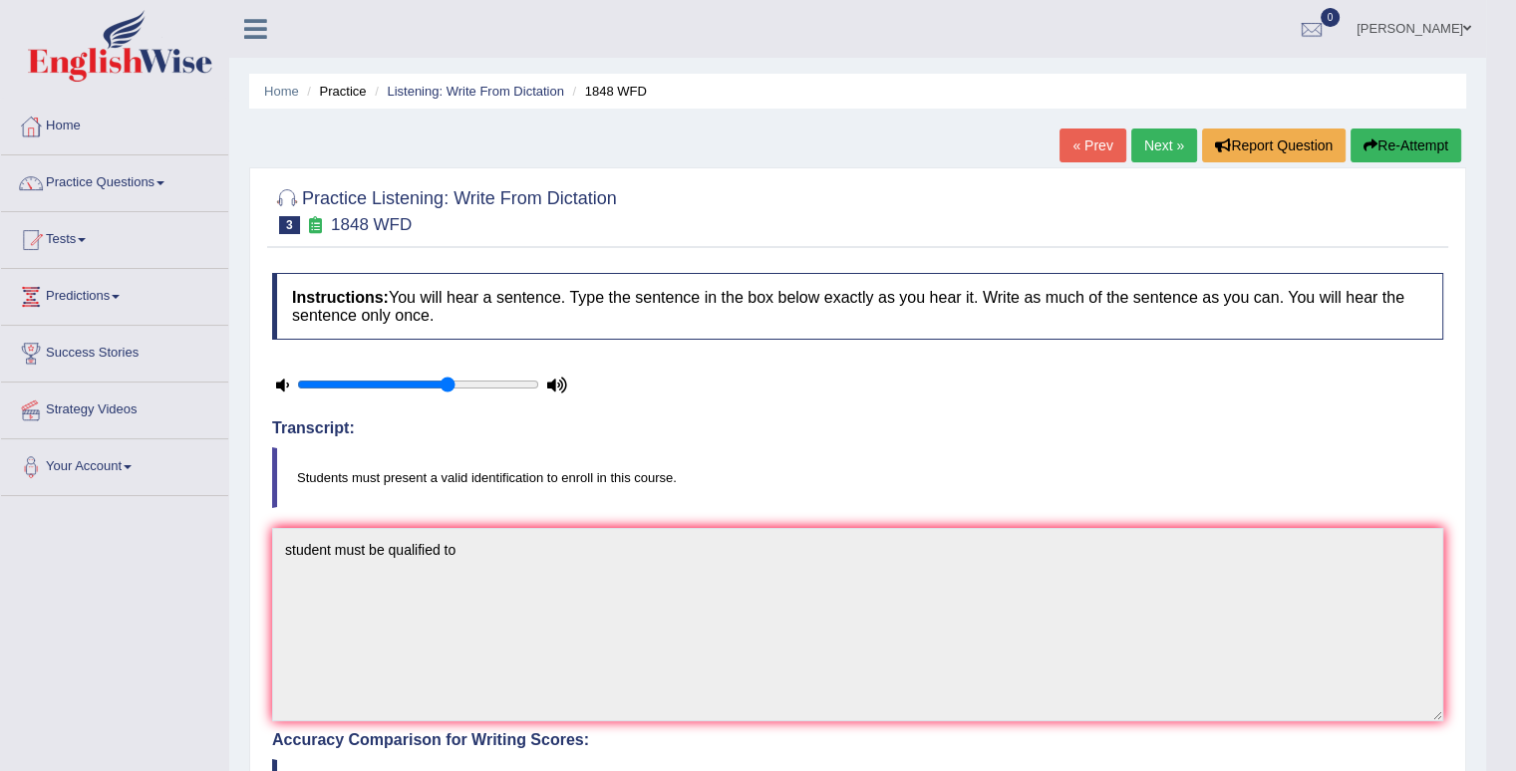
click at [1172, 135] on link "Next »" at bounding box center [1164, 146] width 66 height 34
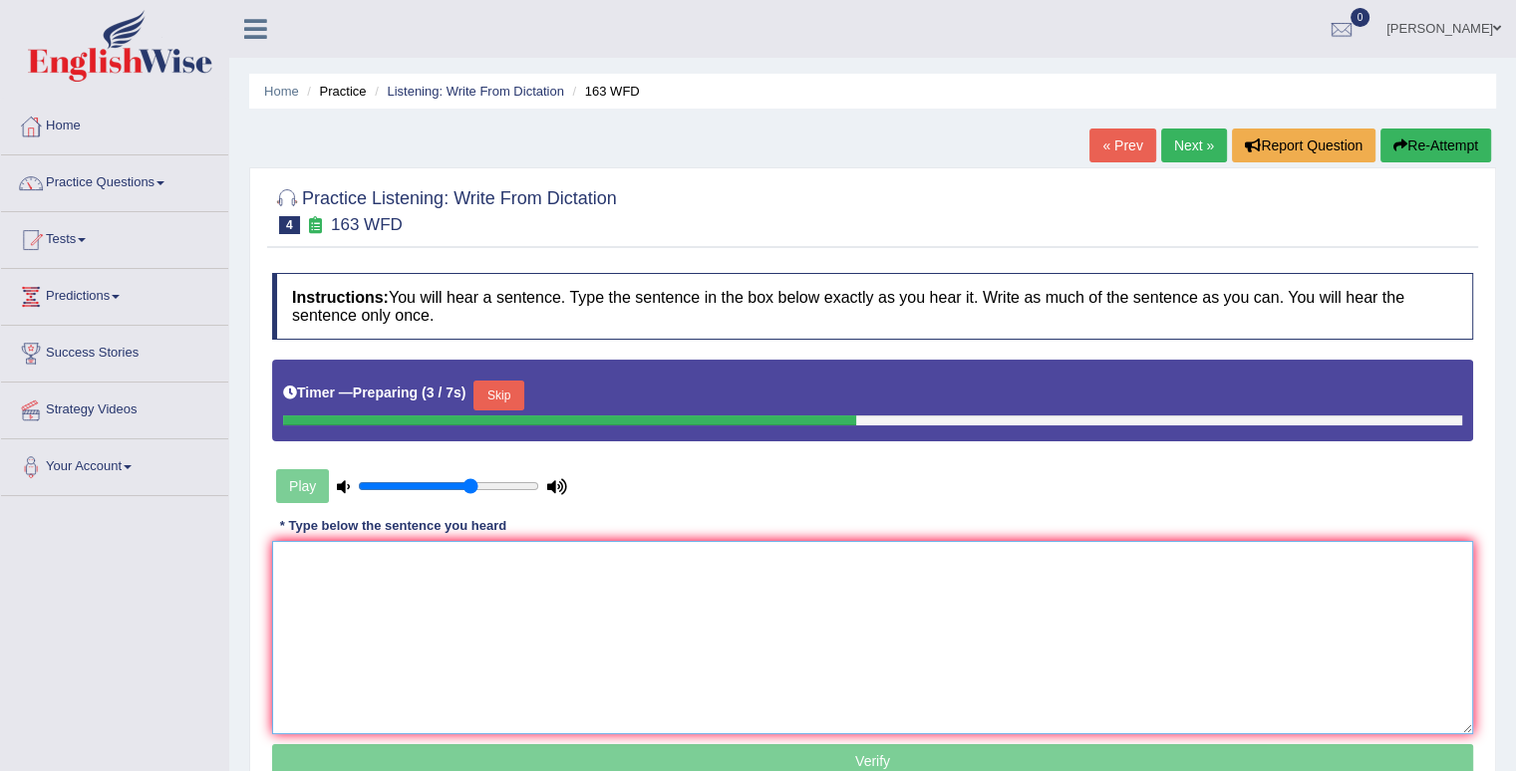
click at [296, 571] on textarea at bounding box center [872, 637] width 1201 height 193
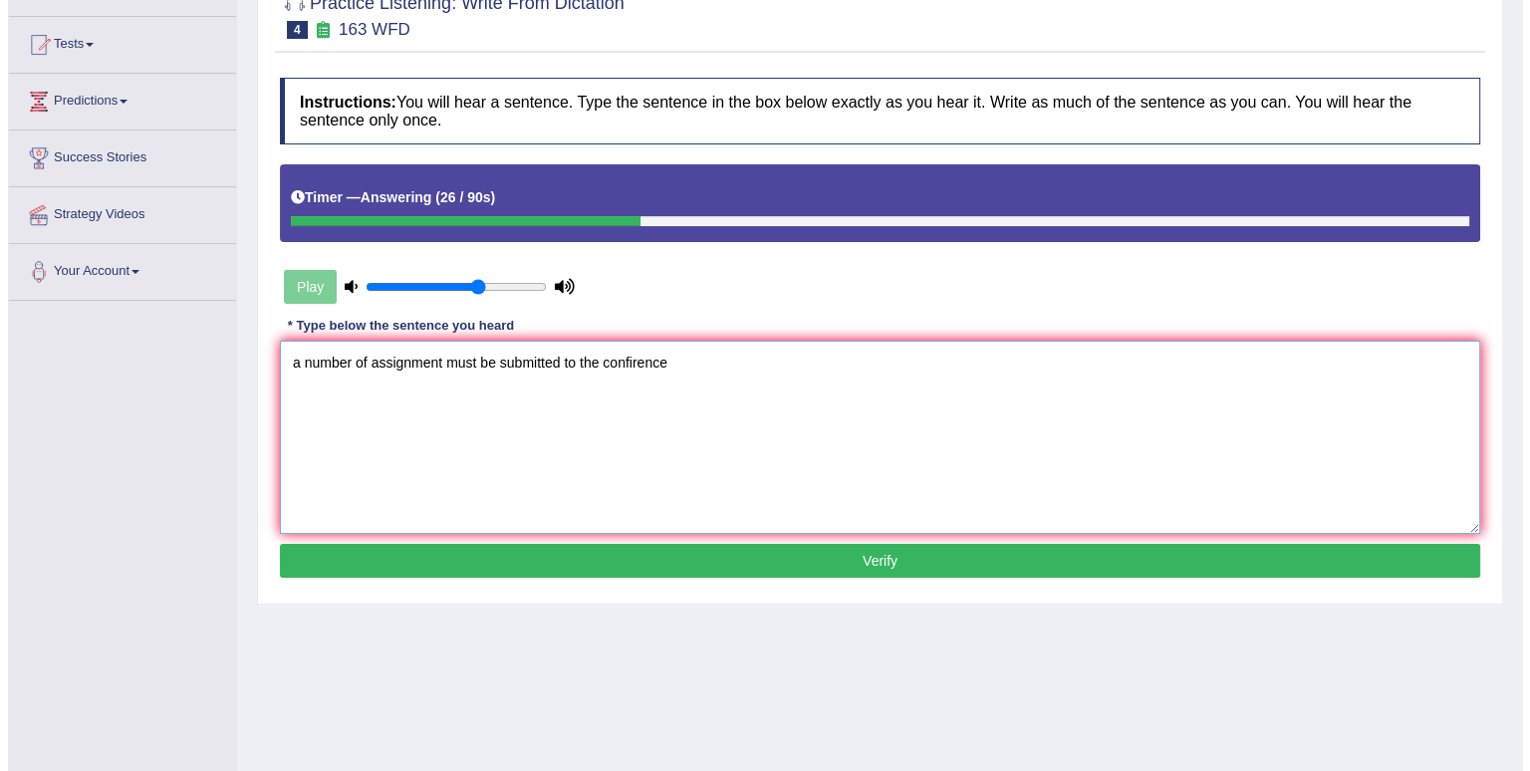
scroll to position [199, 0]
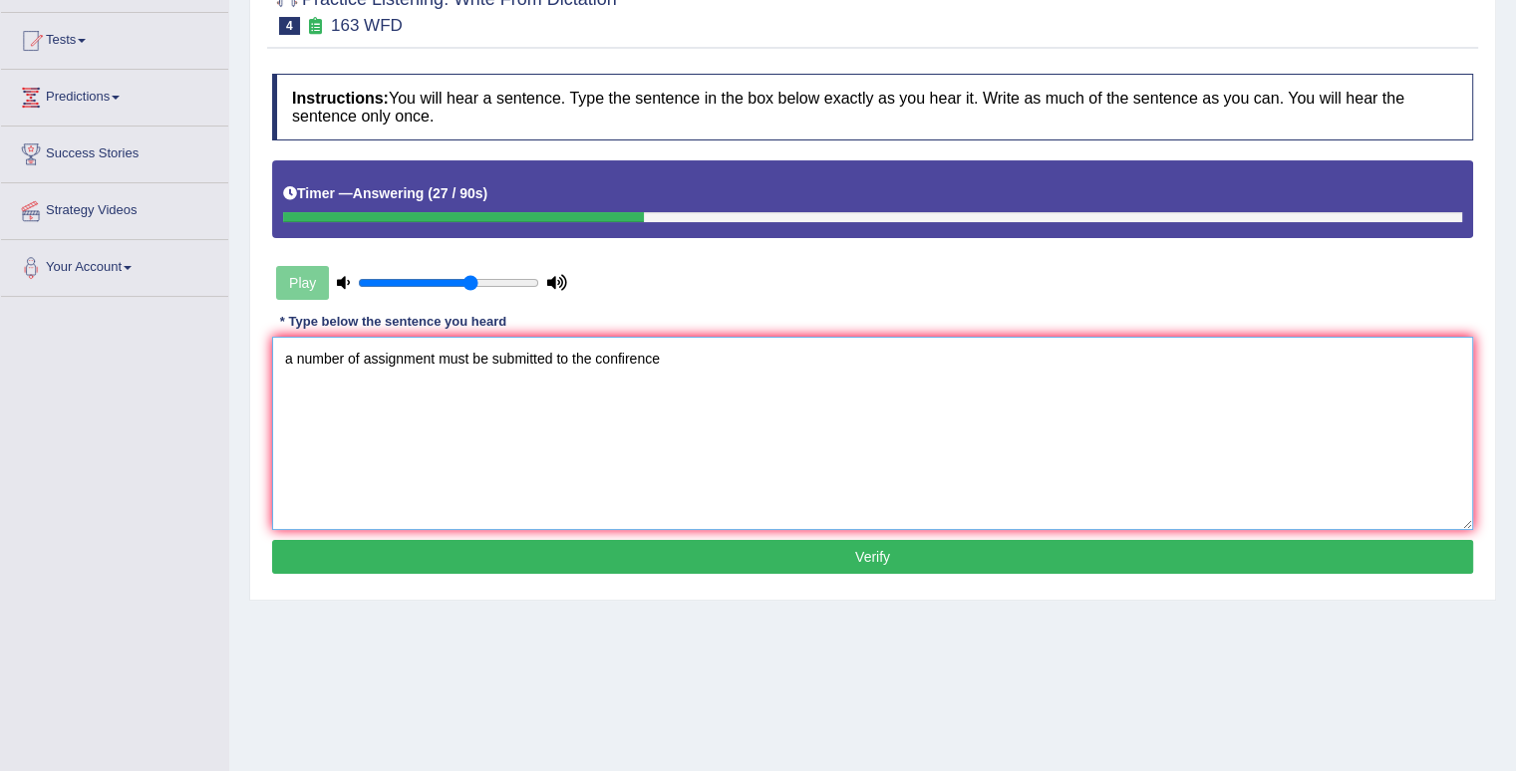
type textarea "a number of assignment must be submitted to the confirence"
click at [622, 557] on button "Verify" at bounding box center [872, 557] width 1201 height 34
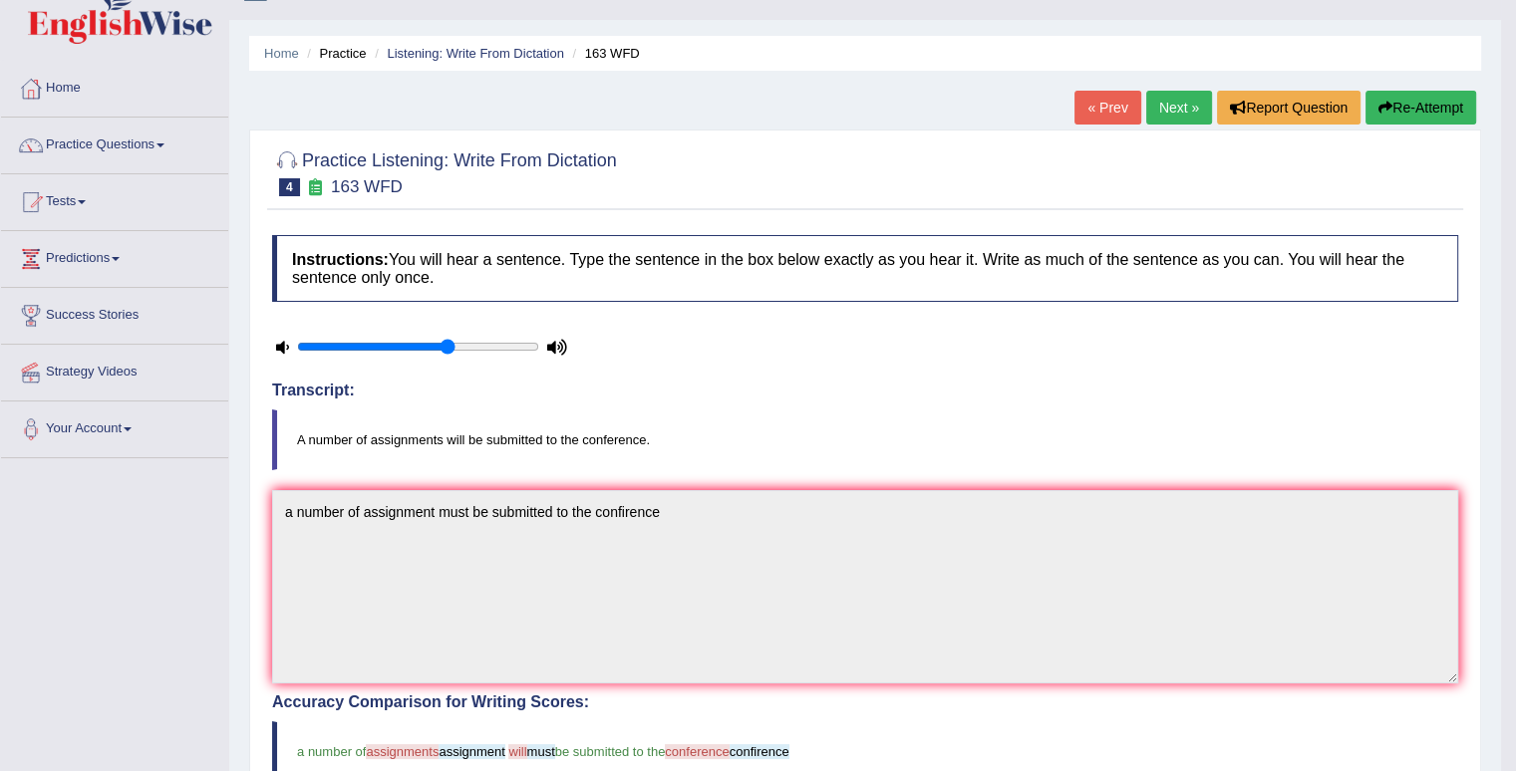
scroll to position [0, 0]
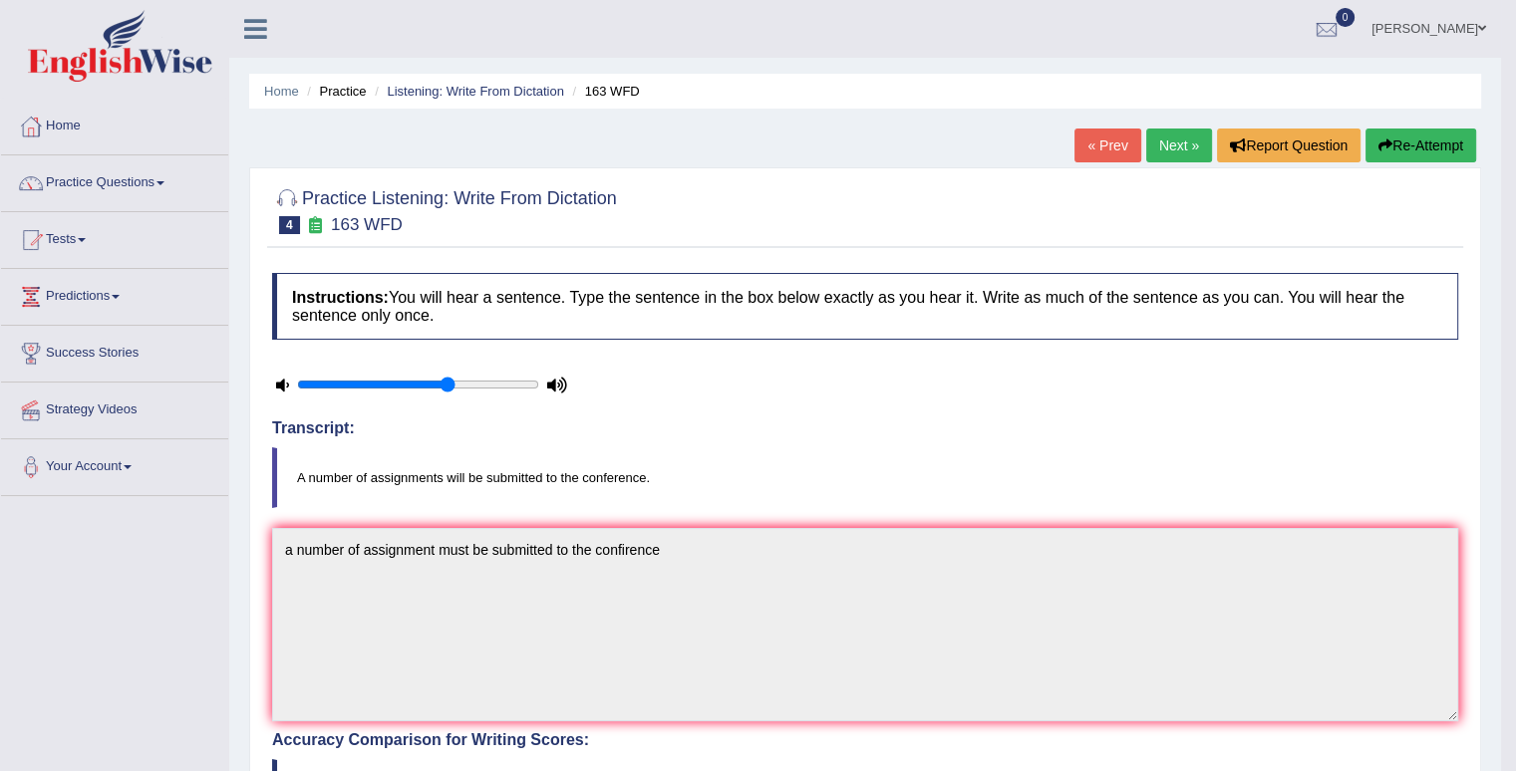
click at [1168, 139] on link "Next »" at bounding box center [1179, 146] width 66 height 34
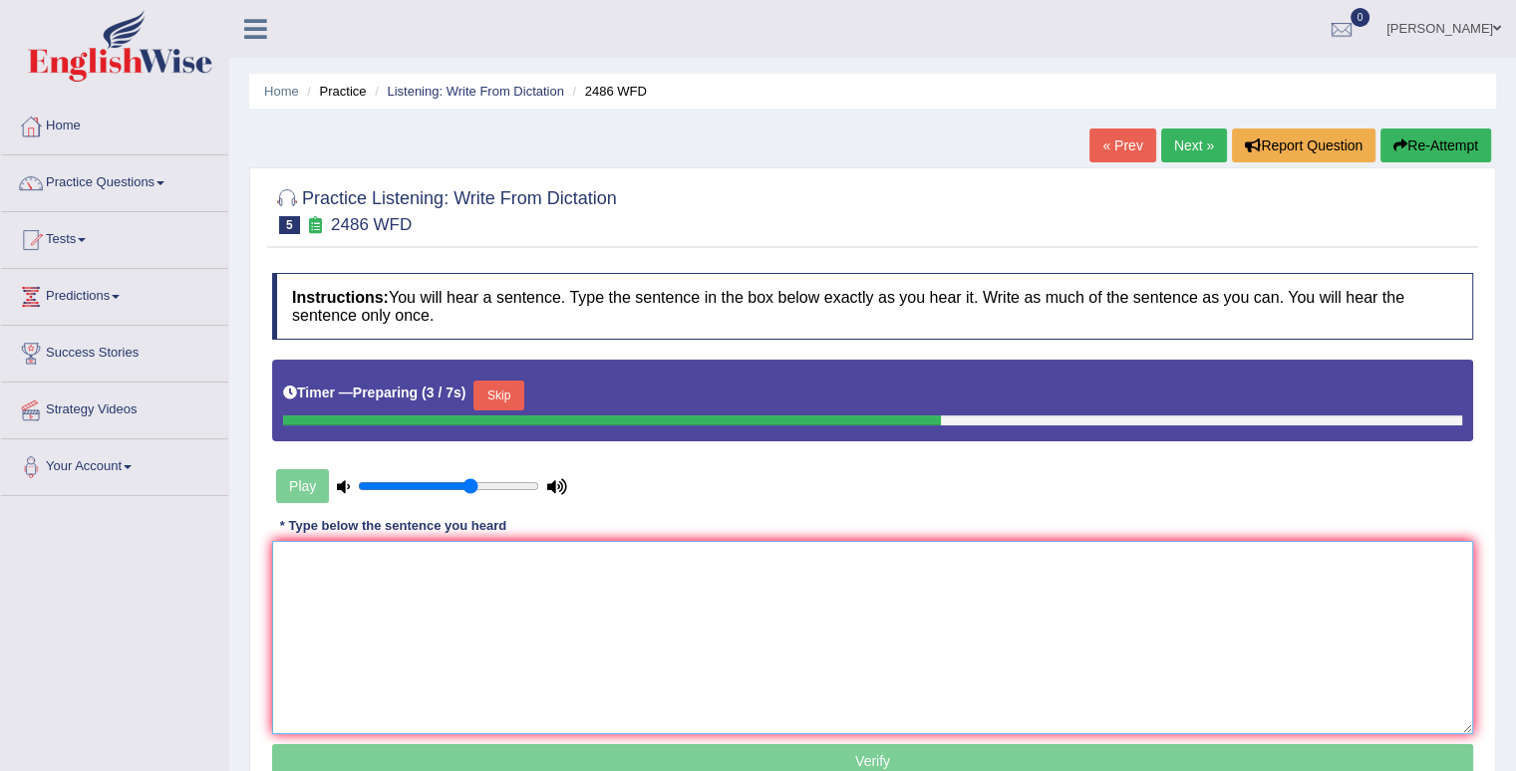
click at [295, 575] on textarea at bounding box center [872, 637] width 1201 height 193
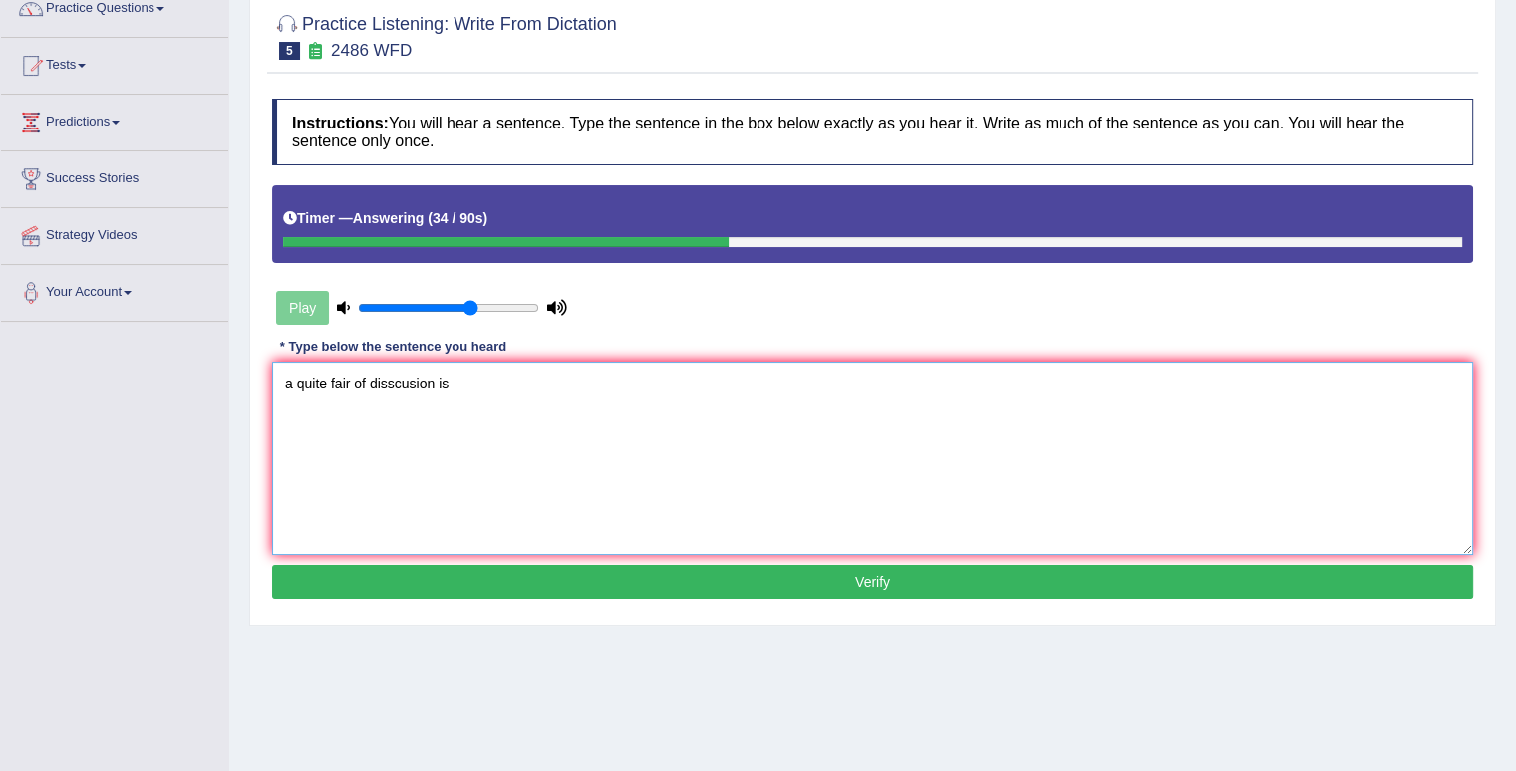
scroll to position [275, 0]
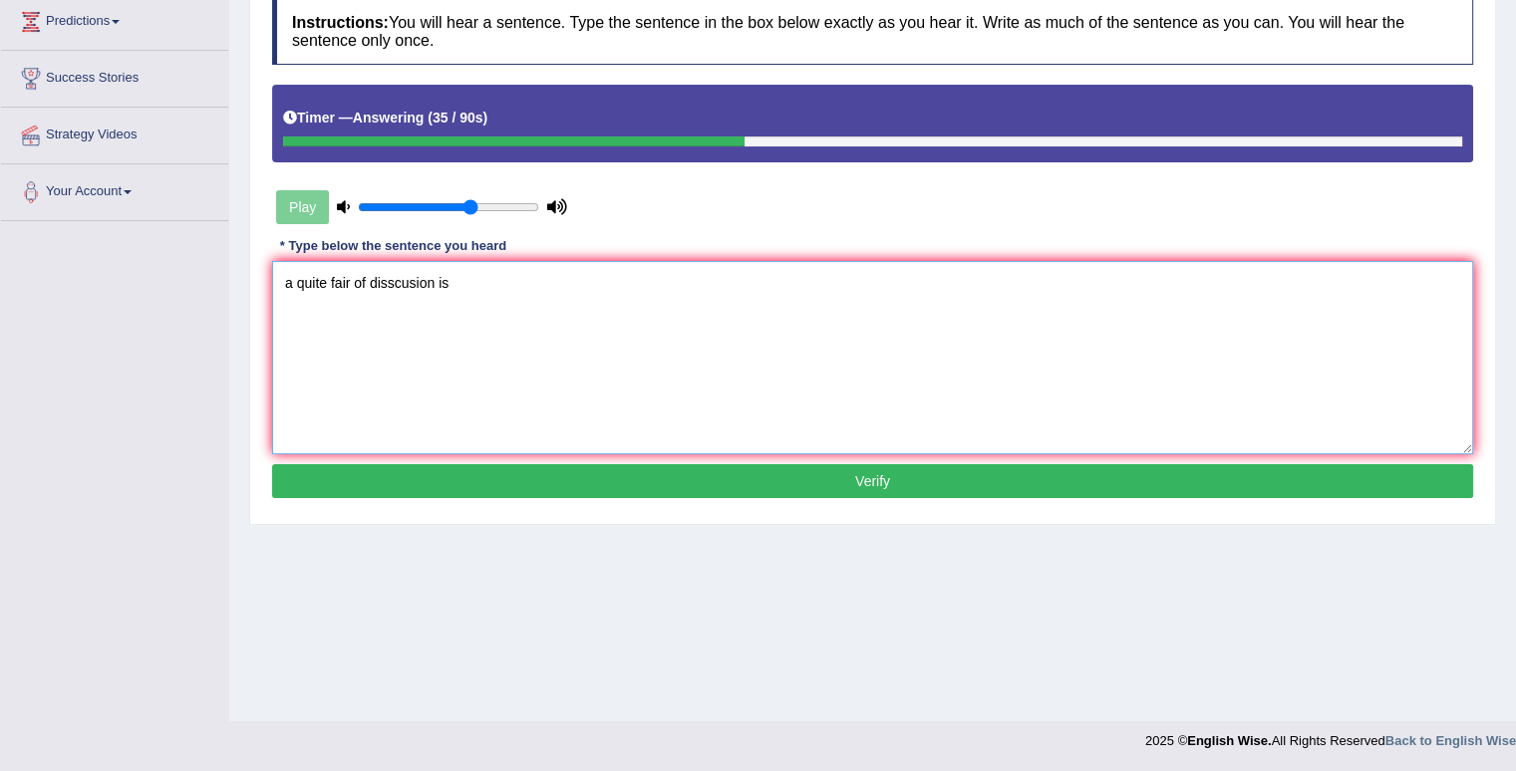
type textarea "a quite fair of disscusion is"
click at [538, 494] on button "Verify" at bounding box center [872, 481] width 1201 height 34
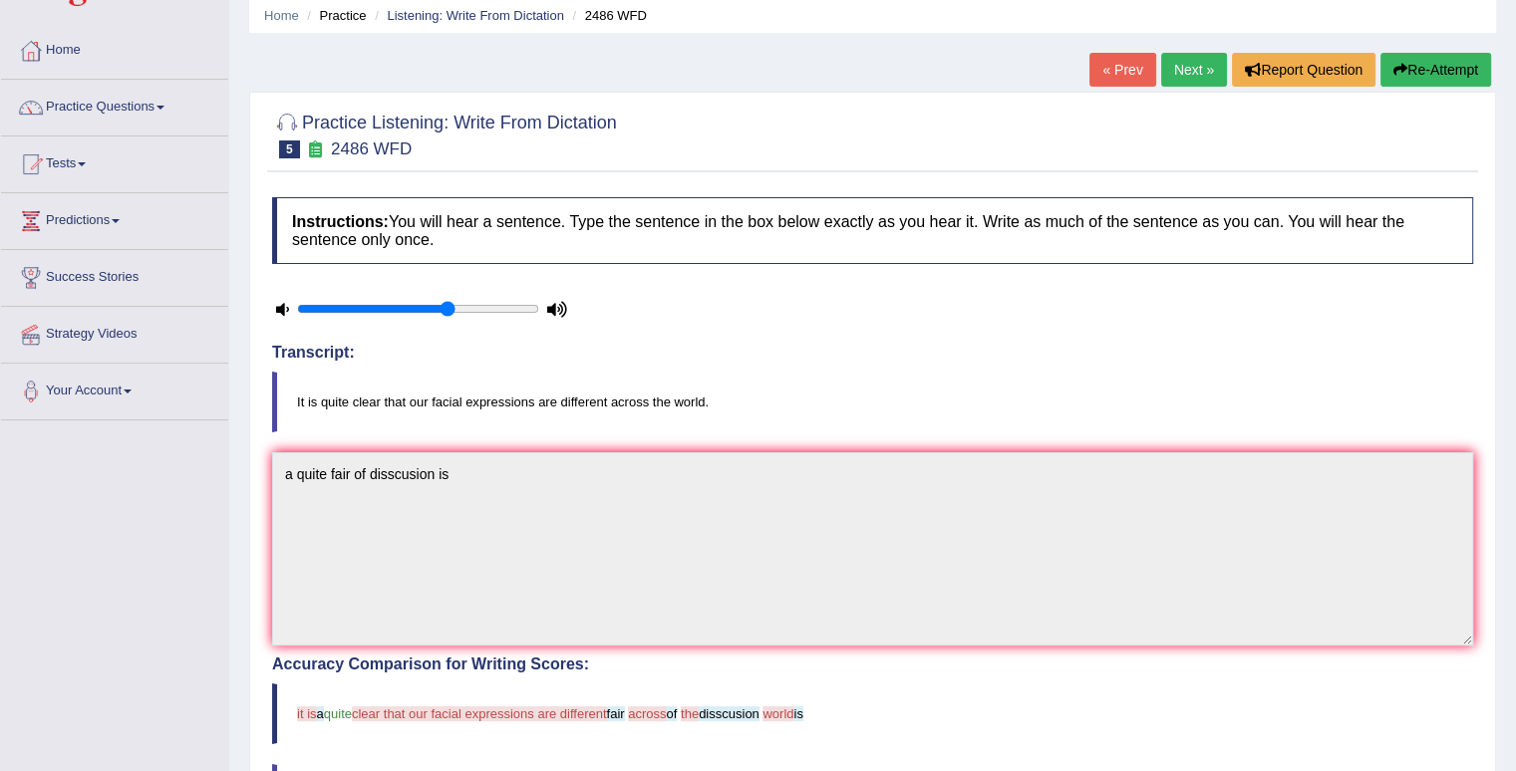
scroll to position [0, 0]
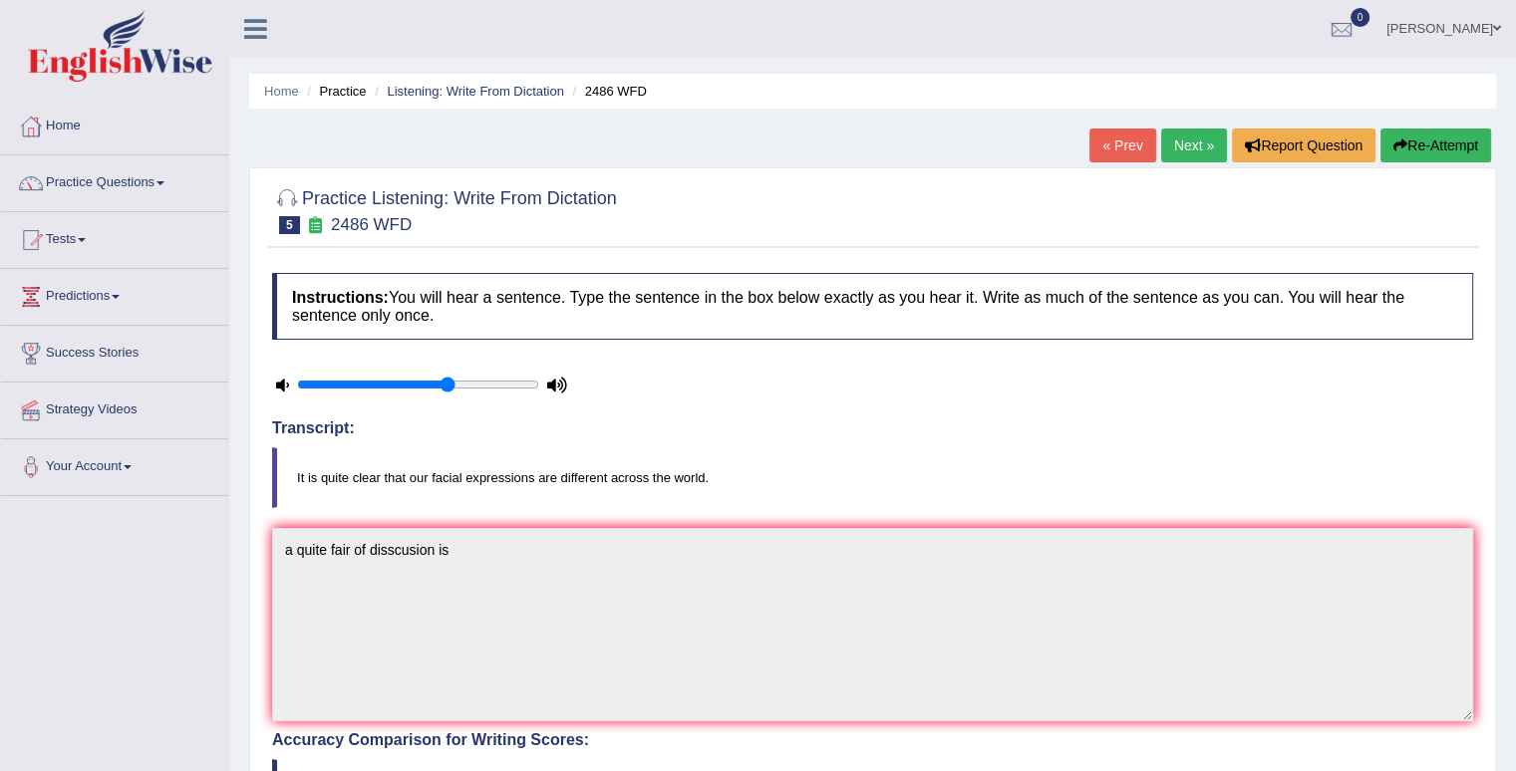
click at [1187, 140] on link "Next »" at bounding box center [1194, 146] width 66 height 34
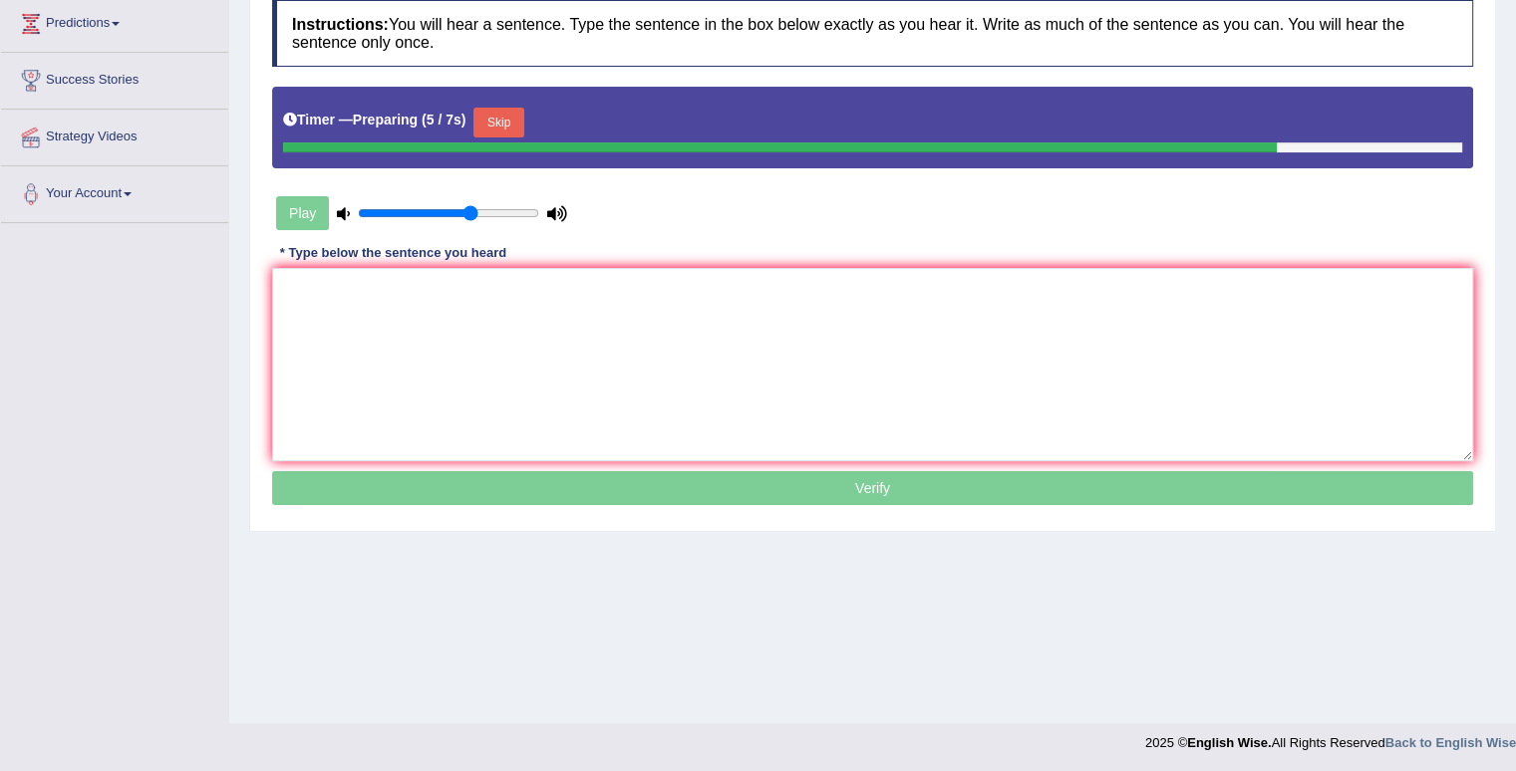
scroll to position [275, 0]
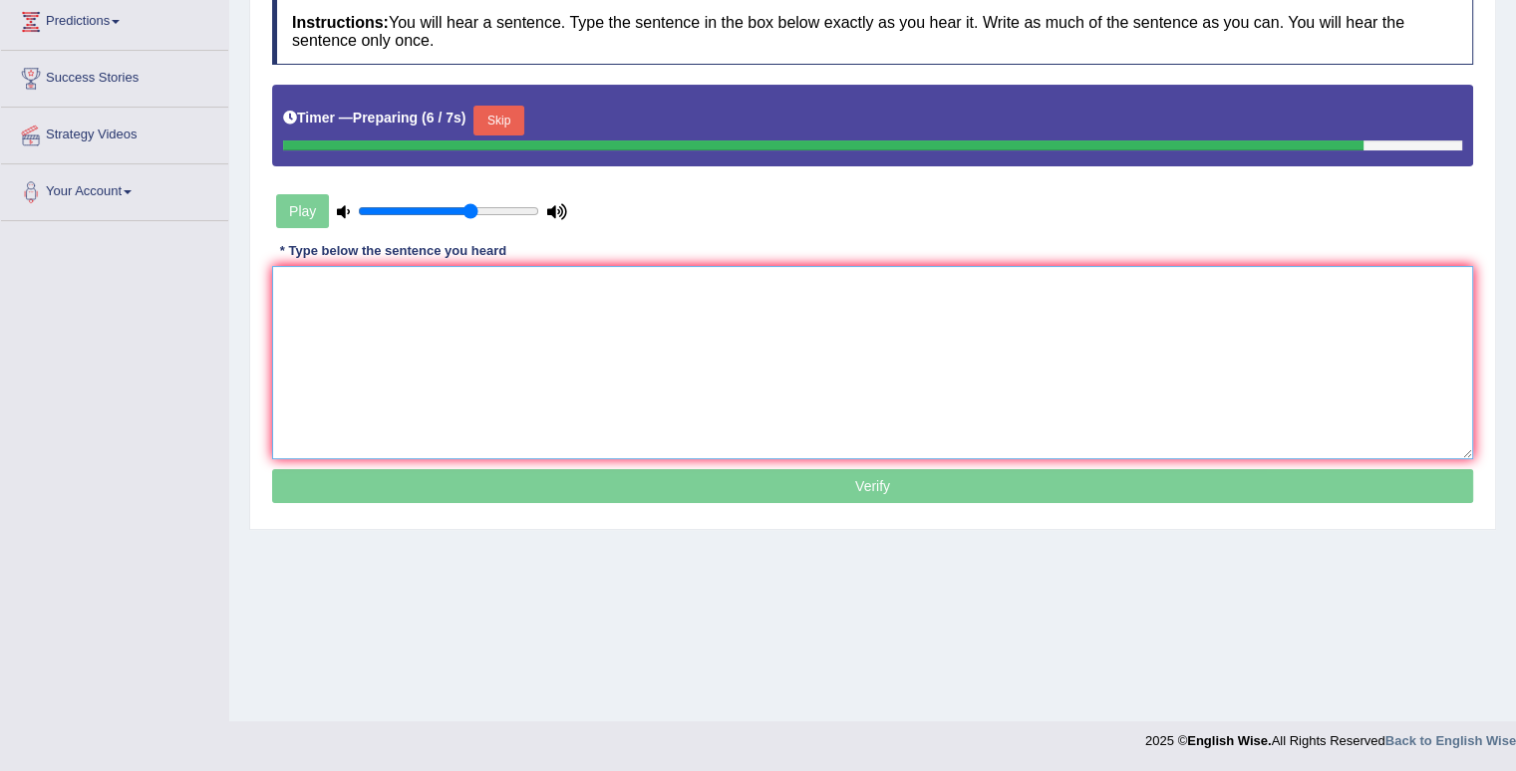
drag, startPoint x: 494, startPoint y: 419, endPoint x: 487, endPoint y: 377, distance: 43.4
click at [493, 389] on textarea at bounding box center [872, 362] width 1201 height 193
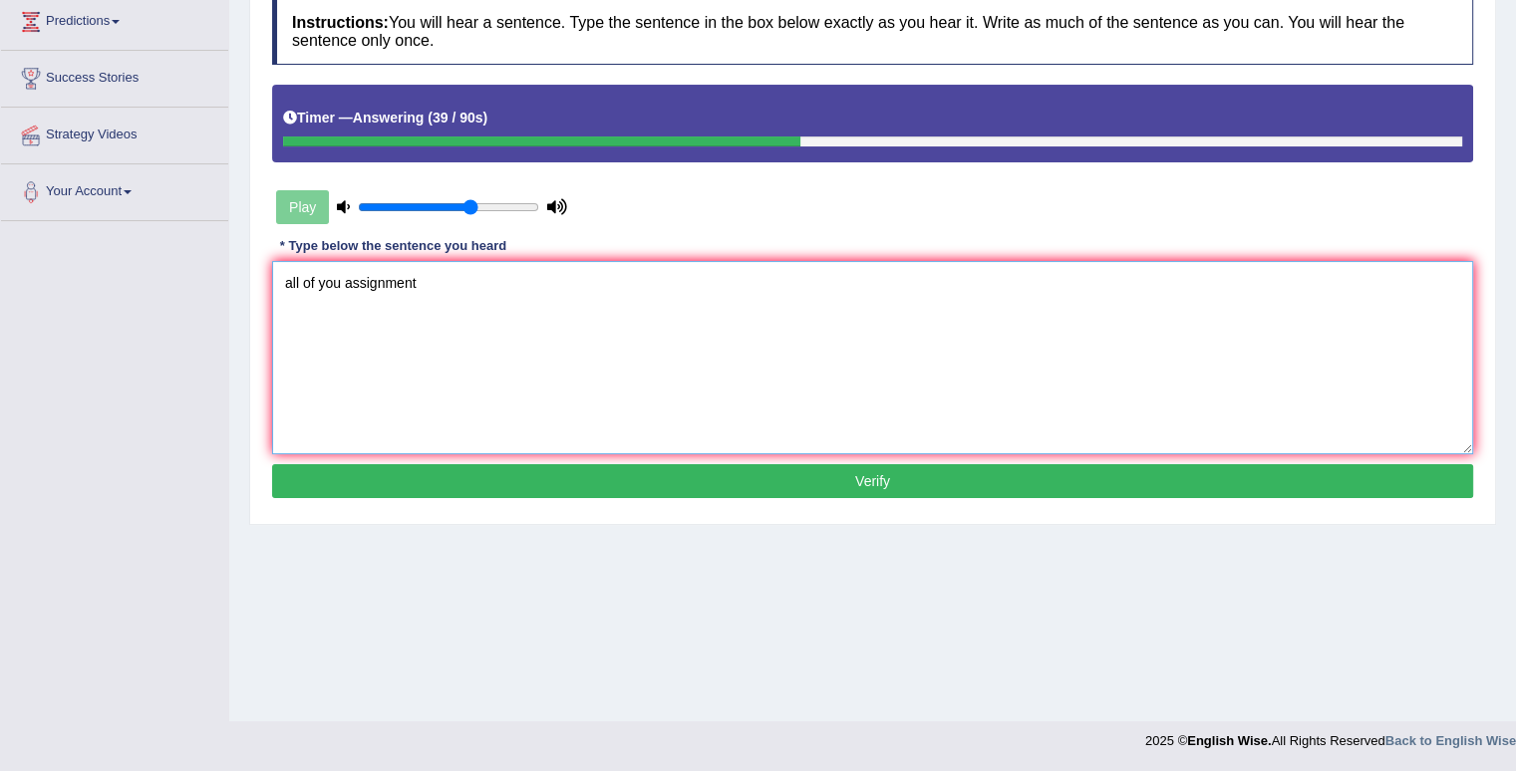
click at [336, 288] on textarea "all of you assignment" at bounding box center [872, 357] width 1201 height 193
click at [341, 280] on textarea "all of you assignment" at bounding box center [872, 357] width 1201 height 193
click at [426, 274] on textarea "all of your assignment" at bounding box center [872, 357] width 1201 height 193
type textarea "all of your assignment is due tommorow"
click at [623, 469] on button "Verify" at bounding box center [872, 481] width 1201 height 34
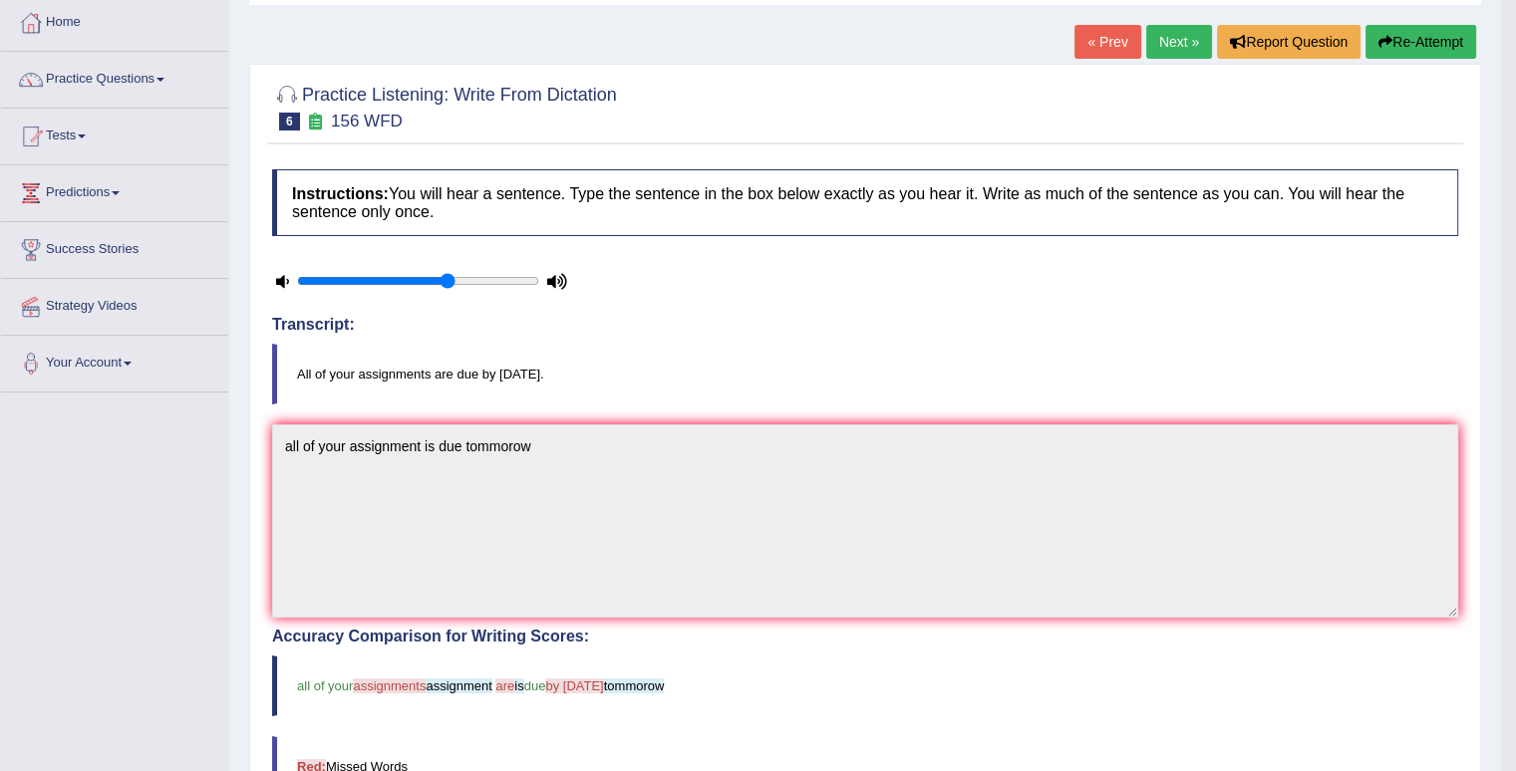
scroll to position [100, 0]
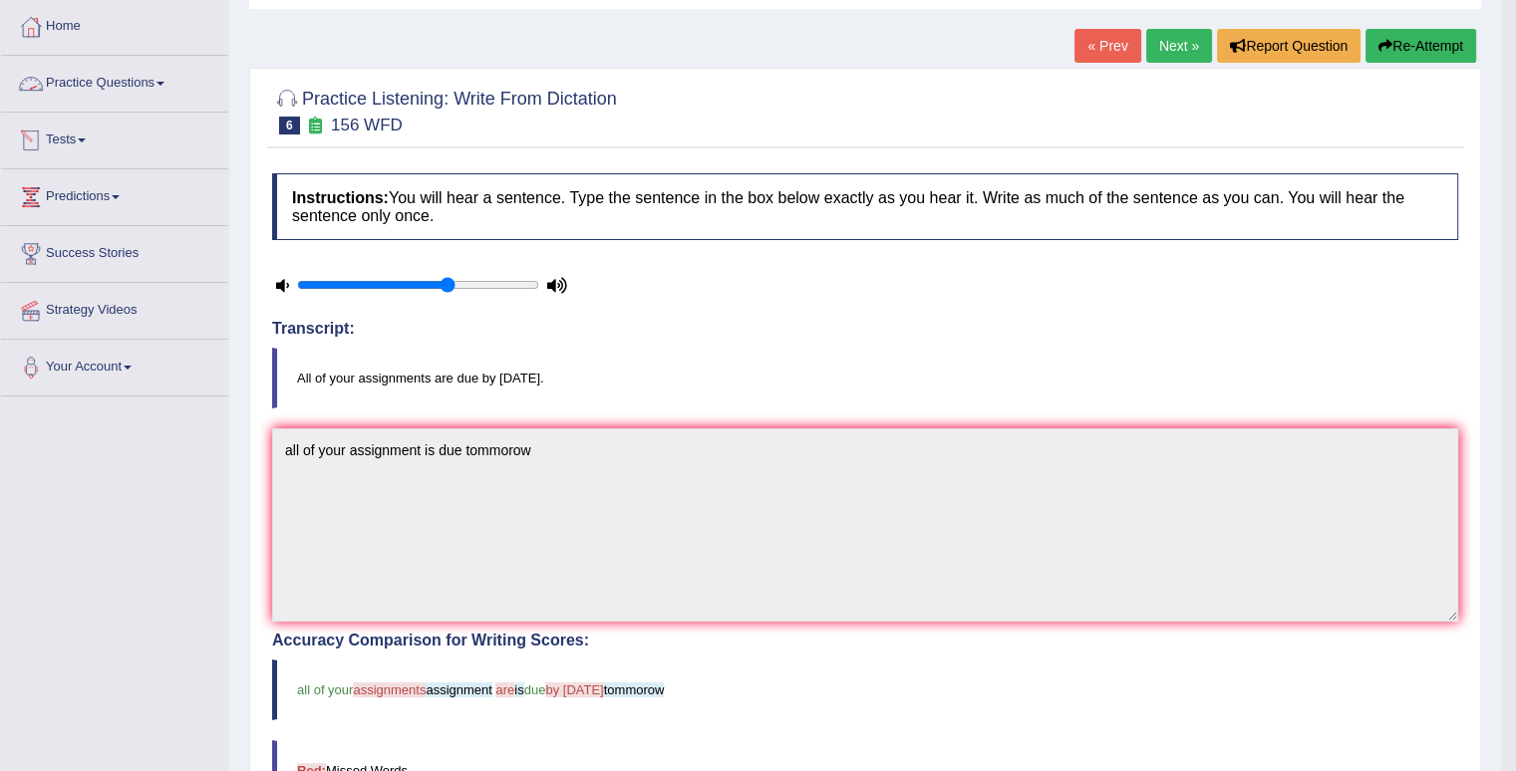
click at [163, 91] on link "Practice Questions" at bounding box center [114, 81] width 227 height 50
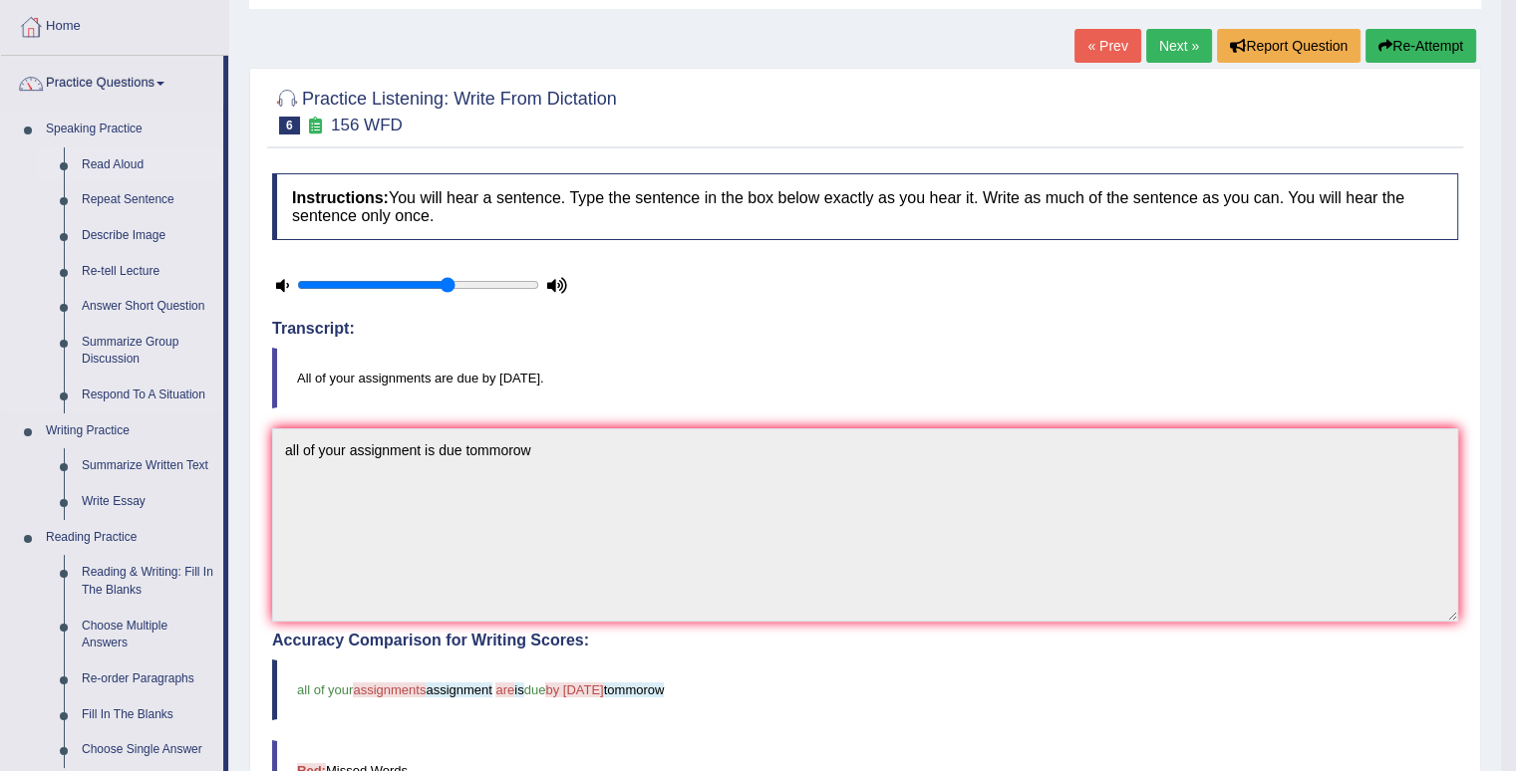
click at [128, 165] on link "Read Aloud" at bounding box center [148, 165] width 150 height 36
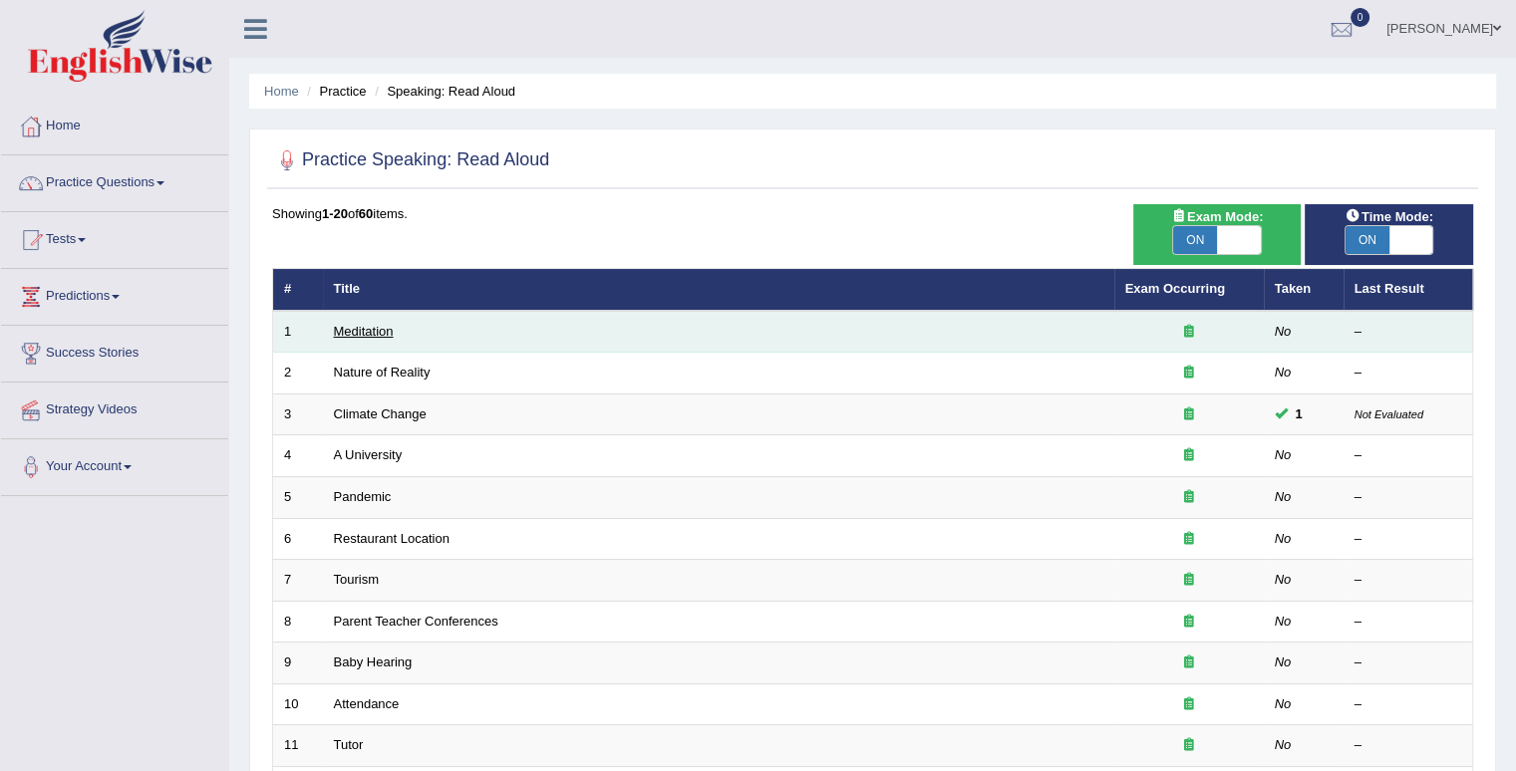
click at [371, 336] on link "Meditation" at bounding box center [364, 331] width 60 height 15
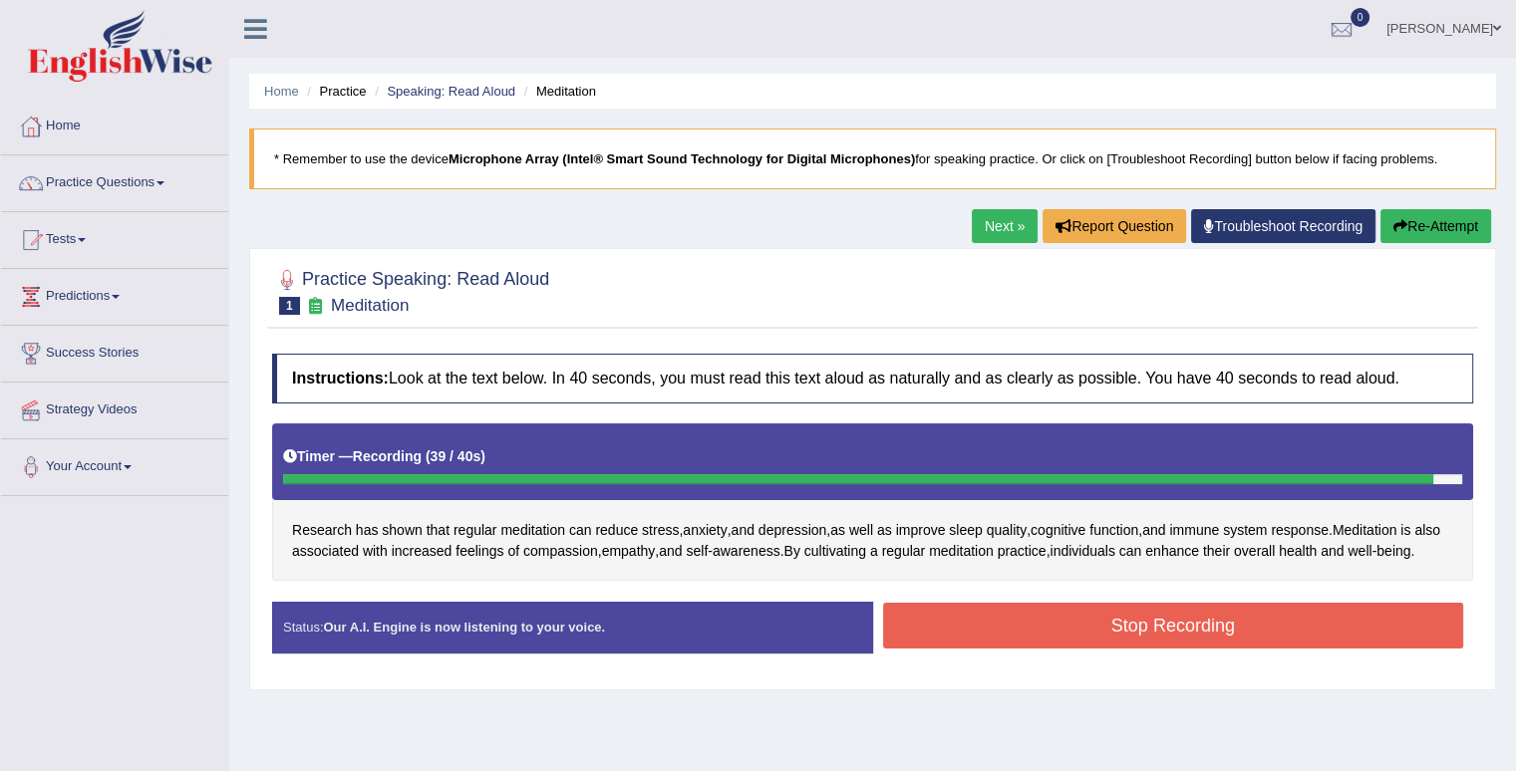
click at [1223, 625] on button "Stop Recording" at bounding box center [1173, 626] width 581 height 46
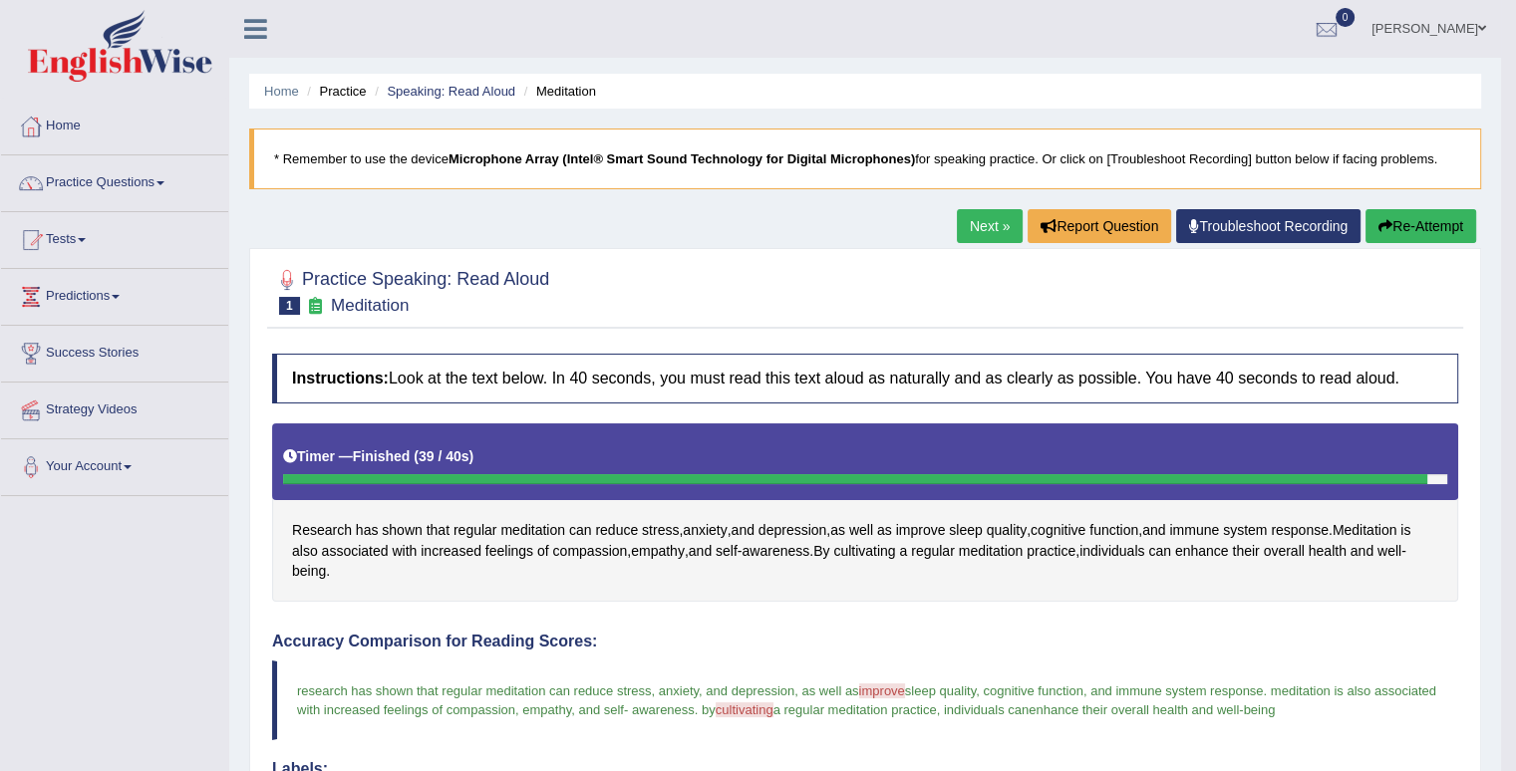
click at [1000, 224] on link "Next »" at bounding box center [990, 226] width 66 height 34
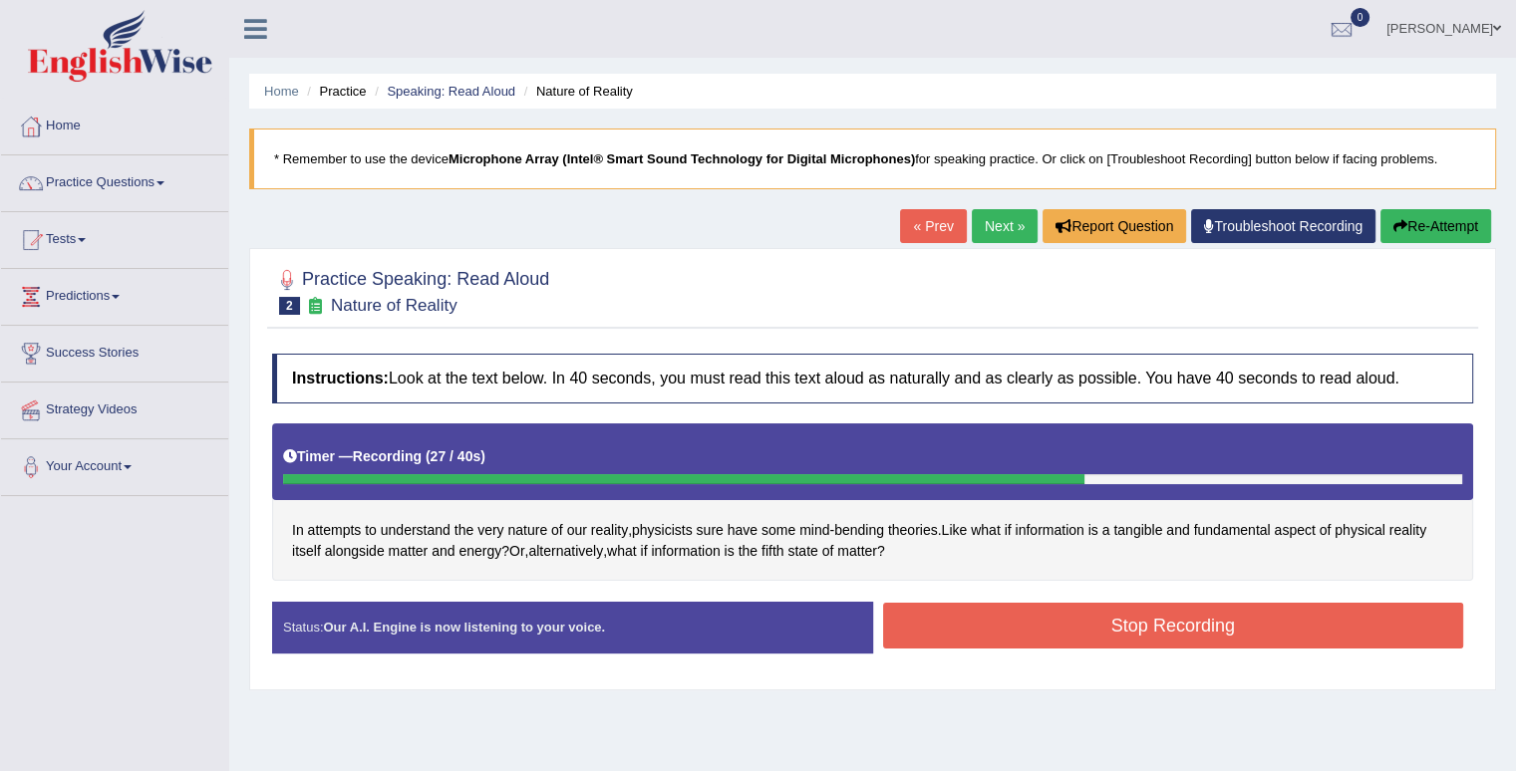
click at [1051, 611] on button "Stop Recording" at bounding box center [1173, 626] width 581 height 46
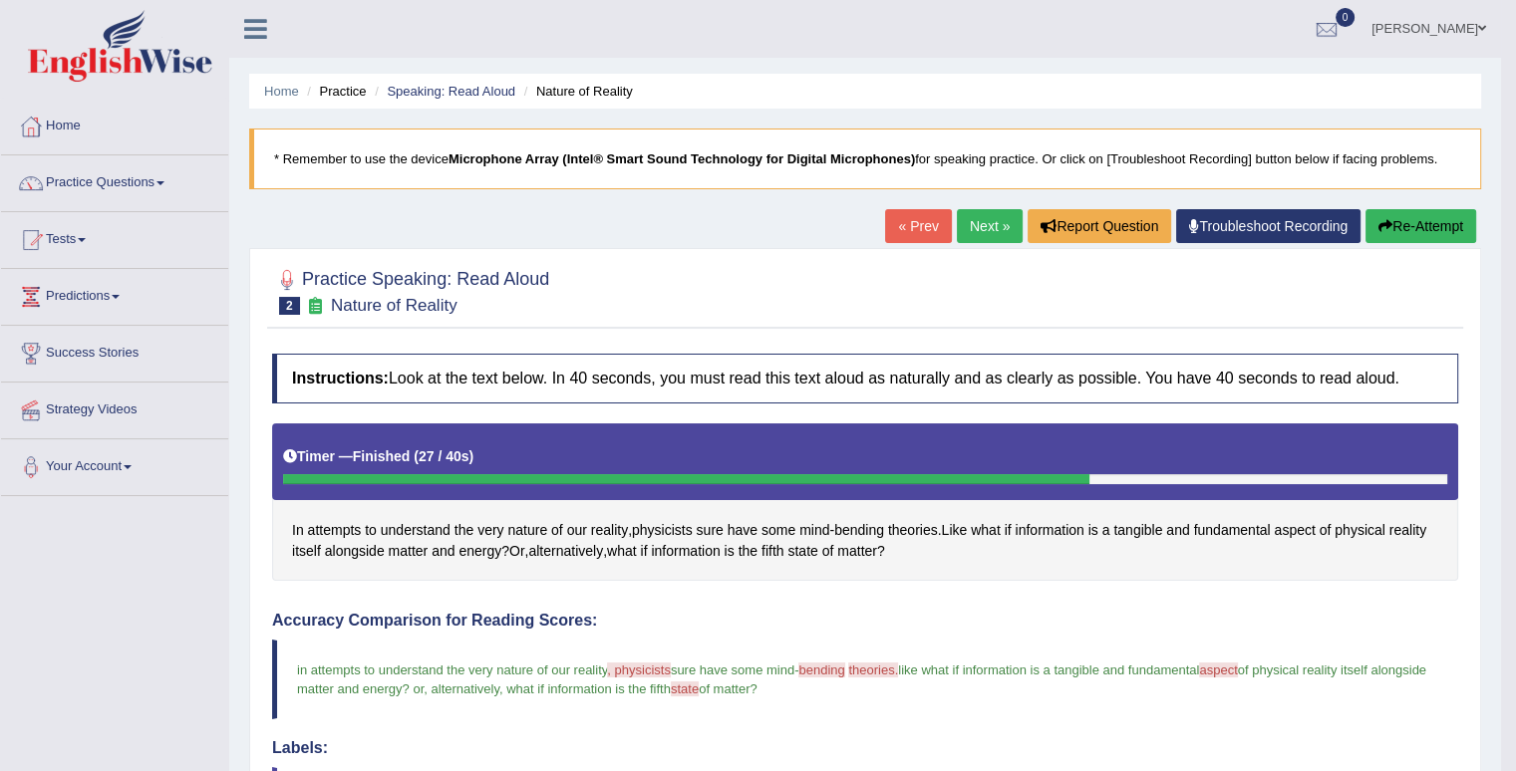
click at [167, 184] on link "Practice Questions" at bounding box center [114, 180] width 227 height 50
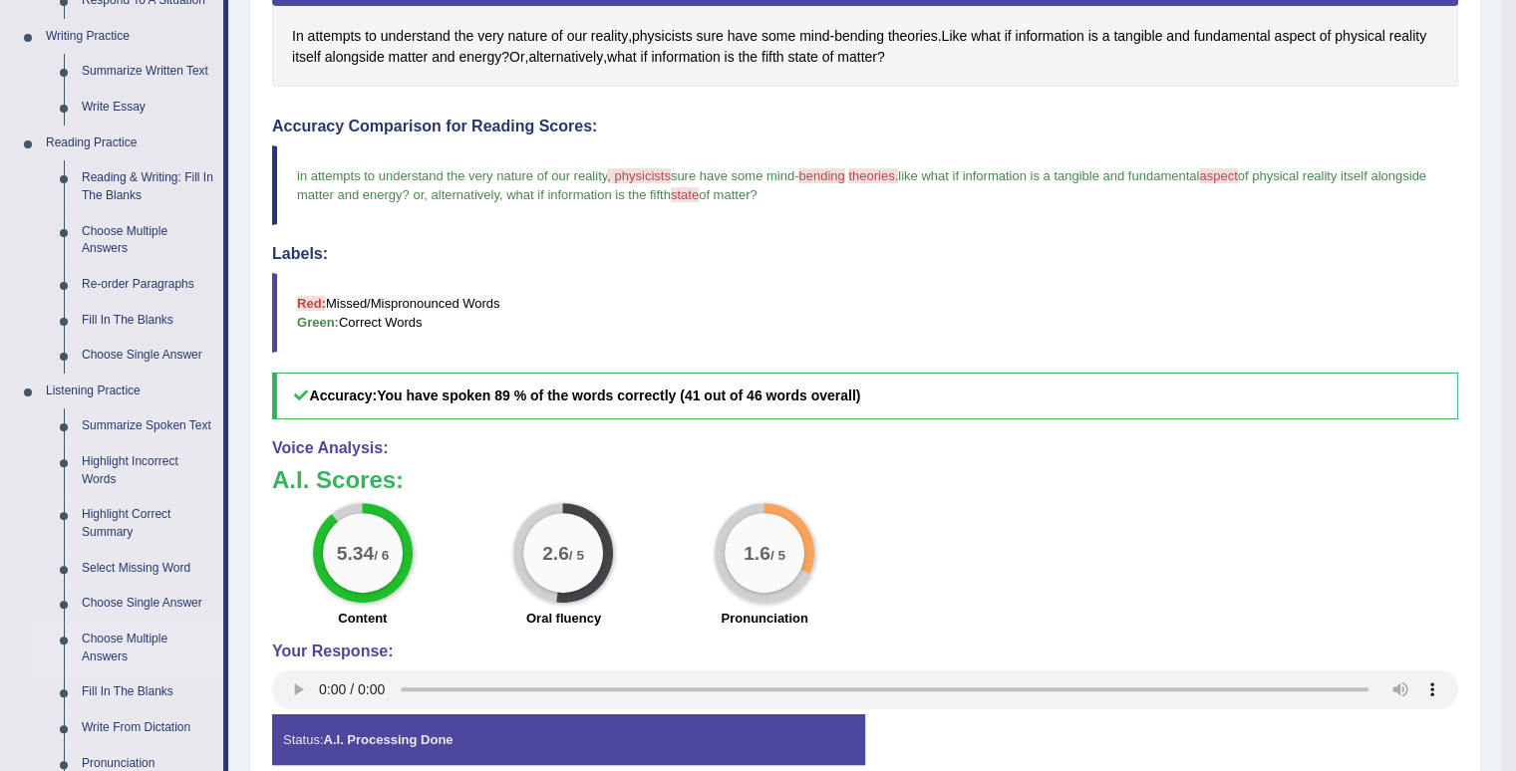
scroll to position [498, 0]
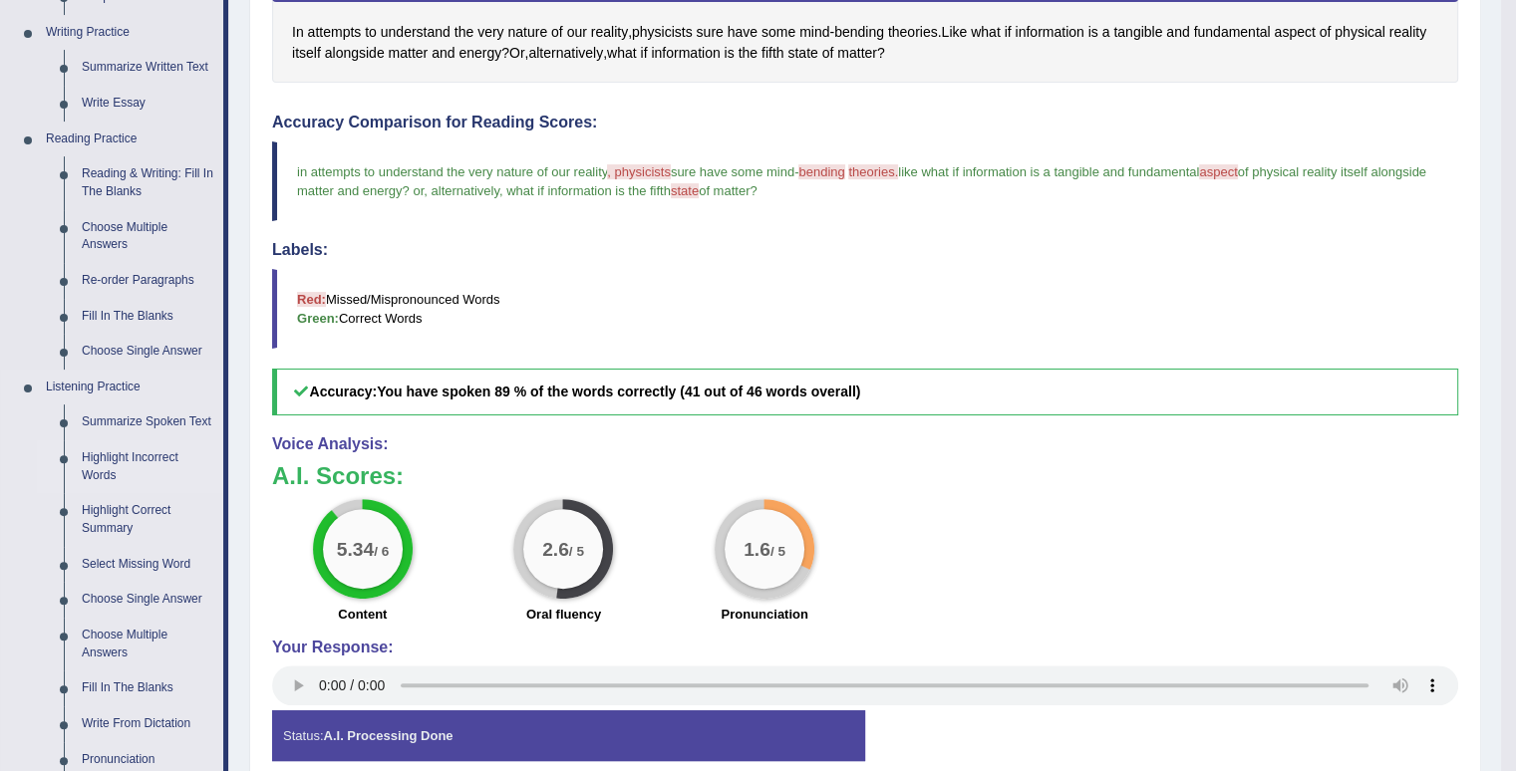
click at [152, 460] on link "Highlight Incorrect Words" at bounding box center [148, 466] width 150 height 53
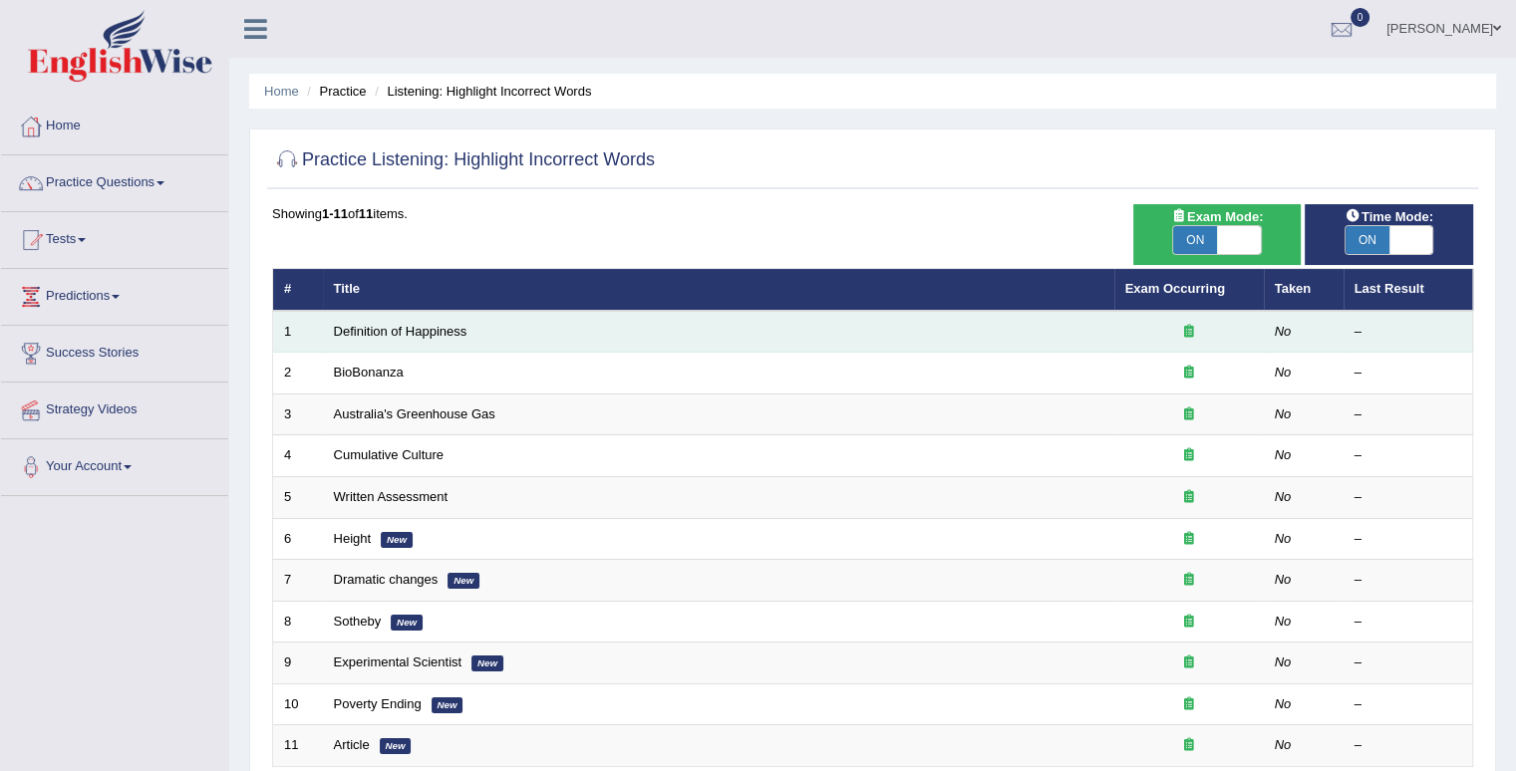
click at [403, 340] on td "Definition of Happiness" at bounding box center [718, 332] width 791 height 42
click at [404, 330] on link "Definition of Happiness" at bounding box center [401, 331] width 134 height 15
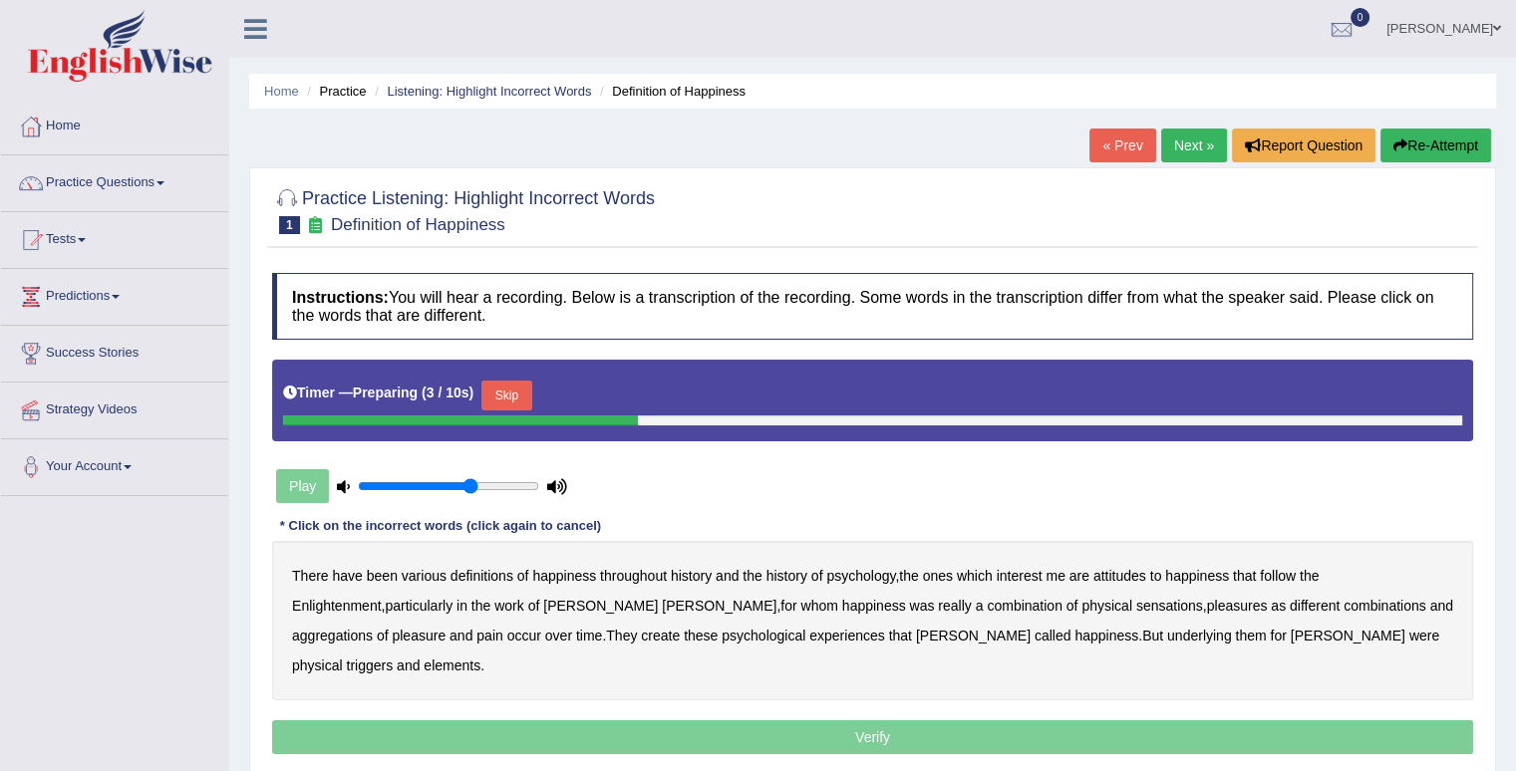
click at [307, 575] on b "There" at bounding box center [310, 576] width 37 height 16
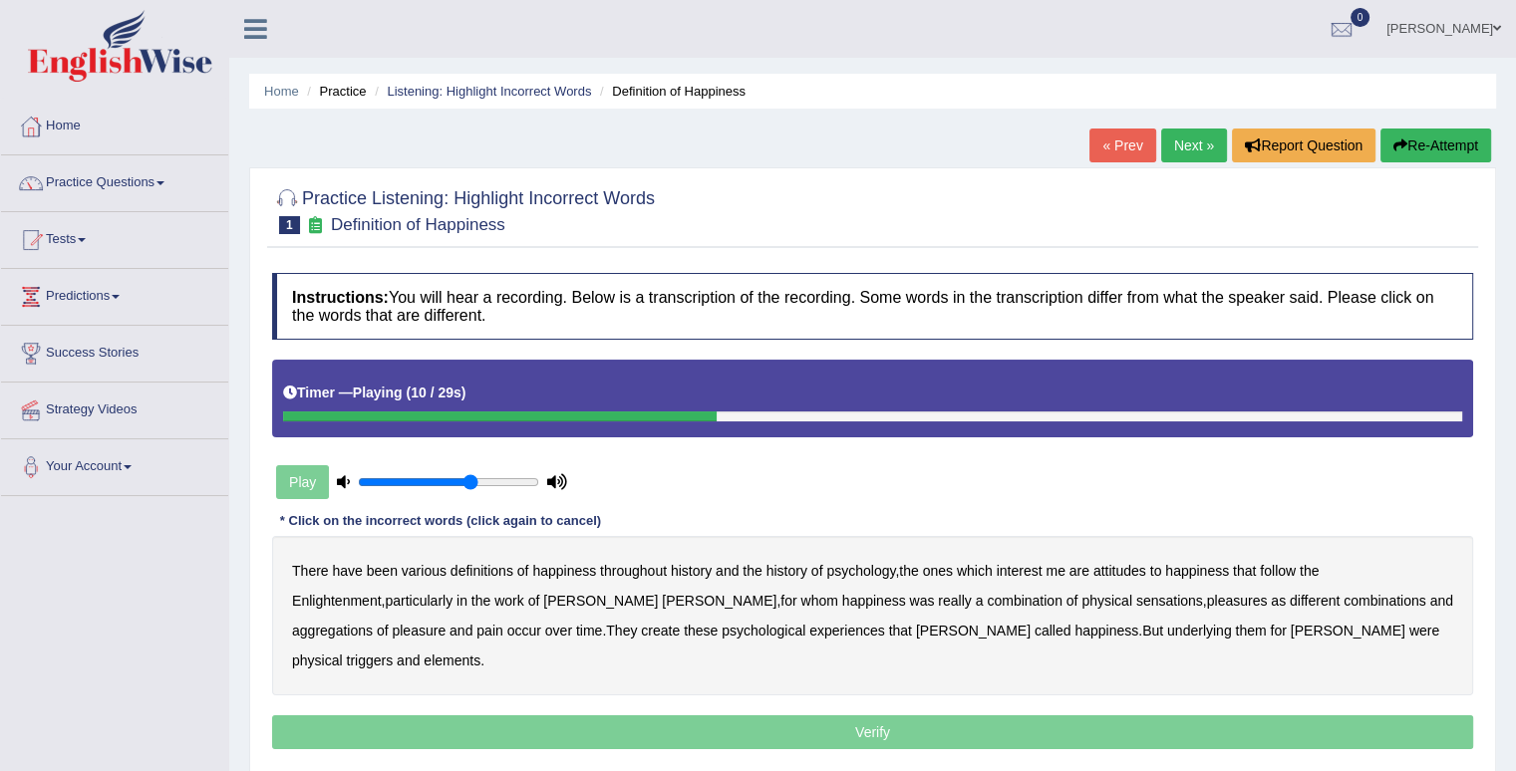
drag, startPoint x: 1082, startPoint y: 388, endPoint x: 1283, endPoint y: 31, distance: 409.6
click at [1148, 320] on div "Instructions: You will hear a recording. Below is a transcription of the record…" at bounding box center [872, 514] width 1211 height 502
click at [1453, 128] on div "Home Practice Listening: Highlight Incorrect Words Definition of Happiness « Pr…" at bounding box center [872, 498] width 1286 height 996
click at [1451, 140] on button "Re-Attempt" at bounding box center [1435, 146] width 111 height 34
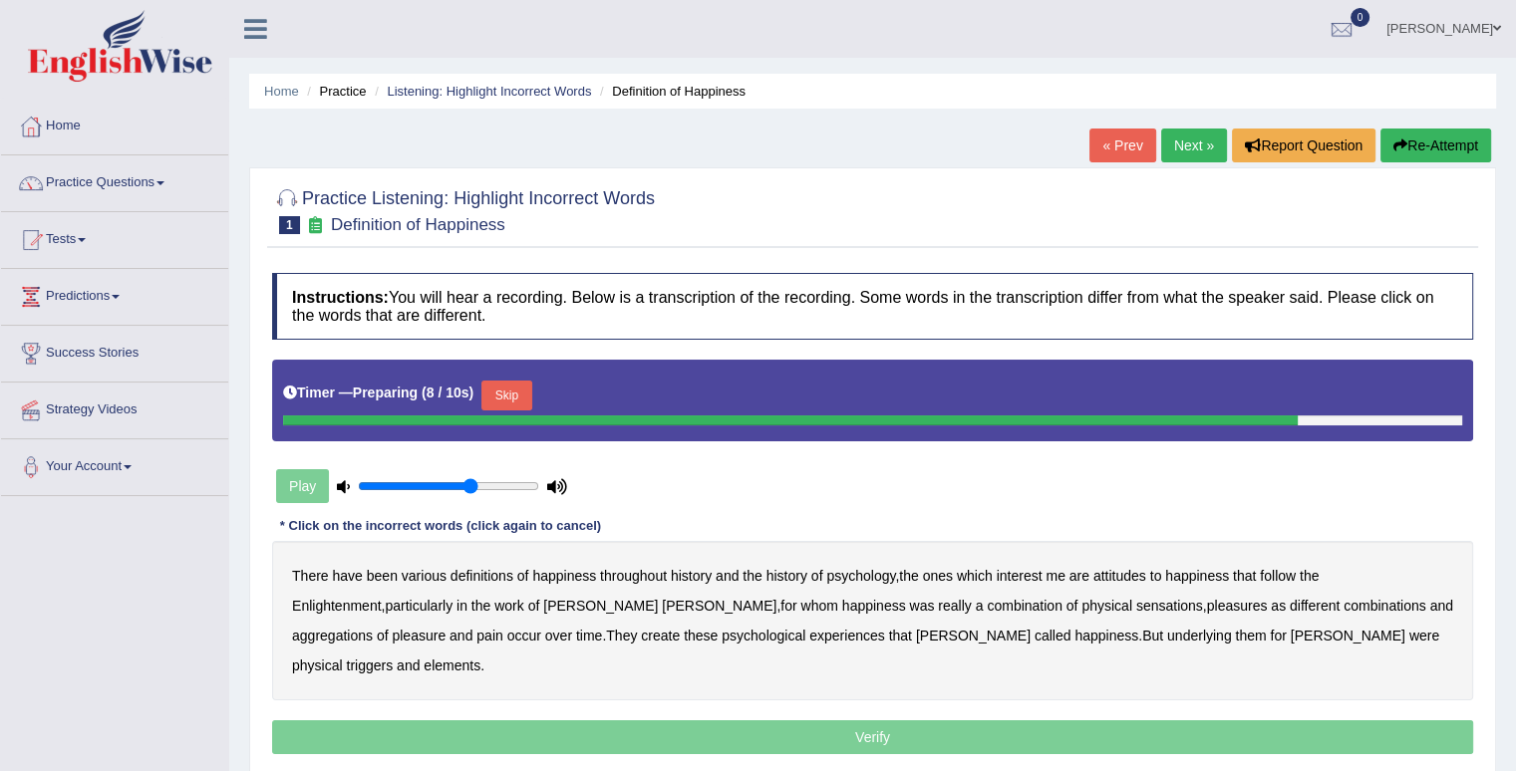
click at [1194, 159] on link "Next »" at bounding box center [1194, 146] width 66 height 34
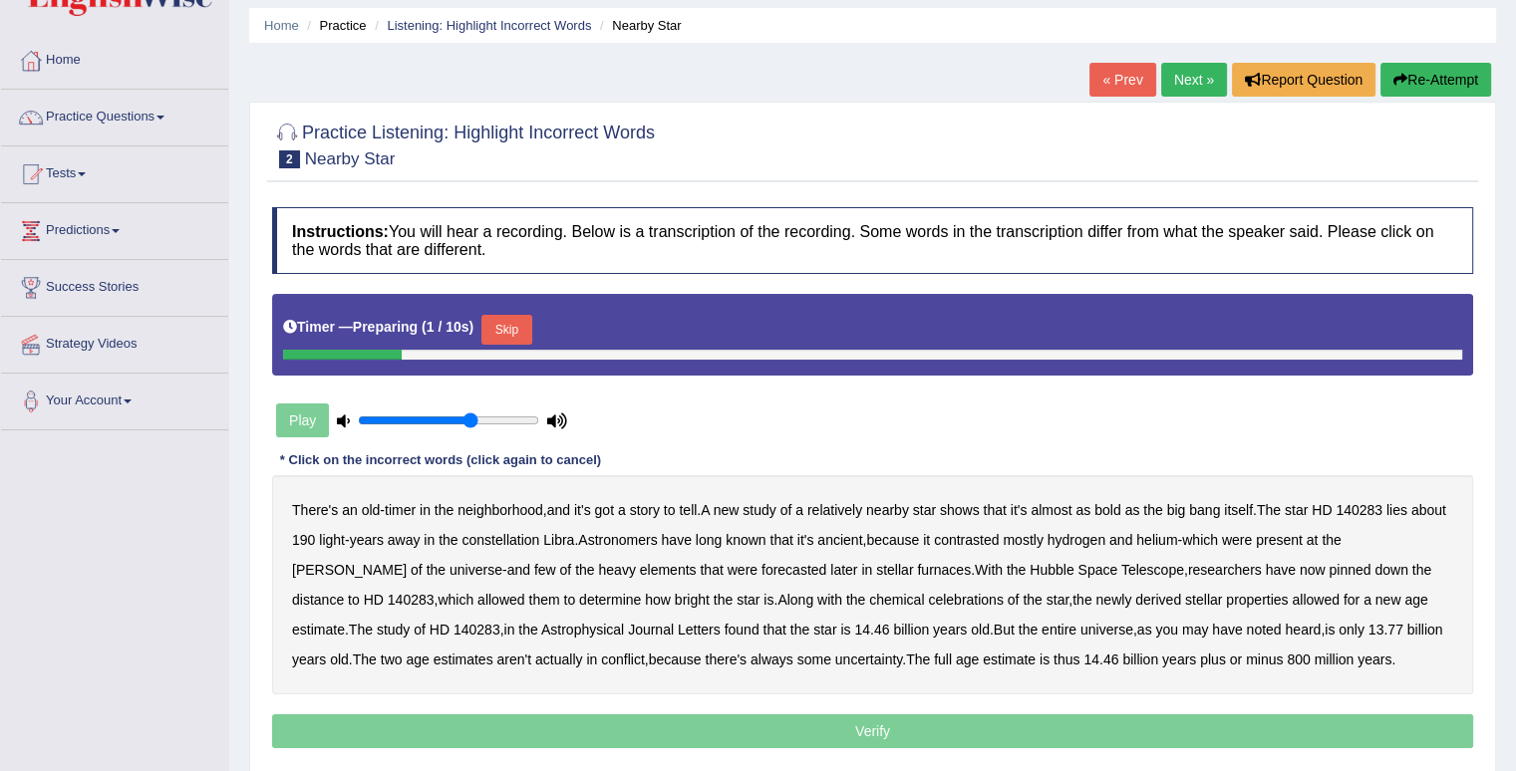
scroll to position [100, 0]
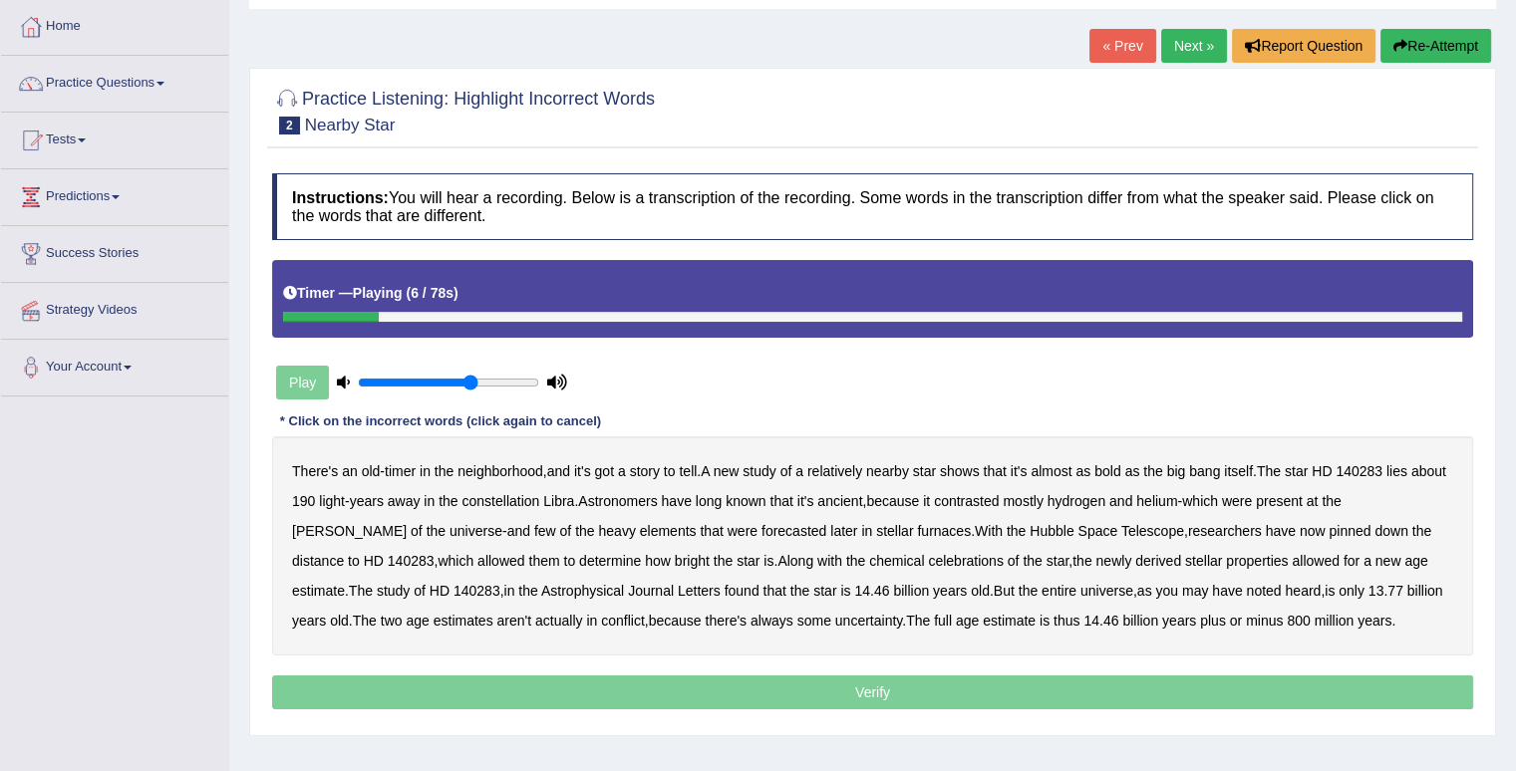
click at [842, 470] on b "relatively" at bounding box center [834, 471] width 55 height 16
drag, startPoint x: 844, startPoint y: 471, endPoint x: 874, endPoint y: 466, distance: 30.3
click at [843, 470] on b "relatively" at bounding box center [834, 471] width 55 height 16
click at [998, 499] on b "contrasted" at bounding box center [966, 501] width 65 height 16
click at [761, 530] on b "forecasted" at bounding box center [793, 531] width 65 height 16
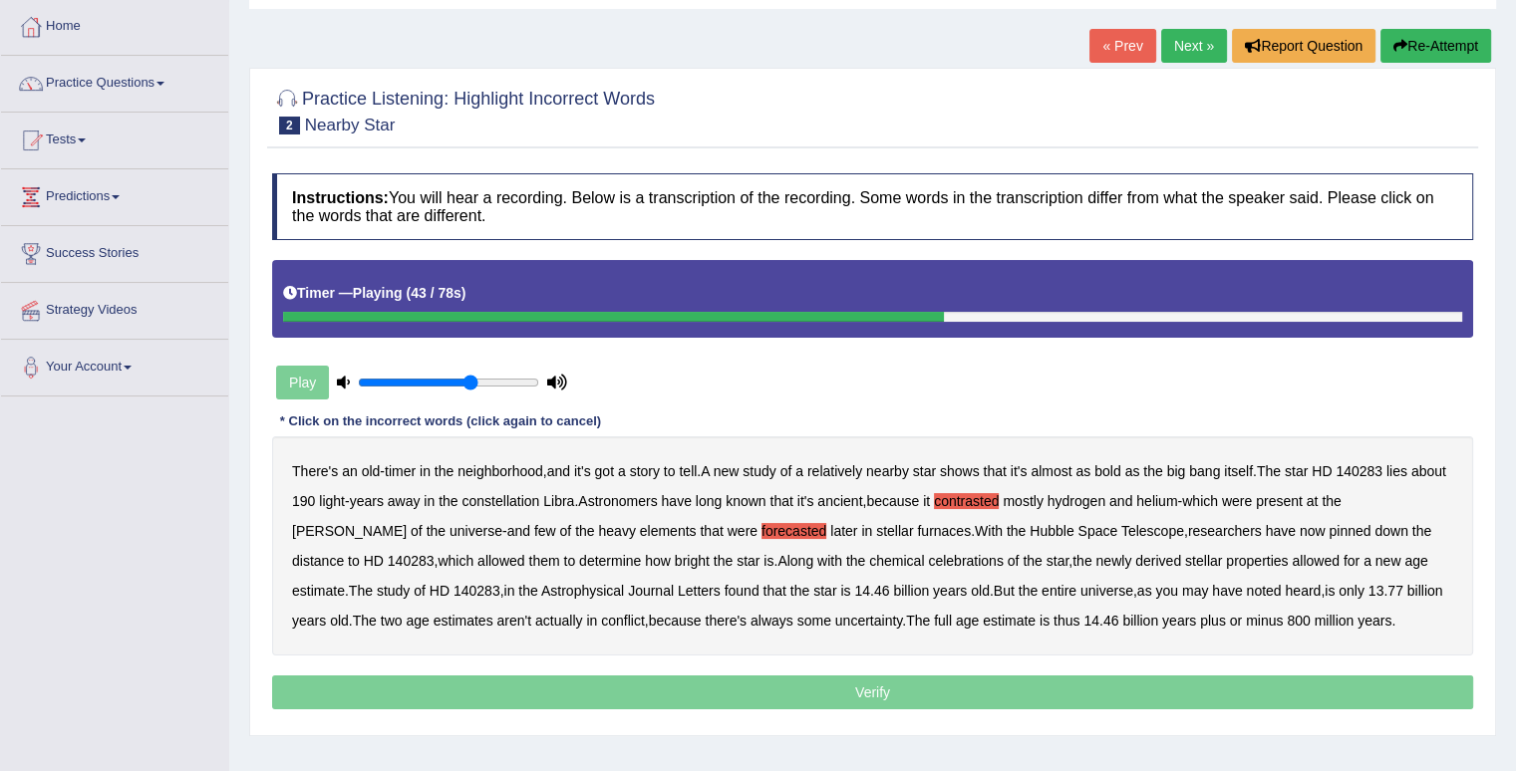
click at [928, 557] on b "celebrations" at bounding box center [966, 561] width 76 height 16
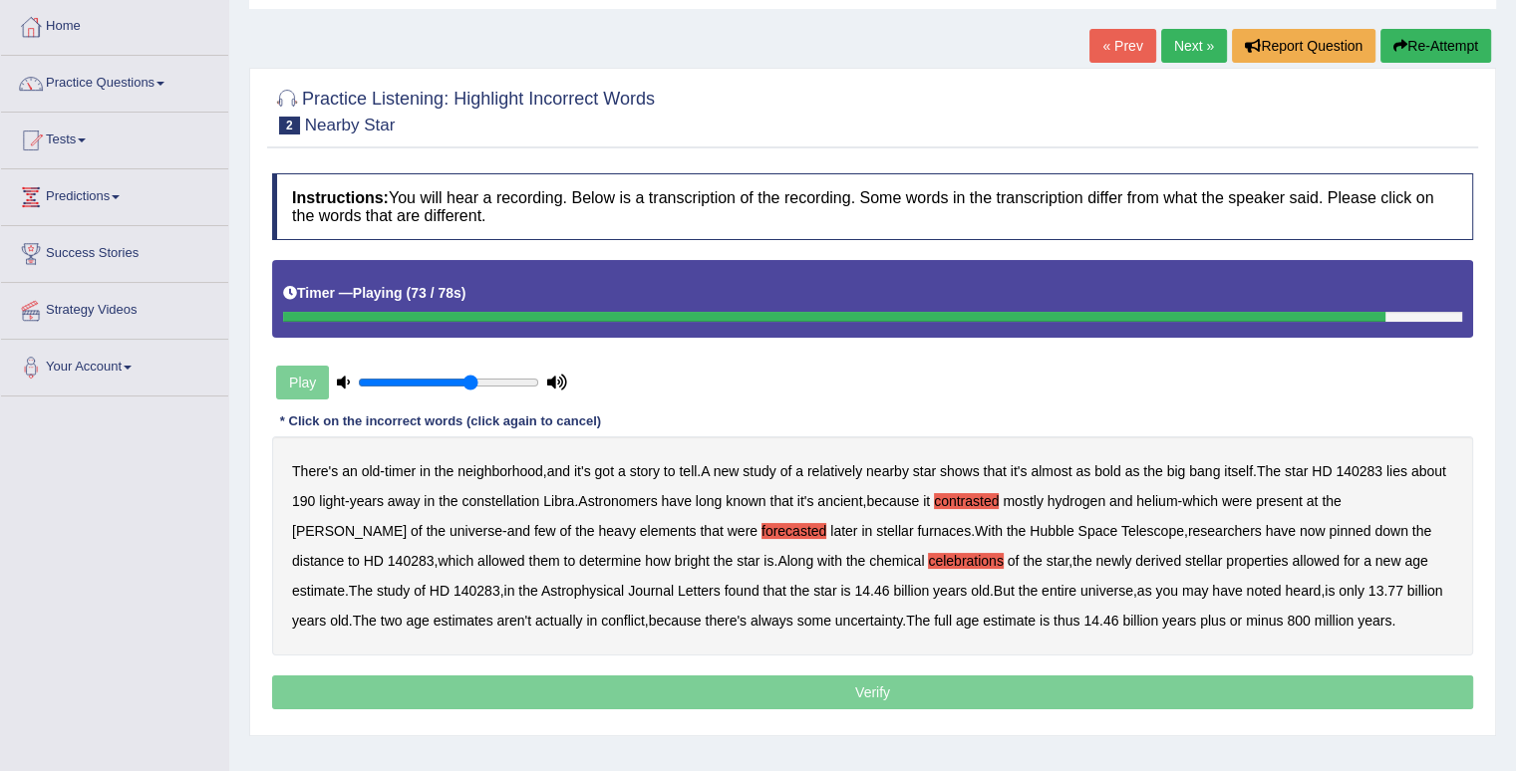
click at [982, 626] on b "estimate" at bounding box center [1008, 621] width 53 height 16
click at [982, 620] on b "estimate" at bounding box center [1008, 621] width 53 height 16
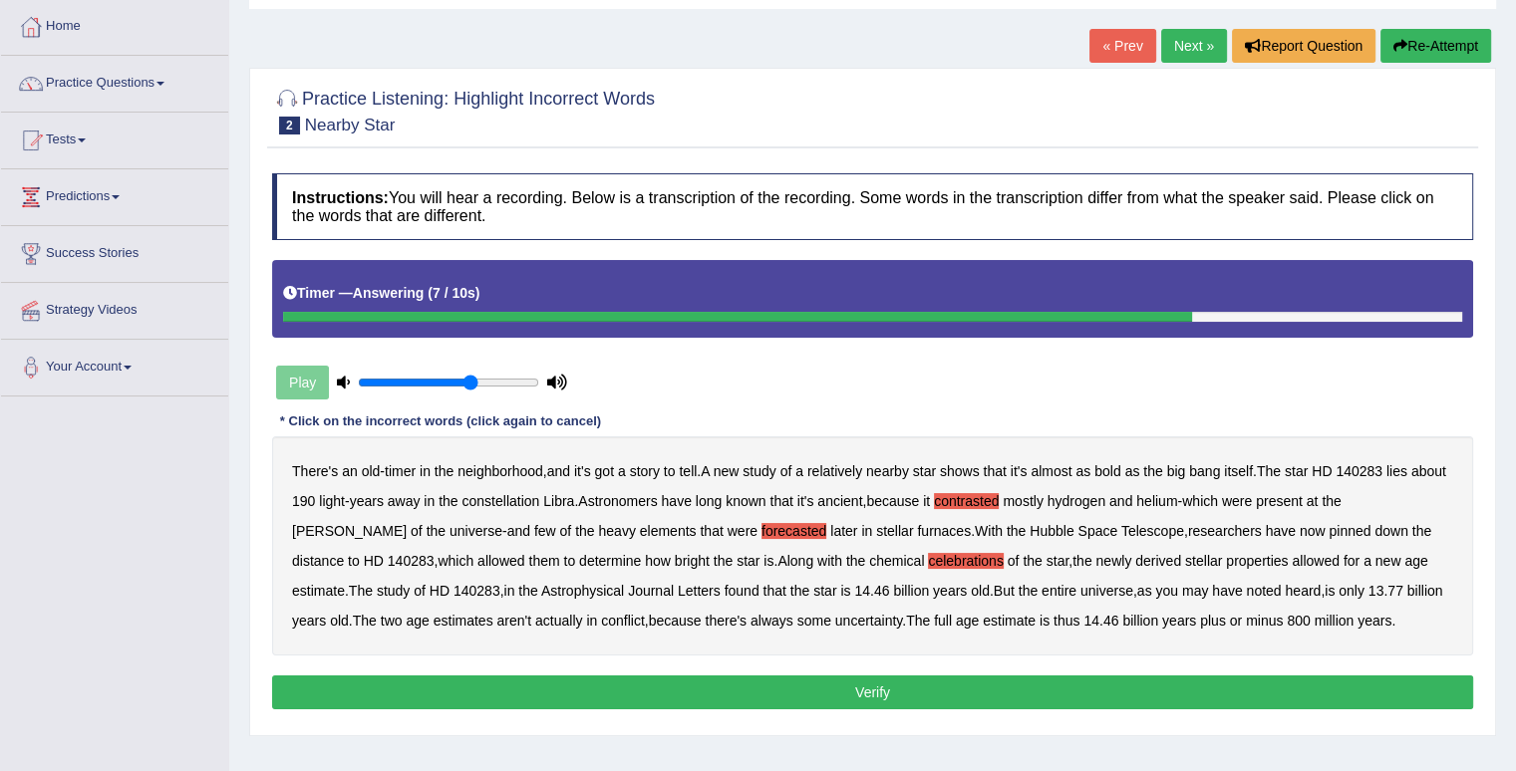
click at [891, 686] on button "Verify" at bounding box center [872, 693] width 1201 height 34
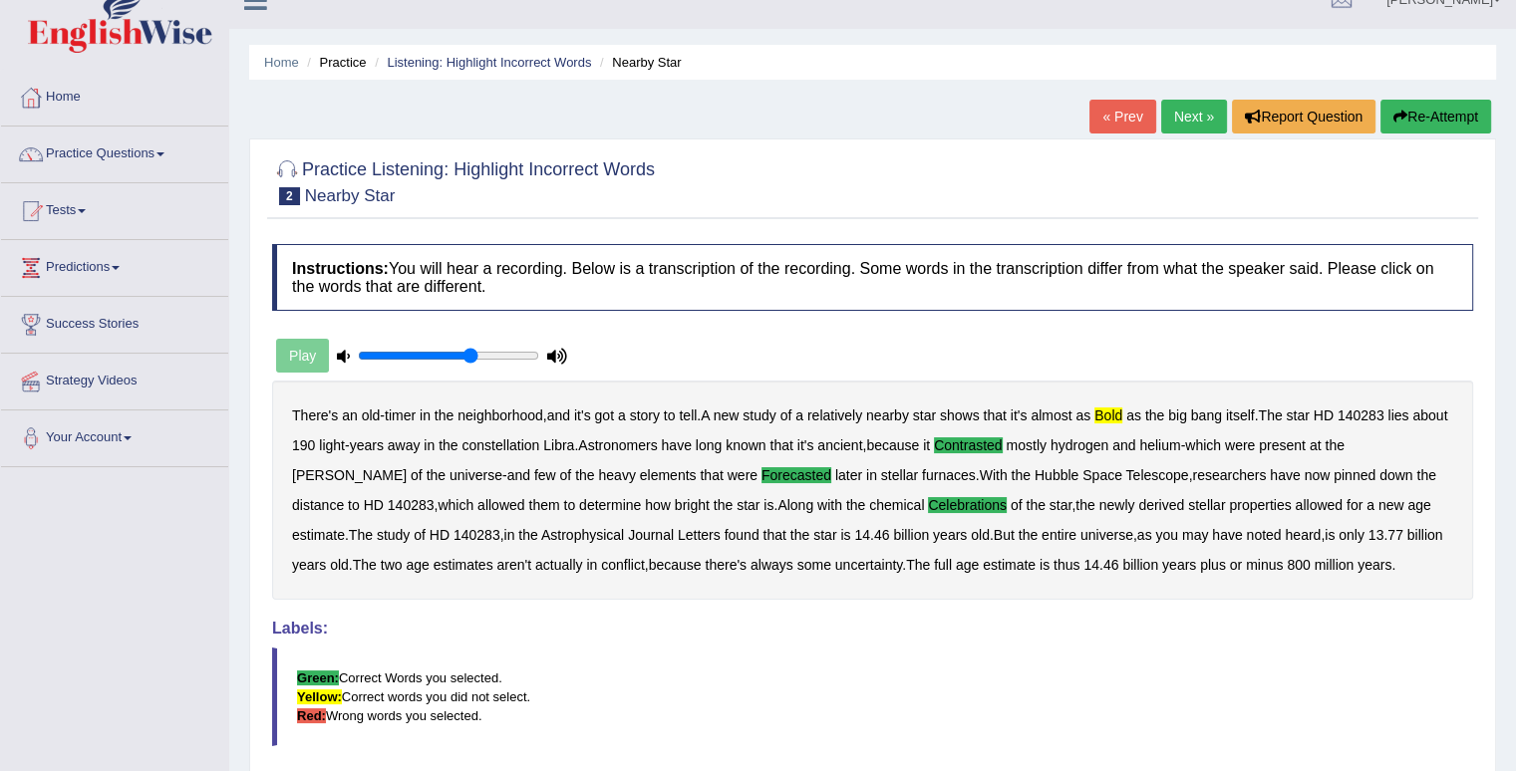
scroll to position [0, 0]
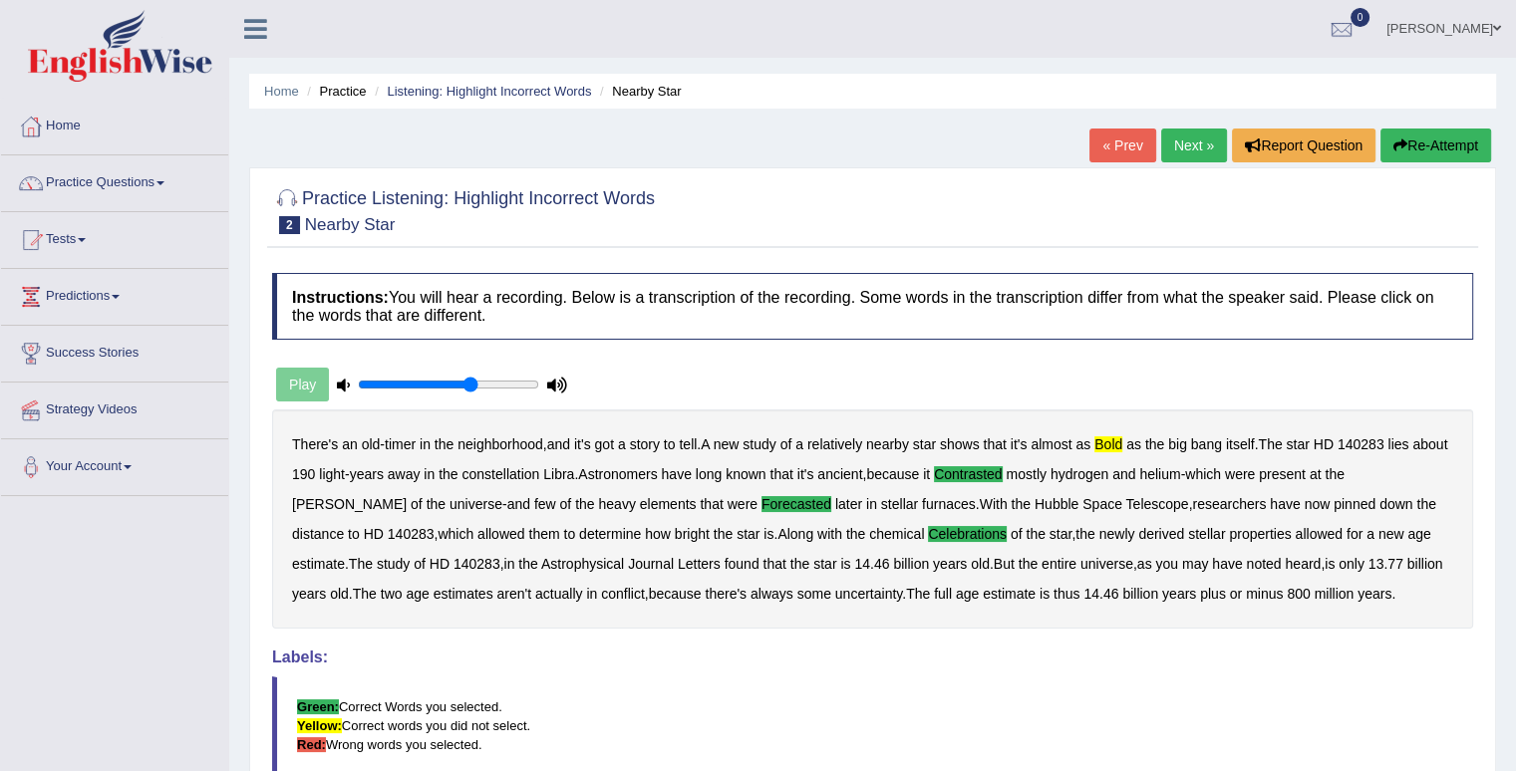
click at [1202, 144] on link "Next »" at bounding box center [1194, 146] width 66 height 34
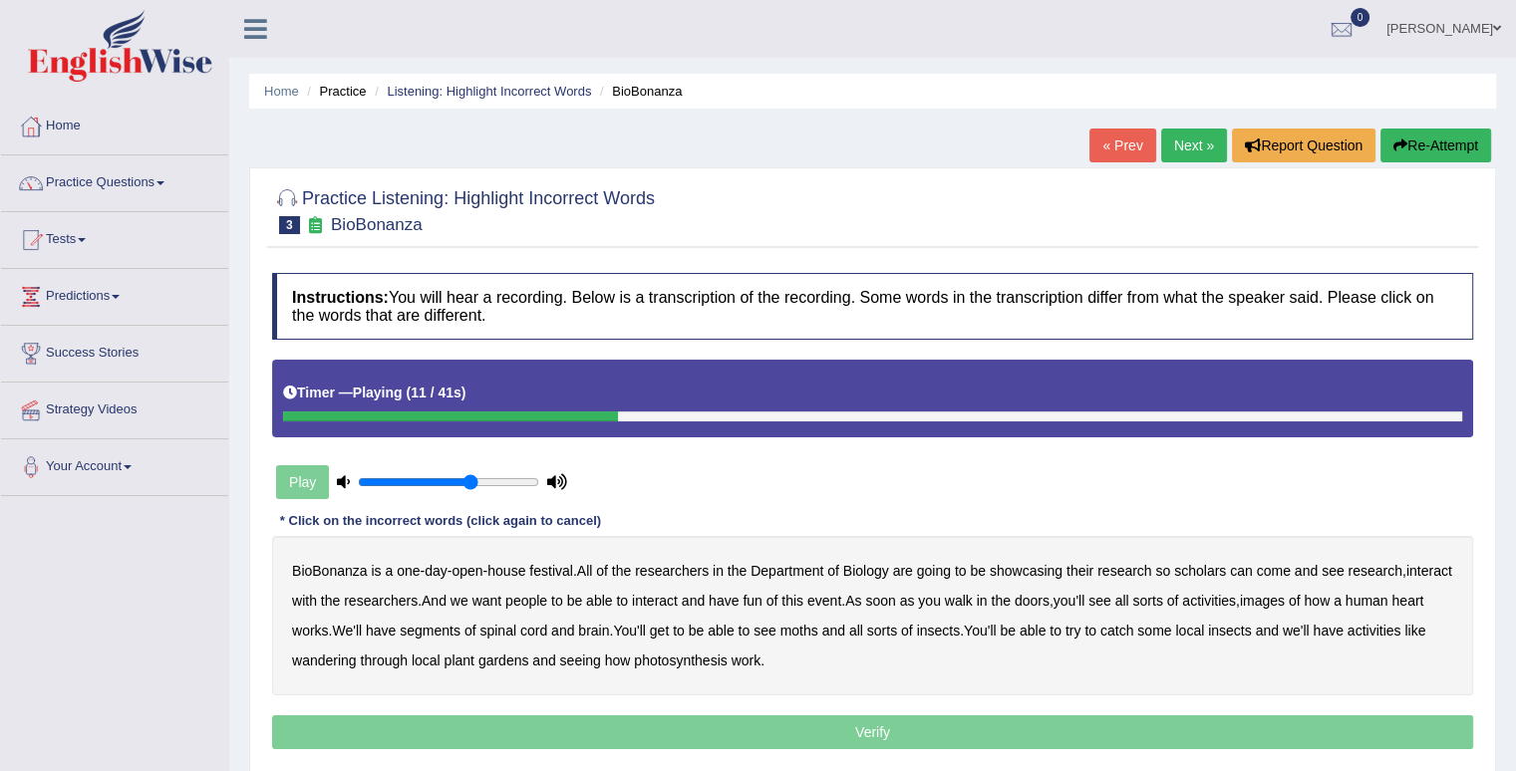
click at [1200, 571] on b "scholars" at bounding box center [1200, 571] width 52 height 16
click at [1162, 596] on b "sorts" at bounding box center [1147, 601] width 30 height 16
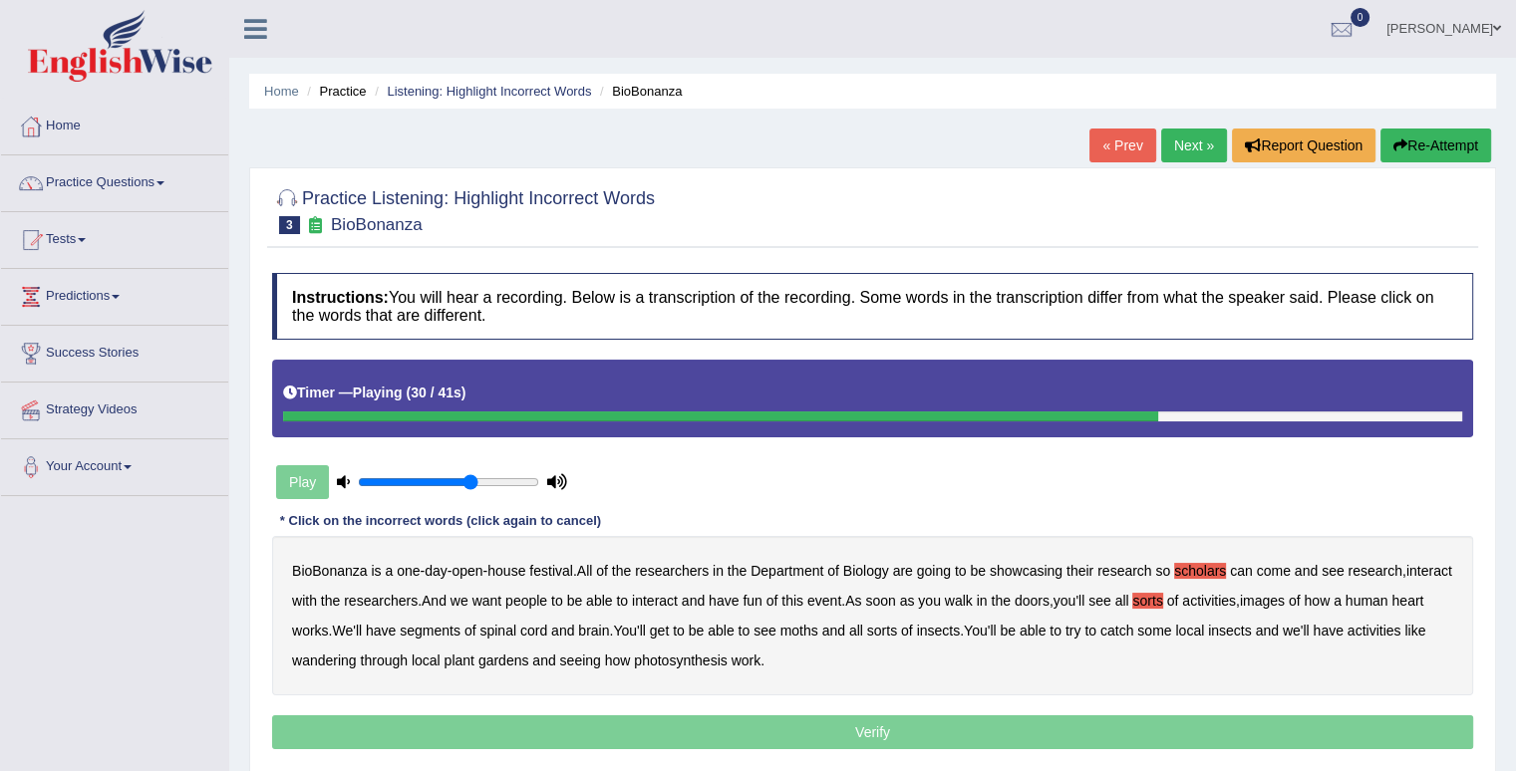
click at [818, 630] on b "moths" at bounding box center [799, 631] width 38 height 16
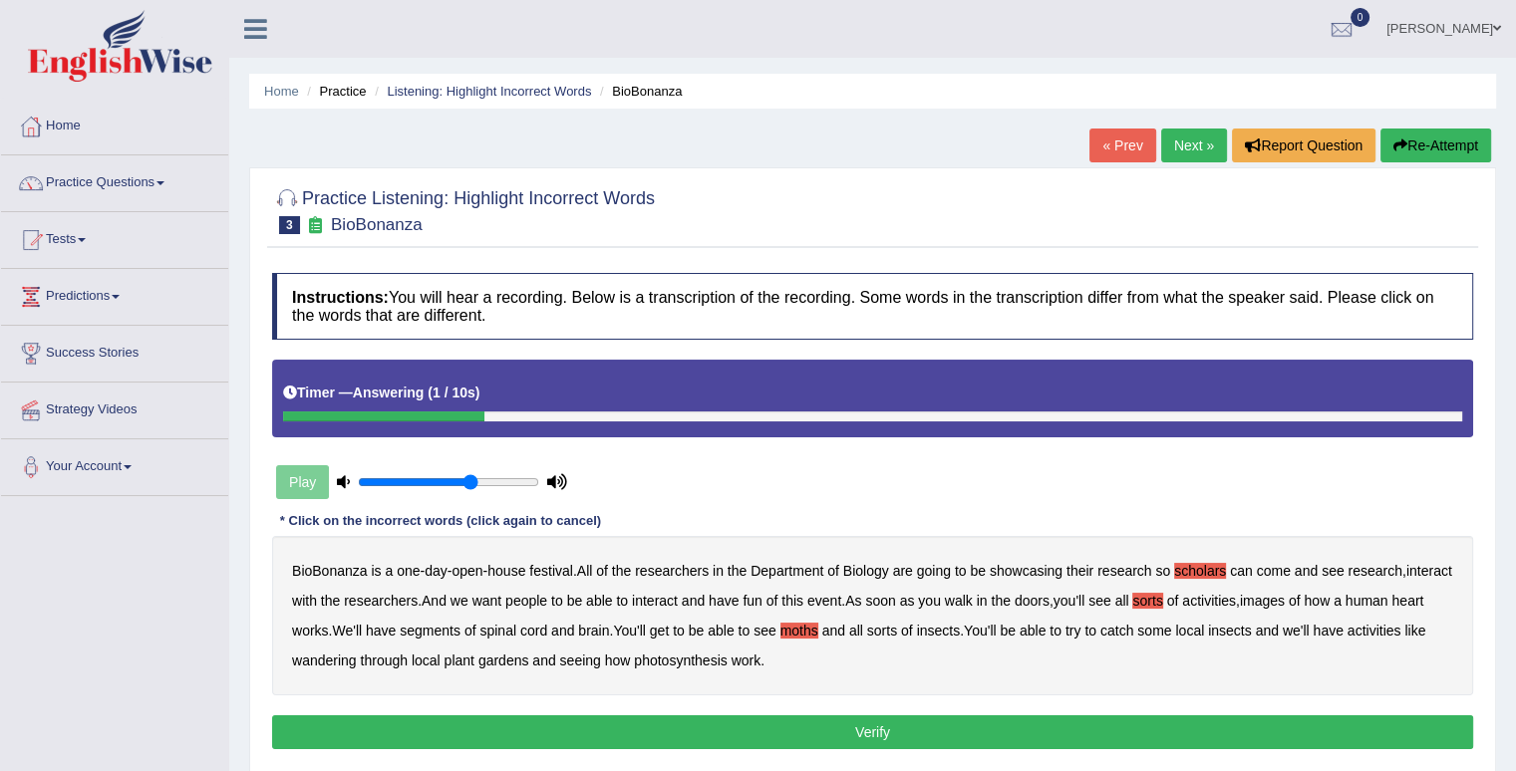
click at [1388, 601] on b "human" at bounding box center [1366, 601] width 43 height 16
click at [856, 726] on button "Verify" at bounding box center [872, 732] width 1201 height 34
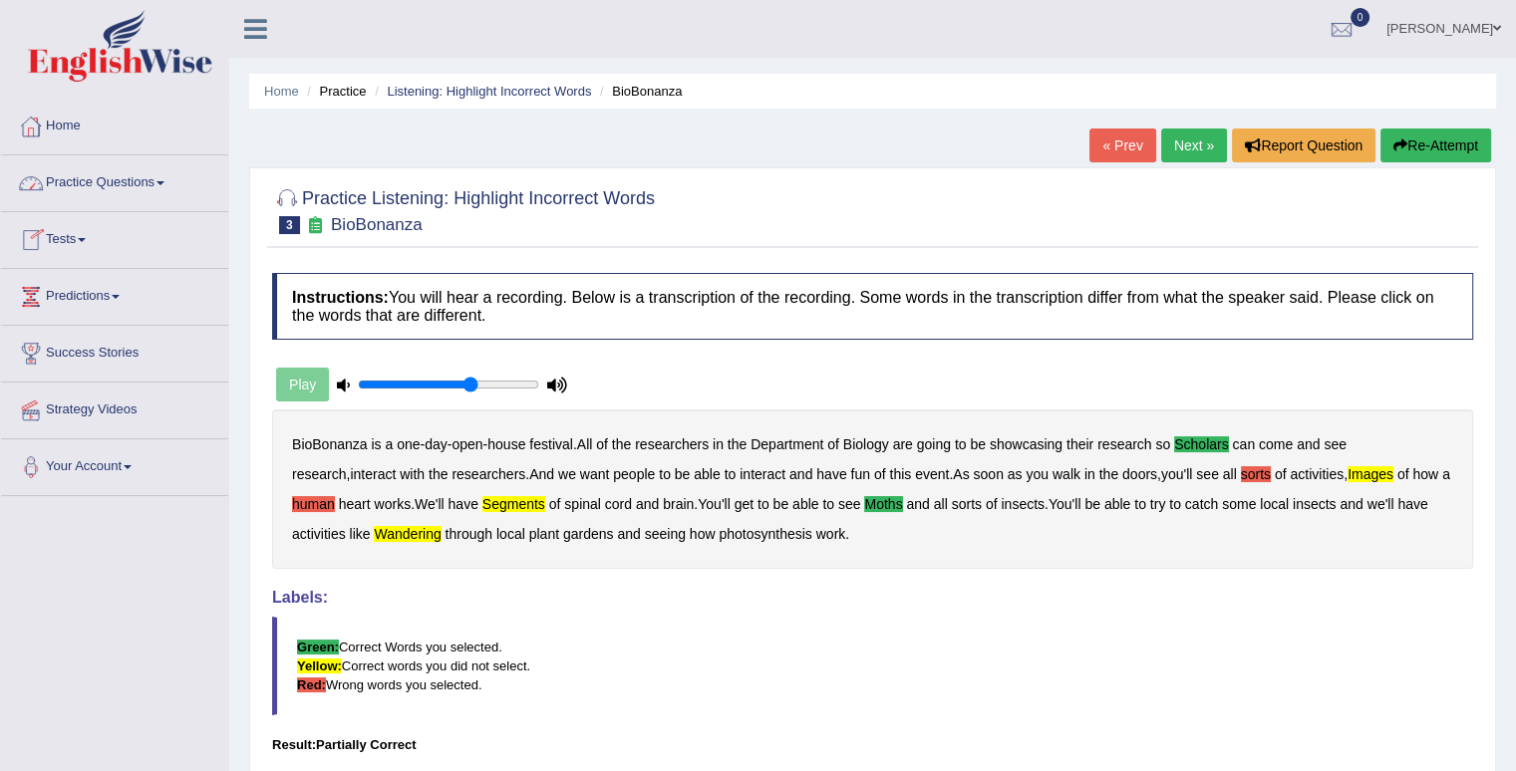
click at [121, 192] on link "Practice Questions" at bounding box center [114, 180] width 227 height 50
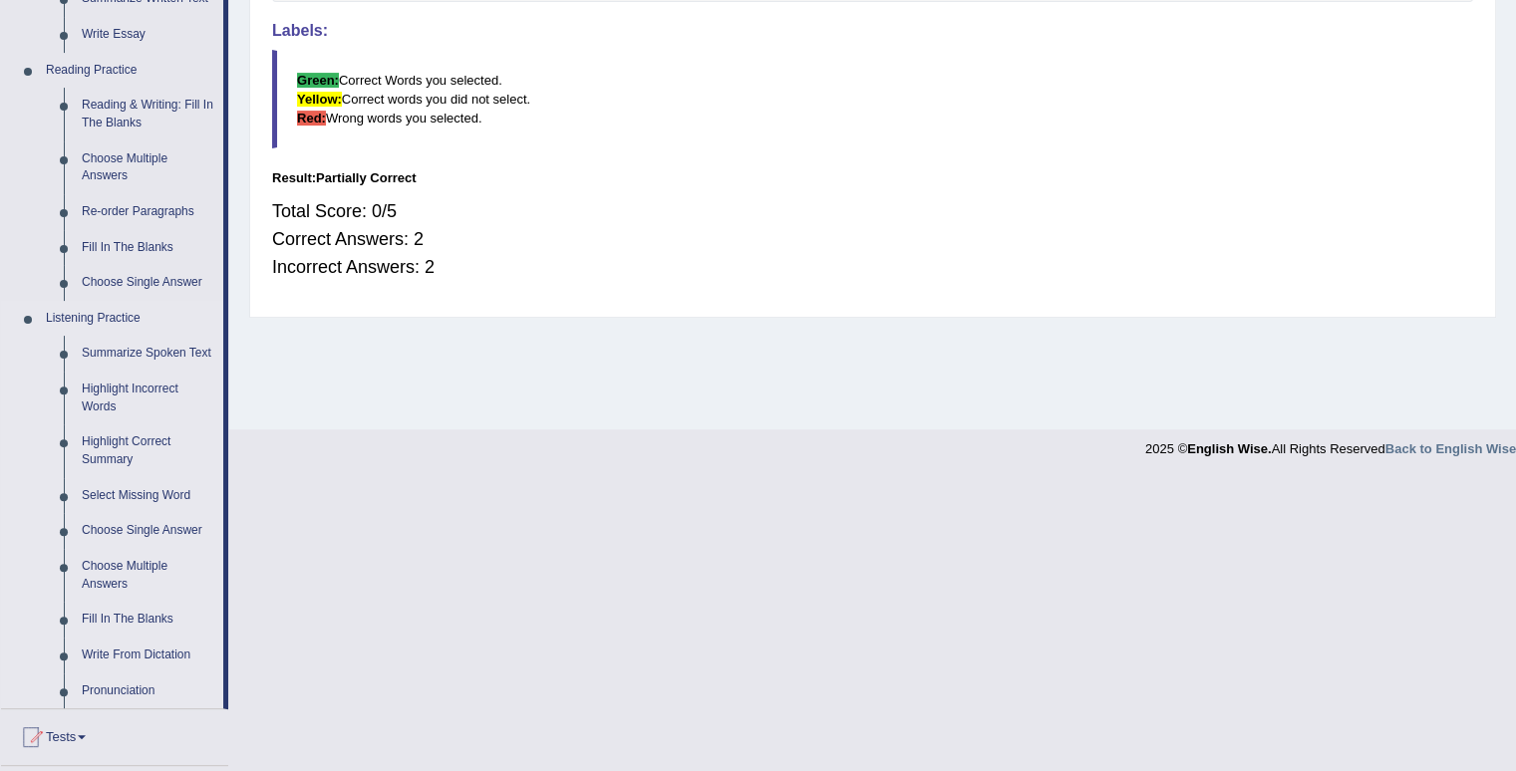
scroll to position [598, 0]
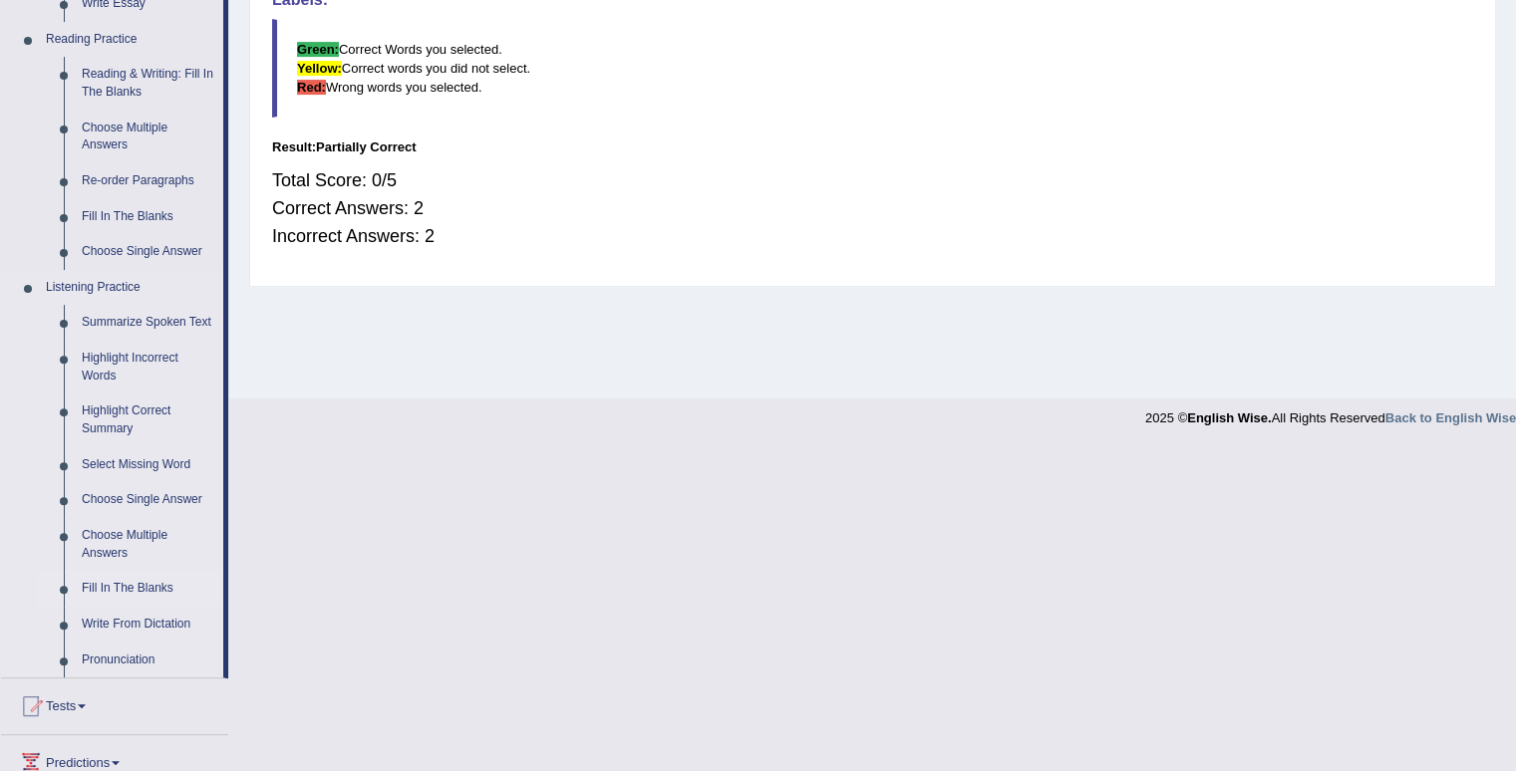
click at [113, 598] on link "Fill In The Blanks" at bounding box center [148, 589] width 150 height 36
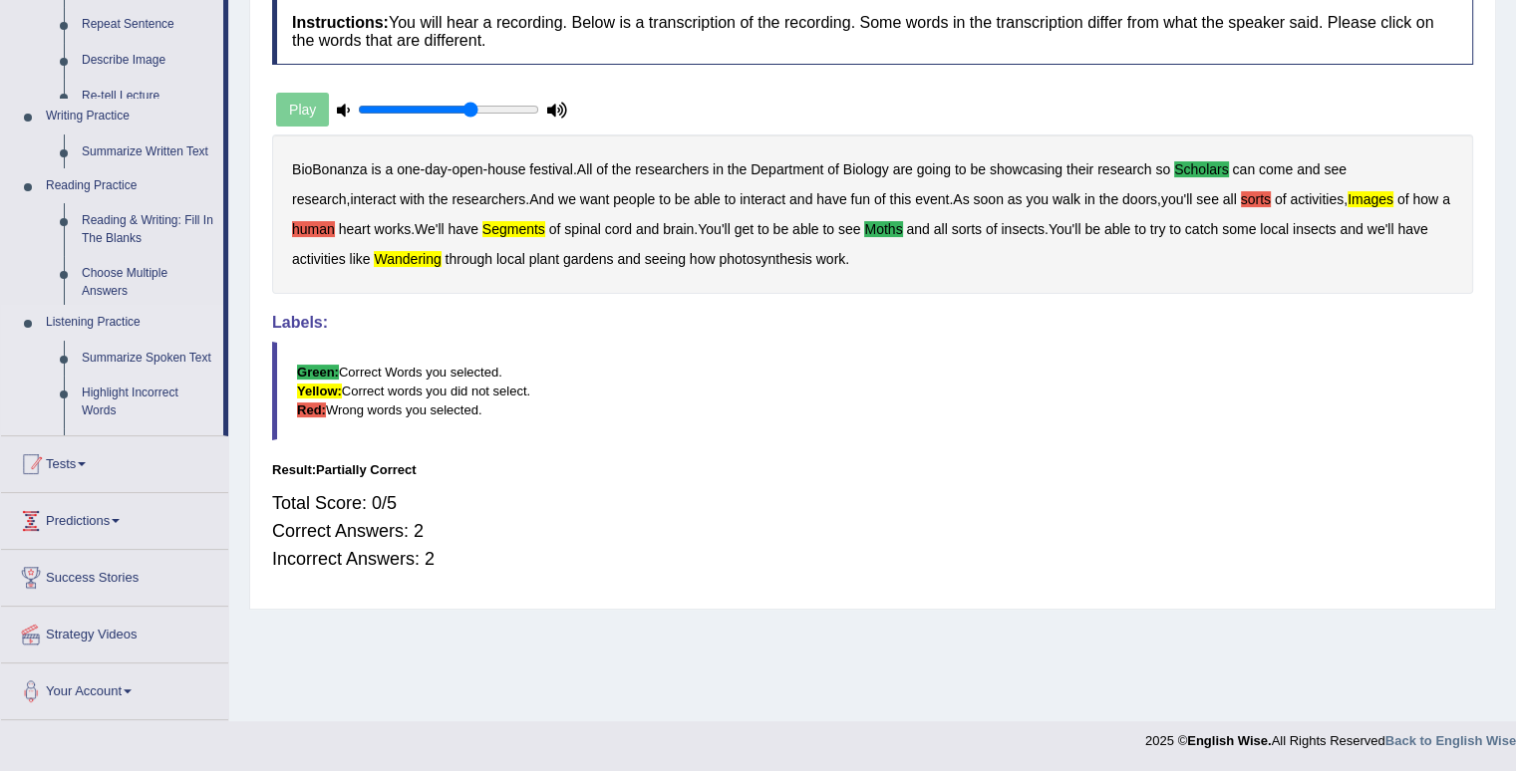
scroll to position [275, 0]
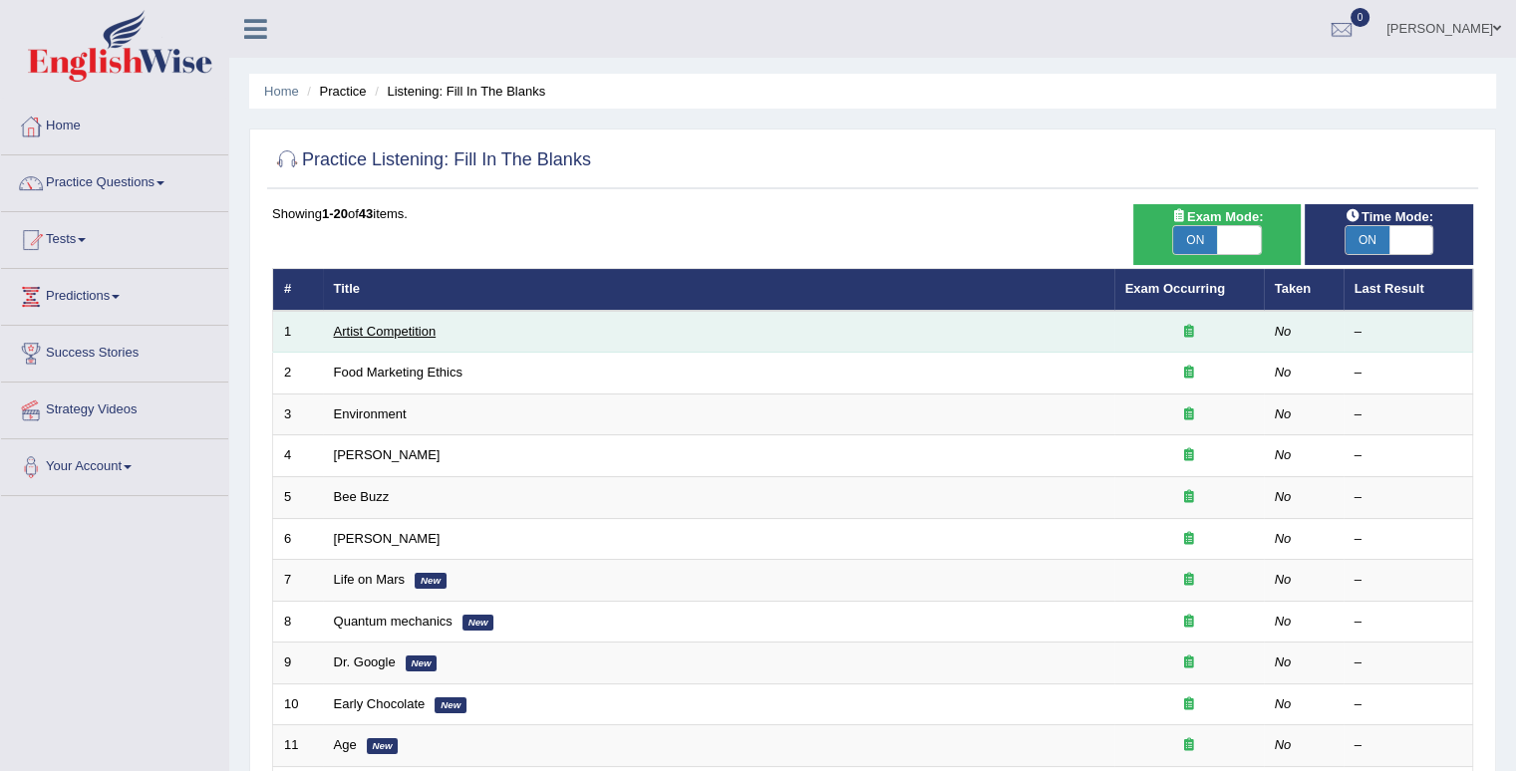
click at [403, 333] on link "Artist Competition" at bounding box center [385, 331] width 103 height 15
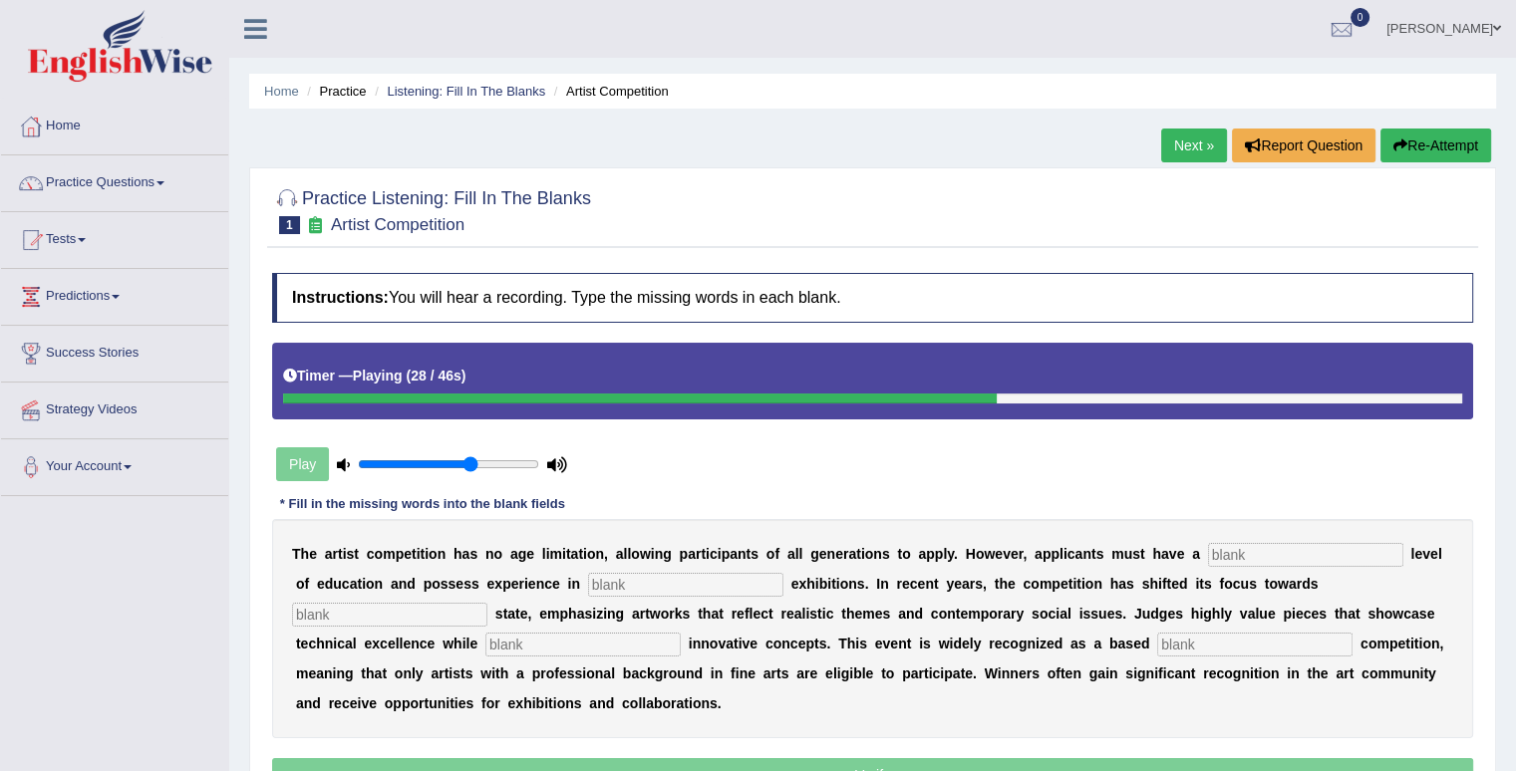
click at [1440, 141] on button "Re-Attempt" at bounding box center [1435, 146] width 111 height 34
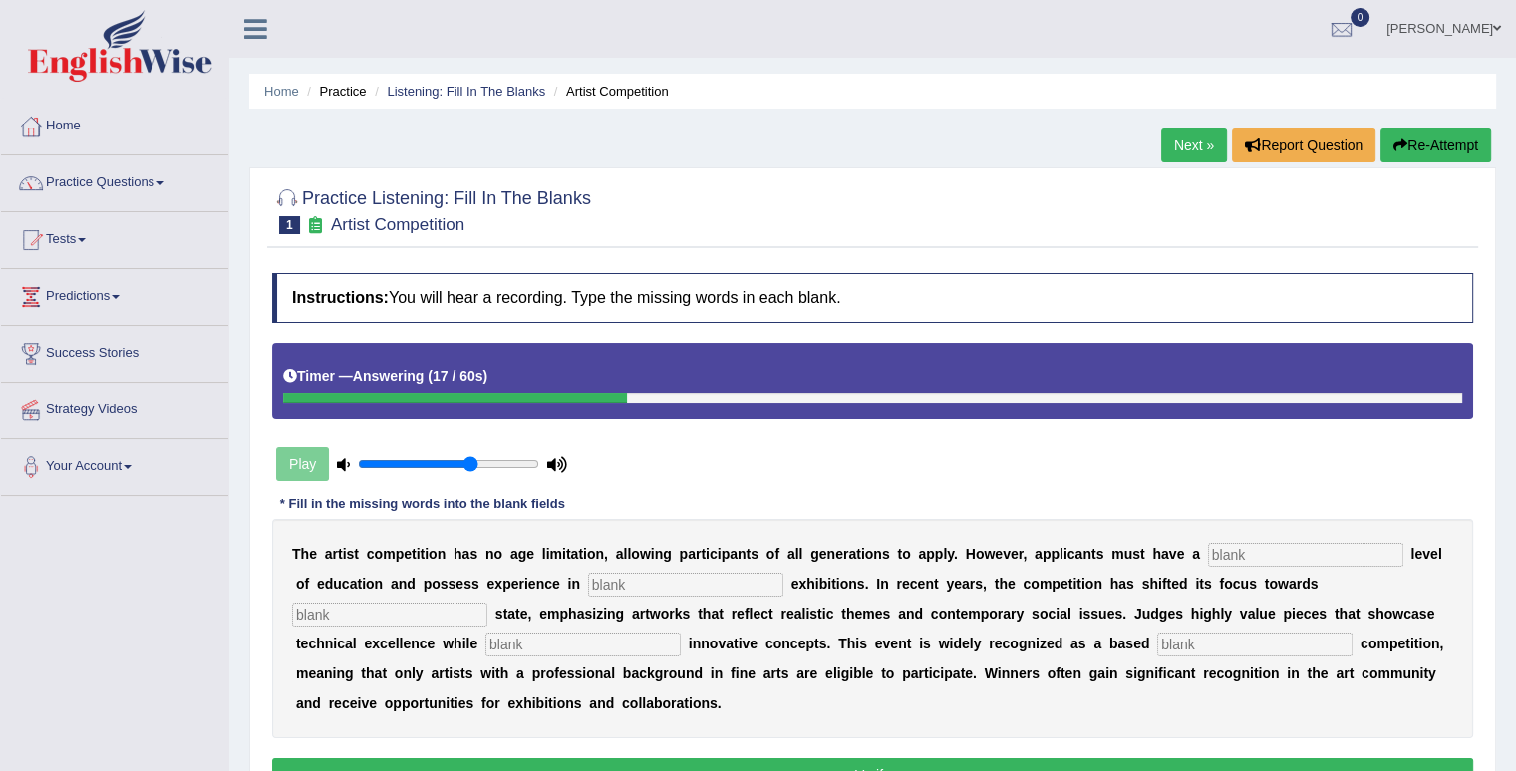
click at [287, 403] on div "Timer — Answering ( 17 / 60s )" at bounding box center [872, 381] width 1201 height 77
click at [1449, 148] on button "Re-Attempt" at bounding box center [1435, 146] width 111 height 34
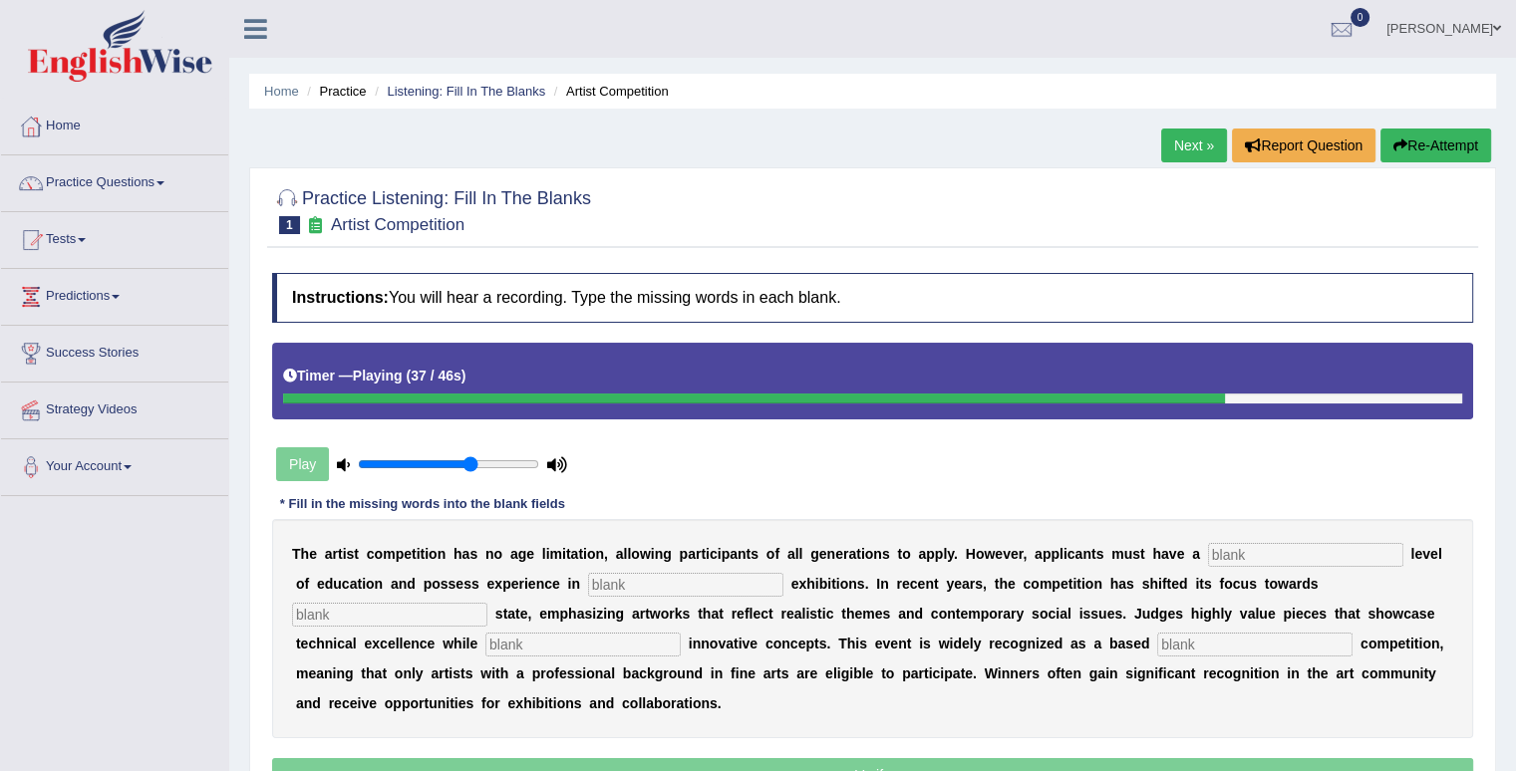
click at [1282, 643] on input "text" at bounding box center [1254, 645] width 195 height 24
type input "base"
click at [518, 638] on input "text" at bounding box center [582, 645] width 195 height 24
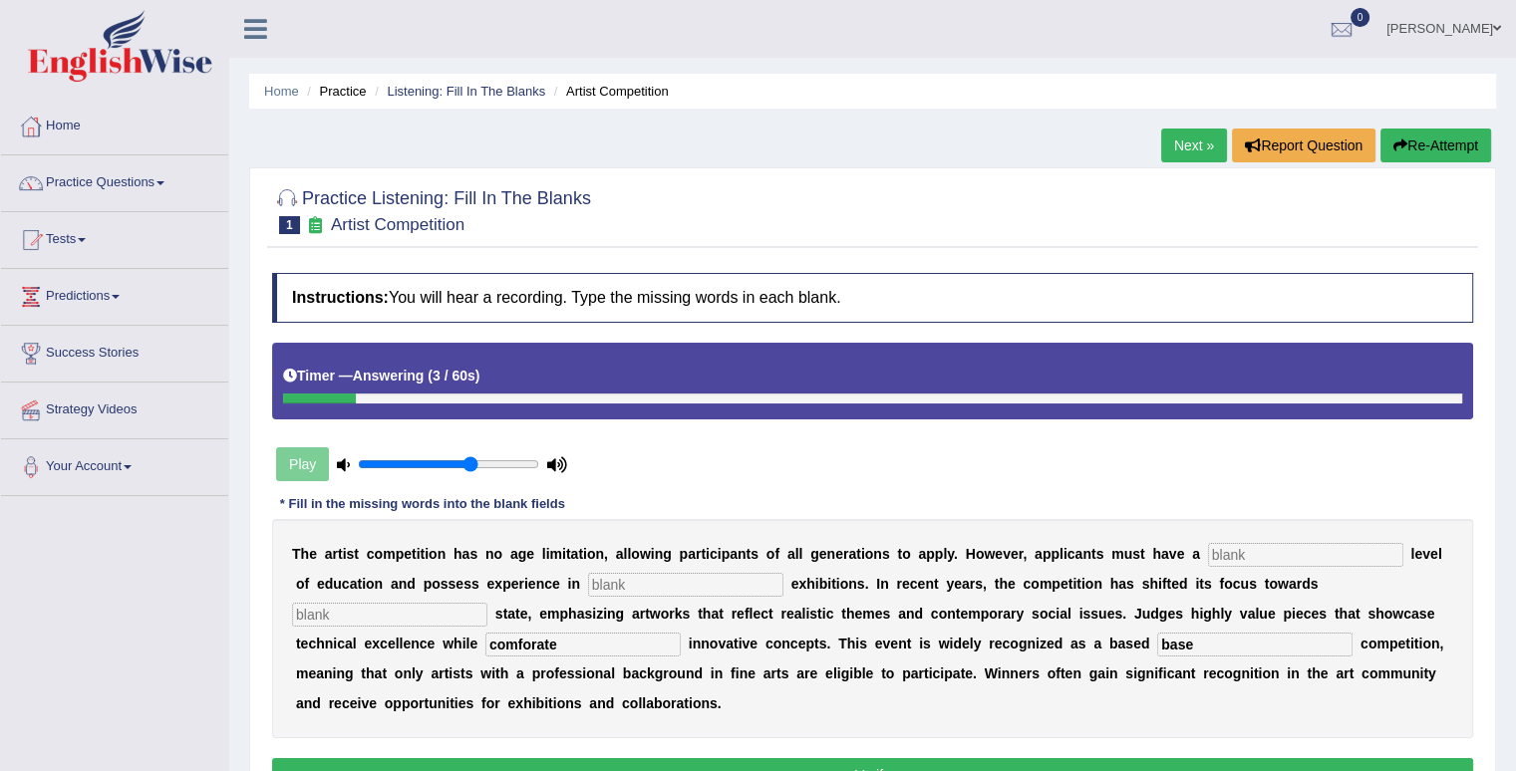
type input "comforate"
click at [436, 615] on input "text" at bounding box center [389, 615] width 195 height 24
type input "hard work"
click at [633, 580] on input "text" at bounding box center [685, 585] width 195 height 24
type input "exposure"
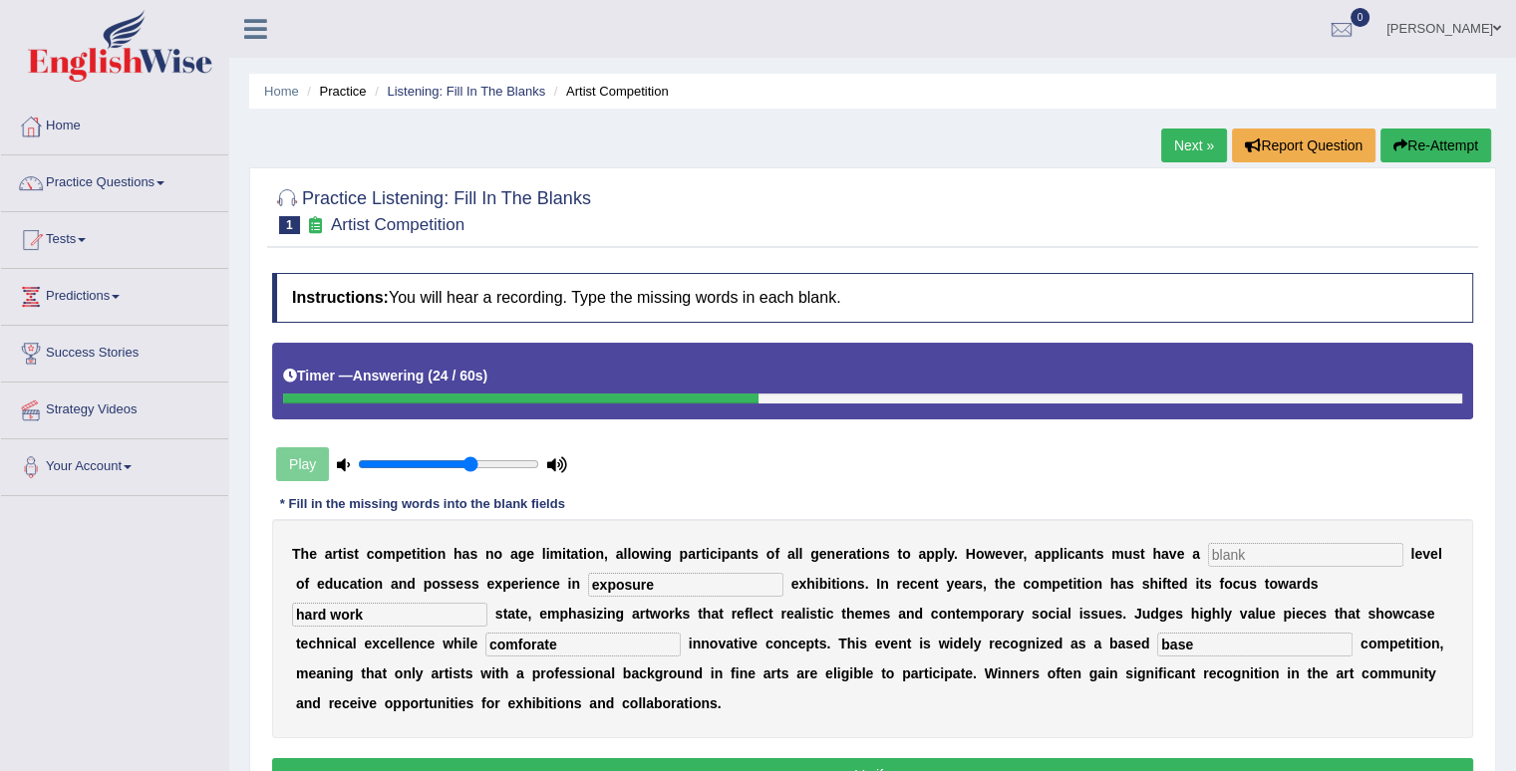
click at [1250, 548] on input "text" at bounding box center [1305, 555] width 195 height 24
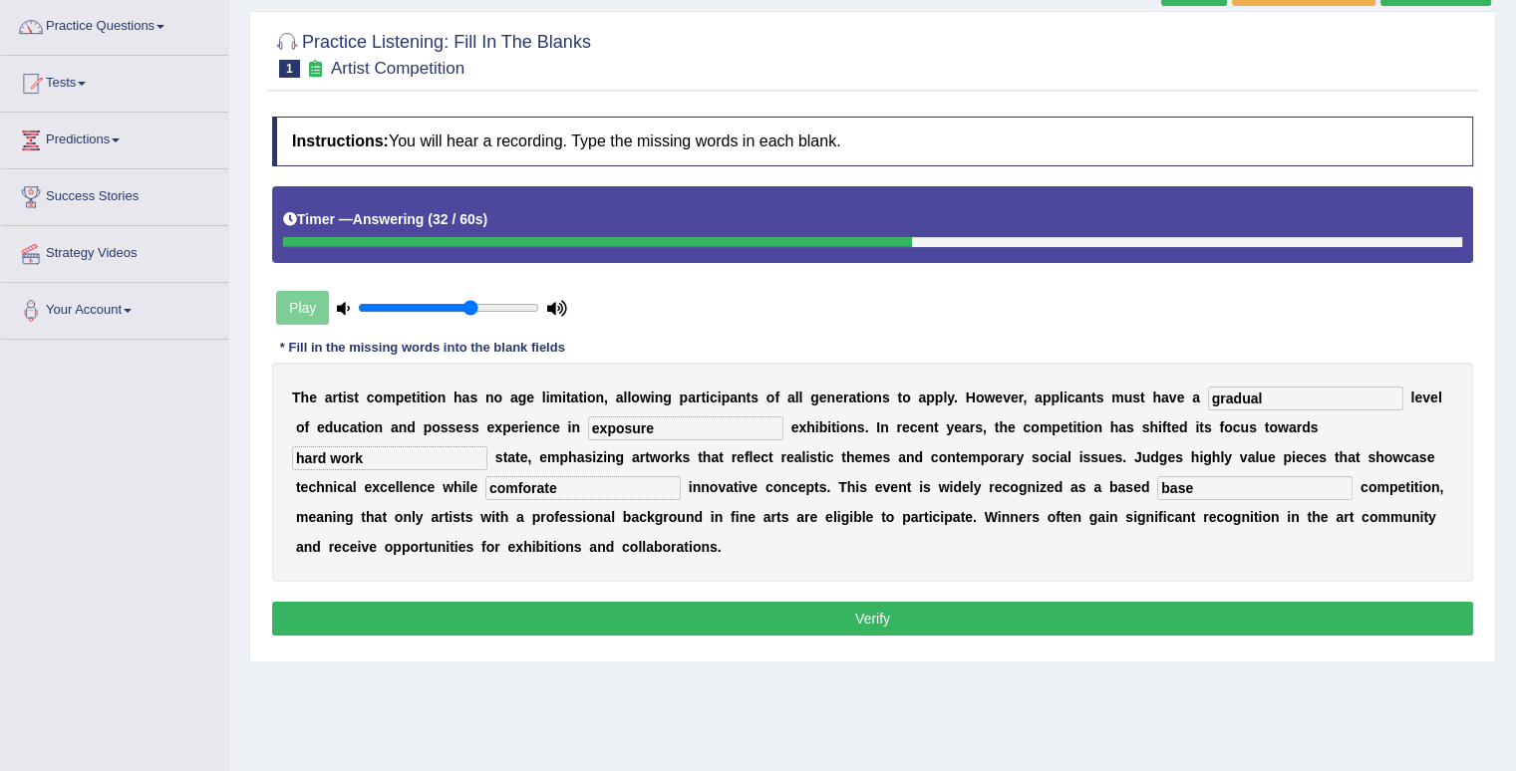
scroll to position [199, 0]
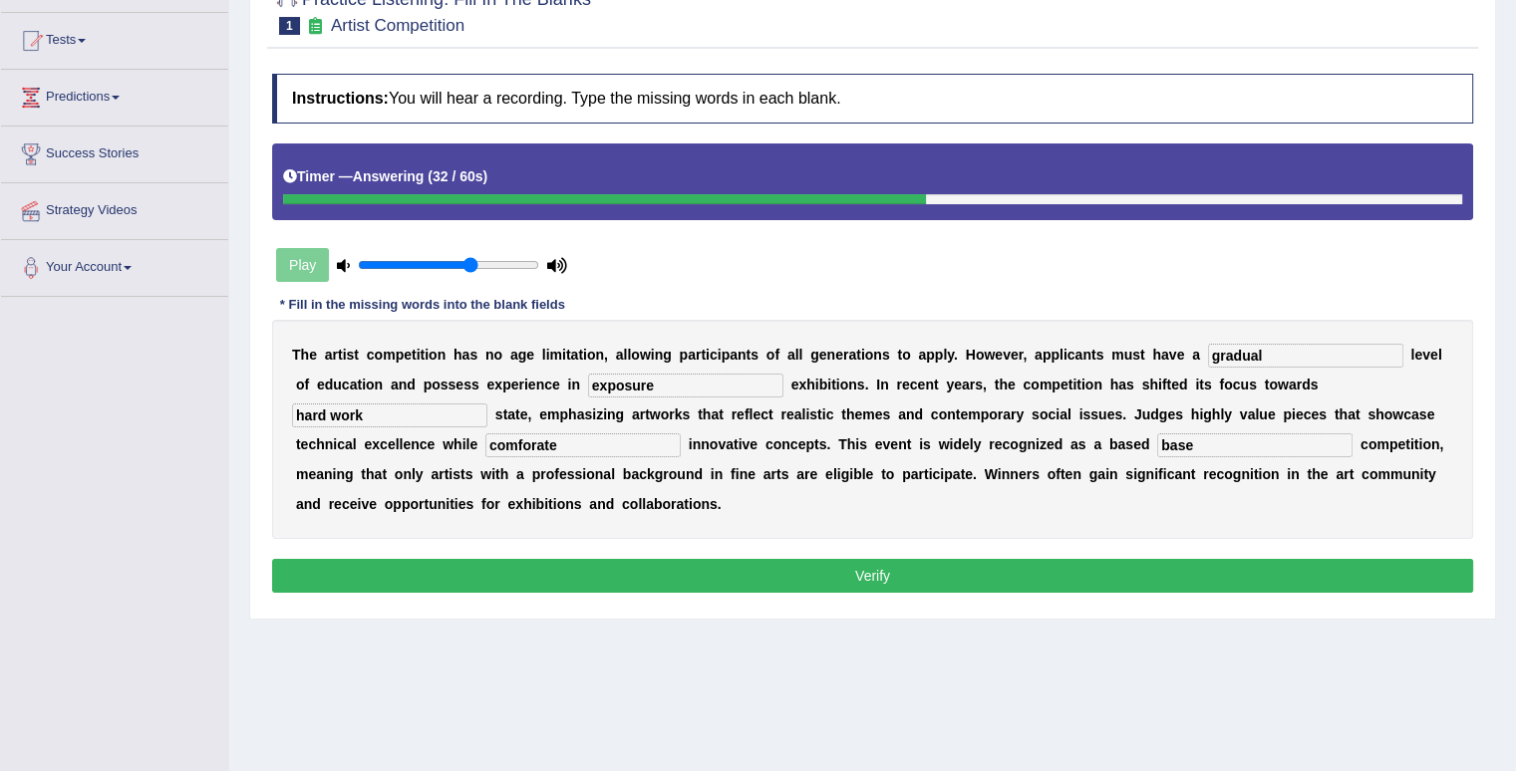
type input "gradual"
click at [1043, 575] on button "Verify" at bounding box center [872, 576] width 1201 height 34
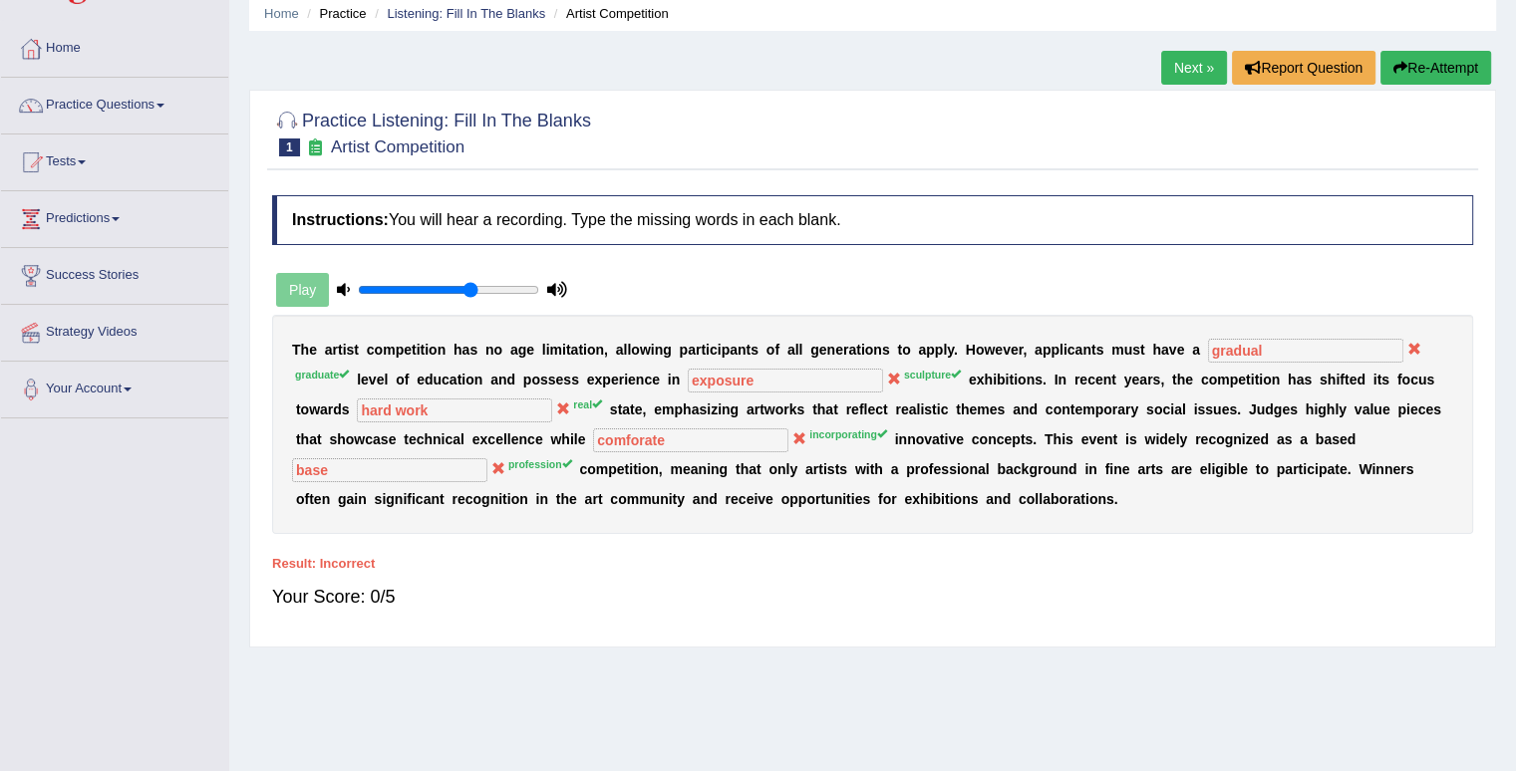
scroll to position [0, 0]
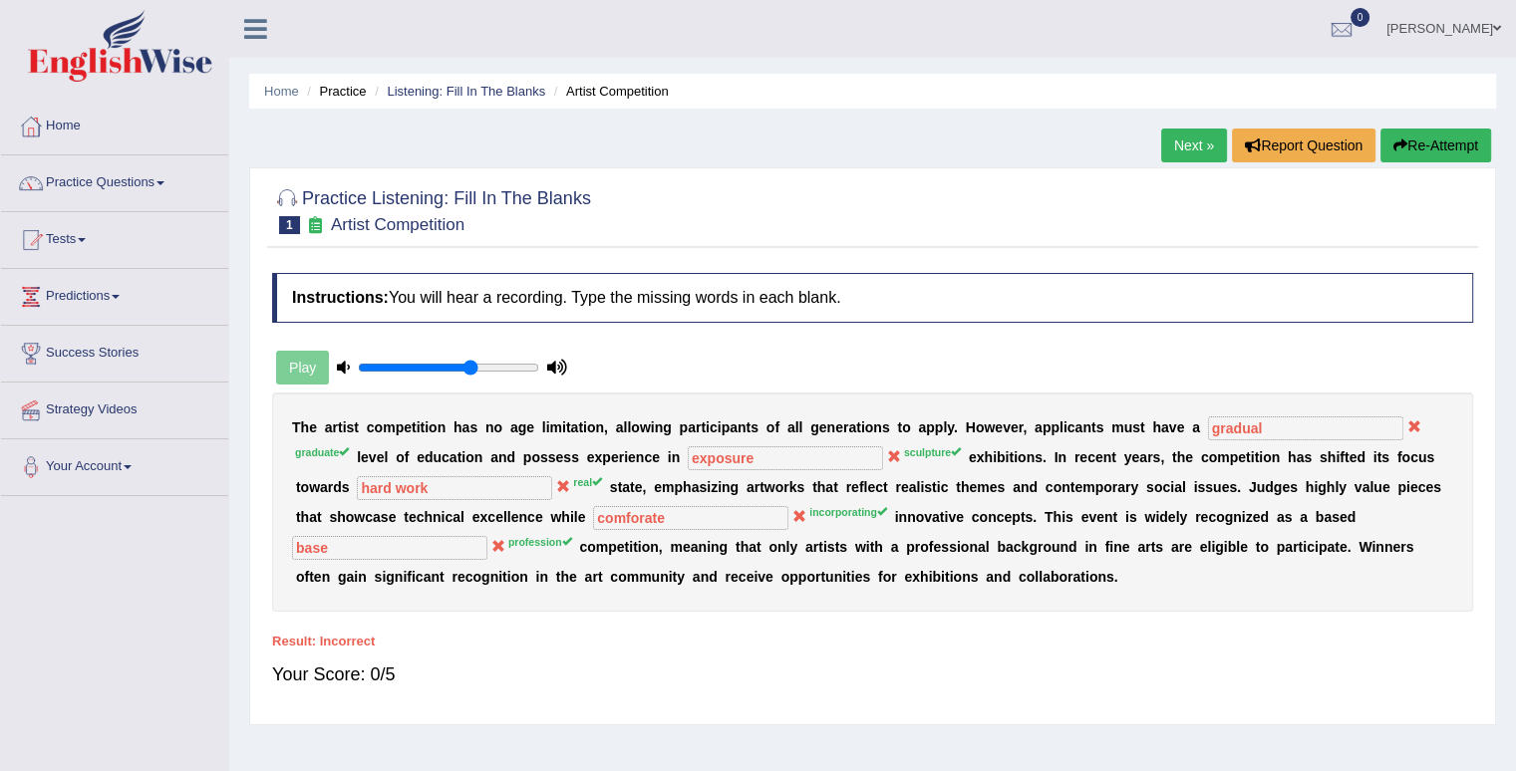
click at [1447, 133] on button "Re-Attempt" at bounding box center [1435, 146] width 111 height 34
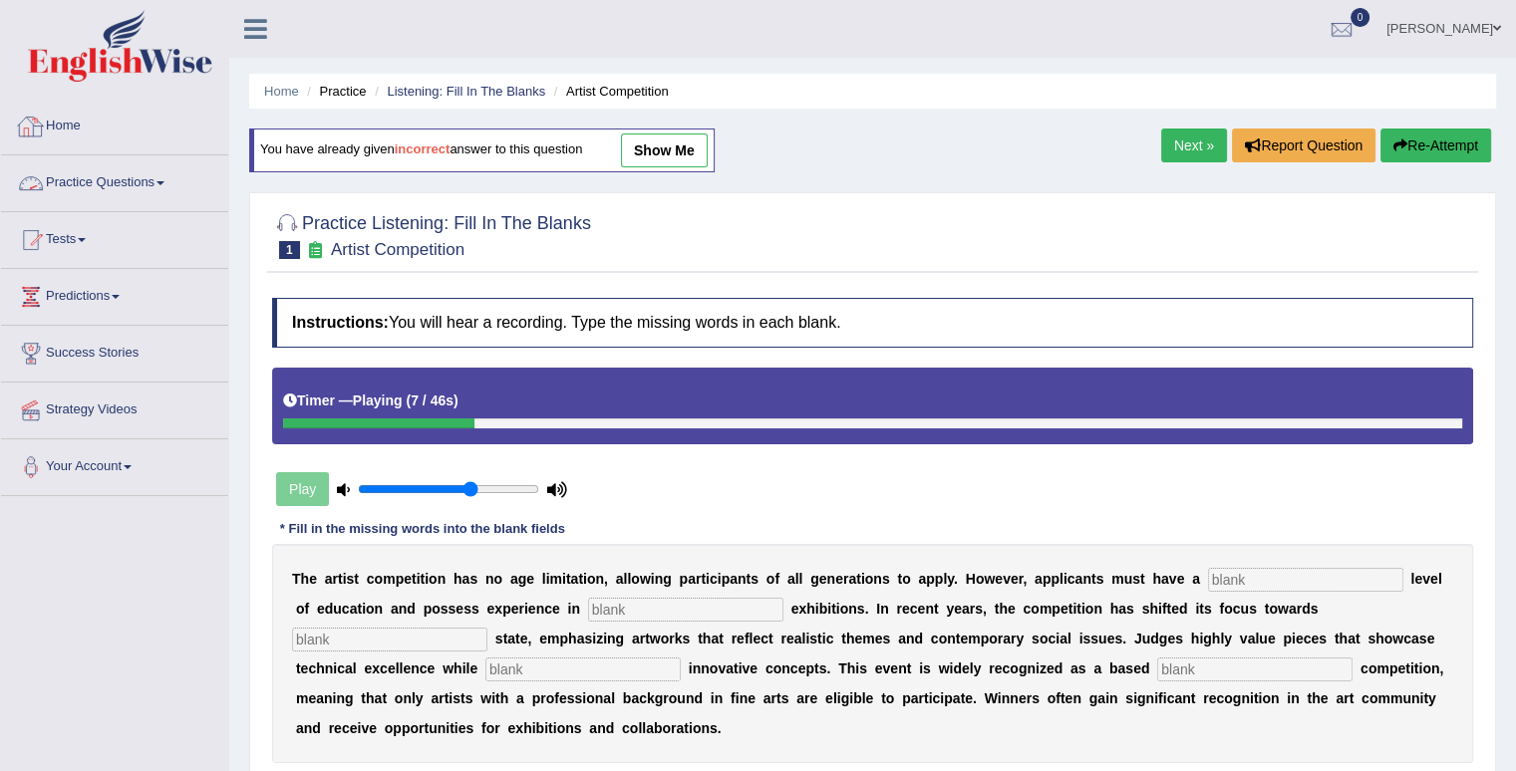
click at [68, 123] on link "Home" at bounding box center [114, 124] width 227 height 50
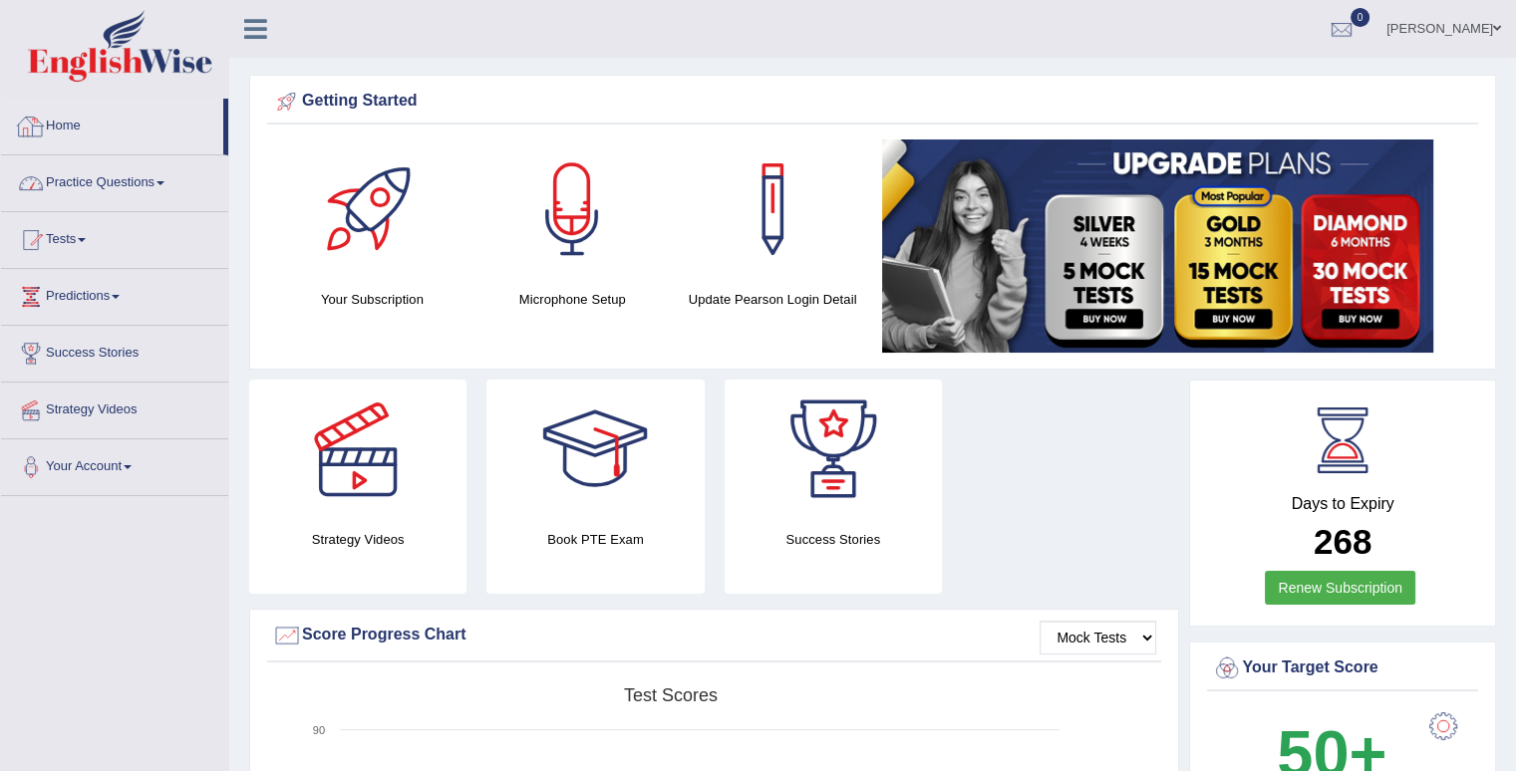
click at [117, 178] on link "Practice Questions" at bounding box center [114, 180] width 227 height 50
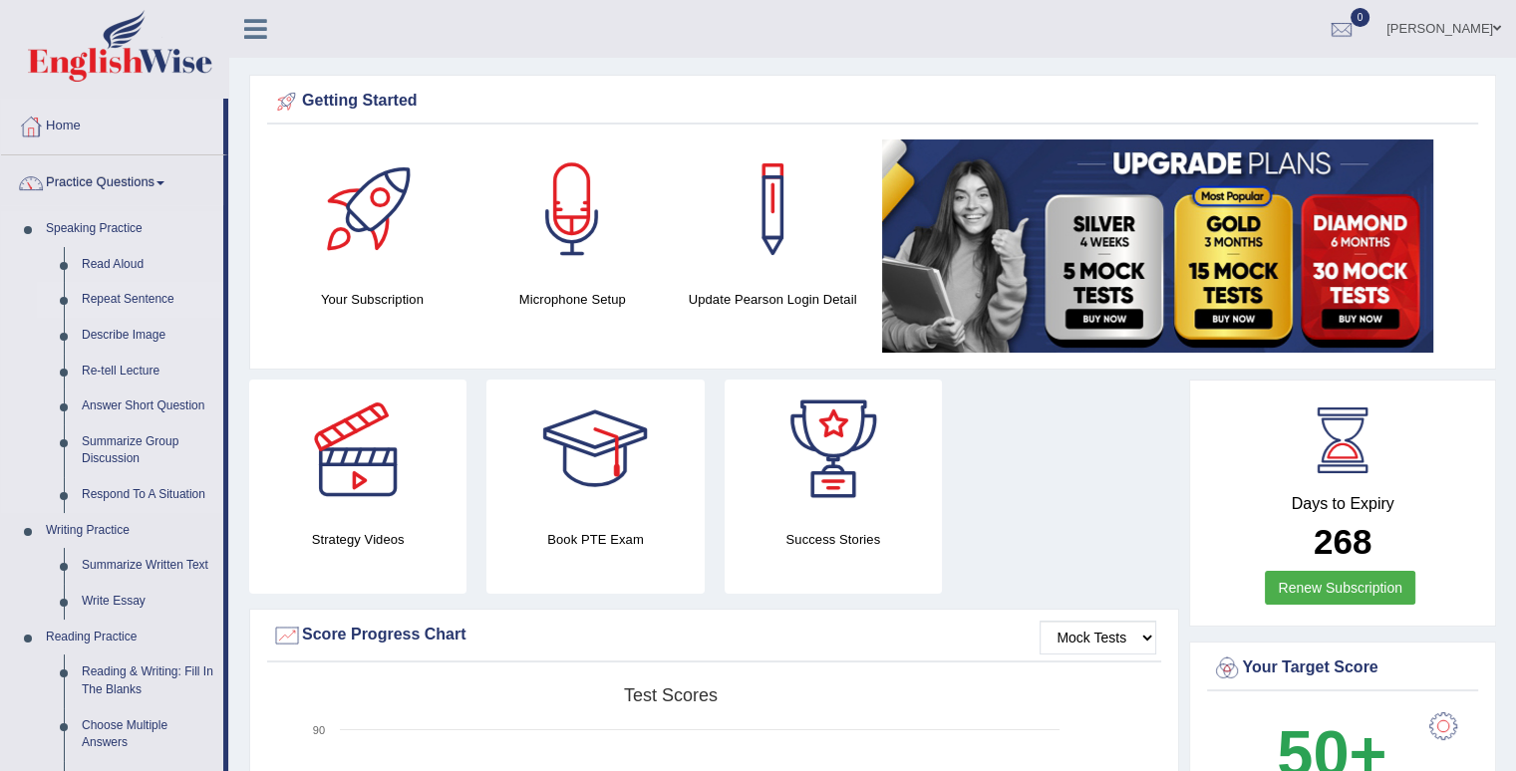
click at [108, 296] on link "Repeat Sentence" at bounding box center [148, 300] width 150 height 36
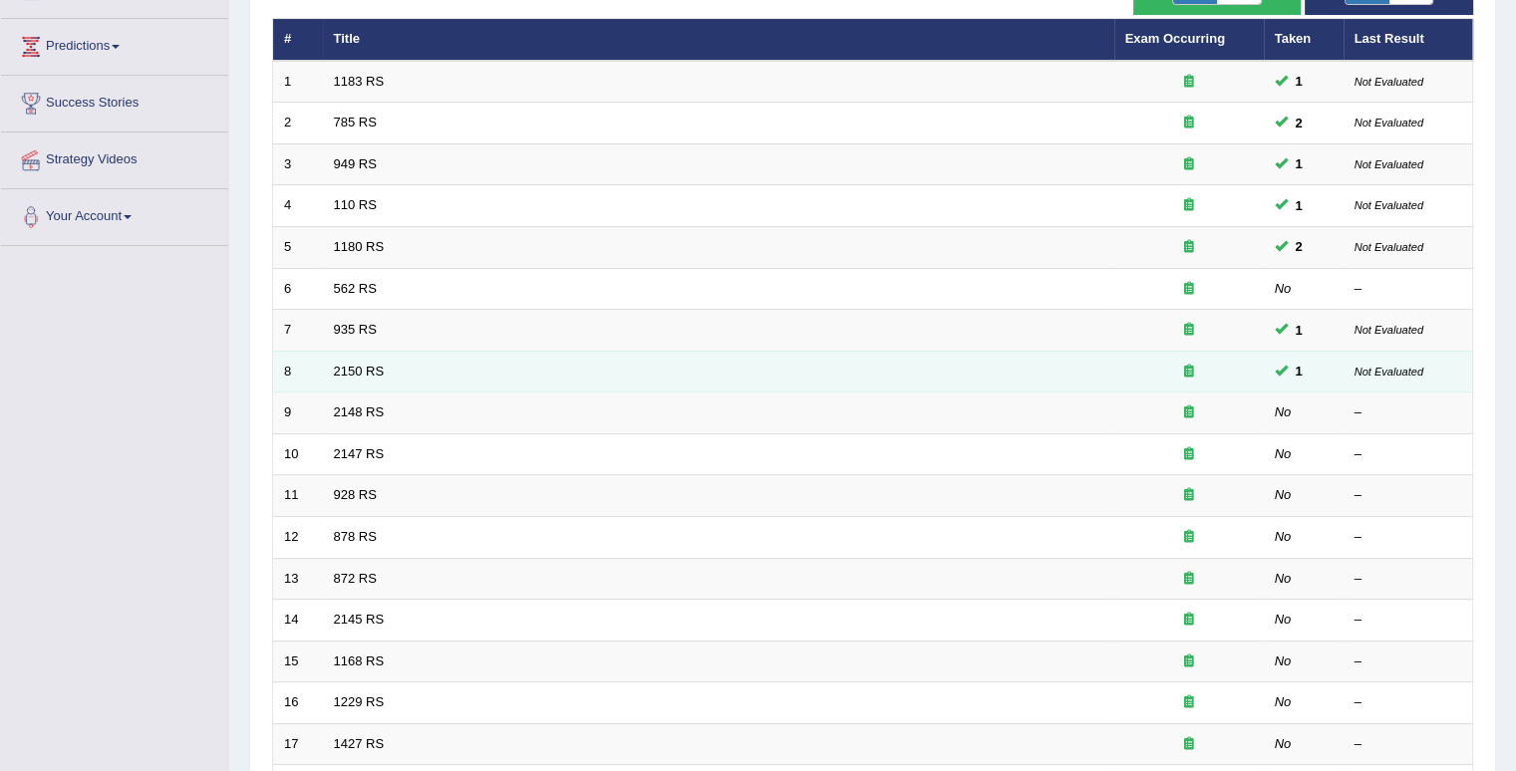
scroll to position [299, 0]
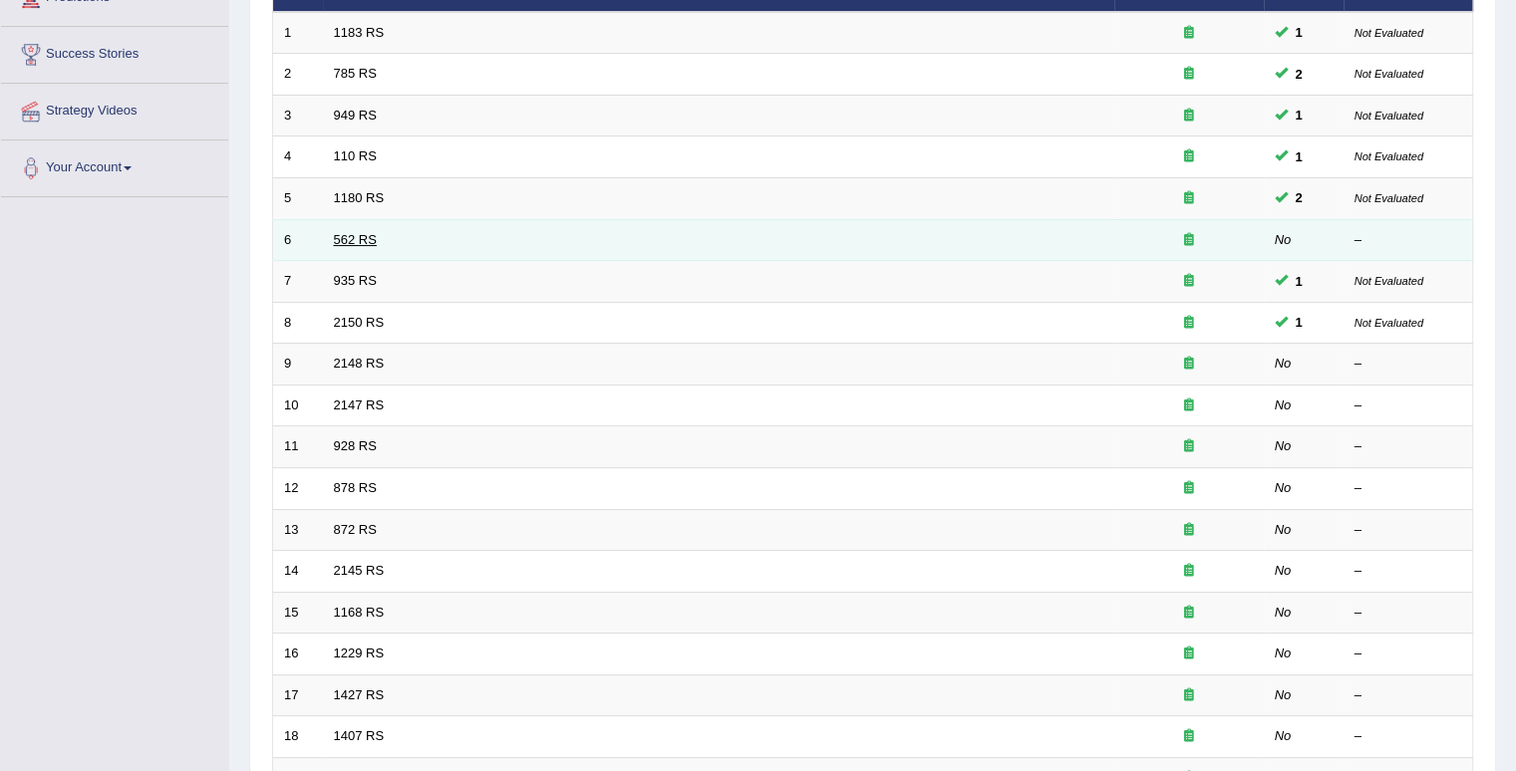
click at [338, 232] on link "562 RS" at bounding box center [355, 239] width 43 height 15
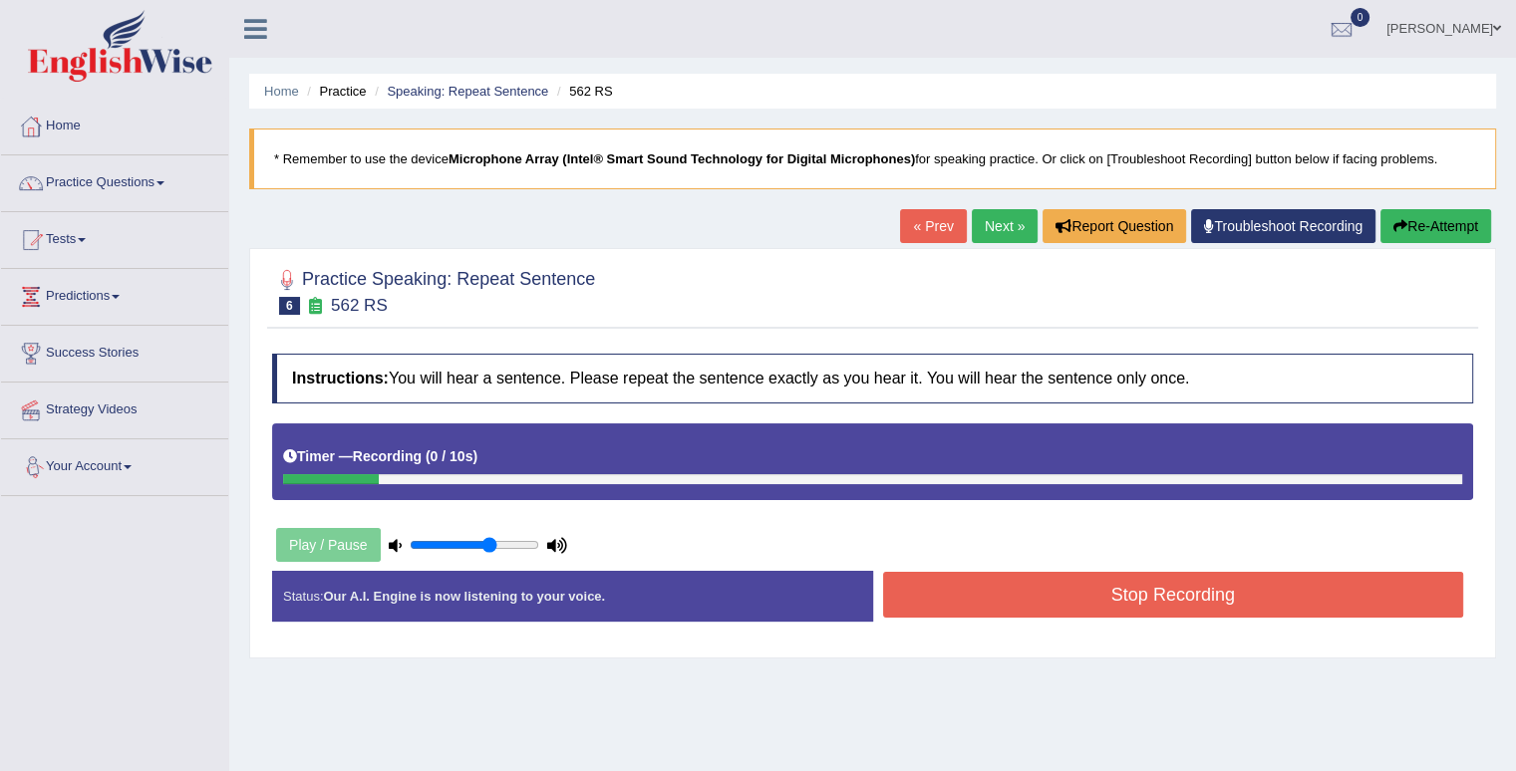
click at [1073, 603] on button "Stop Recording" at bounding box center [1173, 595] width 581 height 46
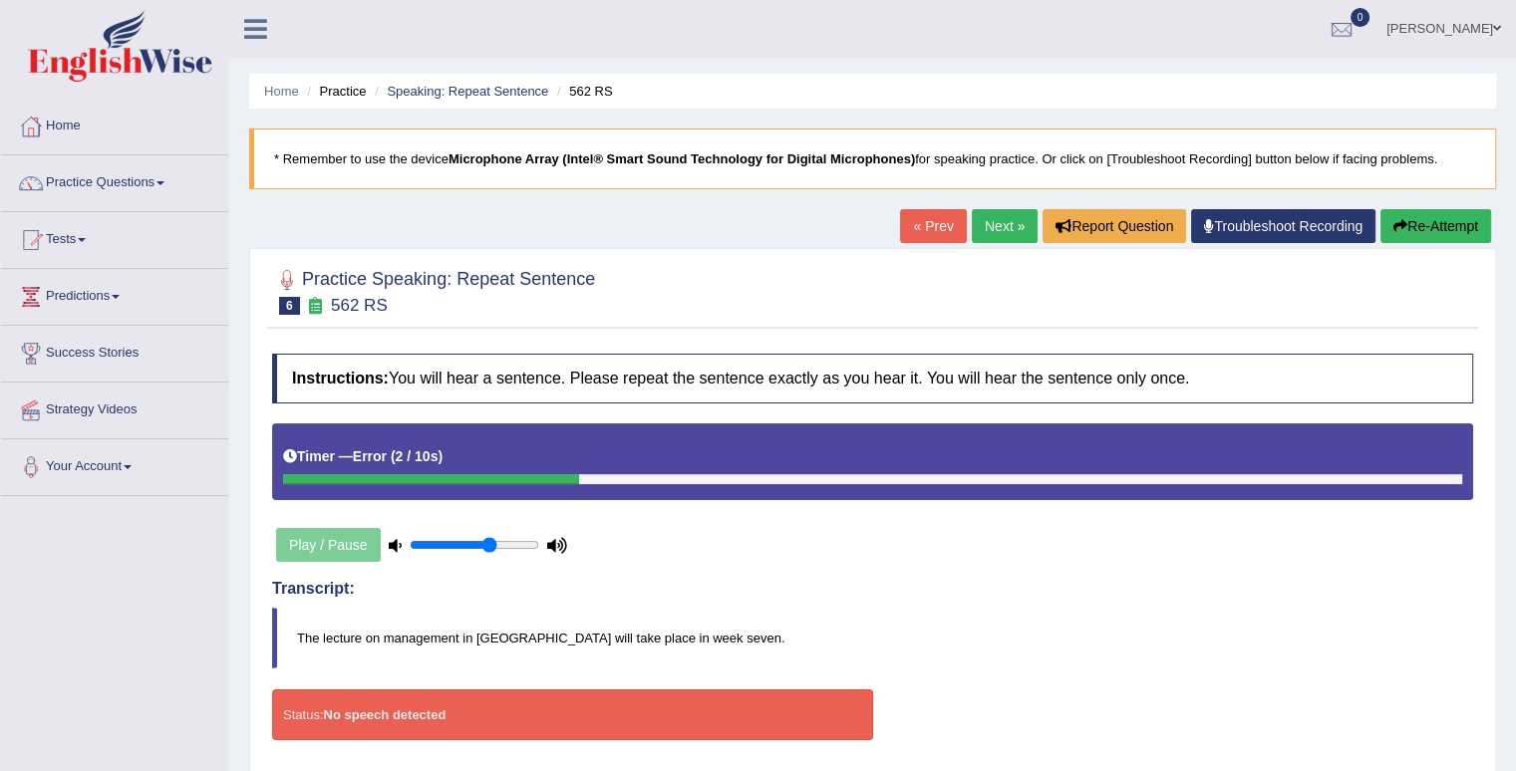
click at [1431, 222] on button "Re-Attempt" at bounding box center [1435, 226] width 111 height 34
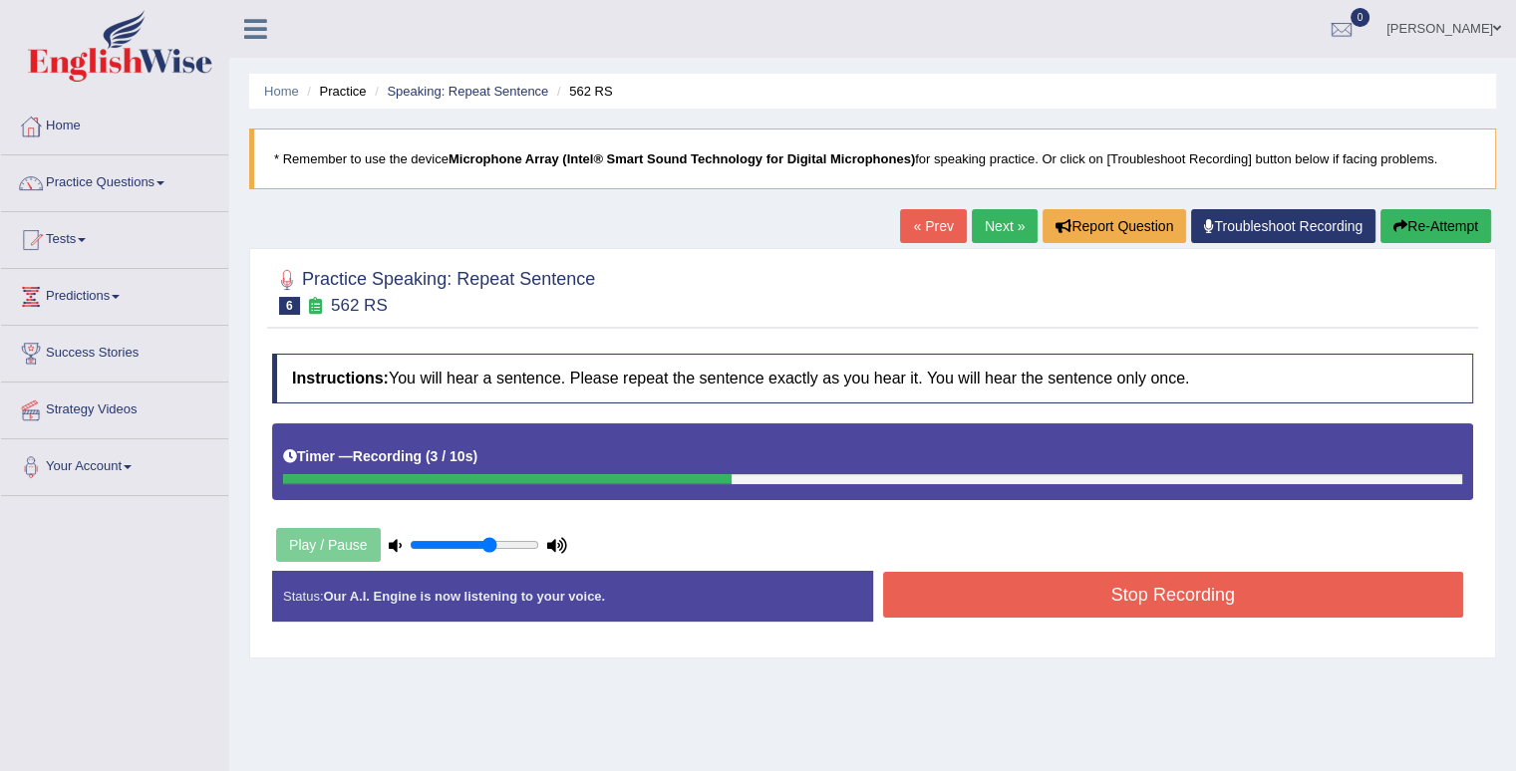
click at [1003, 581] on button "Stop Recording" at bounding box center [1173, 595] width 581 height 46
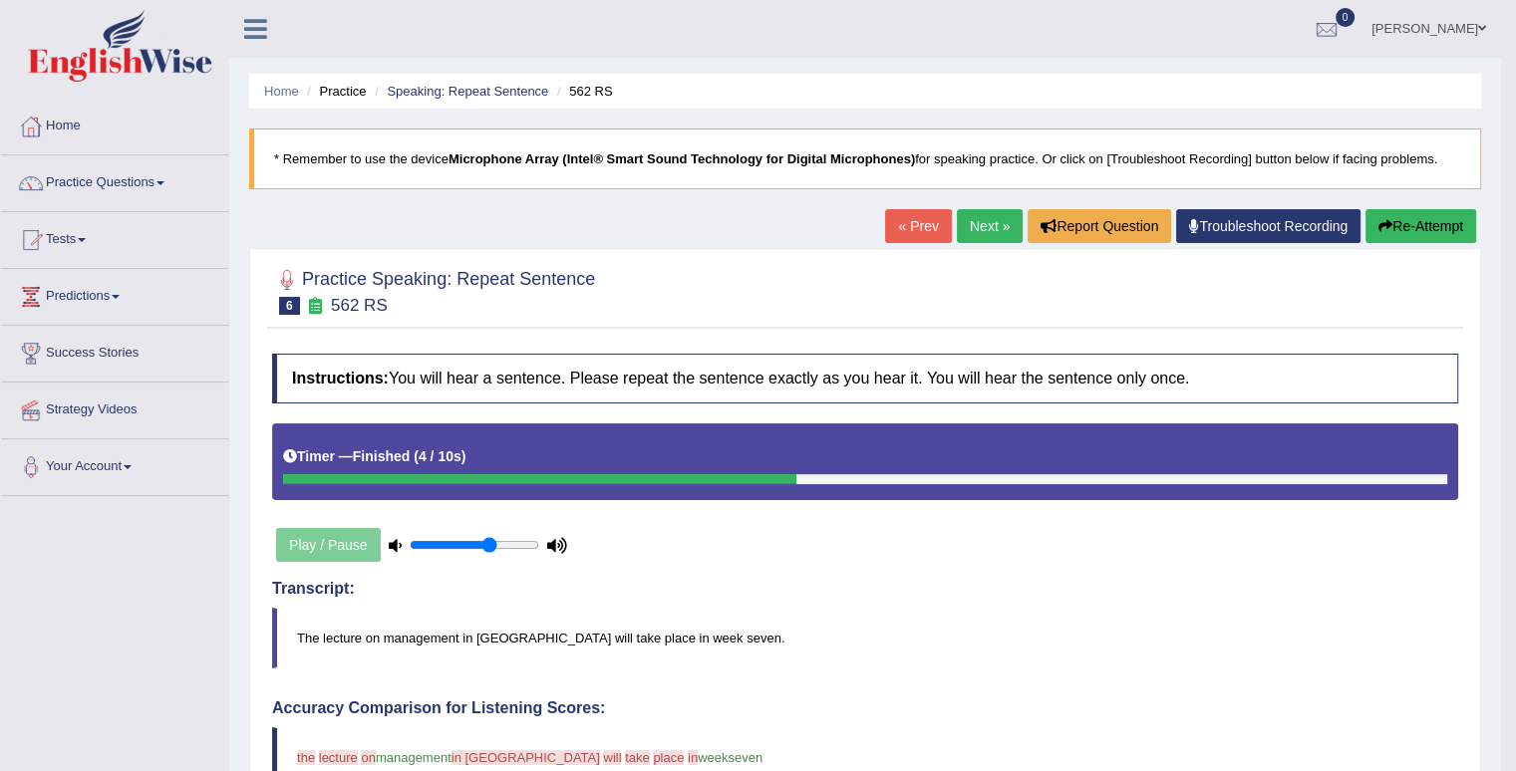
click at [989, 233] on link "Next »" at bounding box center [990, 226] width 66 height 34
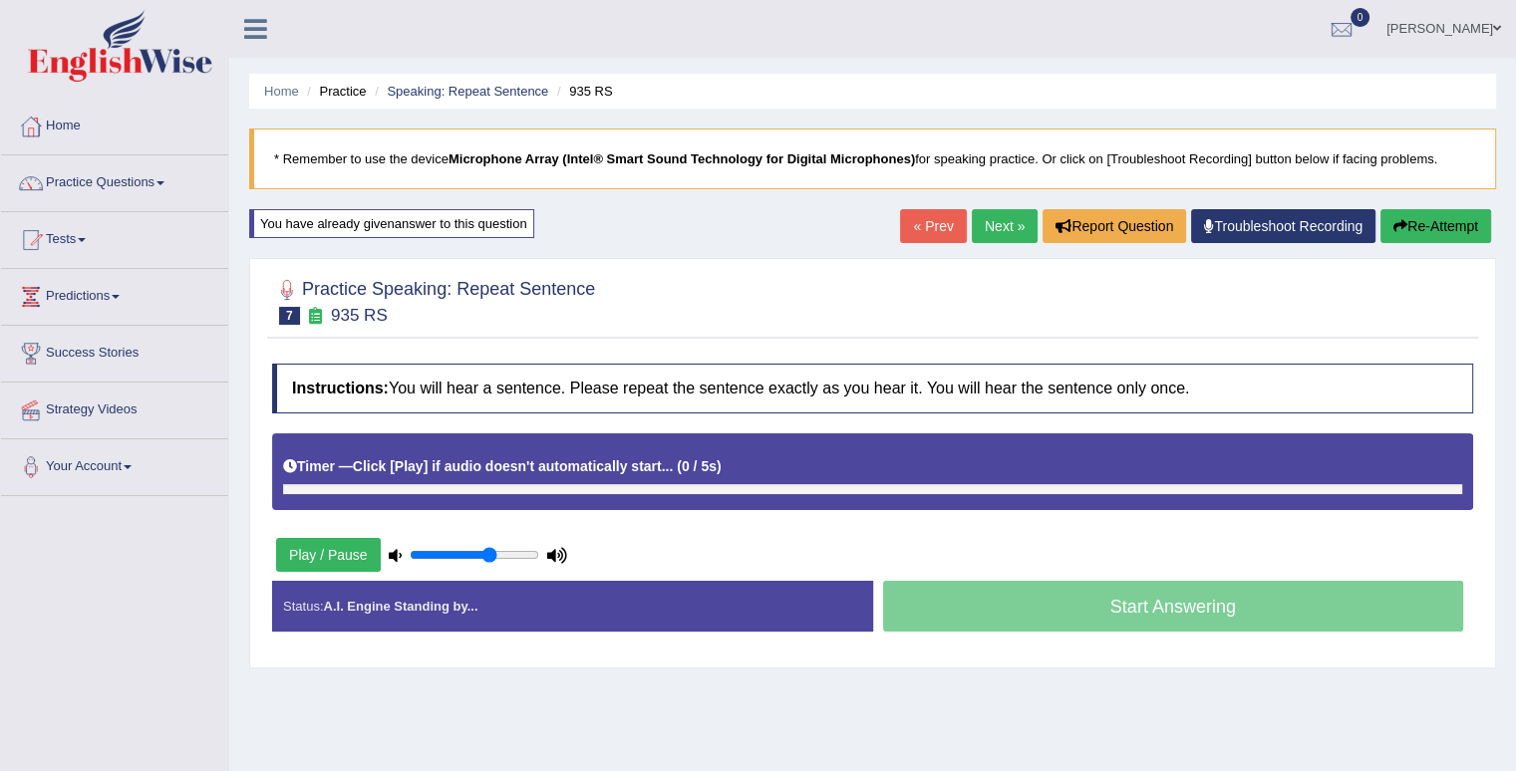
click at [985, 234] on link "Next »" at bounding box center [1004, 226] width 66 height 34
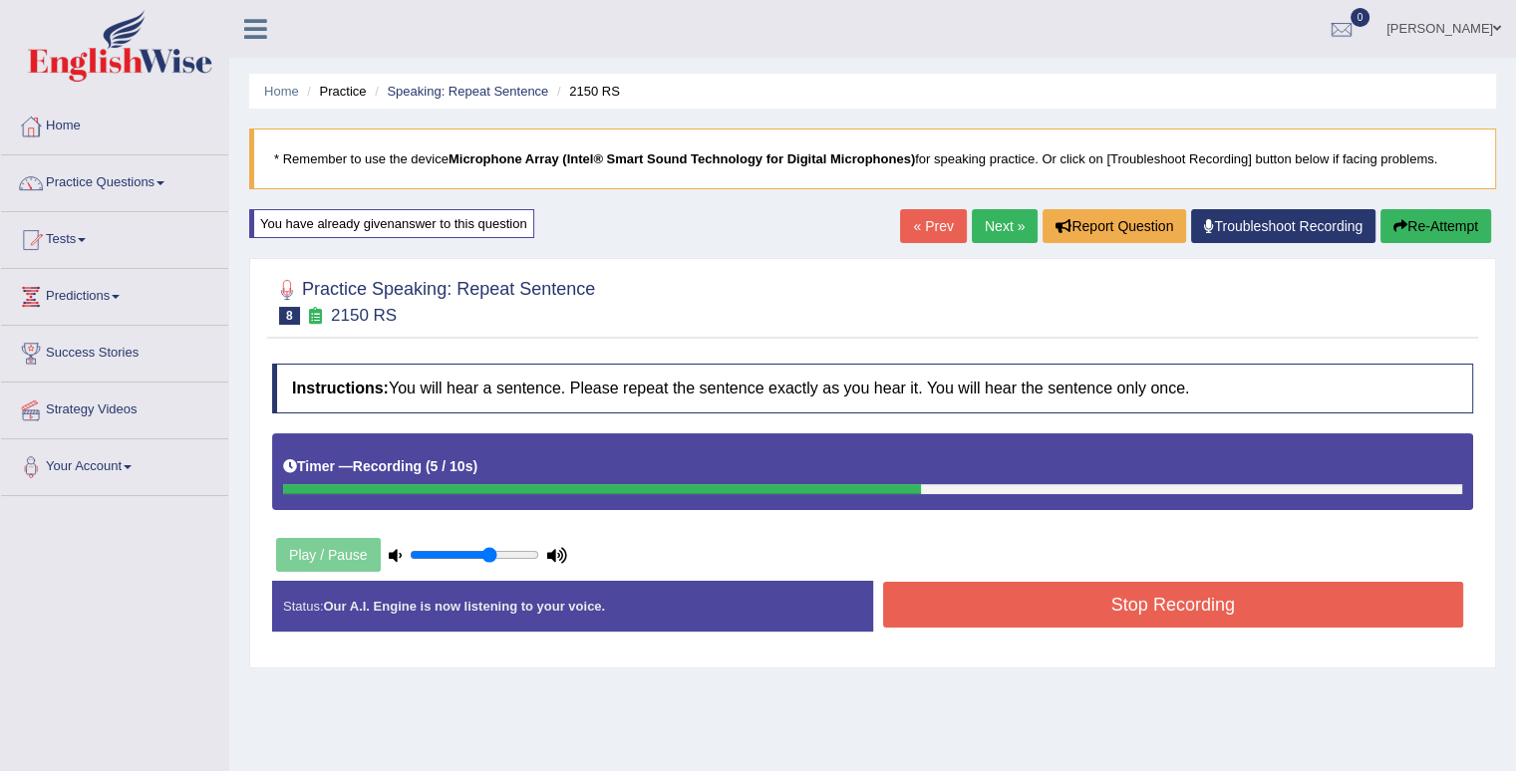
click at [1016, 625] on div "Stop Recording" at bounding box center [1173, 607] width 601 height 51
click at [1019, 619] on button "Stop Recording" at bounding box center [1173, 605] width 581 height 46
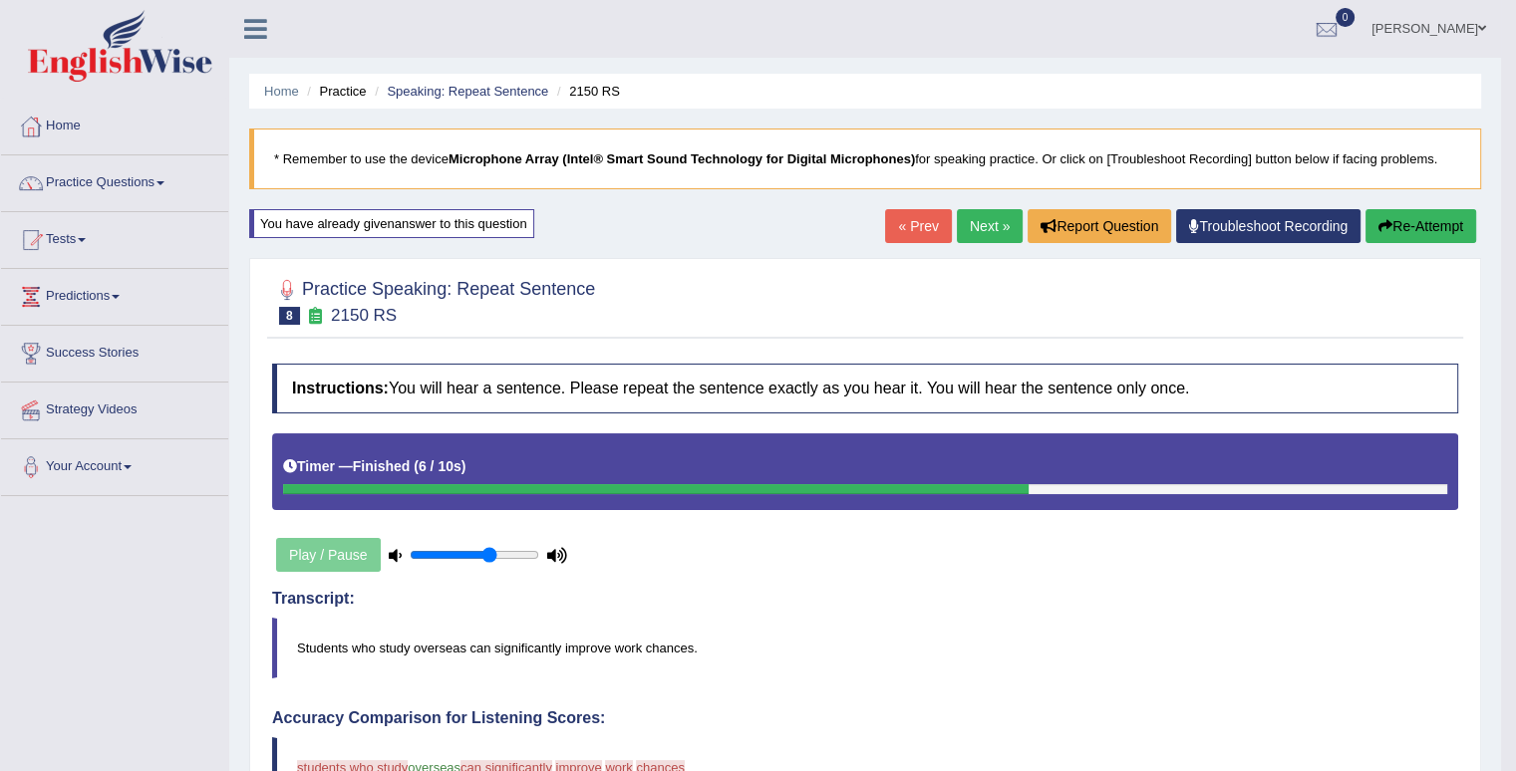
click at [119, 198] on link "Practice Questions" at bounding box center [114, 180] width 227 height 50
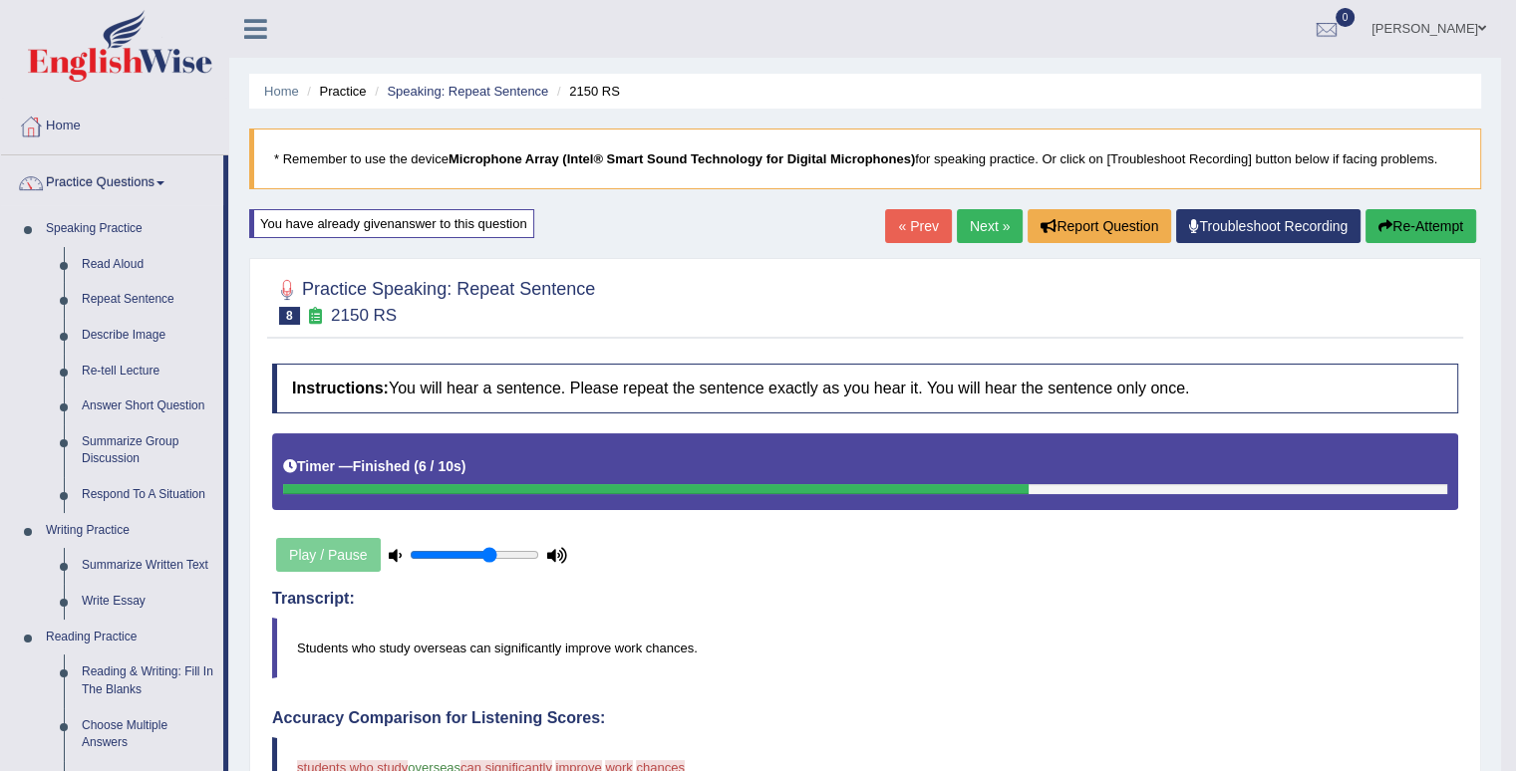
click at [1450, 216] on button "Re-Attempt" at bounding box center [1420, 226] width 111 height 34
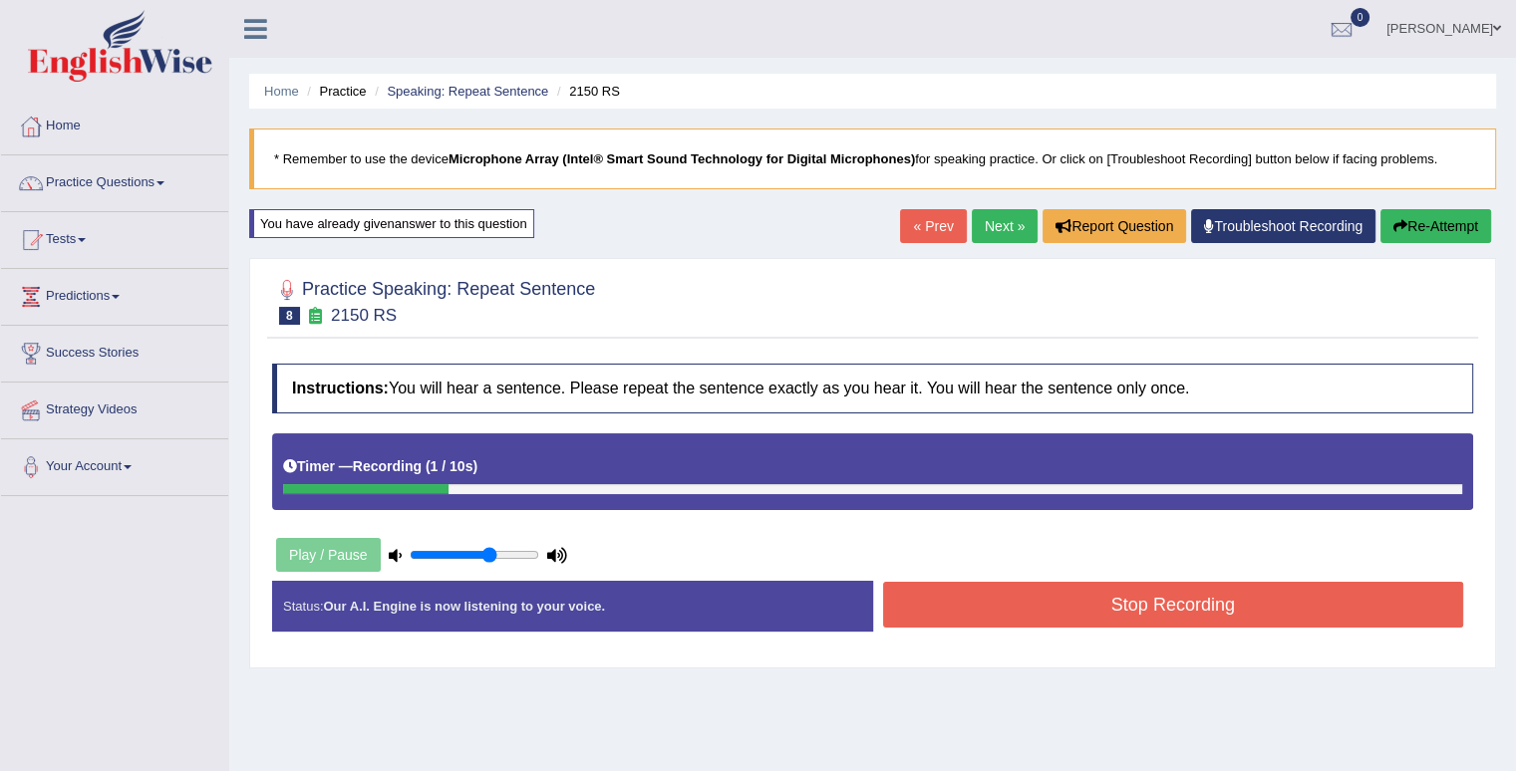
click at [982, 226] on link "Next »" at bounding box center [1004, 226] width 66 height 34
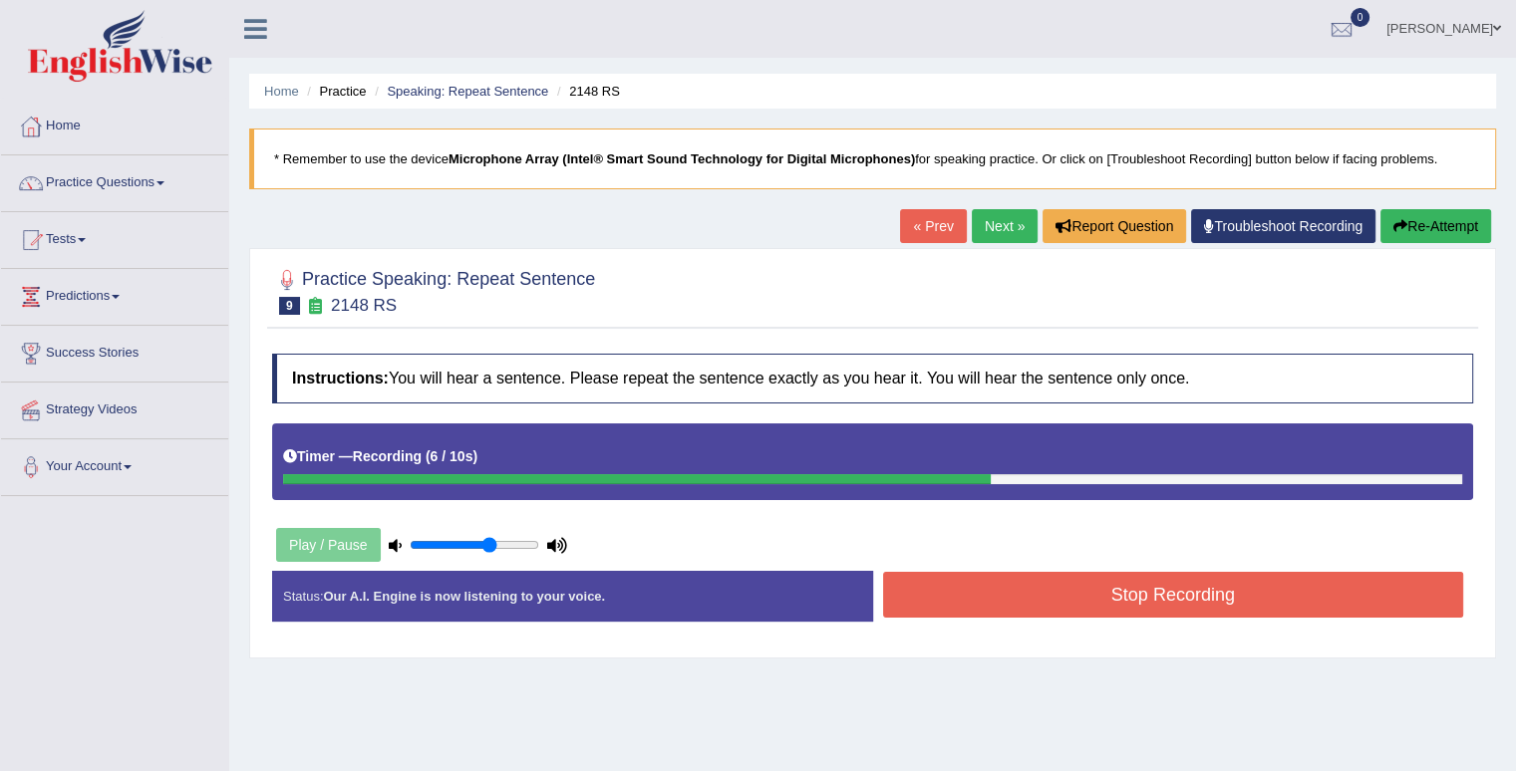
click at [1086, 576] on button "Stop Recording" at bounding box center [1173, 595] width 581 height 46
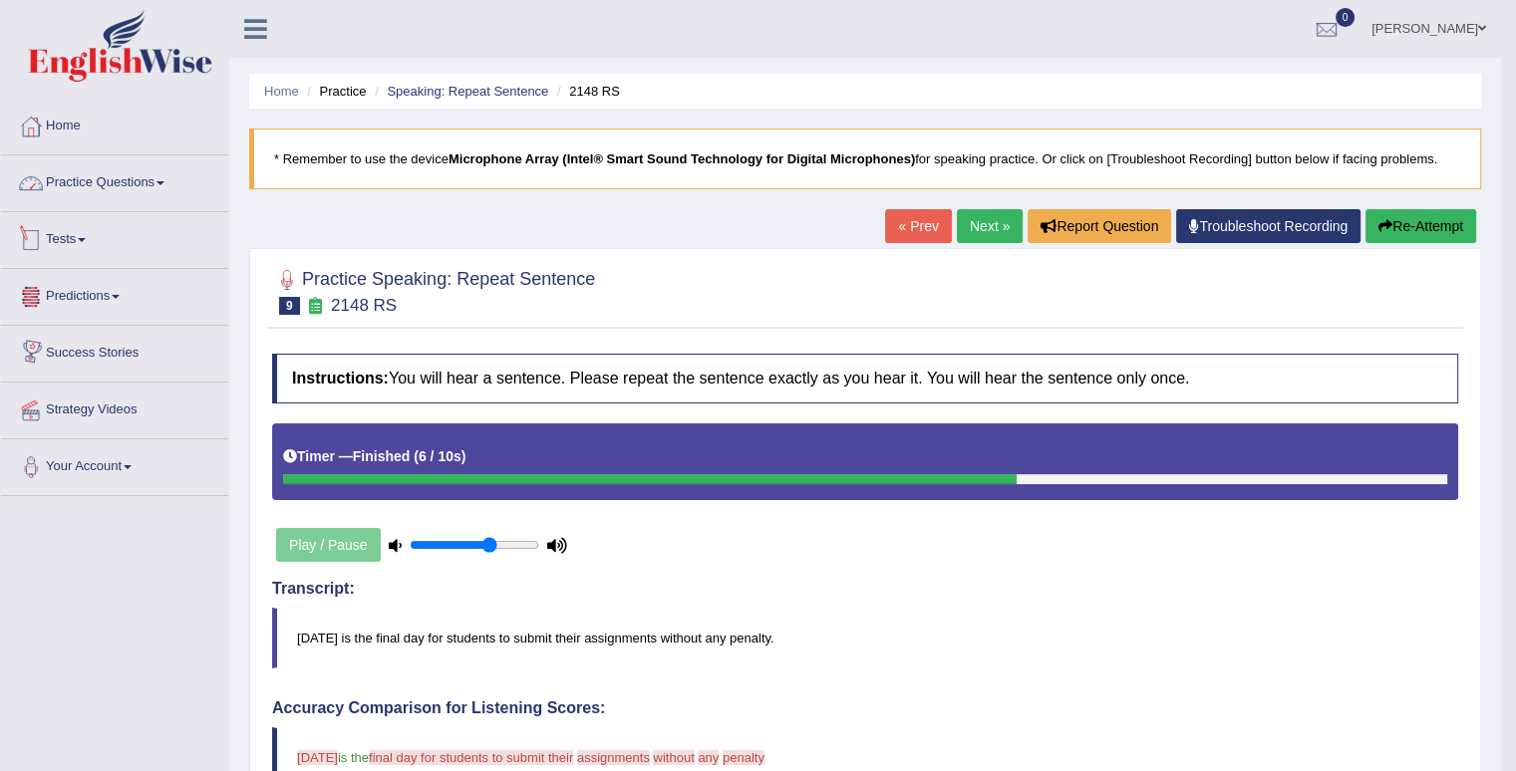
click at [155, 189] on link "Practice Questions" at bounding box center [114, 180] width 227 height 50
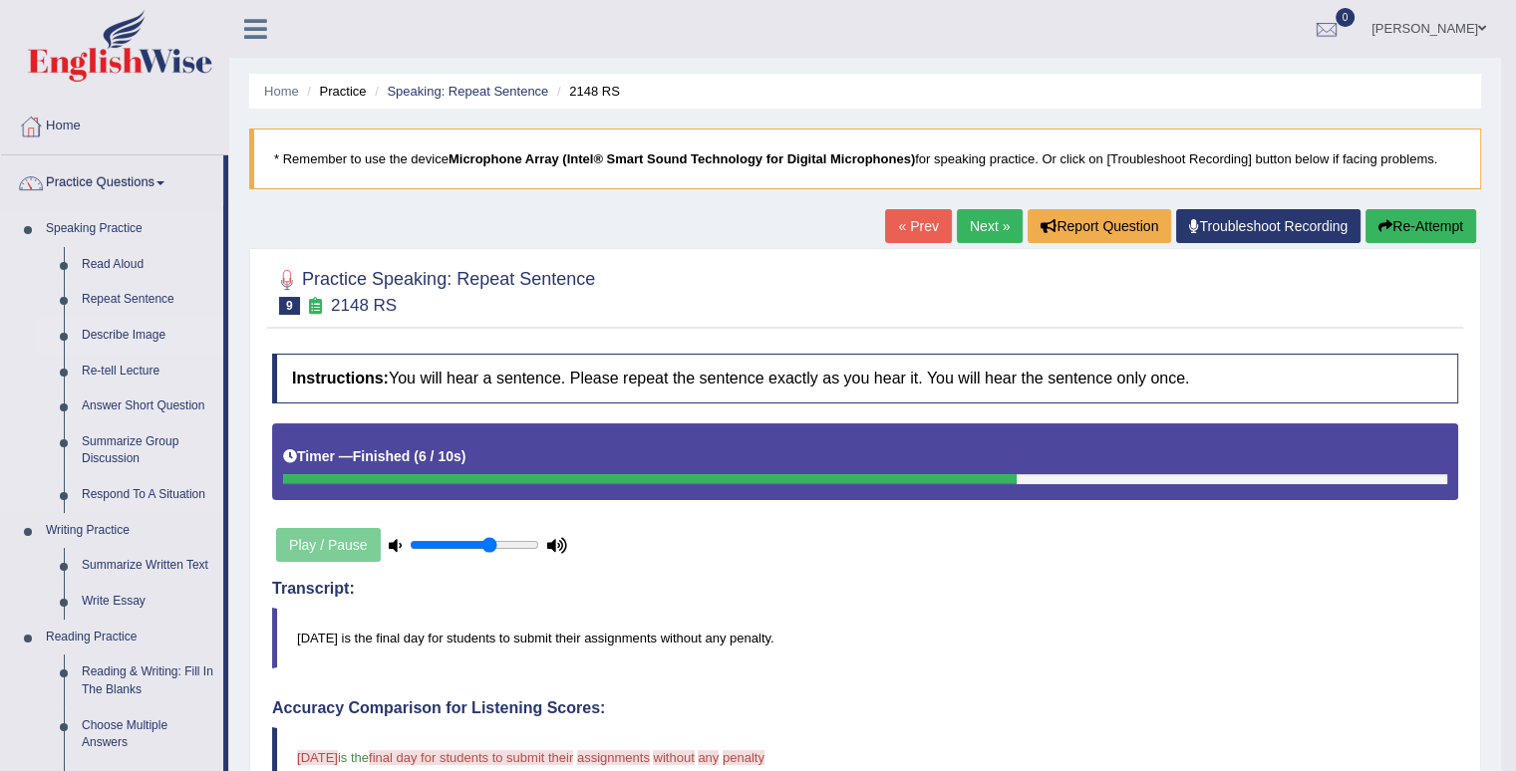
click at [136, 332] on link "Describe Image" at bounding box center [148, 336] width 150 height 36
